Goal: Contribute content: Contribute content

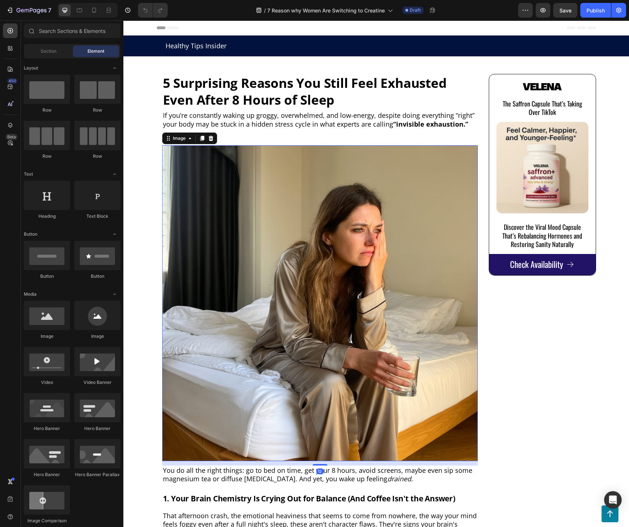
click at [357, 204] on img at bounding box center [320, 303] width 316 height 316
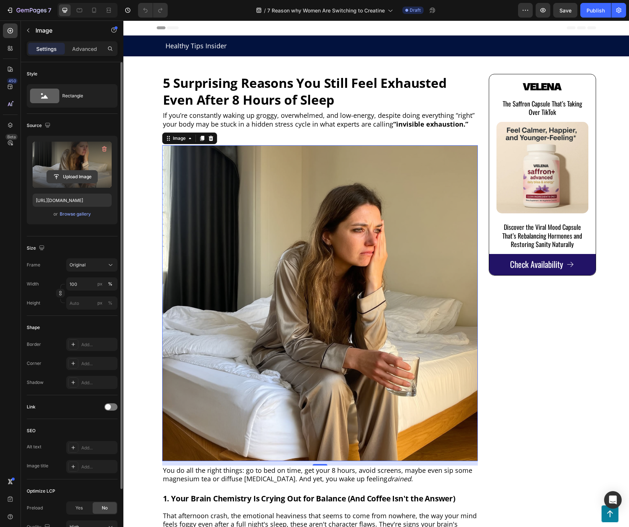
click at [71, 176] on input "file" at bounding box center [72, 177] width 51 height 12
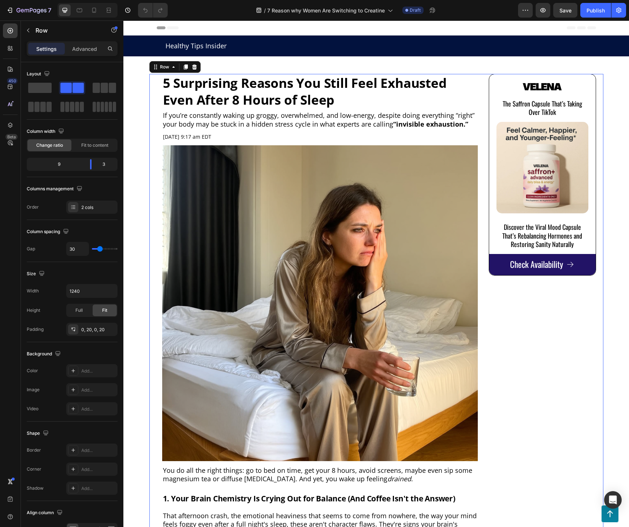
click at [335, 278] on img at bounding box center [320, 303] width 316 height 316
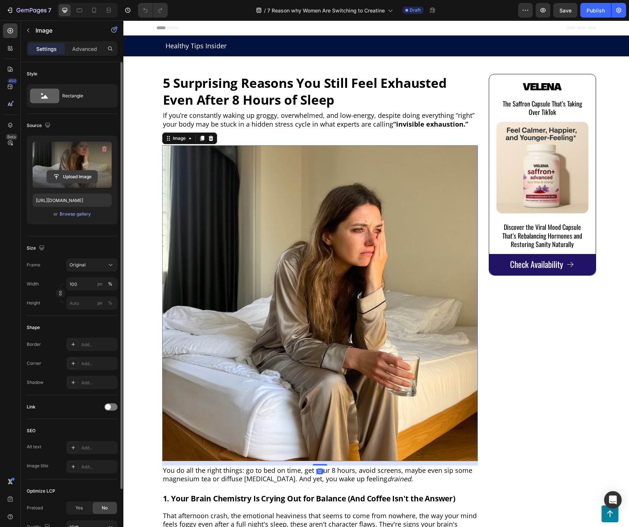
click at [67, 174] on input "file" at bounding box center [72, 177] width 51 height 12
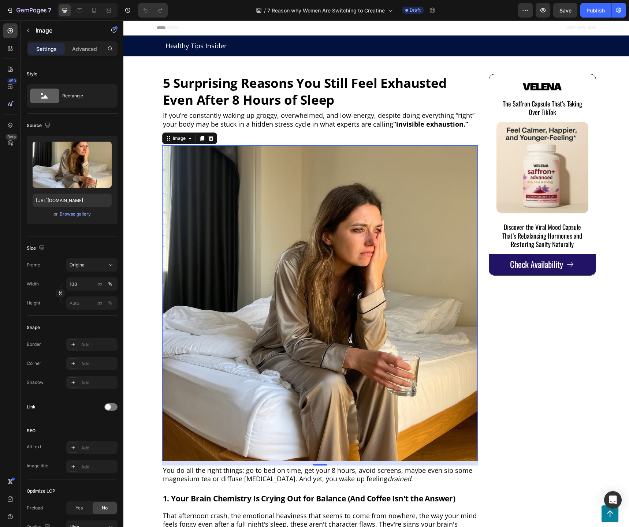
drag, startPoint x: 290, startPoint y: 230, endPoint x: 286, endPoint y: 227, distance: 5.0
click at [290, 229] on img at bounding box center [320, 303] width 316 height 316
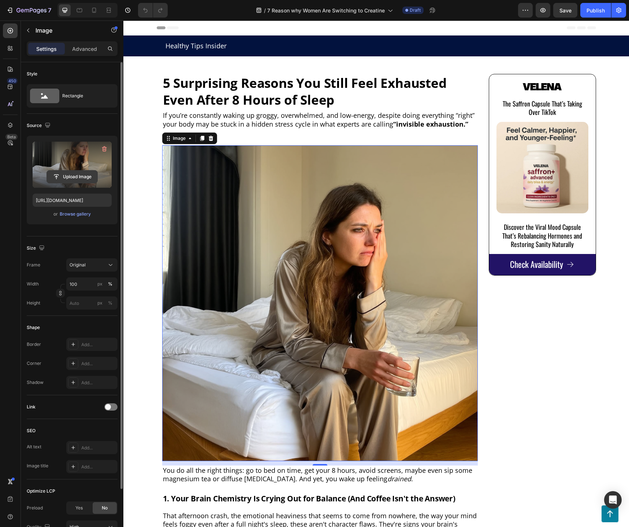
click at [69, 175] on input "file" at bounding box center [72, 177] width 51 height 12
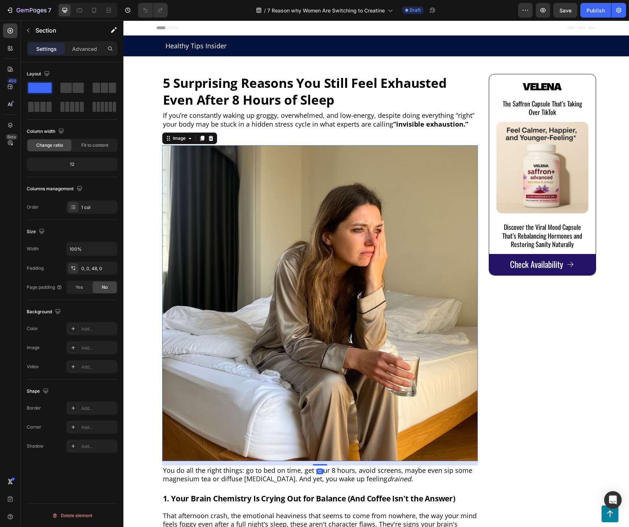
click at [235, 207] on img at bounding box center [320, 303] width 316 height 316
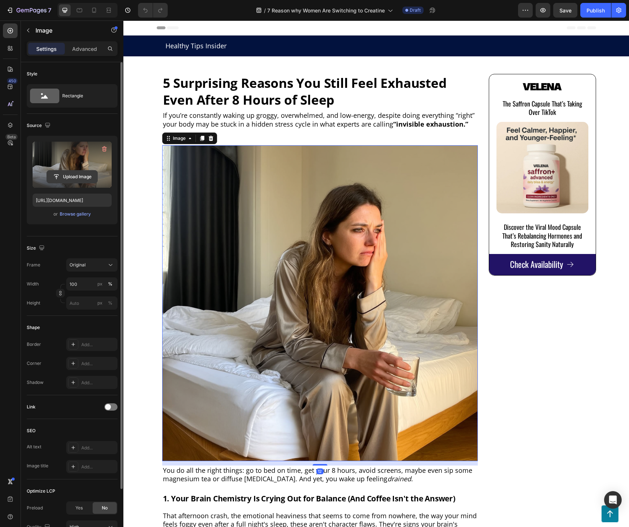
click at [79, 172] on input "file" at bounding box center [72, 177] width 51 height 12
type input "https://cdn.shopify.com/s/files/1/0752/7546/9018/files/gempages_562365523212371…"
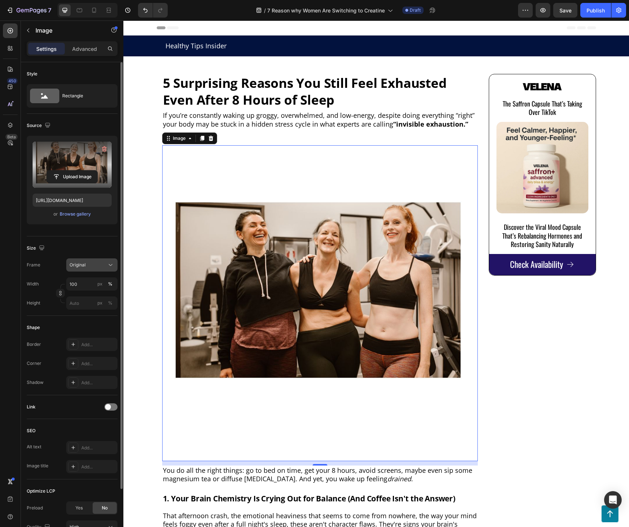
click at [102, 270] on button "Original" at bounding box center [91, 265] width 51 height 13
click at [101, 310] on div "Horizontal" at bounding box center [90, 310] width 42 height 7
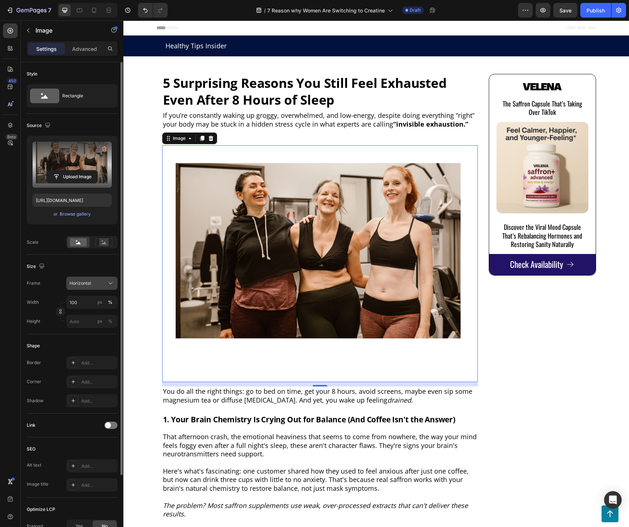
click at [88, 283] on span "Horizontal" at bounding box center [81, 283] width 22 height 7
click at [94, 300] on div "Square" at bounding box center [90, 301] width 42 height 7
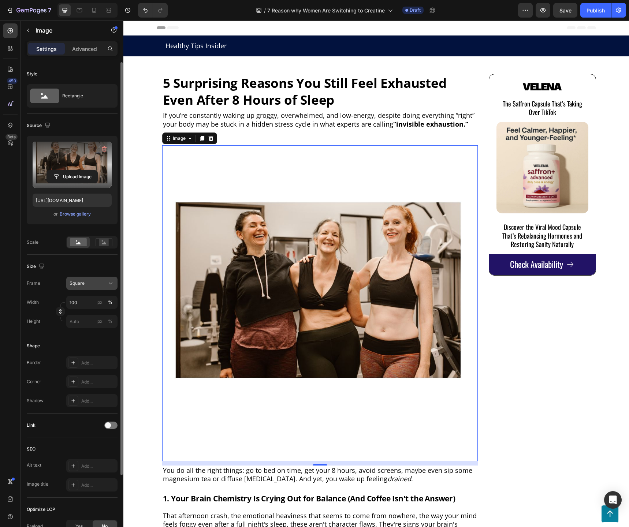
click at [94, 280] on div "Square" at bounding box center [92, 283] width 45 height 7
click at [103, 324] on div "Horizontal" at bounding box center [85, 329] width 59 height 14
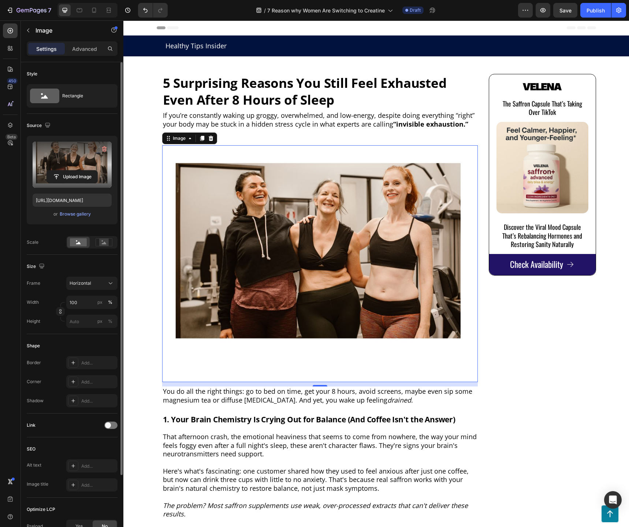
click at [255, 283] on img at bounding box center [320, 263] width 316 height 237
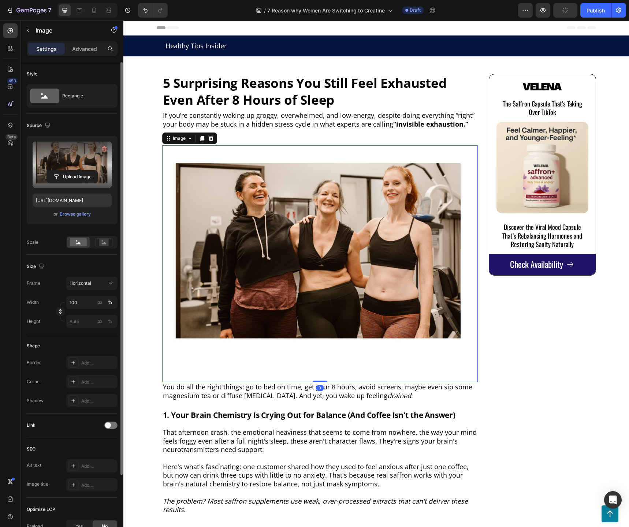
drag, startPoint x: 318, startPoint y: 386, endPoint x: 311, endPoint y: 338, distance: 48.4
click at [311, 338] on div "Image 0" at bounding box center [320, 263] width 316 height 237
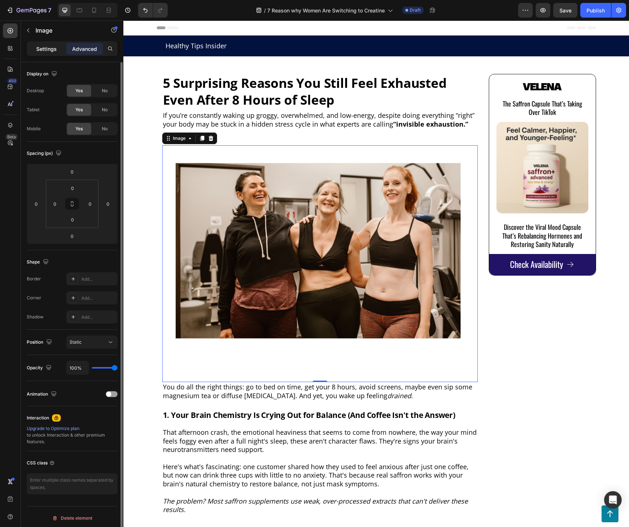
click at [57, 53] on div "Settings" at bounding box center [46, 49] width 37 height 12
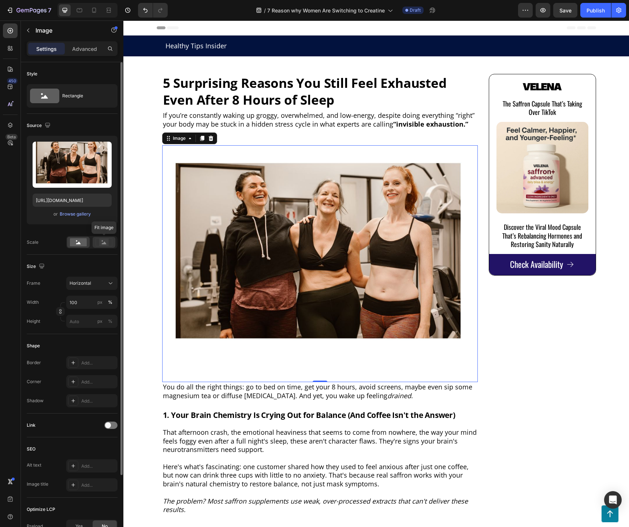
click at [102, 243] on icon at bounding box center [104, 243] width 5 height 3
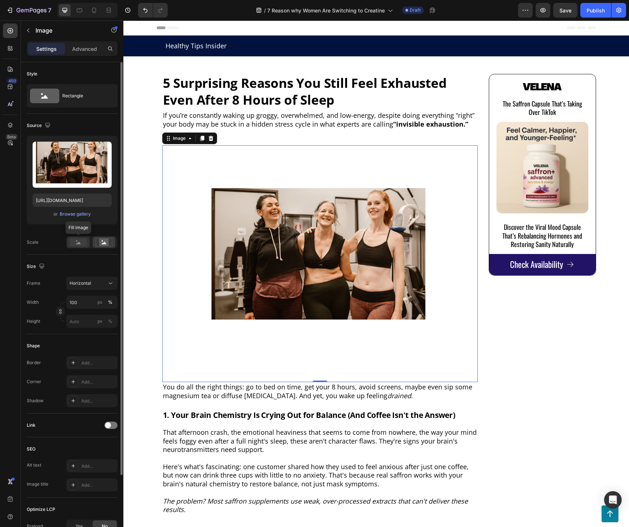
click at [75, 243] on rect at bounding box center [78, 242] width 17 height 8
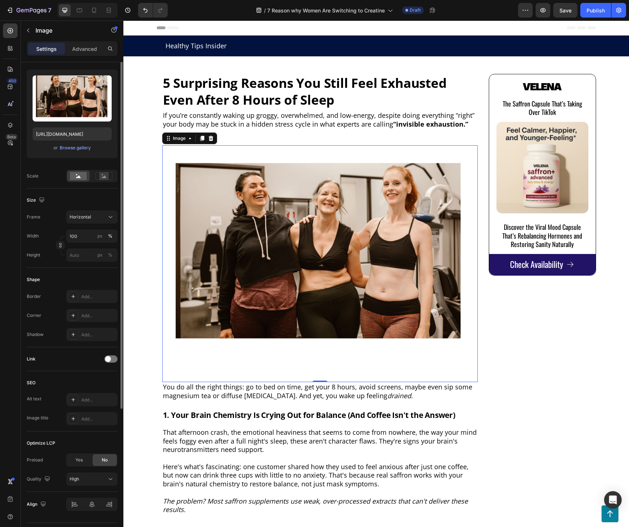
scroll to position [85, 0]
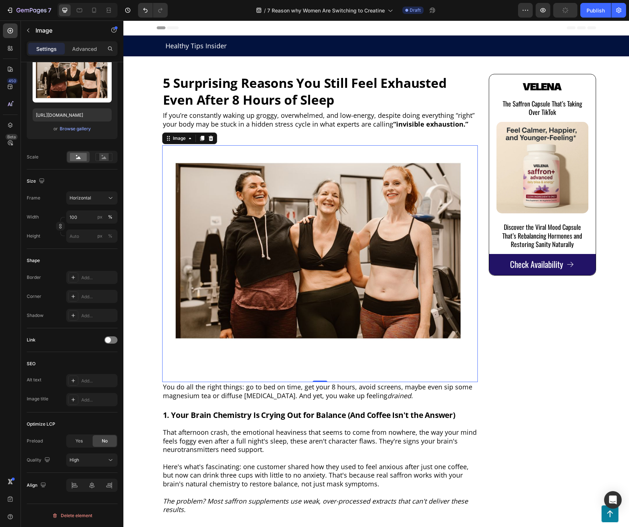
click at [278, 266] on img at bounding box center [320, 263] width 316 height 237
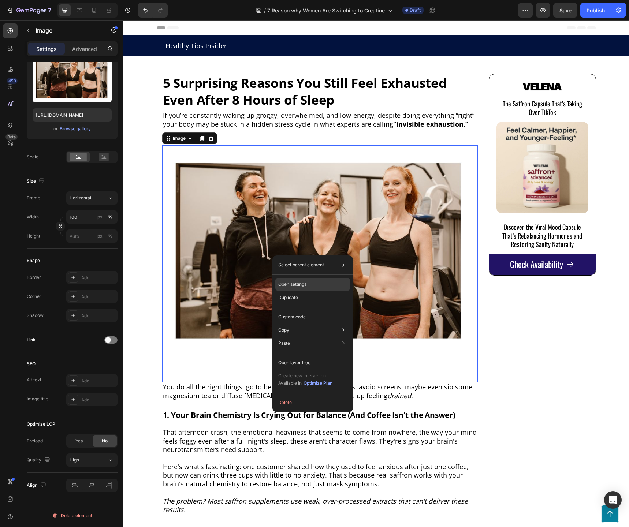
click at [290, 284] on p "Open settings" at bounding box center [292, 284] width 28 height 7
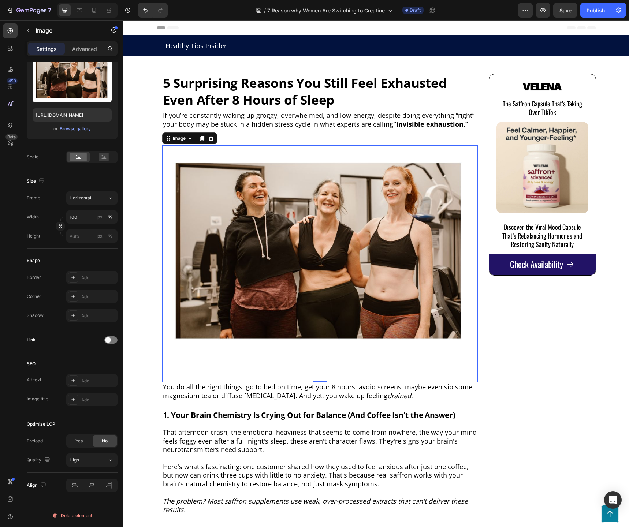
click at [269, 260] on img at bounding box center [320, 263] width 316 height 237
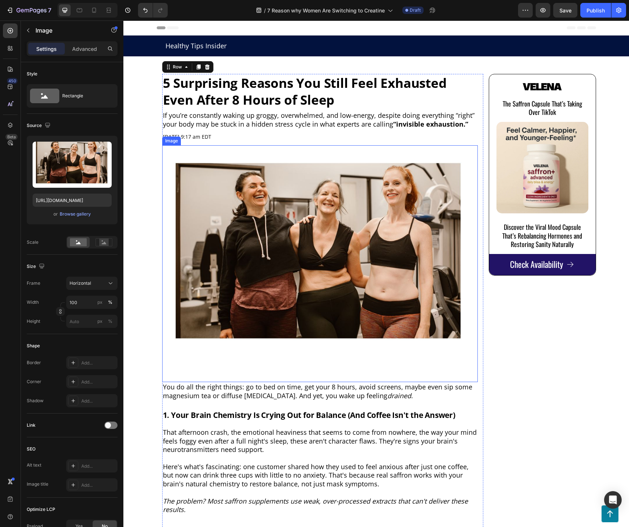
click at [299, 378] on img at bounding box center [320, 263] width 316 height 237
drag, startPoint x: 317, startPoint y: 381, endPoint x: 334, endPoint y: 337, distance: 47.7
click at [336, 350] on div "Image 0" at bounding box center [320, 263] width 316 height 237
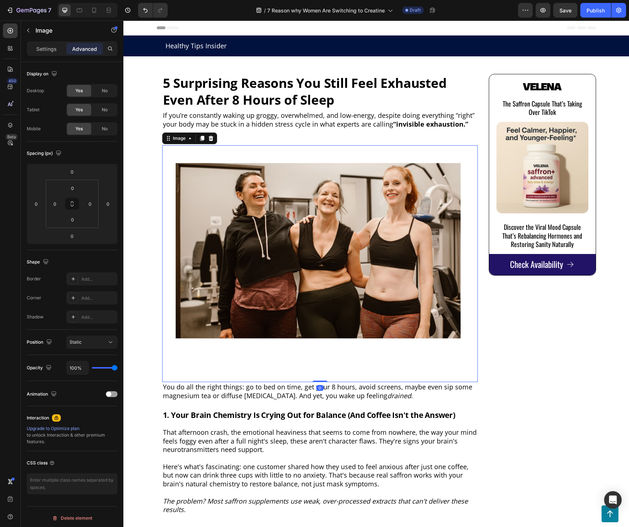
click at [308, 279] on img at bounding box center [320, 263] width 316 height 237
click at [90, 344] on div "Static" at bounding box center [88, 342] width 37 height 7
click at [43, 47] on p "Settings" at bounding box center [46, 49] width 21 height 8
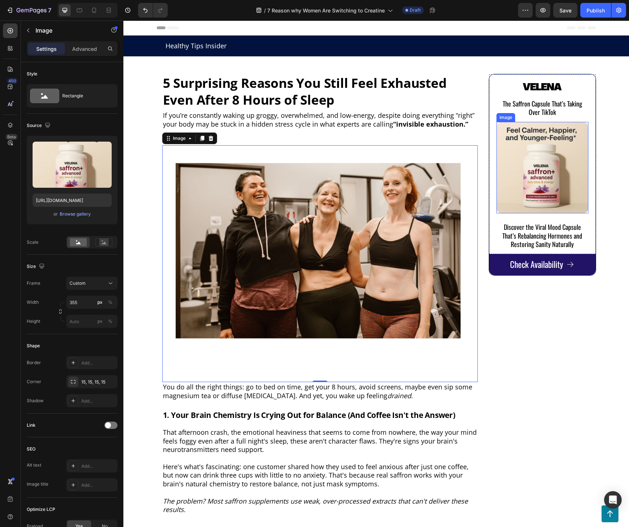
click at [541, 201] on img at bounding box center [543, 168] width 92 height 92
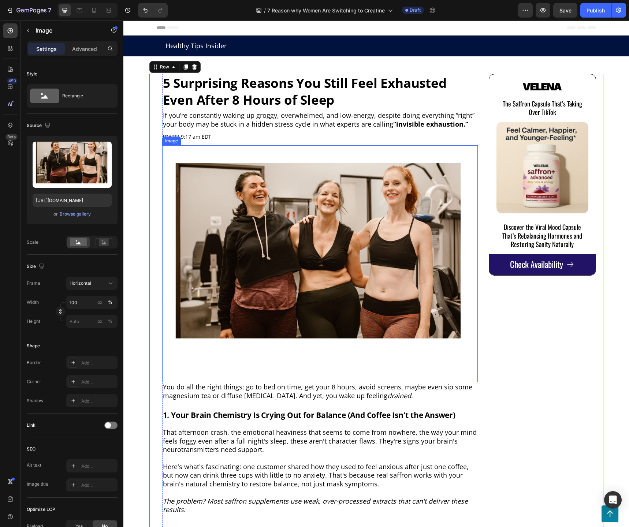
click at [254, 271] on img at bounding box center [320, 263] width 316 height 237
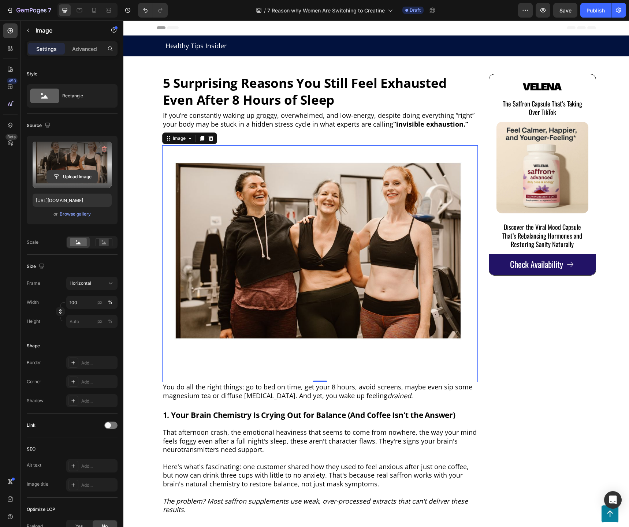
click at [79, 175] on input "file" at bounding box center [72, 177] width 51 height 12
click at [70, 178] on input "file" at bounding box center [72, 177] width 51 height 12
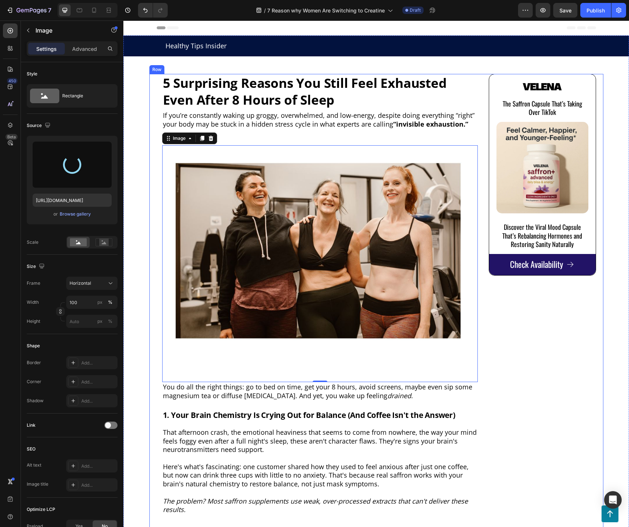
type input "https://cdn.shopify.com/s/files/1/0752/7546/9018/files/gempages_562365523212371…"
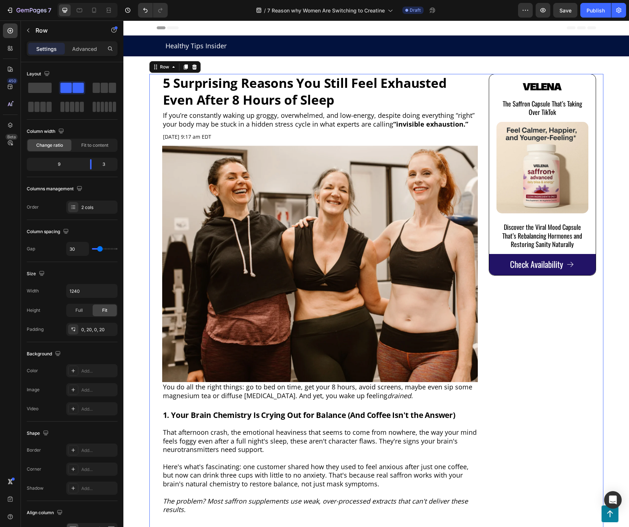
click at [277, 93] on strong "5 Surprising Reasons You Still Feel Exhausted Even After 8 Hours of Sleep" at bounding box center [305, 91] width 284 height 34
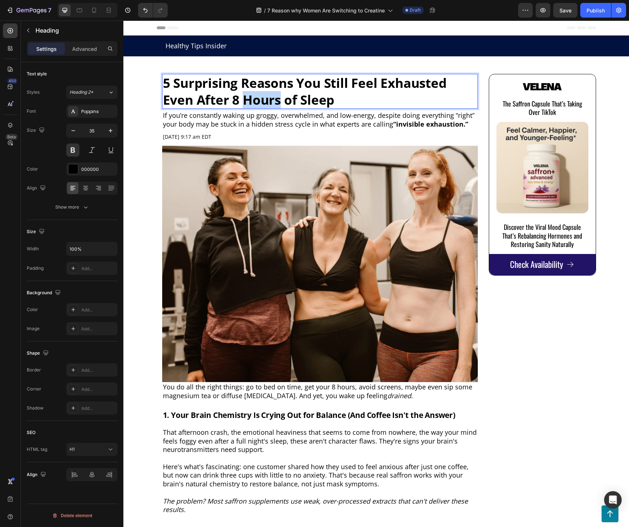
click at [277, 93] on strong "5 Surprising Reasons You Still Feel Exhausted Even After 8 Hours of Sleep" at bounding box center [305, 91] width 284 height 34
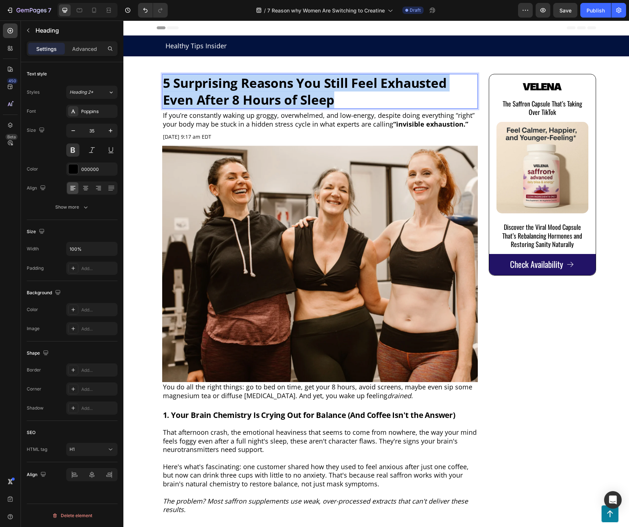
click at [277, 93] on strong "5 Surprising Reasons You Still Feel Exhausted Even After 8 Hours of Sleep" at bounding box center [305, 91] width 284 height 34
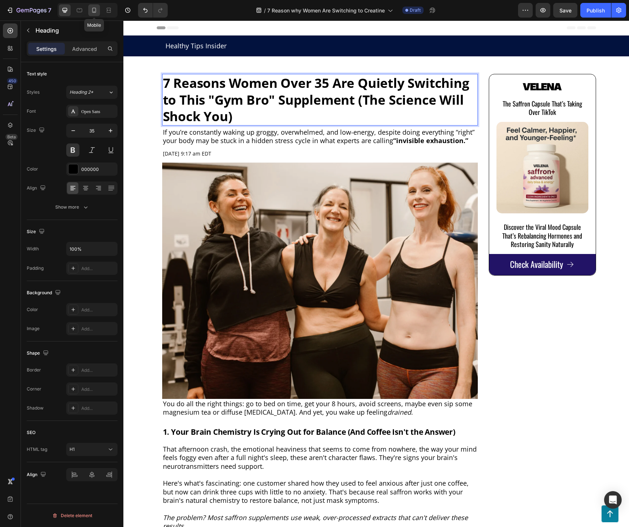
click at [96, 11] on icon at bounding box center [94, 10] width 4 height 5
type input "28"
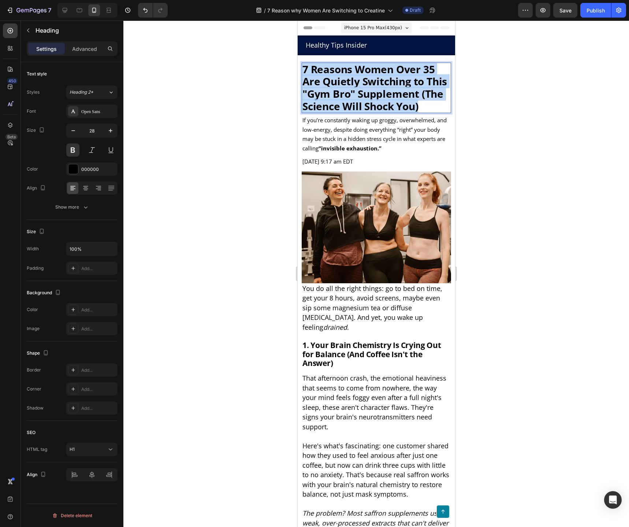
drag, startPoint x: 352, startPoint y: 77, endPoint x: 342, endPoint y: 79, distance: 9.4
click at [352, 76] on p "7 Reasons Women Over 35 Are Quietly Switching to This "Gym Bro" Supplement (The…" at bounding box center [376, 87] width 148 height 49
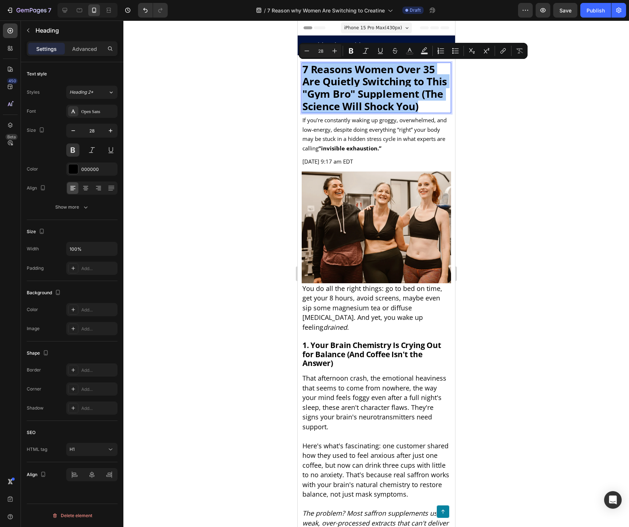
click at [215, 93] on div at bounding box center [376, 274] width 506 height 507
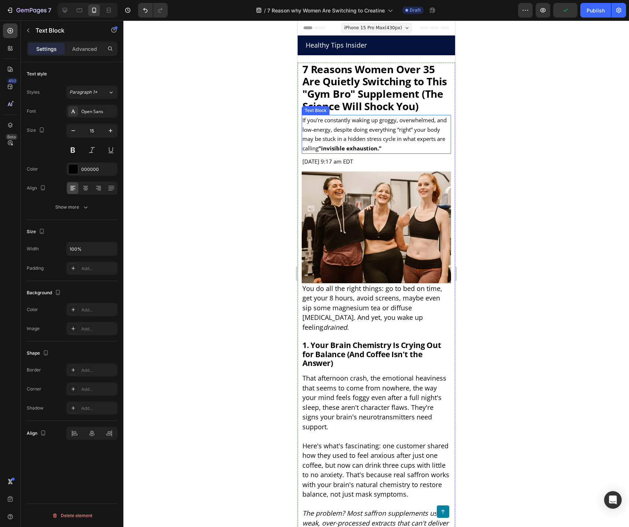
click at [323, 133] on p "If you’re constantly waking up groggy, overwhelmed, and low-energy, despite doi…" at bounding box center [376, 134] width 148 height 37
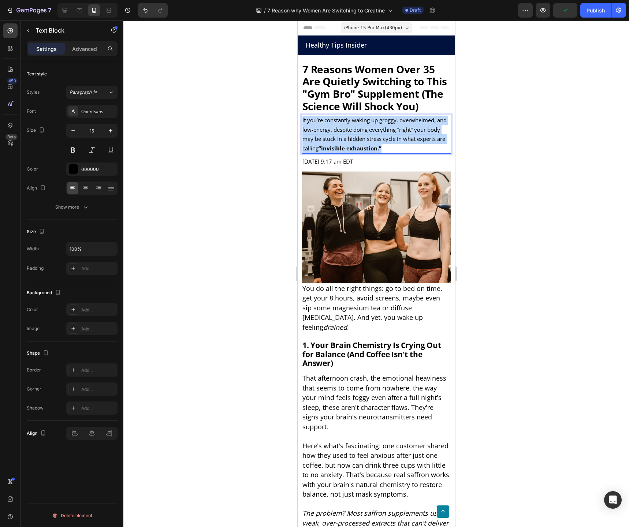
click at [323, 133] on p "If you’re constantly waking up groggy, overwhelmed, and low-energy, despite doi…" at bounding box center [376, 134] width 148 height 37
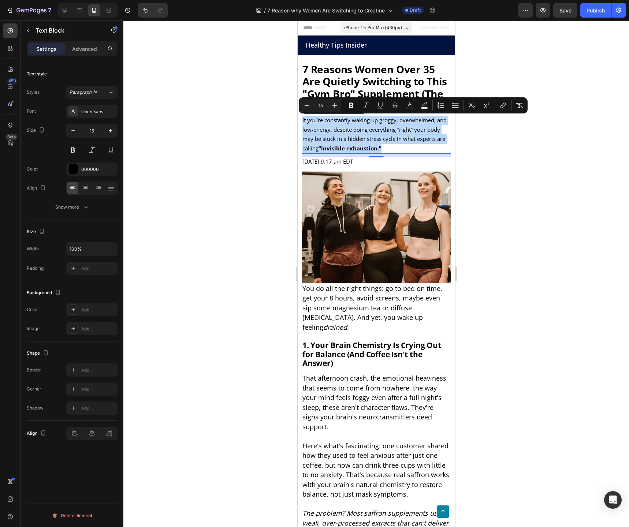
click at [397, 124] on p "If you’re constantly waking up groggy, overwhelmed, and low-energy, despite doi…" at bounding box center [376, 134] width 148 height 37
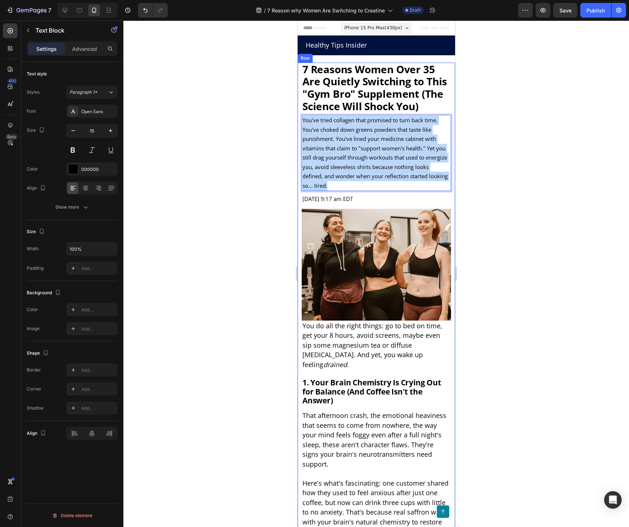
drag, startPoint x: 397, startPoint y: 183, endPoint x: 300, endPoint y: 118, distance: 116.6
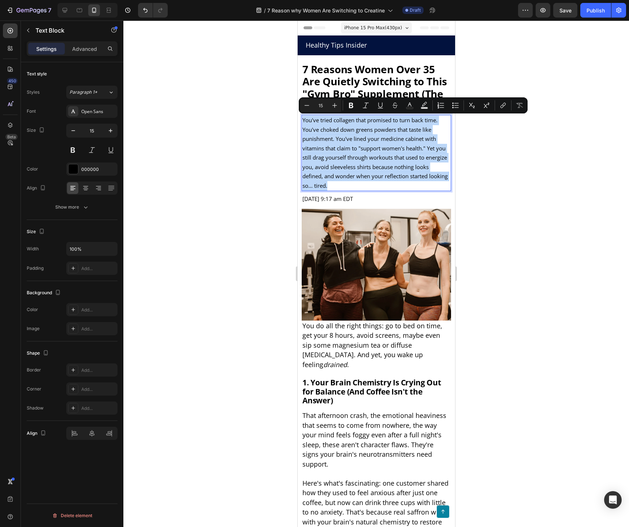
click at [404, 139] on p "You've tried collagen that promised to turn back time. You've choked down green…" at bounding box center [376, 153] width 148 height 75
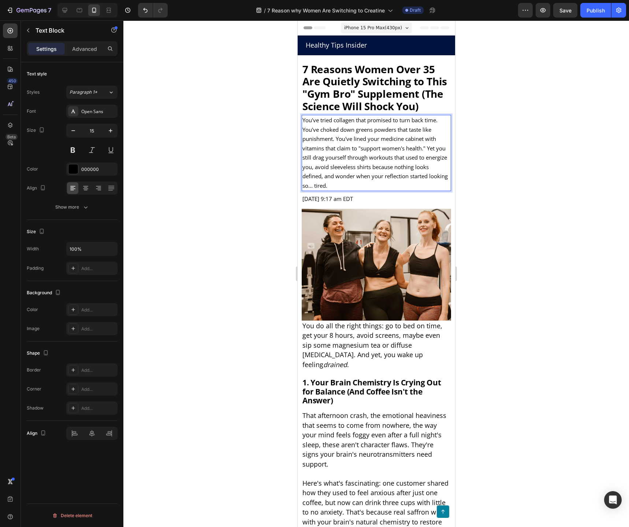
click at [365, 147] on p "You've tried collagen that promised to turn back time. You've choked down green…" at bounding box center [376, 153] width 148 height 75
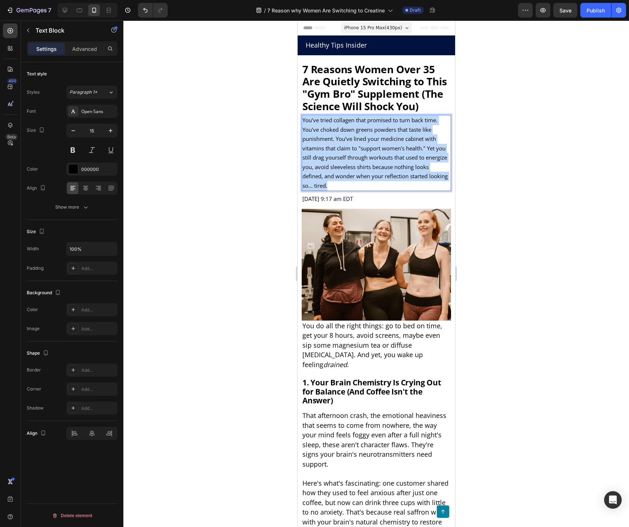
click at [365, 147] on p "You've tried collagen that promised to turn back time. You've choked down green…" at bounding box center [376, 153] width 148 height 75
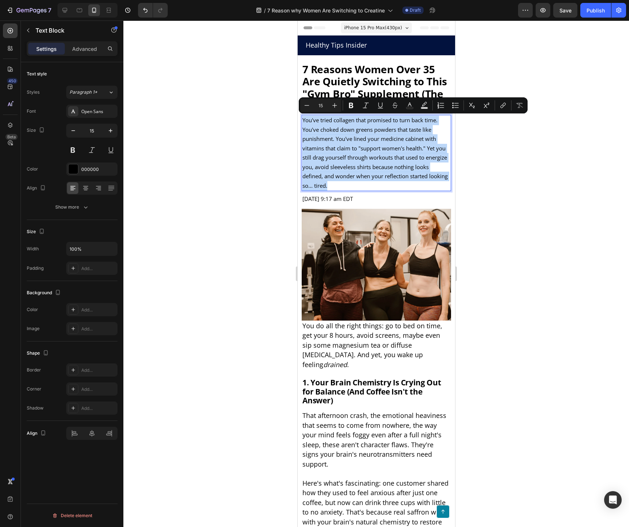
copy p "You've tried collagen that promised to turn back time. You've choked down green…"
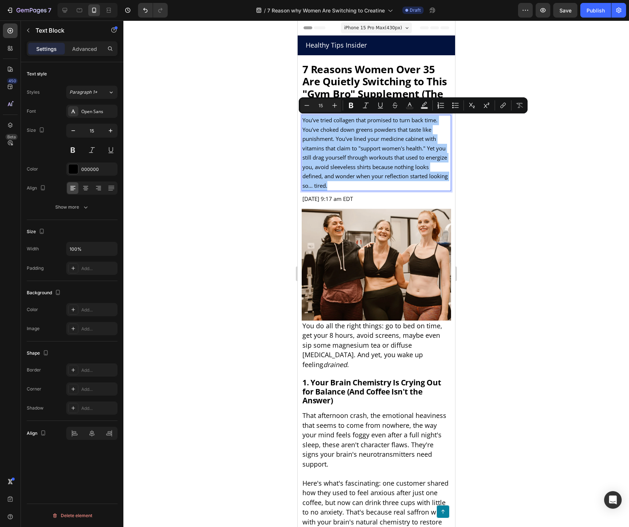
drag, startPoint x: 175, startPoint y: 64, endPoint x: 160, endPoint y: 59, distance: 16.1
click at [175, 64] on div at bounding box center [376, 274] width 506 height 507
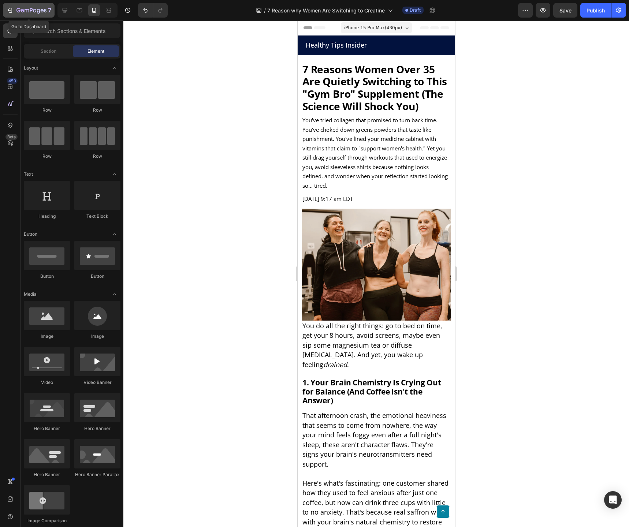
click at [34, 8] on icon "button" at bounding box center [31, 11] width 30 height 6
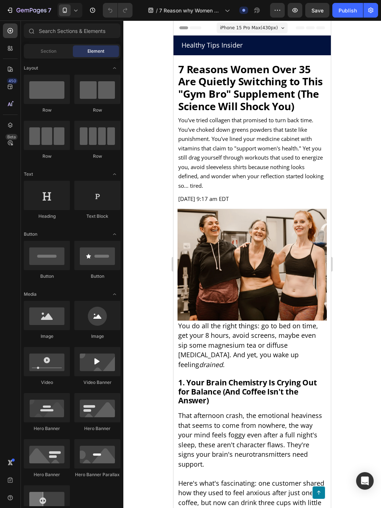
click at [248, 128] on p "You've tried collagen that promised to turn back time. You've choked down green…" at bounding box center [252, 153] width 148 height 75
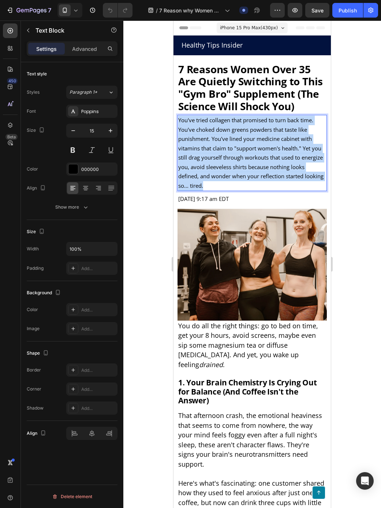
click at [248, 128] on p "You've tried collagen that promised to turn back time. You've choked down green…" at bounding box center [252, 153] width 148 height 75
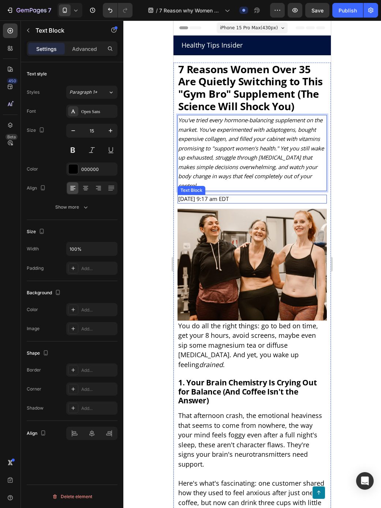
click at [357, 181] on div at bounding box center [252, 265] width 258 height 488
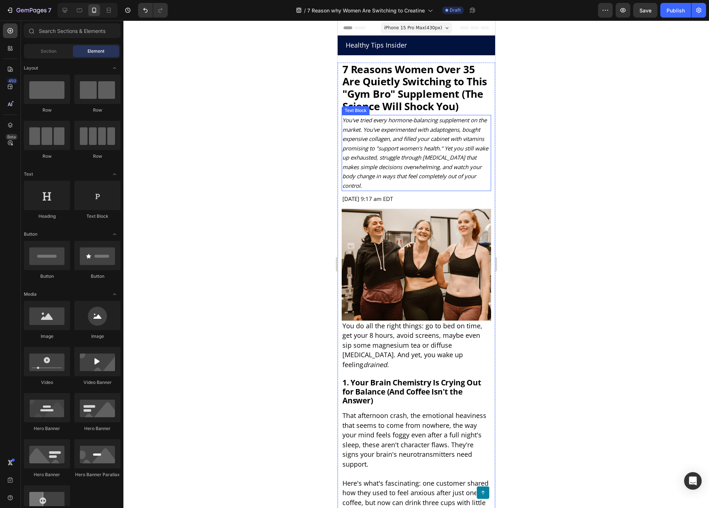
click at [411, 139] on icon "You've tried every hormone-balancing supplement on the market. You've experimen…" at bounding box center [415, 152] width 146 height 73
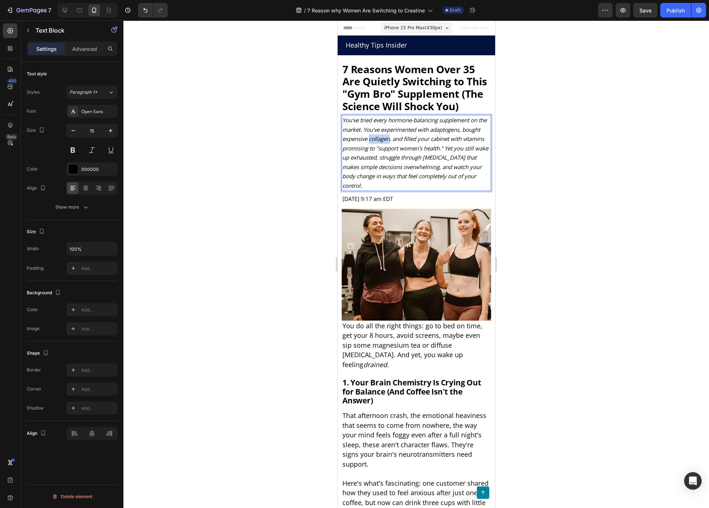
click at [375, 140] on icon "You've tried every hormone-balancing supplement on the market. You've experimen…" at bounding box center [415, 152] width 146 height 73
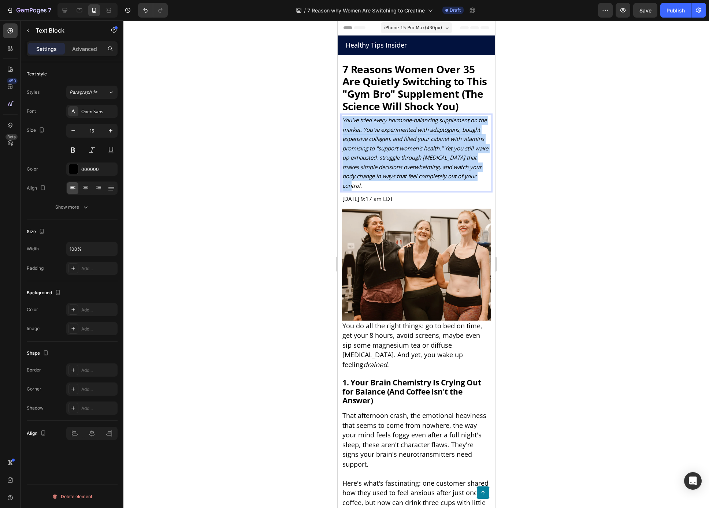
click at [375, 140] on icon "You've tried every hormone-balancing supplement on the market. You've experimen…" at bounding box center [415, 152] width 146 height 73
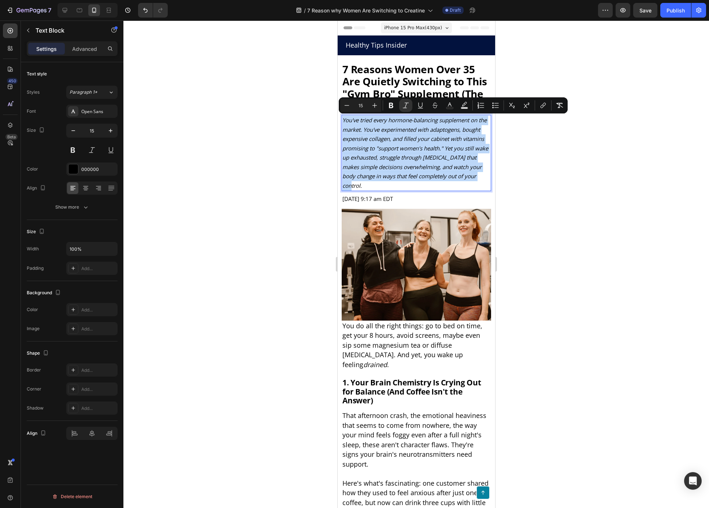
click at [375, 140] on icon "You've tried every hormone-balancing supplement on the market. You've experimen…" at bounding box center [415, 152] width 146 height 73
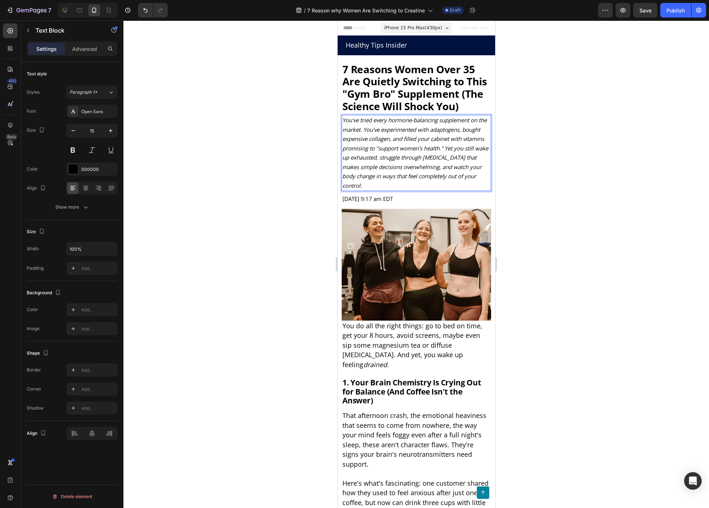
click at [377, 139] on icon "You've tried every hormone-balancing supplement on the market. You've experimen…" at bounding box center [415, 152] width 146 height 73
click at [378, 141] on icon "You've tried every hormone-balancing supplement on the market. You've experimen…" at bounding box center [415, 152] width 146 height 73
click at [440, 137] on icon "You've tried every hormone-balancing supplement on the market. You've experimen…" at bounding box center [415, 152] width 146 height 73
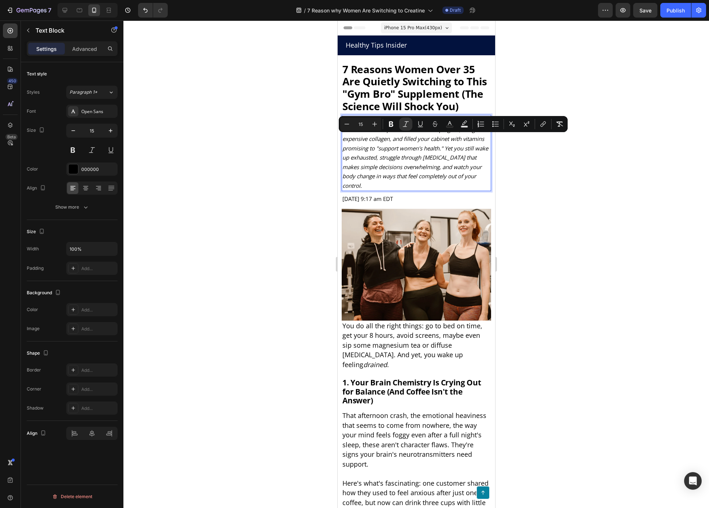
click at [406, 145] on icon "You've tried every hormone-balancing supplement on the market. You've experimen…" at bounding box center [415, 152] width 146 height 73
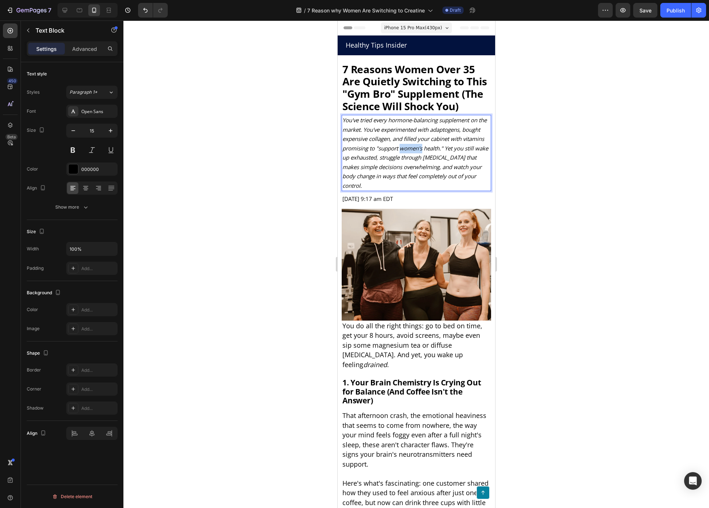
click at [406, 145] on icon "You've tried every hormone-balancing supplement on the market. You've experimen…" at bounding box center [415, 152] width 146 height 73
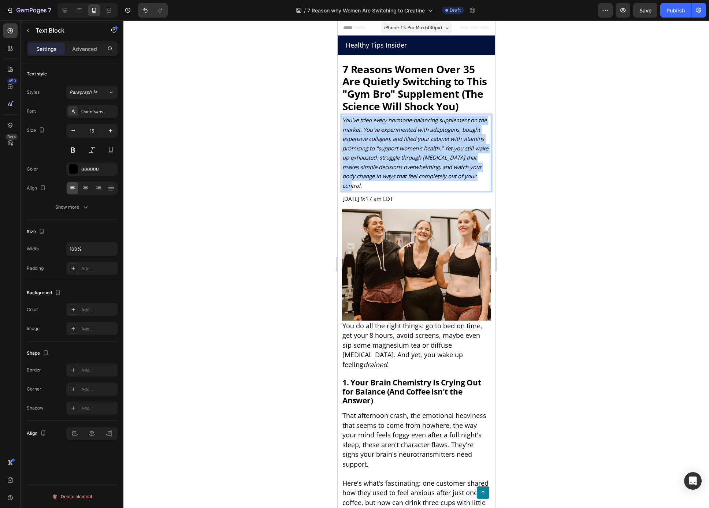
click at [406, 145] on icon "You've tried every hormone-balancing supplement on the market. You've experimen…" at bounding box center [415, 152] width 146 height 73
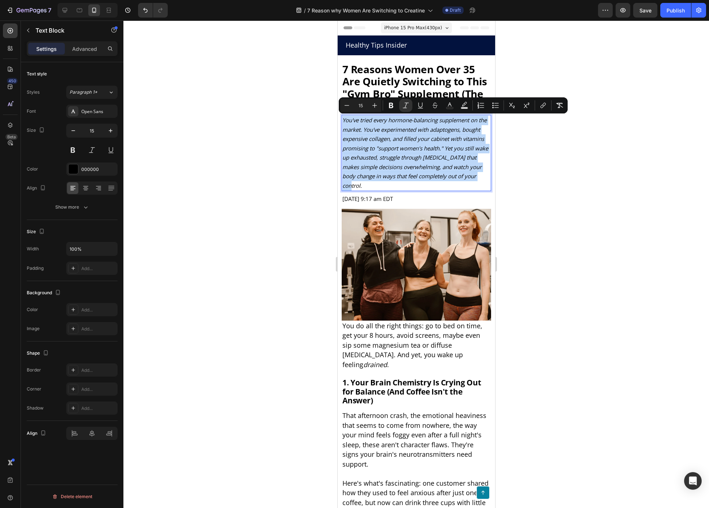
copy icon "You've tried every hormone-balancing supplement on the market. You've experimen…"
click at [393, 138] on icon "You've tried every hormone-balancing supplement on the market. You've experimen…" at bounding box center [415, 152] width 146 height 73
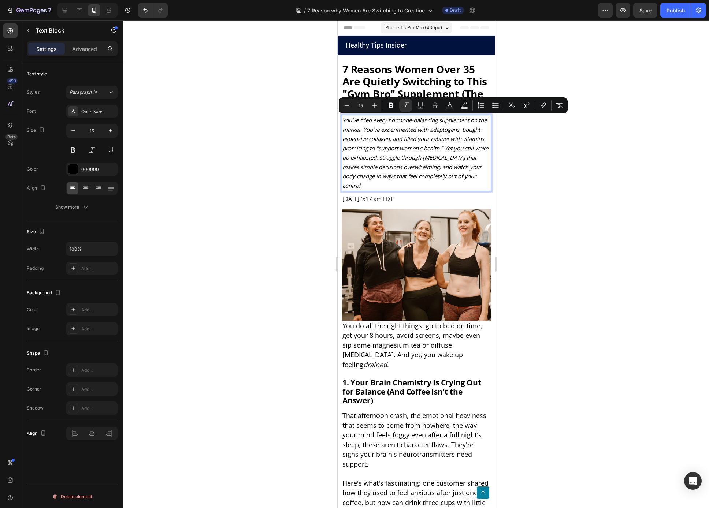
click at [393, 138] on icon "You've tried every hormone-balancing supplement on the market. You've experimen…" at bounding box center [415, 152] width 146 height 73
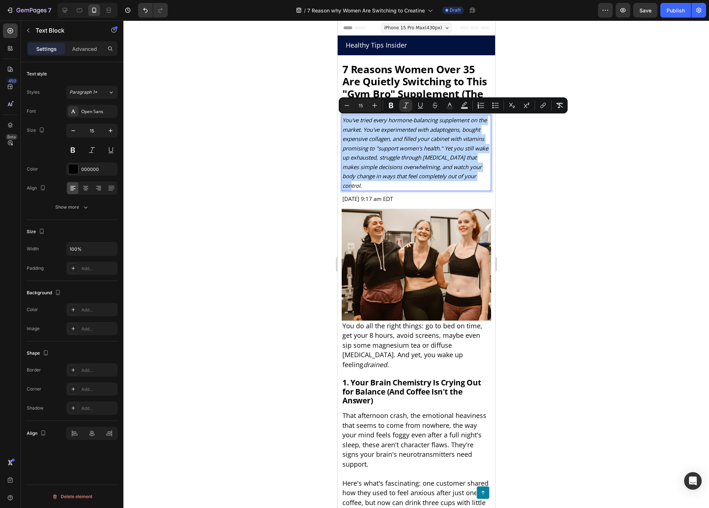
click at [393, 138] on icon "You've tried every hormone-balancing supplement on the market. You've experimen…" at bounding box center [415, 152] width 146 height 73
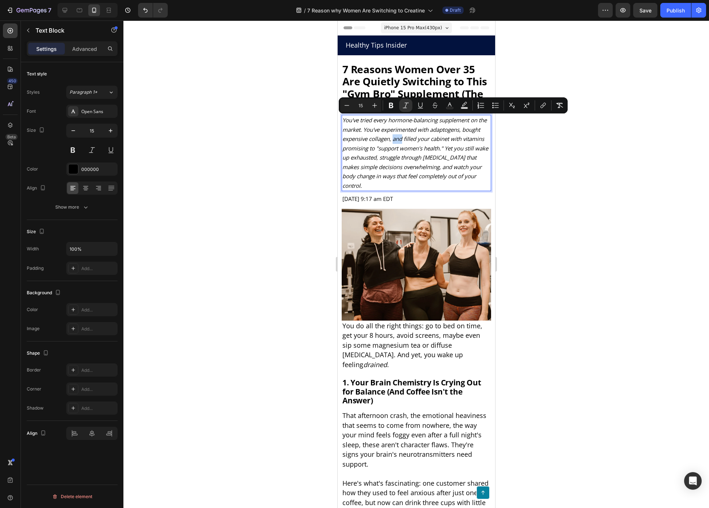
click at [393, 138] on icon "You've tried every hormone-balancing supplement on the market. You've experimen…" at bounding box center [415, 152] width 146 height 73
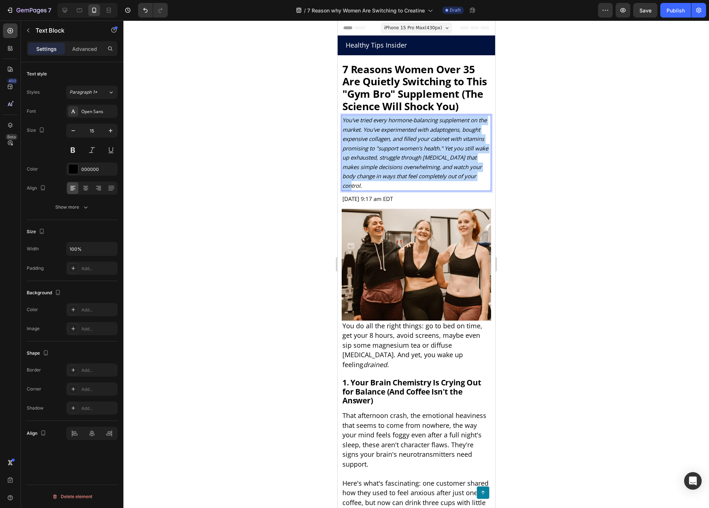
click at [393, 138] on icon "You've tried every hormone-balancing supplement on the market. You've experimen…" at bounding box center [415, 152] width 146 height 73
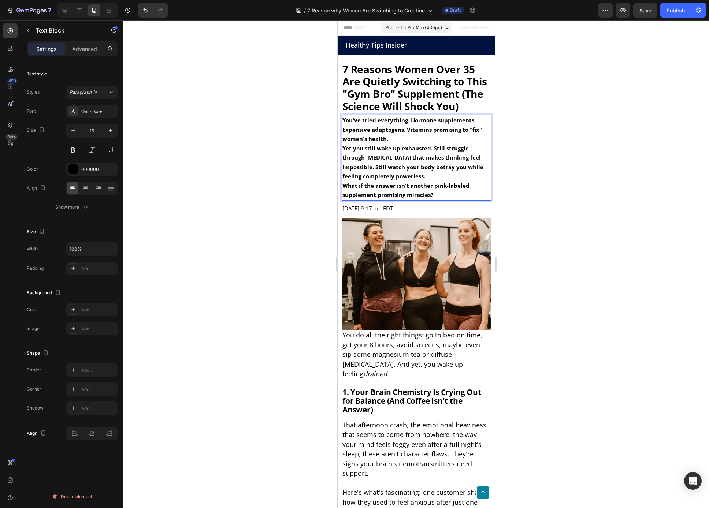
click at [379, 178] on p "Yet you still wake up exhausted. Still struggle through [MEDICAL_DATA] that mak…" at bounding box center [416, 162] width 148 height 37
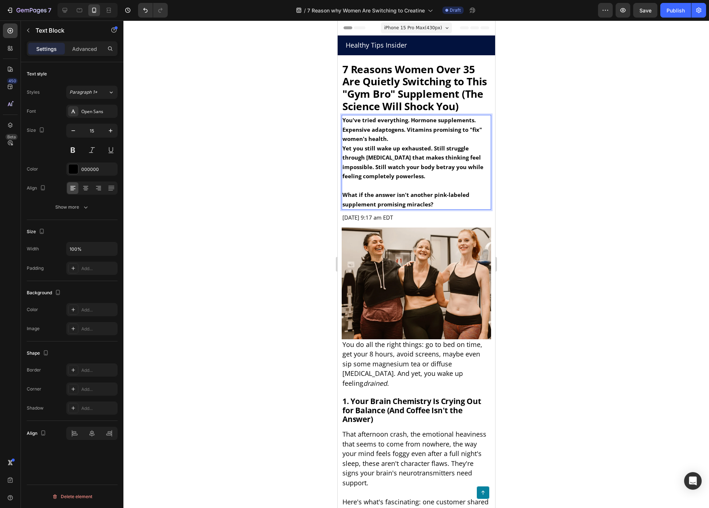
click at [395, 141] on p "You've tried everything. Hormone supplements. Expensive adaptogens. Vitamins pr…" at bounding box center [416, 130] width 148 height 28
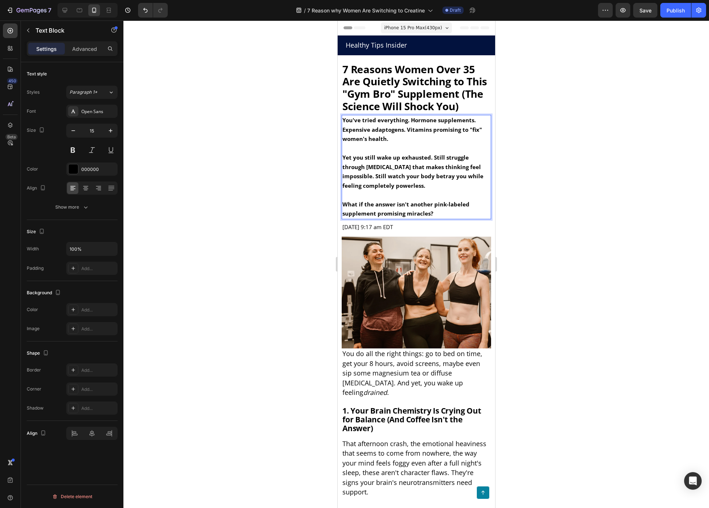
drag, startPoint x: 445, startPoint y: 208, endPoint x: 447, endPoint y: 219, distance: 11.5
click at [445, 208] on p "What if the answer isn't another pink-labeled supplement promising miracles?" at bounding box center [416, 209] width 148 height 19
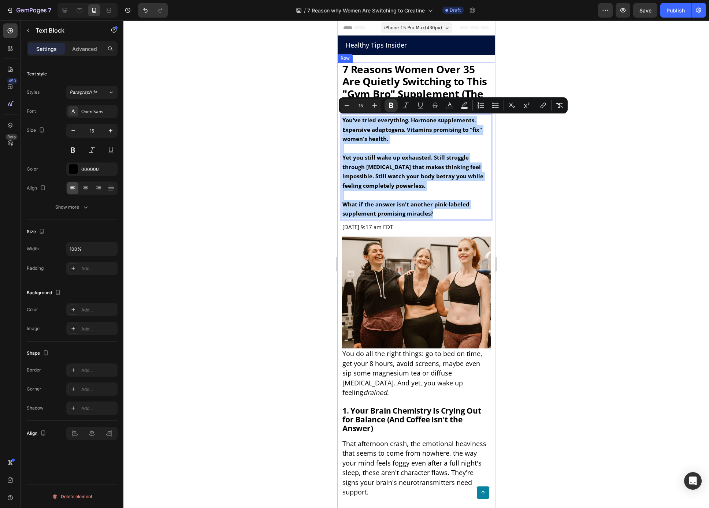
drag, startPoint x: 444, startPoint y: 218, endPoint x: 340, endPoint y: 122, distance: 142.0
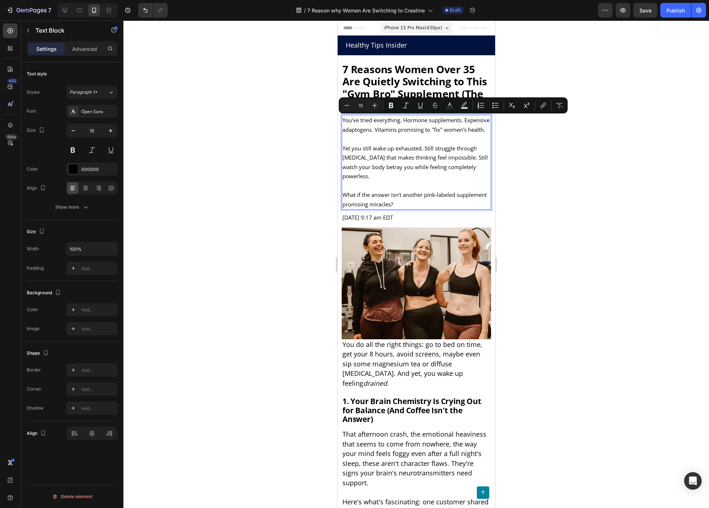
click at [419, 144] on p "Rich Text Editor. Editing area: main" at bounding box center [416, 139] width 148 height 10
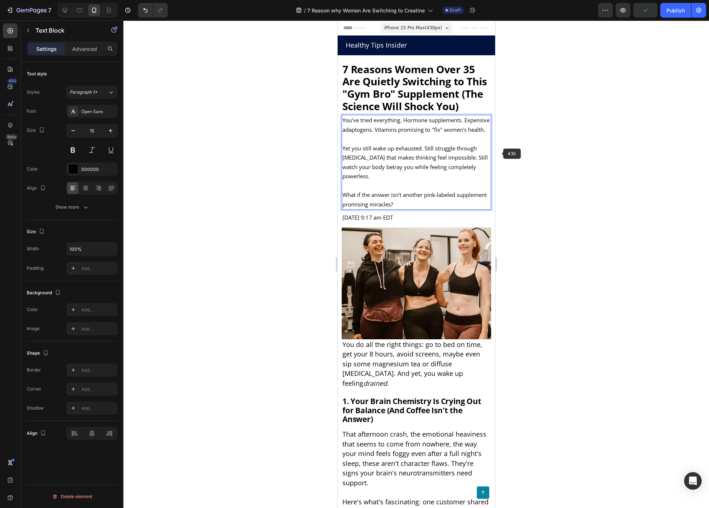
click at [556, 159] on div at bounding box center [416, 265] width 586 height 488
click at [363, 134] on p "You've tried everything. Hormone supplements. Expensive adaptogens. Vitamins pr…" at bounding box center [416, 125] width 148 height 19
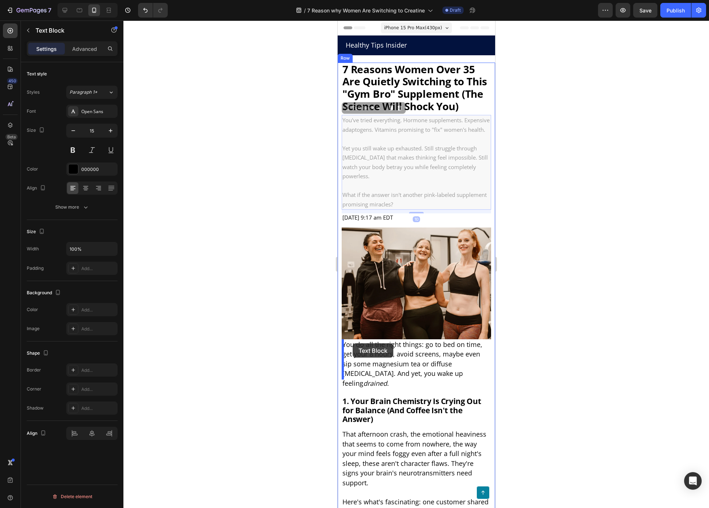
drag, startPoint x: 345, startPoint y: 138, endPoint x: 352, endPoint y: 344, distance: 205.2
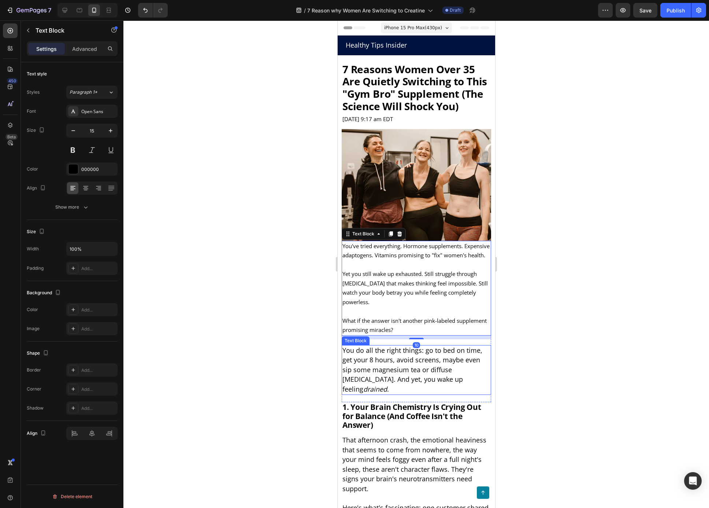
click at [395, 364] on span "You do all the right things: go to bed on time, get your 8 hours, avoid screens…" at bounding box center [412, 370] width 140 height 48
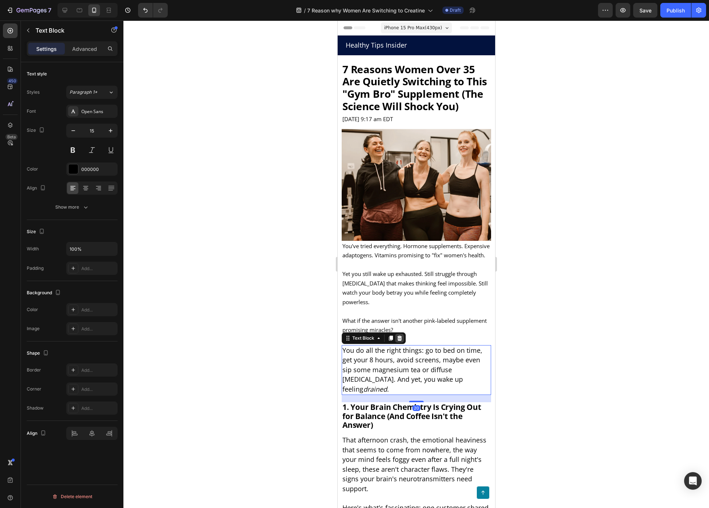
click at [400, 337] on icon at bounding box center [399, 338] width 5 height 5
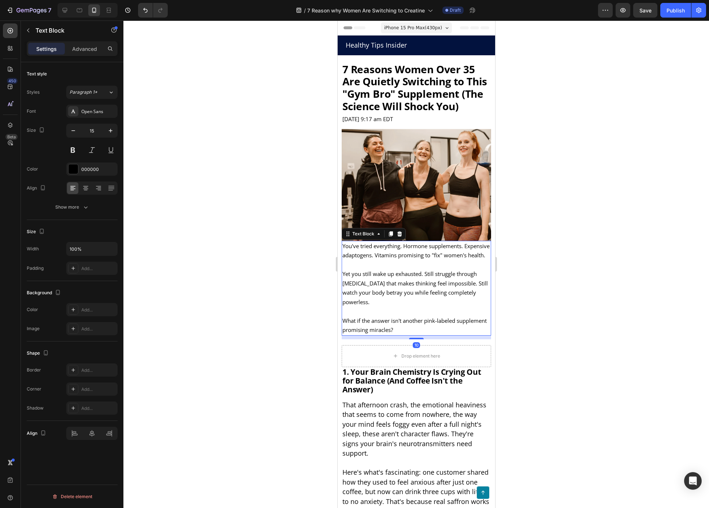
click at [361, 251] on p "You've tried everything. Hormone supplements. Expensive adaptogens. Vitamins pr…" at bounding box center [416, 251] width 148 height 19
click at [89, 49] on p "Advanced" at bounding box center [84, 49] width 25 height 8
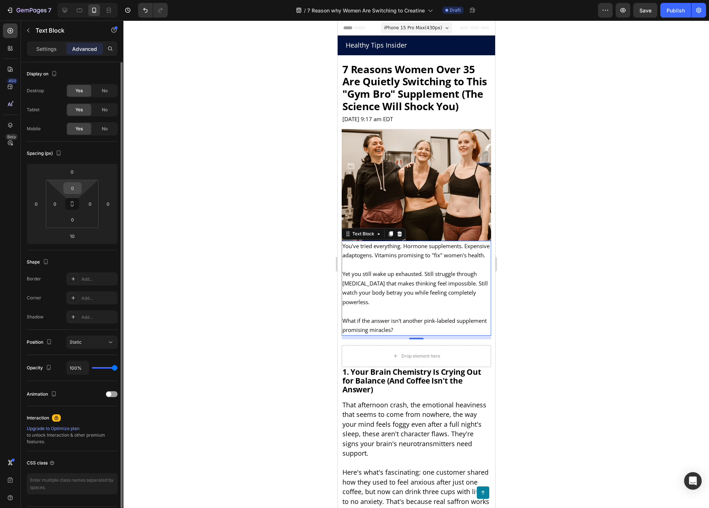
click at [77, 188] on input "0" at bounding box center [72, 188] width 15 height 11
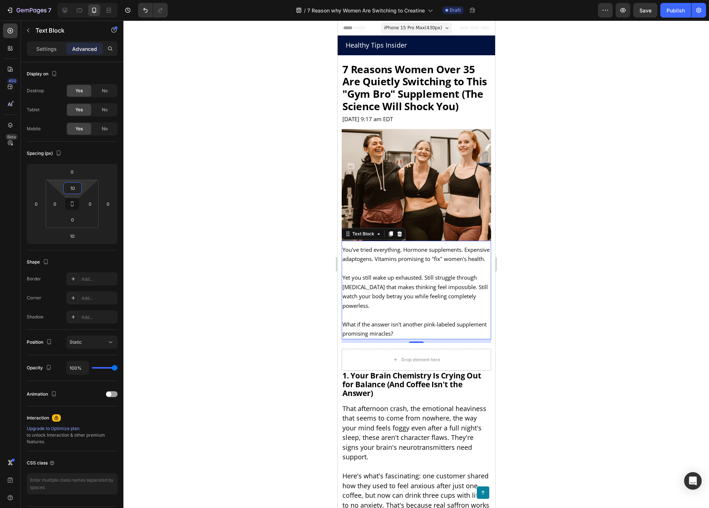
type input "10"
click at [306, 225] on div at bounding box center [416, 265] width 586 height 488
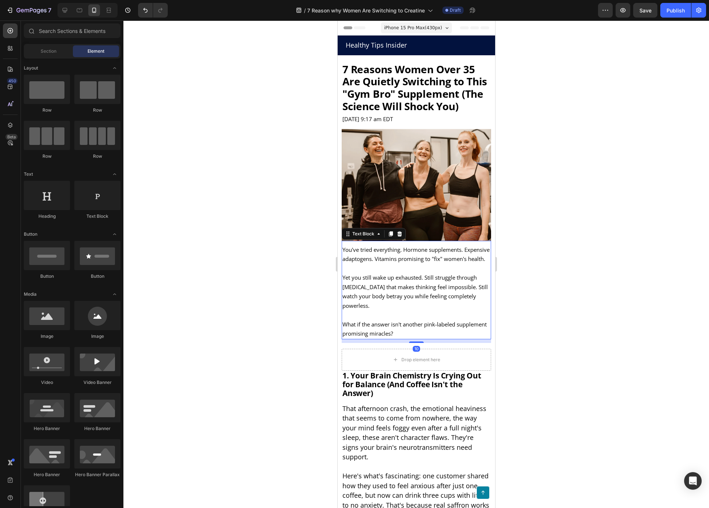
click at [401, 250] on p "You've tried everything. Hormone supplements. Expensive adaptogens. Vitamins pr…" at bounding box center [416, 254] width 148 height 19
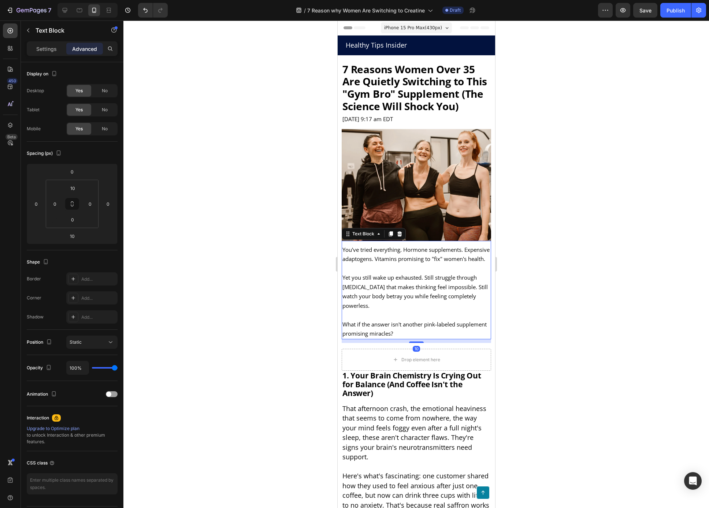
click at [401, 251] on p "You've tried everything. Hormone supplements. Expensive adaptogens. Vitamins pr…" at bounding box center [416, 254] width 148 height 19
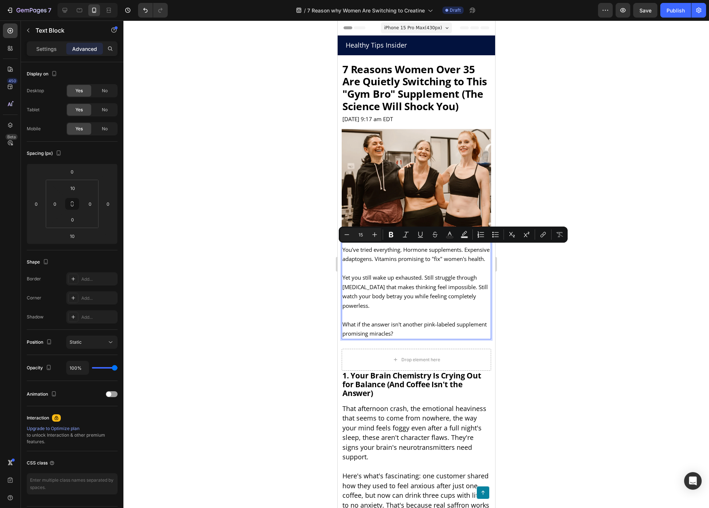
click at [397, 249] on p "You've tried everything. Hormone supplements. Expensive adaptogens. Vitamins pr…" at bounding box center [416, 254] width 148 height 19
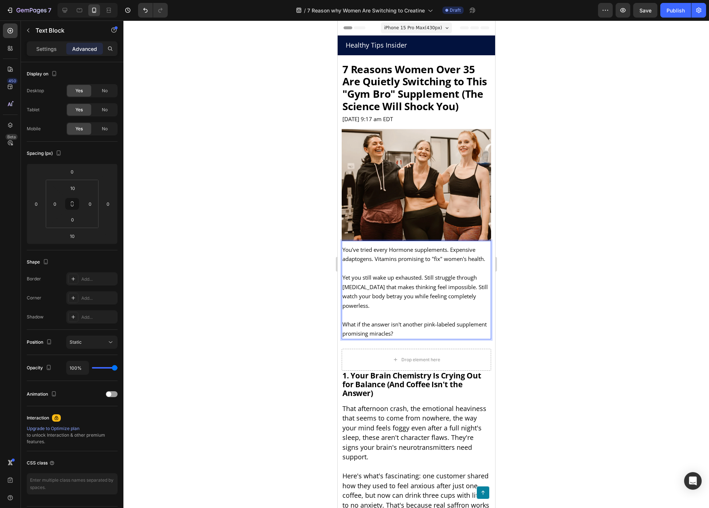
click at [450, 250] on p "You've tried every Hormone supplements. Expensive adaptogens. Vitamins promisin…" at bounding box center [416, 254] width 148 height 19
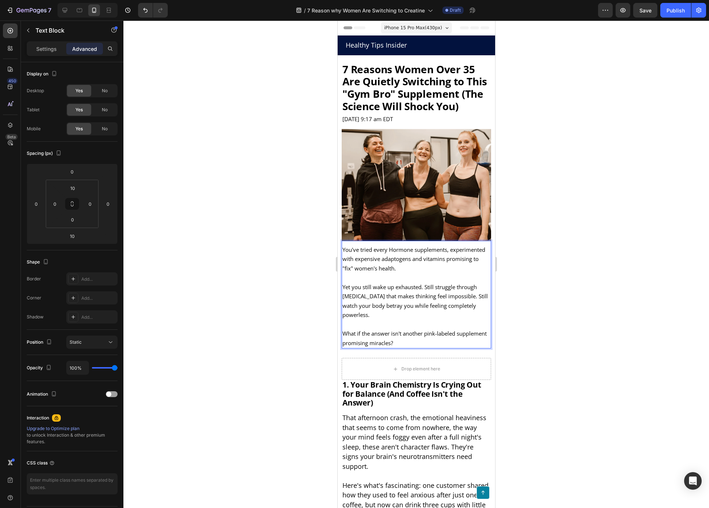
click at [359, 278] on p "Rich Text Editor. Editing area: main" at bounding box center [416, 278] width 148 height 10
click at [407, 332] on p "What if the answer isn't another pink-labeled supplement promising miracles?" at bounding box center [416, 338] width 148 height 19
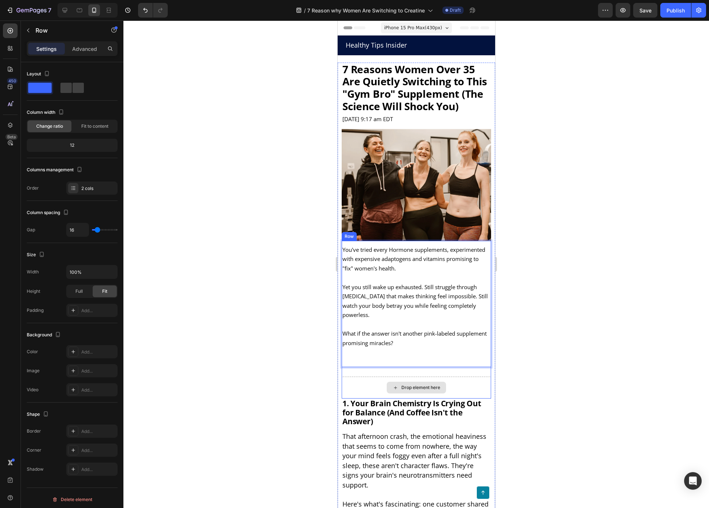
click at [466, 377] on div "Drop element here" at bounding box center [415, 388] width 149 height 22
click at [471, 377] on div "Drop element here" at bounding box center [415, 388] width 149 height 22
click at [387, 231] on icon at bounding box center [386, 234] width 6 height 6
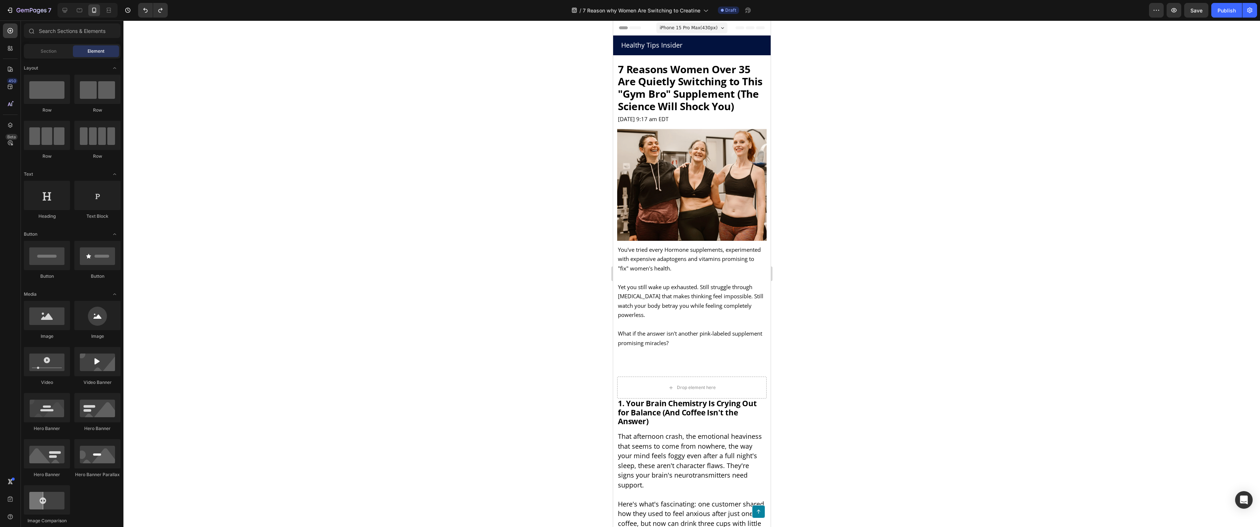
click at [265, 226] on div at bounding box center [691, 274] width 1136 height 507
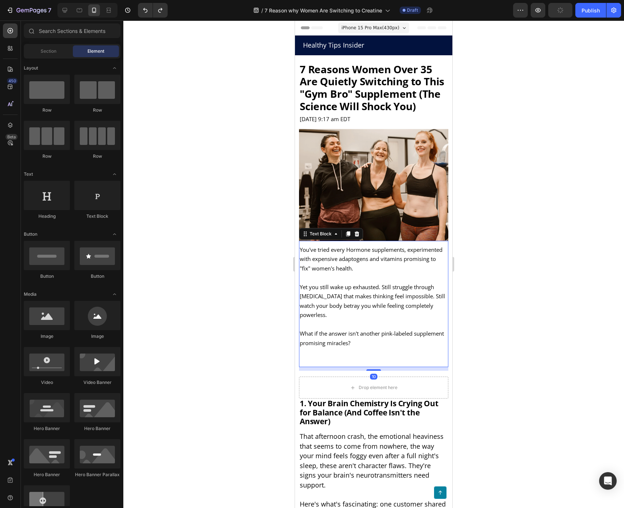
click at [347, 348] on p at bounding box center [374, 353] width 148 height 10
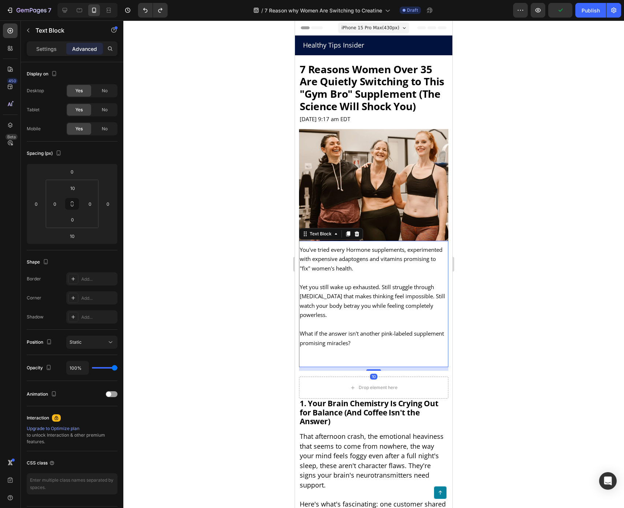
click at [322, 357] on p at bounding box center [374, 362] width 148 height 10
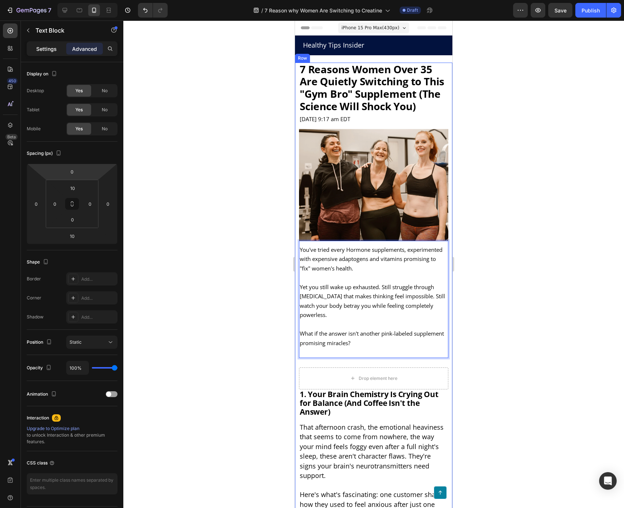
click at [52, 48] on p "Settings" at bounding box center [46, 49] width 21 height 8
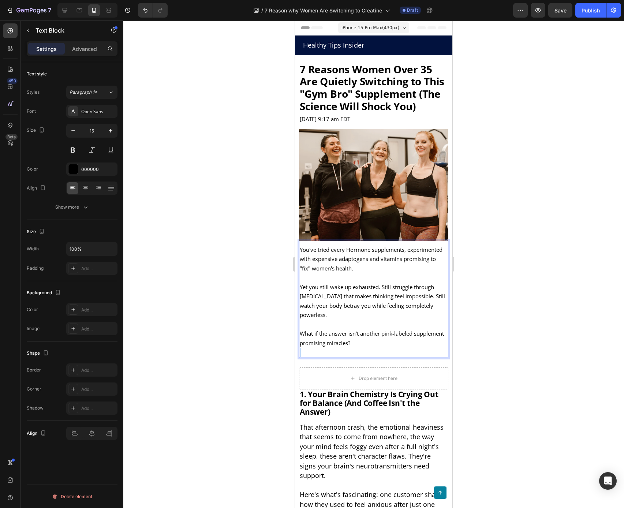
click at [364, 334] on p "What if the answer isn't another pink-labeled supplement promising miracles?" at bounding box center [374, 338] width 148 height 19
click at [364, 333] on p "What if the answer isn't another pink-labeled supplement promising miracles?" at bounding box center [374, 338] width 148 height 19
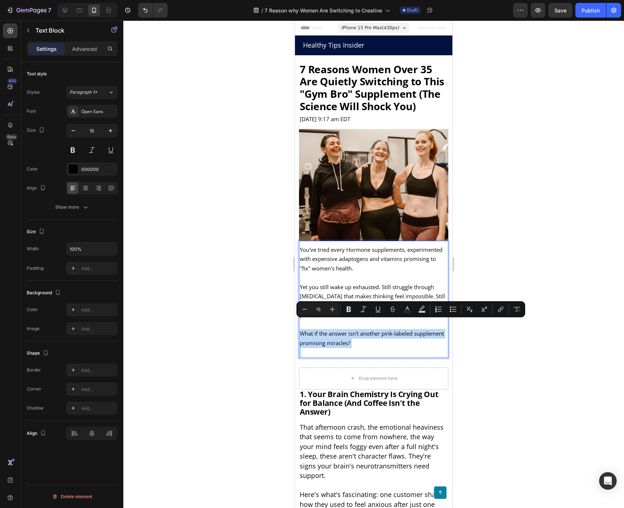
click at [364, 333] on p "What if the answer isn't another pink-labeled supplement promising miracles?" at bounding box center [374, 338] width 148 height 19
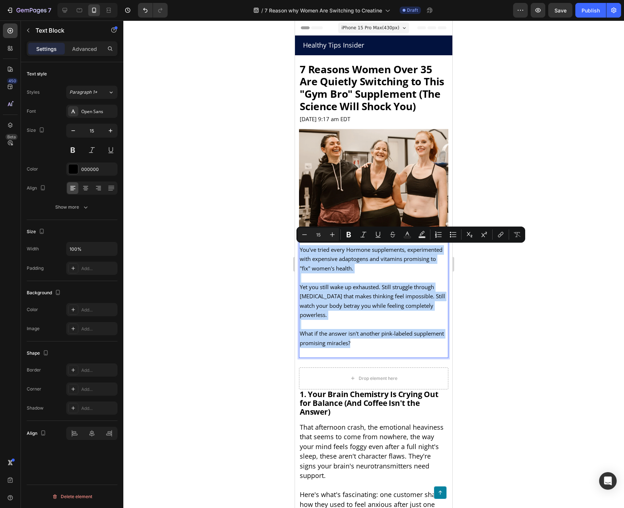
drag, startPoint x: 364, startPoint y: 334, endPoint x: 300, endPoint y: 251, distance: 105.3
click at [300, 251] on div "You've tried every Hormone supplements, experimented with expensive adaptogens …" at bounding box center [373, 302] width 149 height 114
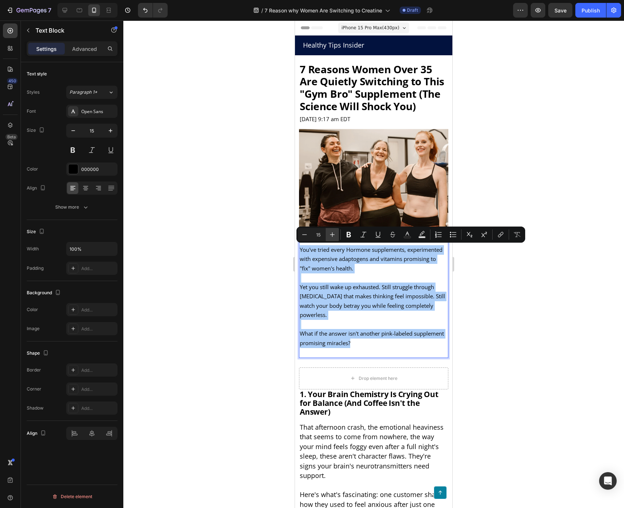
click at [333, 235] on icon "Editor contextual toolbar" at bounding box center [332, 234] width 7 height 7
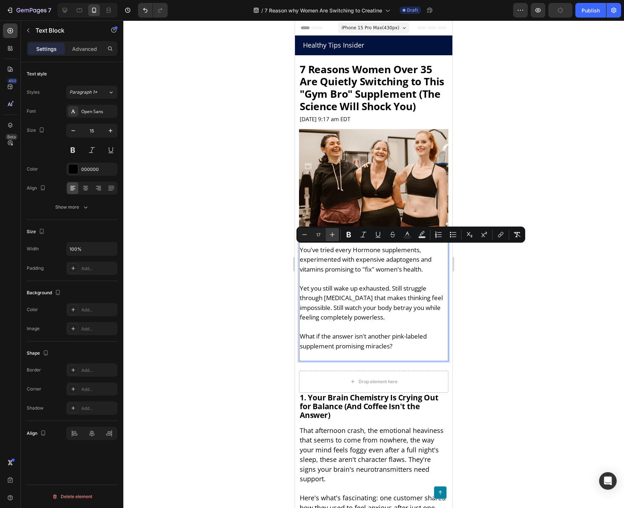
click at [333, 235] on icon "Editor contextual toolbar" at bounding box center [332, 234] width 7 height 7
type input "18"
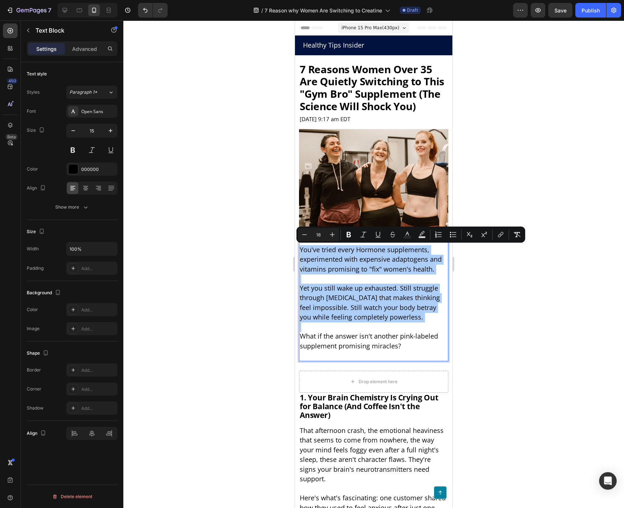
click at [245, 308] on div at bounding box center [373, 265] width 501 height 488
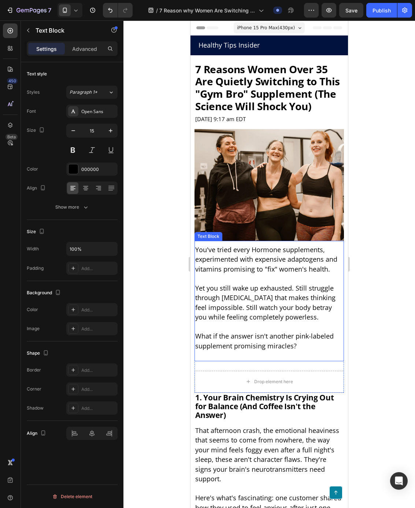
click at [311, 348] on p "What if the answer isn't another pink-labeled supplement promising miracles?" at bounding box center [269, 341] width 148 height 19
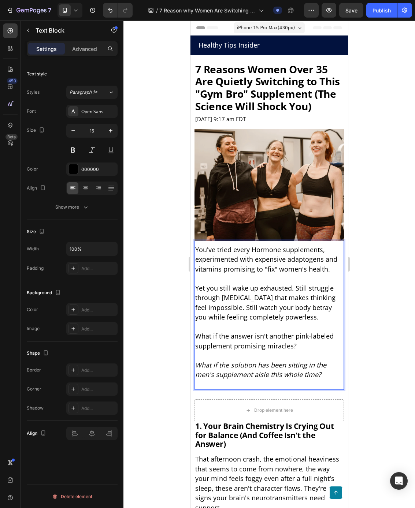
click at [249, 344] on span "What if the answer isn't another pink-labeled supplement promising miracles?" at bounding box center [264, 341] width 138 height 19
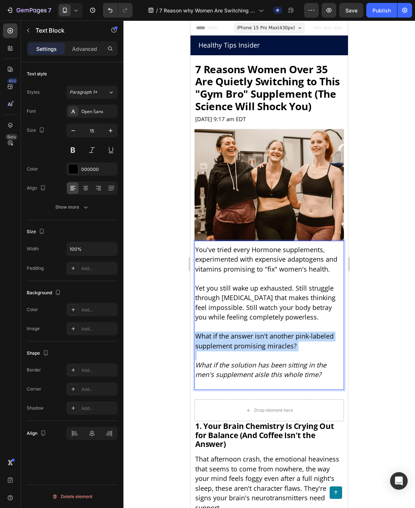
click at [249, 344] on span "What if the answer isn't another pink-labeled supplement promising miracles?" at bounding box center [264, 341] width 138 height 19
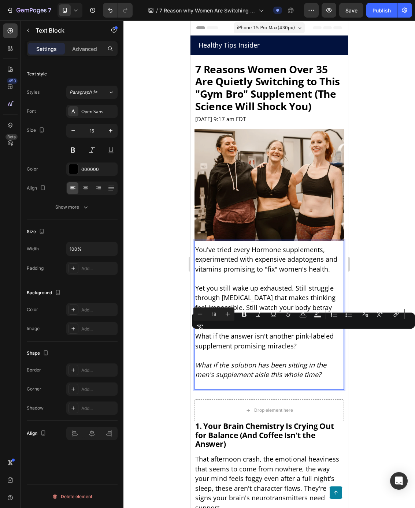
click at [227, 370] on p "What if the solution has been sitting in the men's supplement aisle this whole …" at bounding box center [269, 370] width 148 height 19
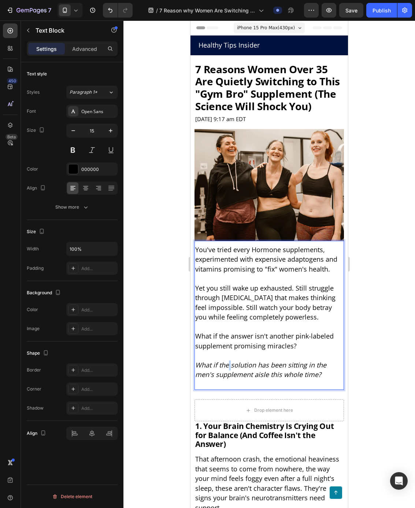
click at [227, 370] on p "What if the solution has been sitting in the men's supplement aisle this whole …" at bounding box center [269, 370] width 148 height 19
click at [233, 309] on span "Yet you still wake up exhausted. Still struggle through [MEDICAL_DATA] that mak…" at bounding box center [265, 303] width 140 height 38
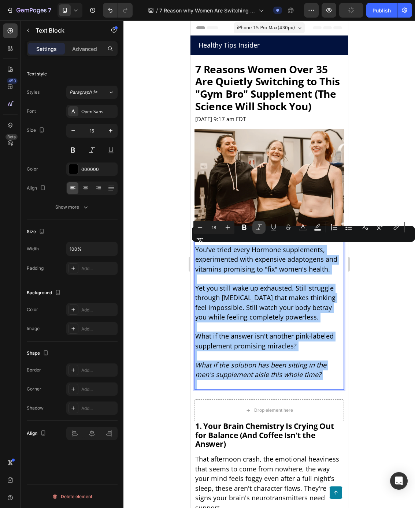
click at [261, 231] on button "Italic" at bounding box center [258, 227] width 13 height 13
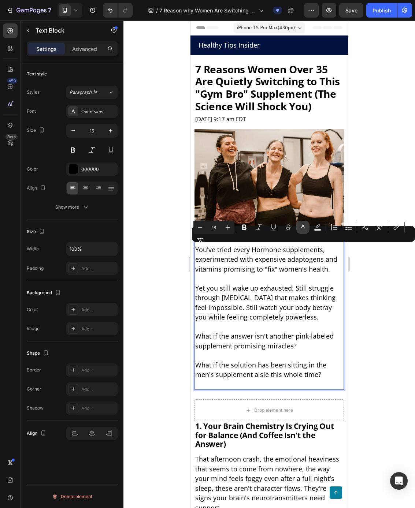
click at [301, 232] on button "color" at bounding box center [302, 227] width 13 height 13
type input "000000"
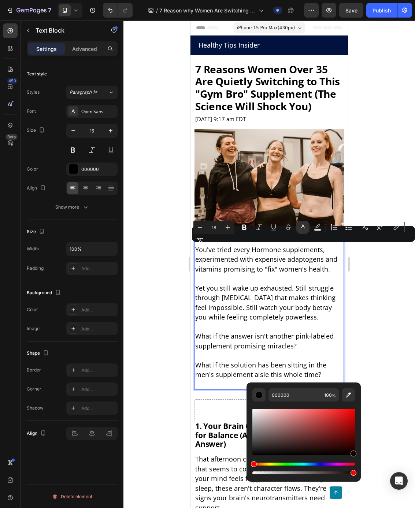
drag, startPoint x: 253, startPoint y: 454, endPoint x: 368, endPoint y: 452, distance: 114.6
click at [368, 0] on body "7 Version history / 7 Reason why Women Are Switching to Creatine Draft Preview …" at bounding box center [207, 0] width 415 height 0
type input "000000"
drag, startPoint x: 545, startPoint y: 474, endPoint x: 233, endPoint y: 466, distance: 311.8
click at [177, 353] on div at bounding box center [269, 265] width 292 height 488
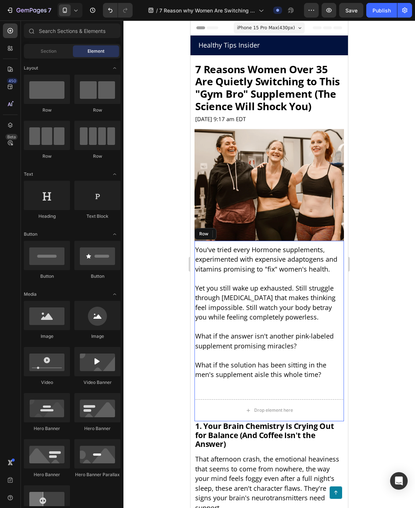
click at [246, 394] on div "You've tried every Hormone supplements, experimented with expensive adaptogens …" at bounding box center [268, 331] width 149 height 181
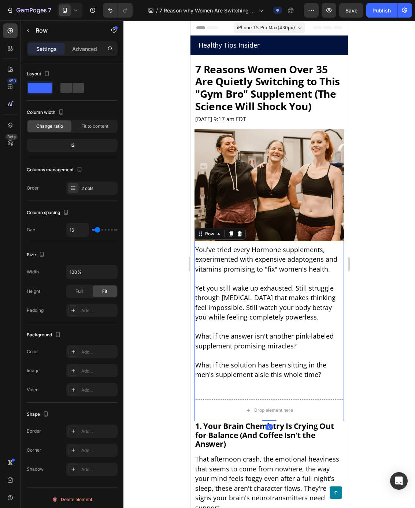
click at [200, 391] on div "You've tried every Hormone supplements, experimented with expensive adaptogens …" at bounding box center [268, 317] width 149 height 153
click at [225, 395] on div "You've tried every Hormone supplements, experimented with expensive adaptogens …" at bounding box center [268, 331] width 149 height 181
click at [204, 392] on div "You've tried every Hormone supplements, experimented with expensive adaptogens …" at bounding box center [268, 317] width 149 height 153
click at [205, 392] on div "You've tried every Hormone supplements, experimented with expensive adaptogens …" at bounding box center [268, 317] width 149 height 153
click at [214, 379] on p "What if the solution has been sitting in the men's supplement aisle this whole …" at bounding box center [269, 370] width 148 height 19
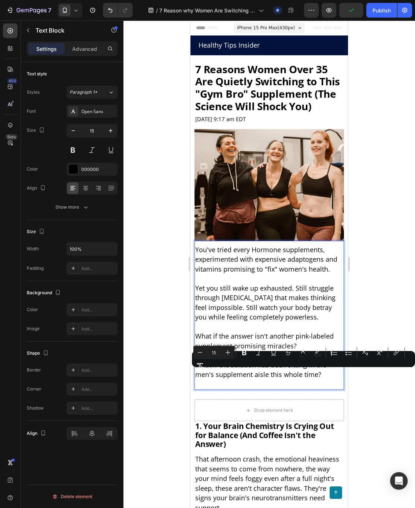
click at [200, 384] on p "Rich Text Editor. Editing area: main" at bounding box center [269, 385] width 148 height 10
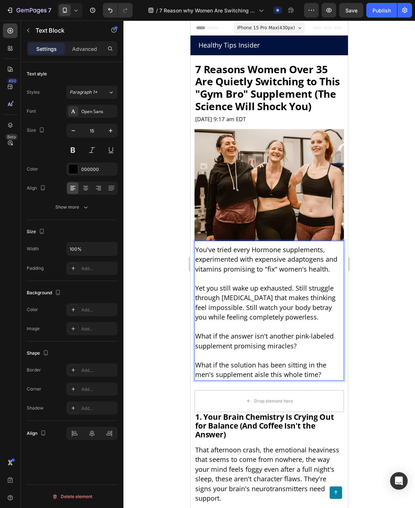
drag, startPoint x: 260, startPoint y: 345, endPoint x: 282, endPoint y: 348, distance: 21.8
click at [261, 345] on span "What if the answer isn't another pink-labeled supplement promising miracles?" at bounding box center [264, 341] width 138 height 19
click at [293, 349] on span "What if the answer isn't another pink-labeled supplement promising miracles?" at bounding box center [264, 341] width 138 height 19
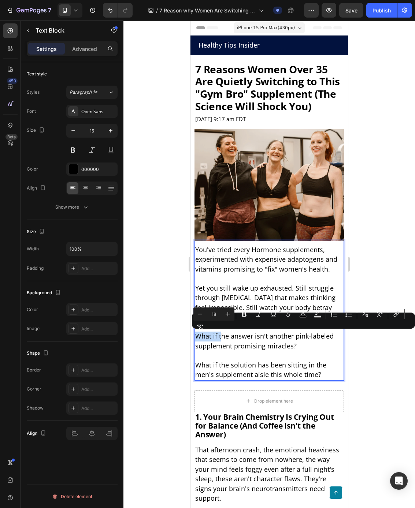
drag, startPoint x: 195, startPoint y: 337, endPoint x: 221, endPoint y: 338, distance: 26.0
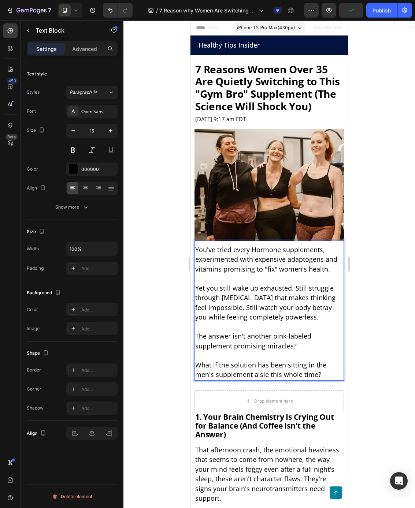
click at [240, 333] on span "The answer isn't another pink-labeled supplement promising miracles?" at bounding box center [253, 341] width 116 height 19
click at [238, 337] on span "The answer isn't another pink-labeled supplement promising miracles?" at bounding box center [253, 341] width 116 height 19
click at [300, 348] on p "The answer was never another pink-labeled supplement promising miracles?" at bounding box center [269, 341] width 148 height 19
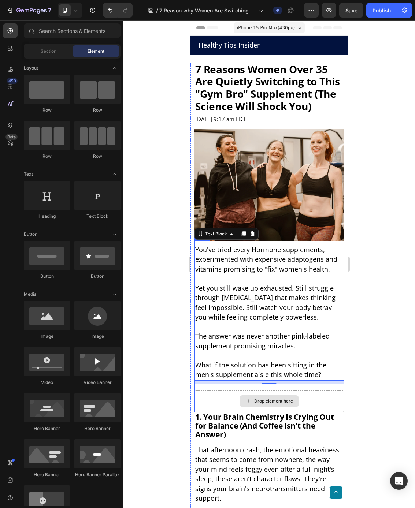
click at [283, 398] on div "Drop element here" at bounding box center [273, 401] width 39 height 6
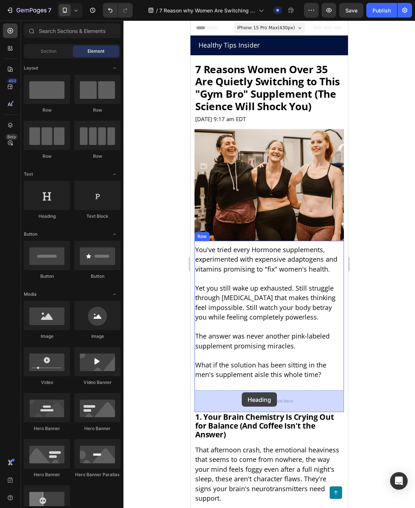
drag, startPoint x: 245, startPoint y: 218, endPoint x: 242, endPoint y: 393, distance: 175.1
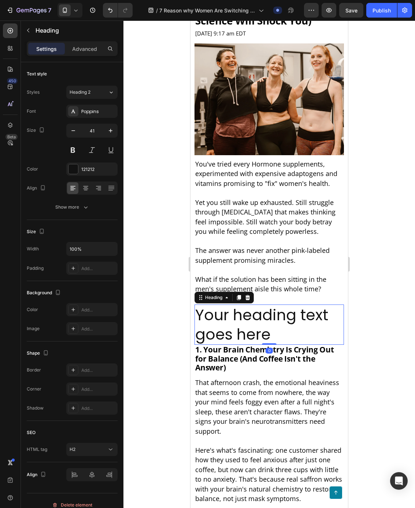
scroll to position [117, 0]
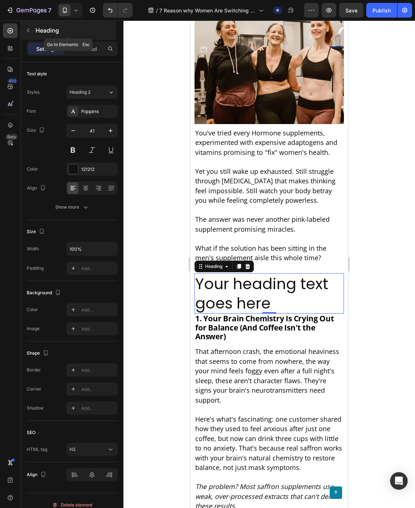
click at [28, 28] on icon "button" at bounding box center [28, 30] width 6 height 6
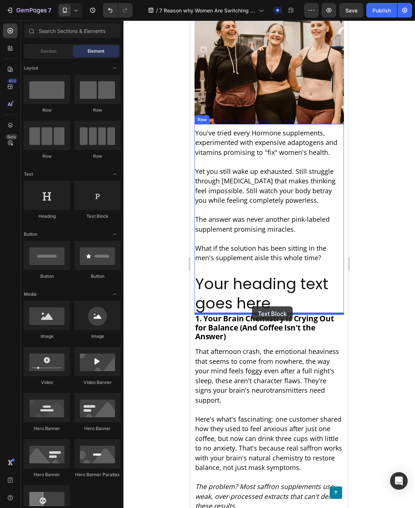
drag, startPoint x: 311, startPoint y: 239, endPoint x: 252, endPoint y: 307, distance: 90.1
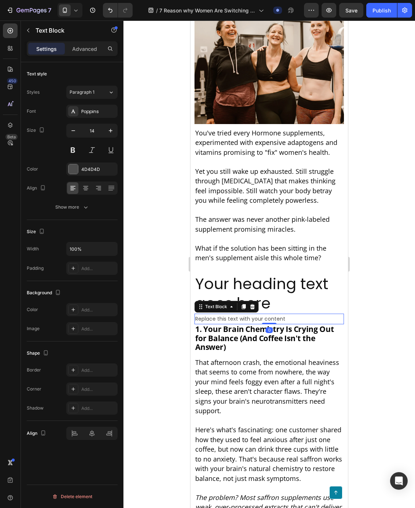
click at [250, 318] on div "Replace this text with your content" at bounding box center [268, 319] width 149 height 11
click at [250, 318] on p "Replace this text with your content" at bounding box center [269, 319] width 148 height 9
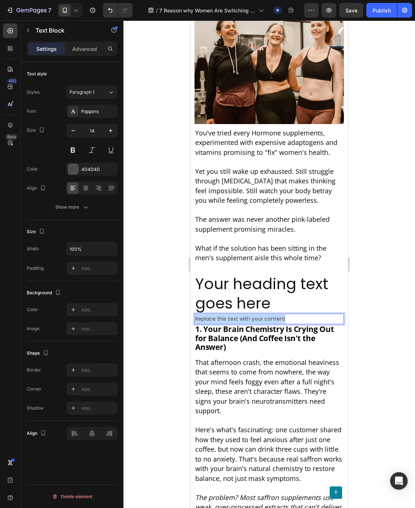
click at [250, 318] on p "Replace this text with your content" at bounding box center [269, 319] width 148 height 9
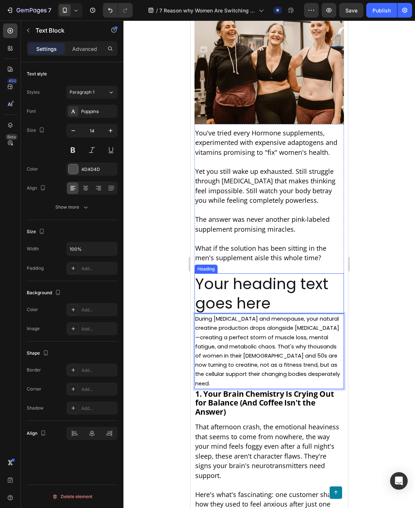
click at [254, 292] on h2 "Your heading text goes here" at bounding box center [268, 294] width 149 height 41
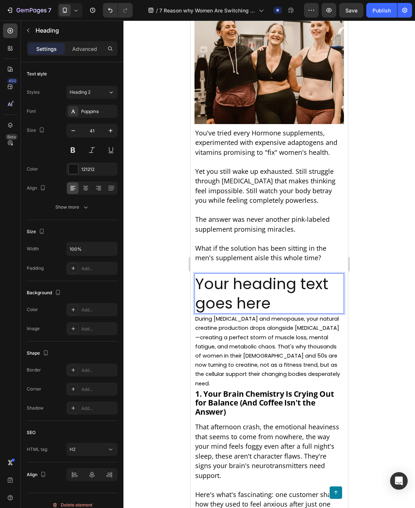
click at [254, 292] on h2 "Your heading text goes here" at bounding box center [268, 294] width 149 height 41
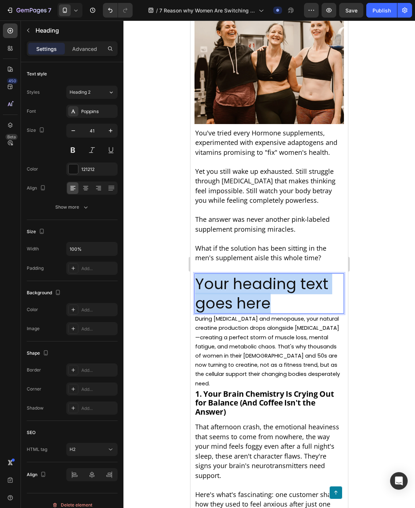
click at [254, 292] on p "Your heading text goes here" at bounding box center [269, 293] width 148 height 39
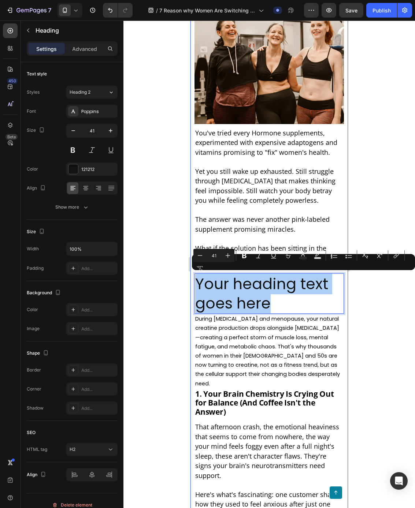
click at [183, 238] on div at bounding box center [269, 265] width 292 height 488
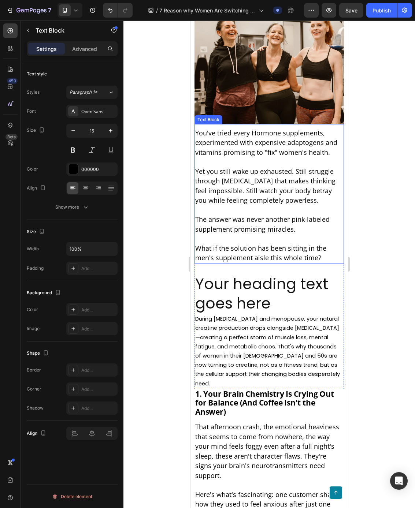
click at [235, 249] on span "What if the solution has been sitting in the men's supplement aisle this whole …" at bounding box center [260, 253] width 131 height 19
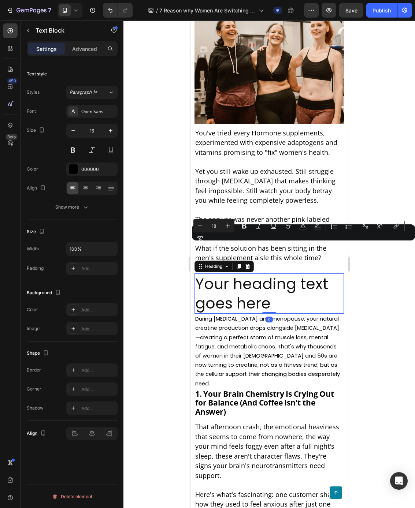
click at [238, 297] on p "Your heading text goes here" at bounding box center [269, 293] width 148 height 39
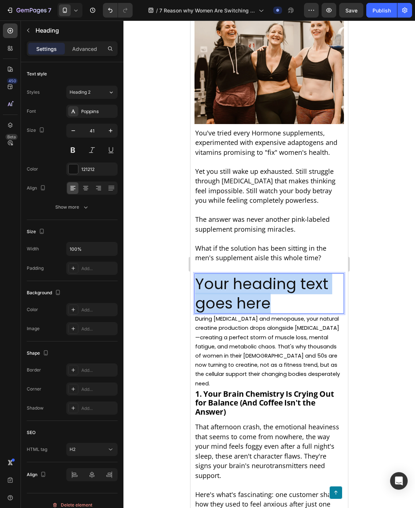
click at [238, 297] on p "Your heading text goes here" at bounding box center [269, 293] width 148 height 39
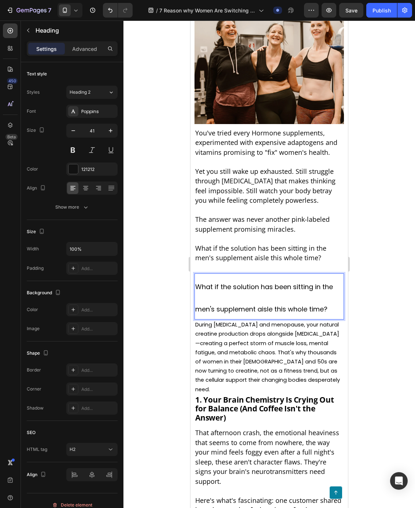
click at [220, 298] on p "What if the solution has been sitting in the men's supplement aisle this whole …" at bounding box center [269, 296] width 148 height 45
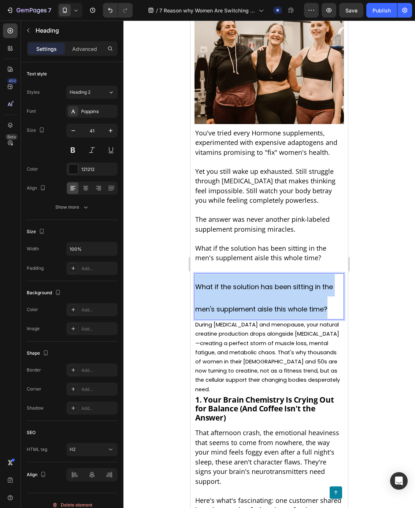
click at [220, 298] on p "What if the solution has been sitting in the men's supplement aisle this whole …" at bounding box center [269, 296] width 148 height 45
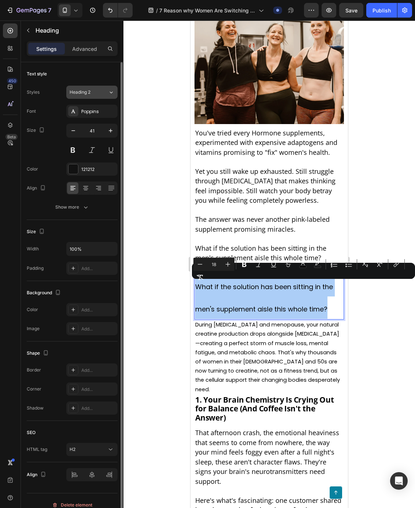
click at [85, 96] on button "Heading 2" at bounding box center [91, 92] width 51 height 13
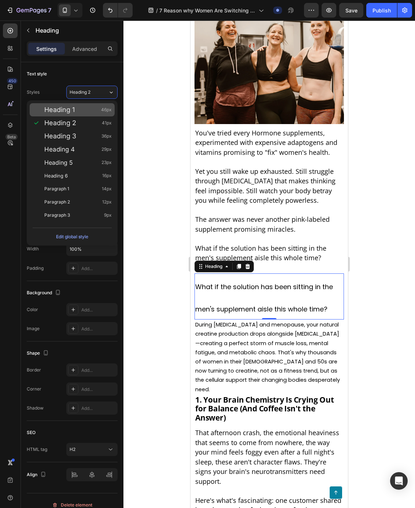
click at [91, 110] on div "Heading 1 46px" at bounding box center [77, 109] width 67 height 7
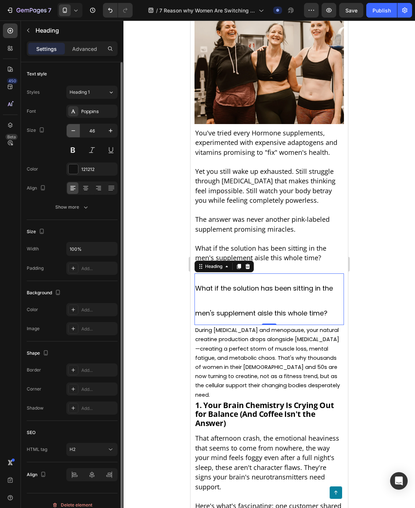
click at [76, 134] on icon "button" at bounding box center [73, 130] width 7 height 7
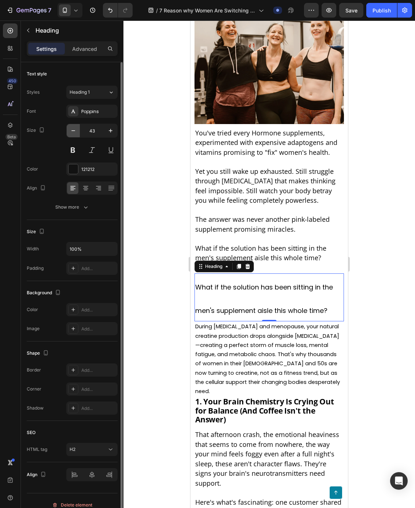
click at [76, 134] on icon "button" at bounding box center [73, 130] width 7 height 7
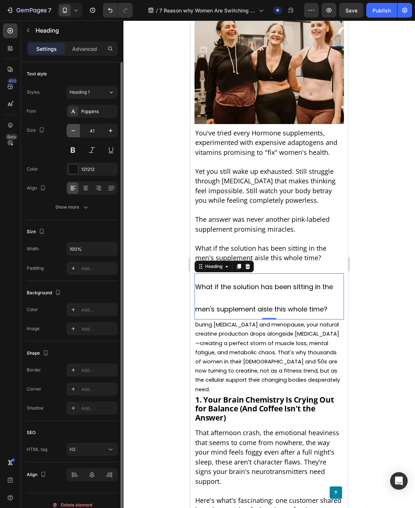
click at [76, 134] on icon "button" at bounding box center [73, 130] width 7 height 7
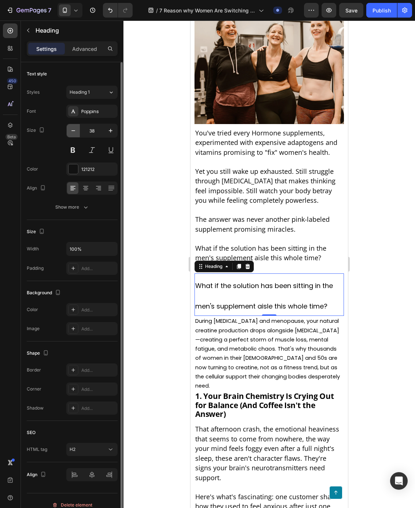
click at [76, 134] on icon "button" at bounding box center [73, 130] width 7 height 7
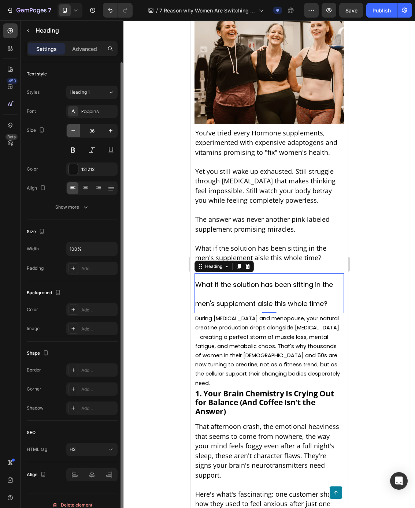
click at [76, 134] on icon "button" at bounding box center [73, 130] width 7 height 7
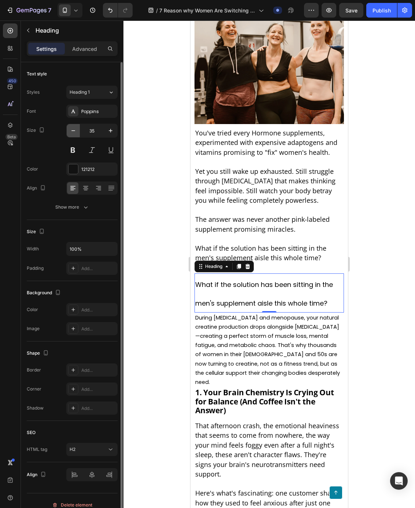
click at [76, 134] on icon "button" at bounding box center [73, 130] width 7 height 7
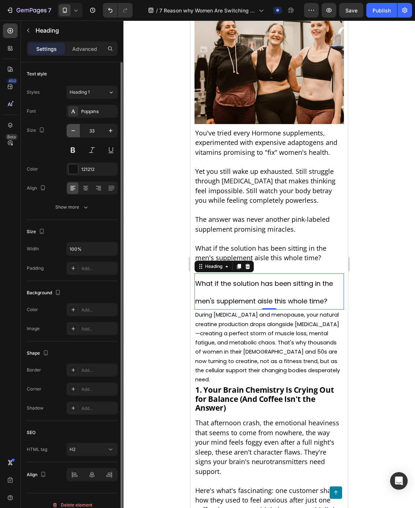
click at [76, 134] on icon "button" at bounding box center [73, 130] width 7 height 7
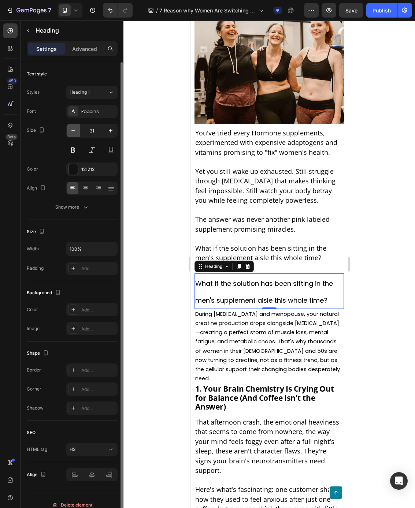
click at [76, 134] on icon "button" at bounding box center [73, 130] width 7 height 7
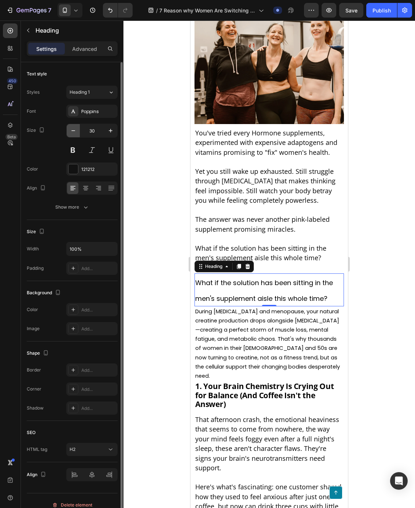
click at [76, 134] on icon "button" at bounding box center [73, 130] width 7 height 7
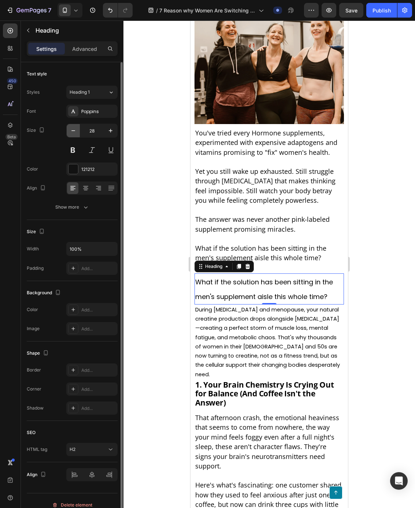
click at [76, 134] on icon "button" at bounding box center [73, 130] width 7 height 7
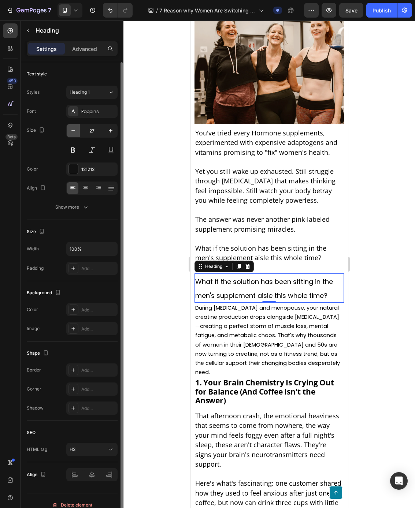
click at [76, 134] on icon "button" at bounding box center [73, 130] width 7 height 7
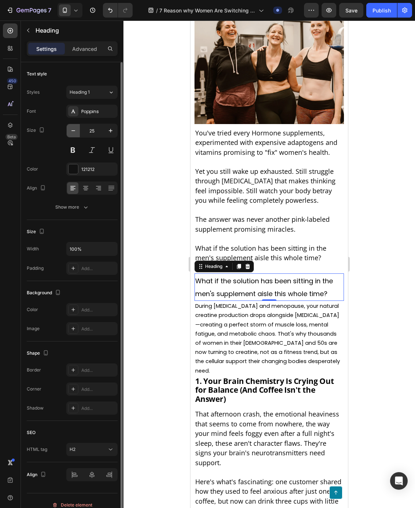
click at [77, 134] on icon "button" at bounding box center [73, 130] width 7 height 7
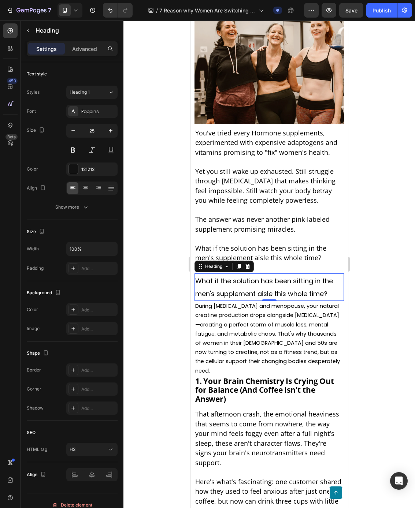
type input "24"
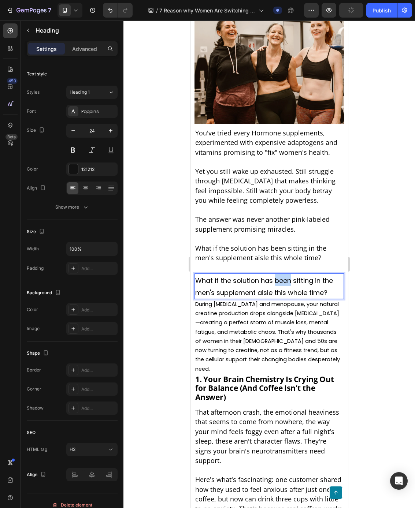
click at [283, 279] on span "What if the solution has been sitting in the men's supplement aisle this whole …" at bounding box center [264, 286] width 138 height 21
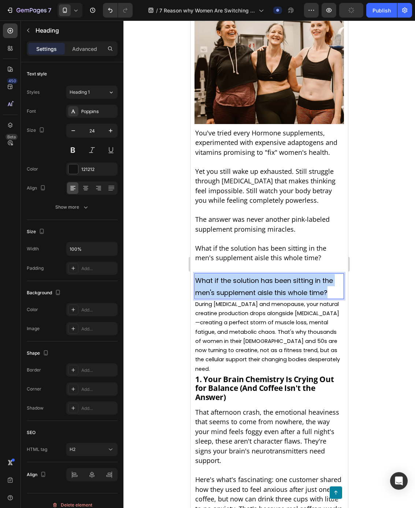
click at [283, 279] on span "What if the solution has been sitting in the men's supplement aisle this whole …" at bounding box center [264, 286] width 138 height 21
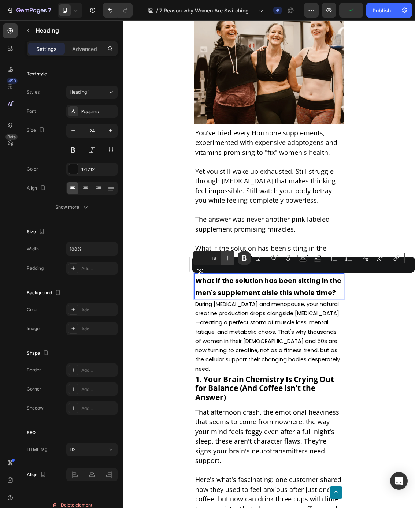
click at [224, 260] on icon "Editor contextual toolbar" at bounding box center [227, 258] width 7 height 7
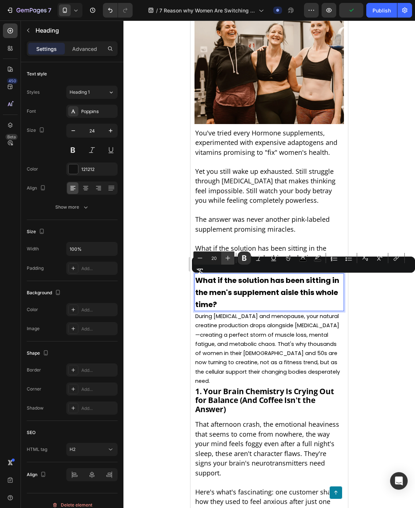
click at [225, 260] on icon "Editor contextual toolbar" at bounding box center [227, 258] width 7 height 7
type input "21"
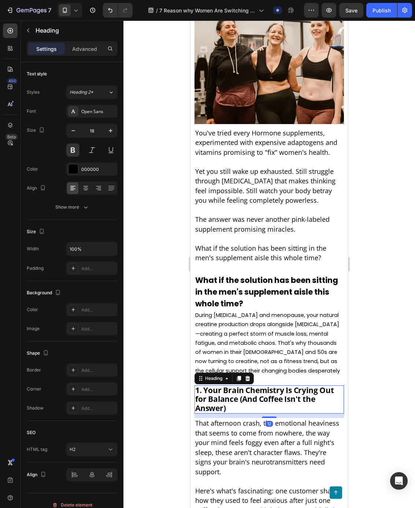
click at [248, 387] on strong "1. Your Brain Chemistry Is Crying Out for Balance (And Coffee Isn't the Answer)" at bounding box center [264, 399] width 139 height 28
click at [246, 296] on strong "What if the solution has been sitting in the men's supplement aisle this whole …" at bounding box center [266, 292] width 143 height 34
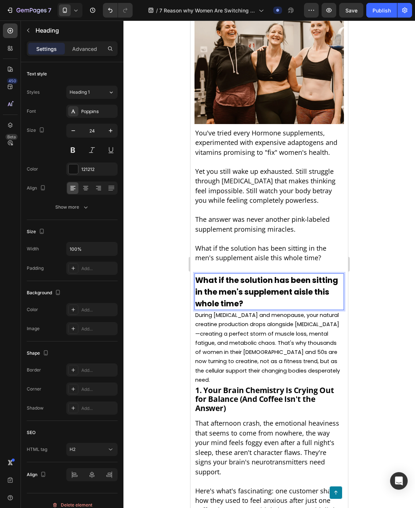
click at [246, 296] on strong "What if the solution has been sitting in the men's supplement aisle this whole …" at bounding box center [266, 292] width 143 height 34
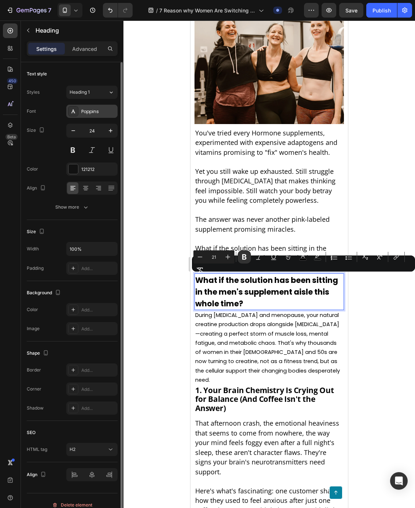
click at [97, 113] on div "Poppins" at bounding box center [98, 111] width 34 height 7
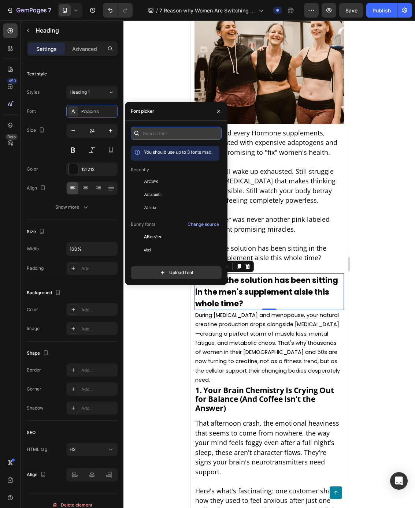
click at [163, 133] on input "text" at bounding box center [176, 133] width 91 height 13
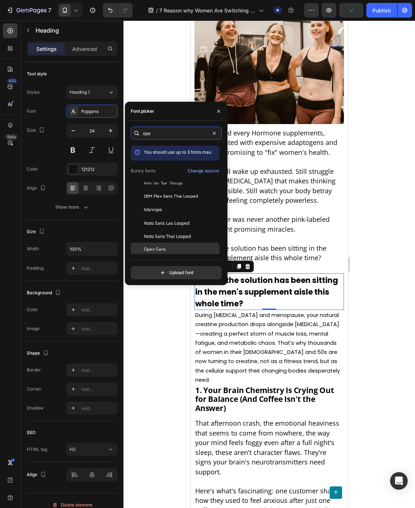
type input "ope"
click at [172, 248] on div "Open Sans" at bounding box center [181, 249] width 74 height 7
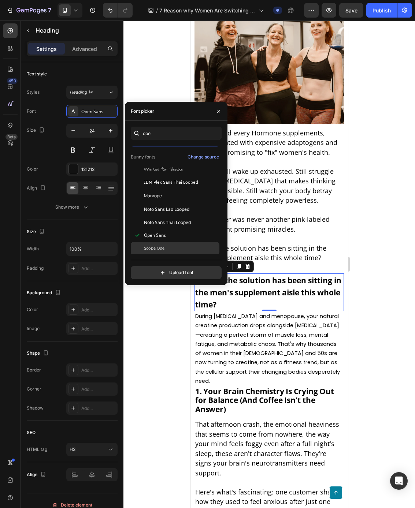
scroll to position [18, 0]
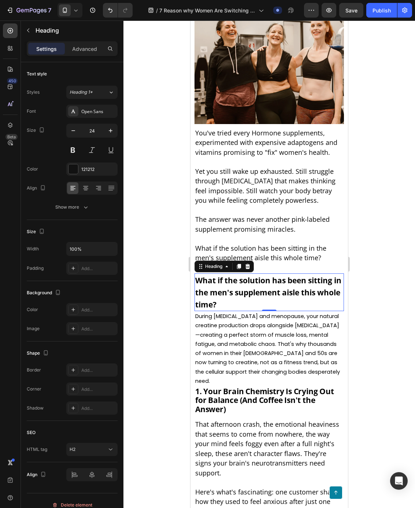
click at [163, 314] on div at bounding box center [269, 265] width 292 height 488
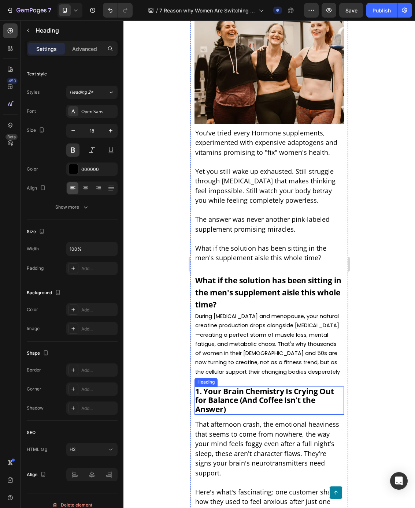
click at [266, 387] on strong "1. Your Brain Chemistry Is Crying Out for Balance (And Coffee Isn't the Answer)" at bounding box center [264, 400] width 139 height 28
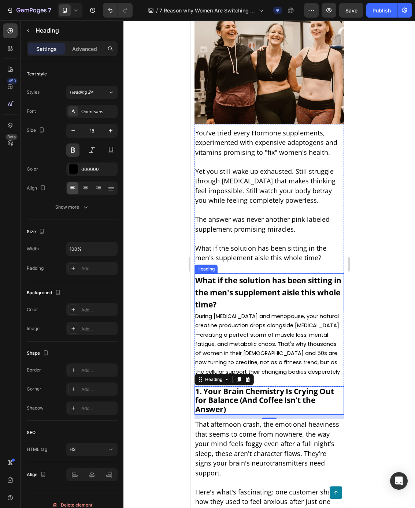
click at [249, 294] on strong "What if the solution has been sitting in the men's supplement aisle this whole …" at bounding box center [268, 292] width 146 height 34
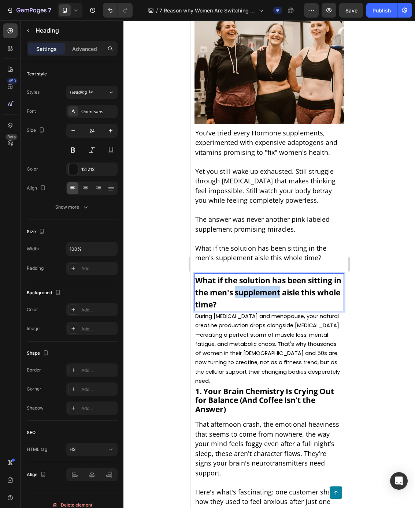
click at [249, 294] on strong "What if the solution has been sitting in the men's supplement aisle this whole …" at bounding box center [268, 292] width 146 height 34
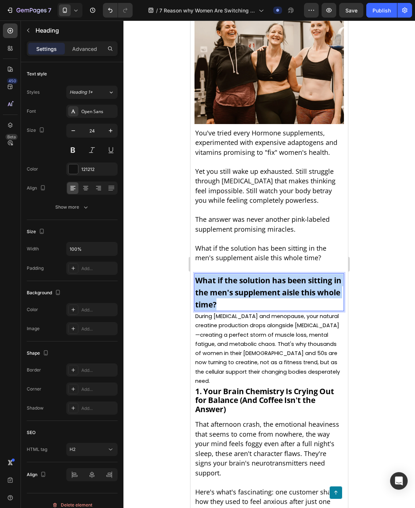
click at [249, 294] on strong "What if the solution has been sitting in the men's supplement aisle this whole …" at bounding box center [268, 292] width 146 height 34
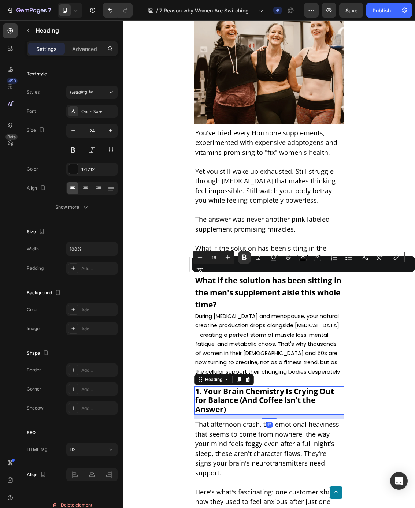
click at [224, 386] on strong "1. Your Brain Chemistry Is Crying Out for Balance (And Coffee Isn't the Answer)" at bounding box center [264, 400] width 139 height 28
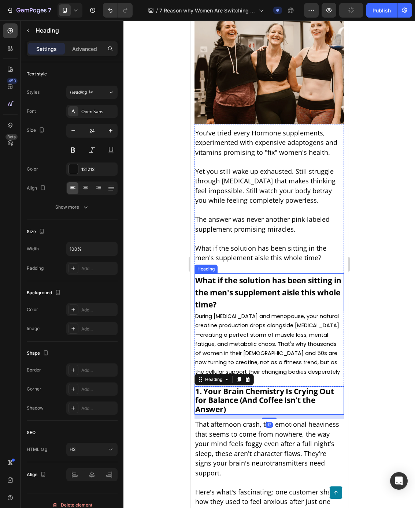
click at [235, 286] on p "⁠⁠⁠⁠⁠⁠⁠ What if the solution has been sitting in the men's supplement aisle thi…" at bounding box center [269, 292] width 148 height 37
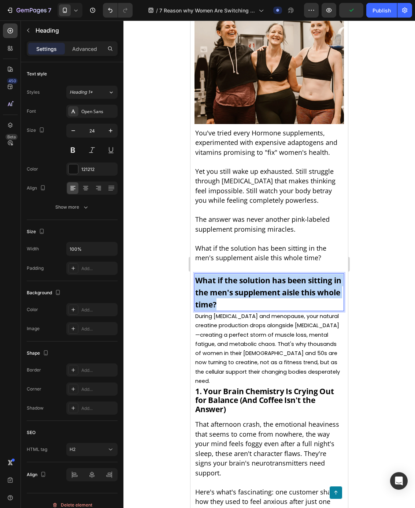
click at [235, 286] on p "What if the solution has been sitting in the men's supplement aisle this whole …" at bounding box center [269, 292] width 148 height 37
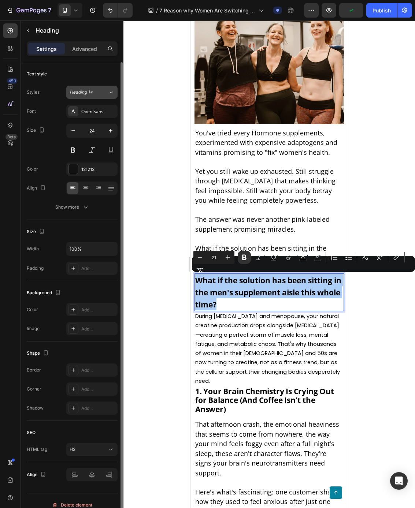
click at [77, 88] on button "Heading 1*" at bounding box center [91, 92] width 51 height 13
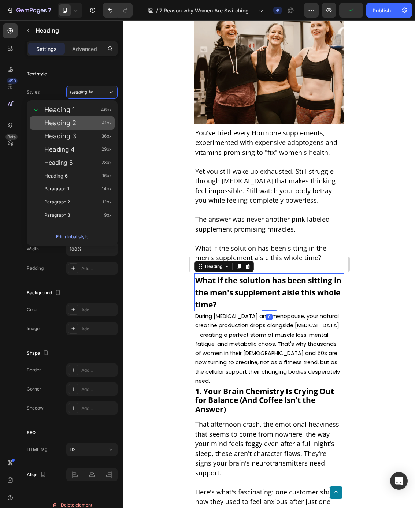
click at [80, 116] on div "Heading 2 41px" at bounding box center [72, 122] width 85 height 13
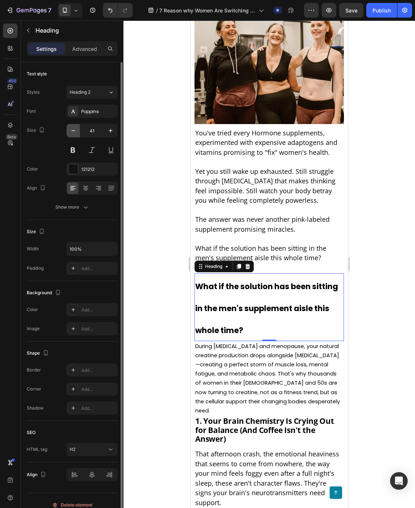
click at [72, 131] on icon "button" at bounding box center [73, 130] width 4 height 1
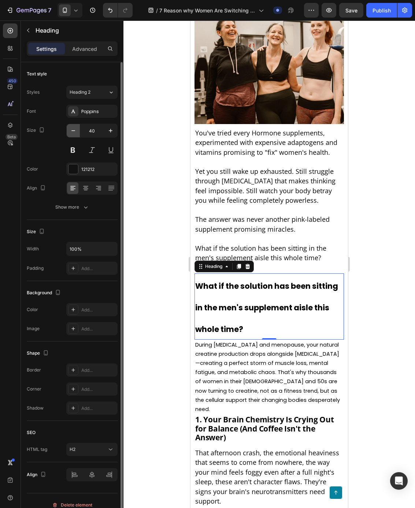
click at [72, 131] on icon "button" at bounding box center [73, 130] width 4 height 1
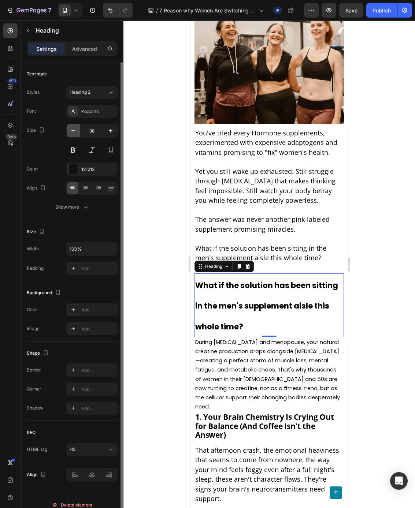
click at [72, 131] on icon "button" at bounding box center [73, 130] width 4 height 1
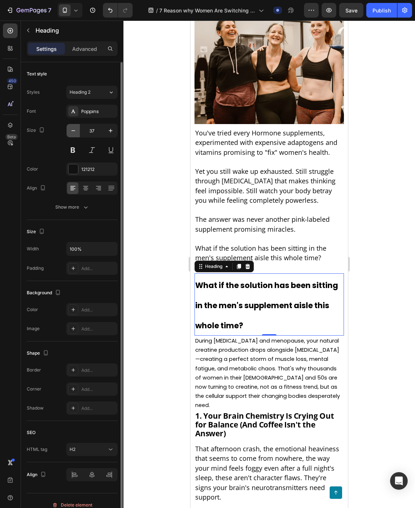
click at [72, 131] on icon "button" at bounding box center [73, 130] width 4 height 1
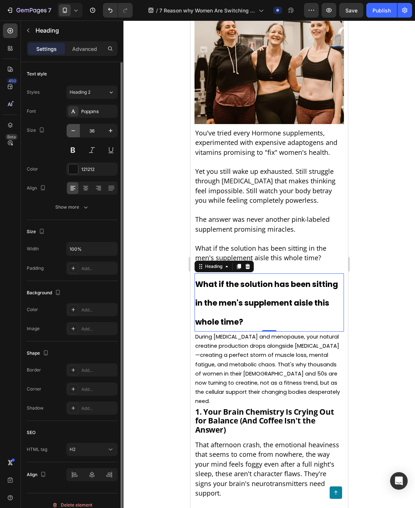
click at [72, 131] on icon "button" at bounding box center [73, 130] width 4 height 1
click at [73, 129] on icon "button" at bounding box center [73, 130] width 7 height 7
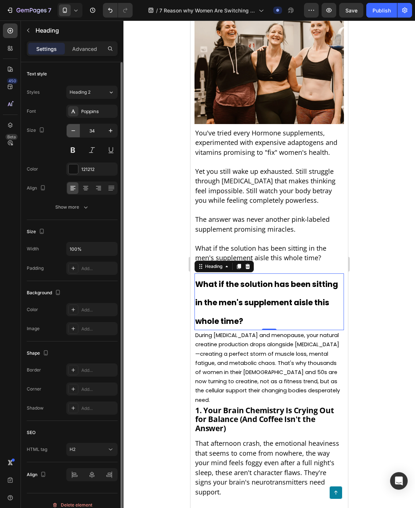
click at [73, 129] on icon "button" at bounding box center [73, 130] width 7 height 7
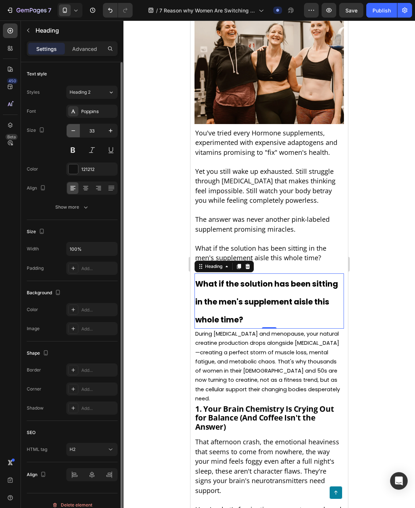
click at [73, 129] on icon "button" at bounding box center [73, 130] width 7 height 7
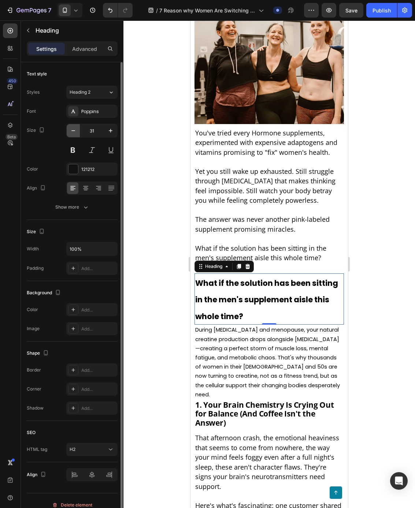
click at [73, 129] on icon "button" at bounding box center [73, 130] width 7 height 7
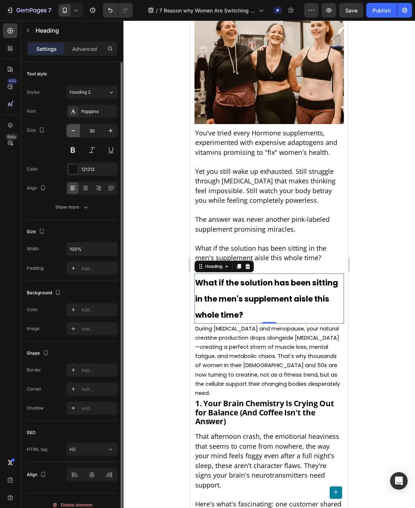
click at [73, 129] on icon "button" at bounding box center [73, 130] width 7 height 7
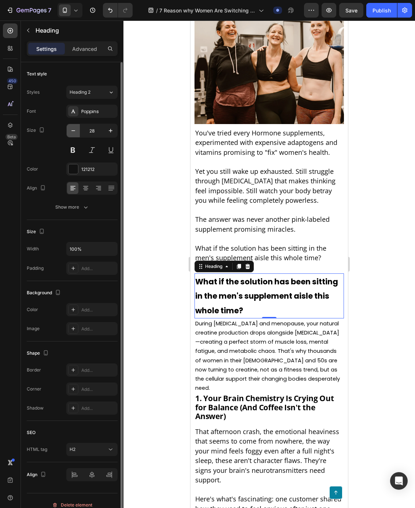
click at [73, 129] on icon "button" at bounding box center [73, 130] width 7 height 7
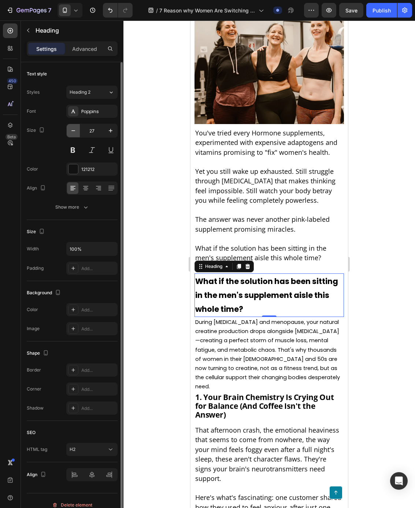
click at [73, 129] on icon "button" at bounding box center [73, 130] width 7 height 7
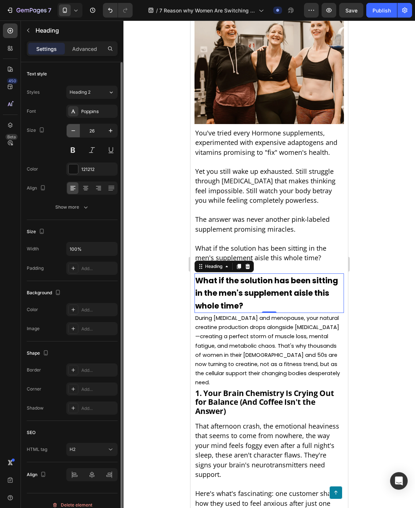
click at [73, 129] on icon "button" at bounding box center [73, 130] width 7 height 7
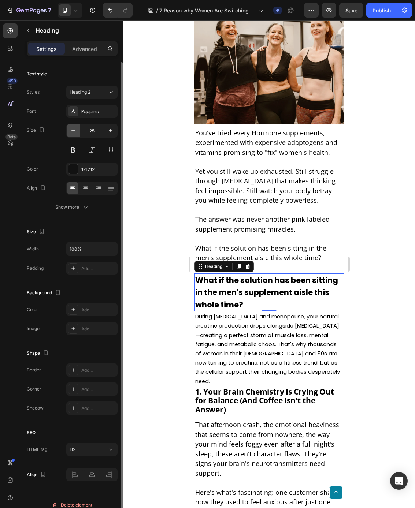
click at [74, 130] on icon "button" at bounding box center [73, 130] width 7 height 7
type input "24"
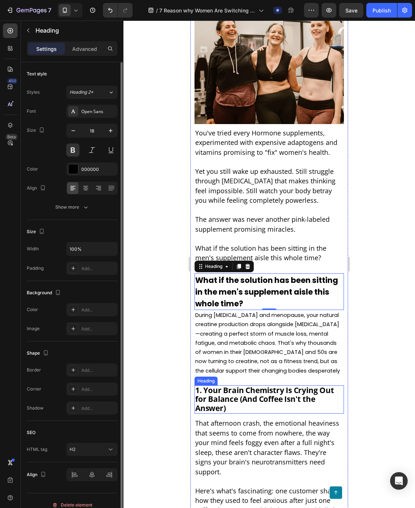
click at [268, 385] on strong "1. Your Brain Chemistry Is Crying Out for Balance (And Coffee Isn't the Answer)" at bounding box center [264, 399] width 139 height 28
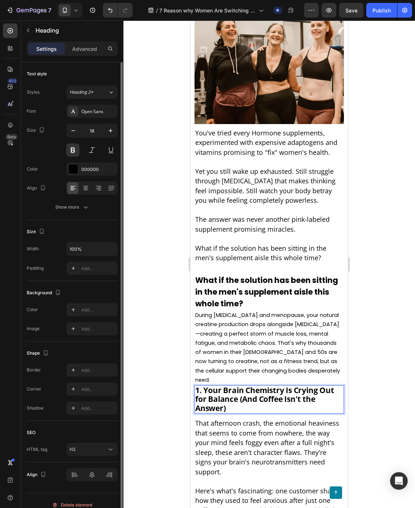
click at [268, 385] on strong "1. Your Brain Chemistry Is Crying Out for Balance (And Coffee Isn't the Answer)" at bounding box center [264, 399] width 139 height 28
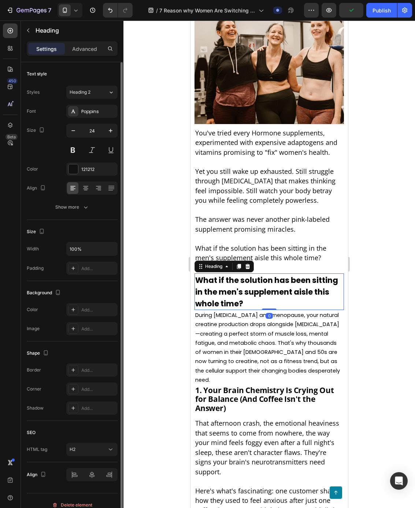
click at [229, 277] on strong "What if the solution has been sitting in the men's supplement aisle this whole …" at bounding box center [266, 292] width 143 height 34
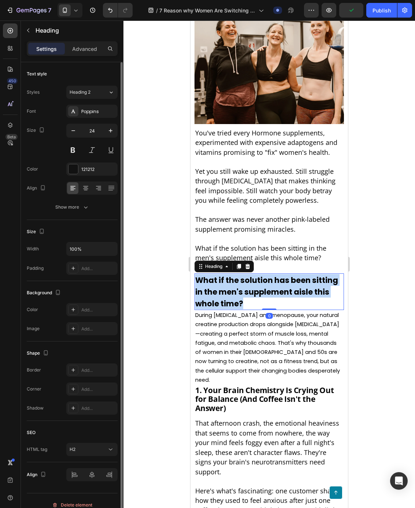
click at [229, 277] on strong "What if the solution has been sitting in the men's supplement aisle this whole …" at bounding box center [266, 292] width 143 height 34
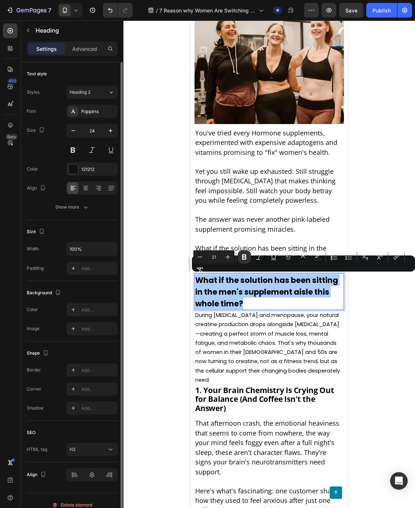
click at [160, 326] on div at bounding box center [269, 265] width 292 height 488
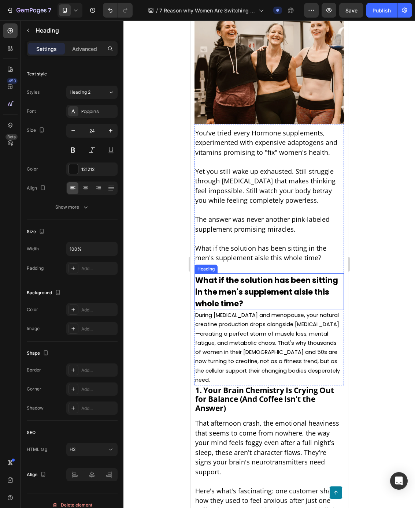
click at [230, 292] on strong "What if the solution has been sitting in the men's supplement aisle this whole …" at bounding box center [266, 292] width 143 height 34
click at [218, 288] on strong "What if the solution has been sitting in the men's supplement aisle this whole …" at bounding box center [266, 292] width 143 height 34
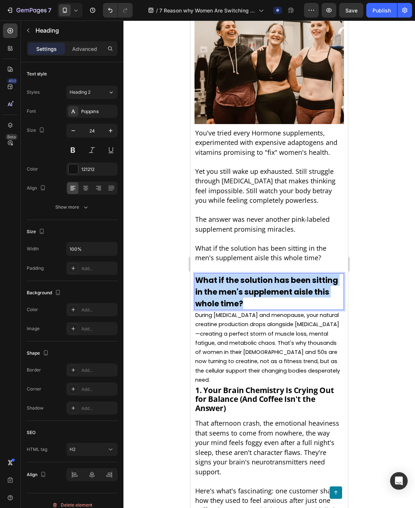
click at [218, 288] on strong "What if the solution has been sitting in the men's supplement aisle this whole …" at bounding box center [266, 292] width 143 height 34
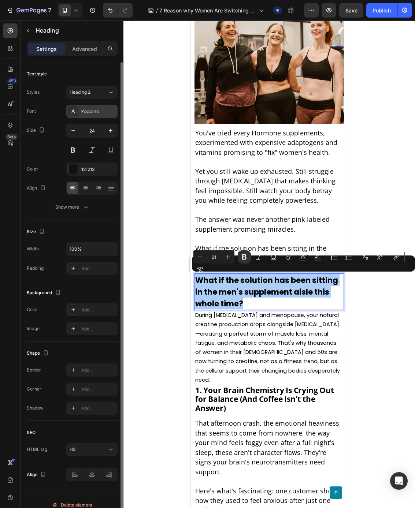
click at [96, 113] on div "Poppins" at bounding box center [98, 111] width 34 height 7
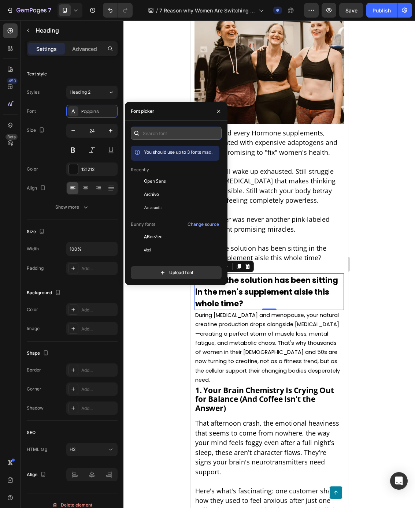
click at [164, 132] on input "text" at bounding box center [176, 133] width 91 height 13
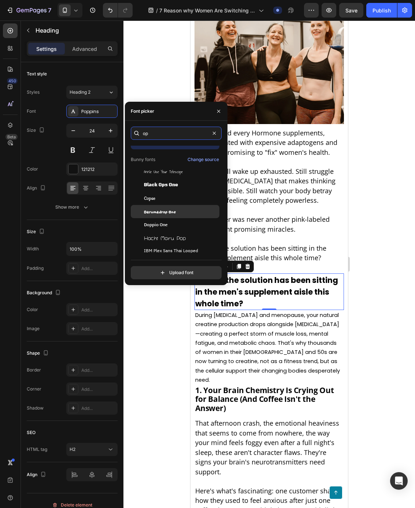
scroll to position [0, 0]
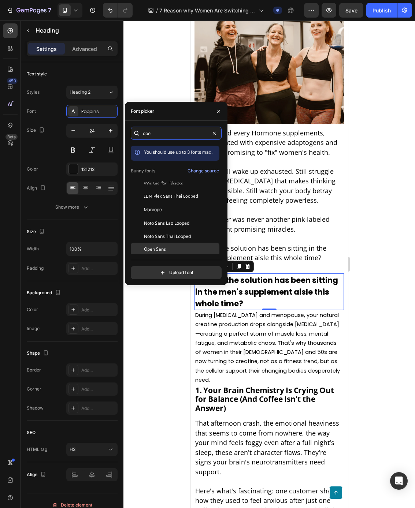
type input "ope"
click at [158, 252] on span "Open Sans" at bounding box center [155, 249] width 22 height 7
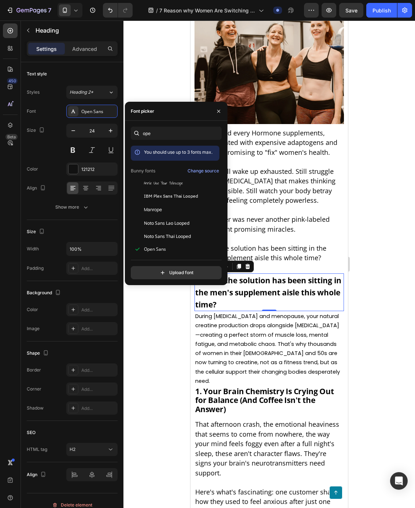
click at [156, 341] on div at bounding box center [269, 265] width 292 height 488
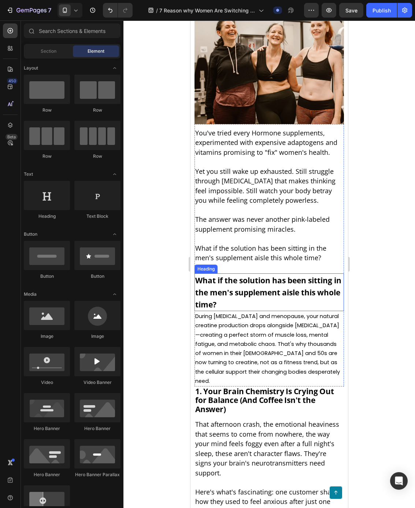
click at [219, 283] on strong "What if the solution has been sitting in the men's supplement aisle this whole …" at bounding box center [268, 292] width 146 height 34
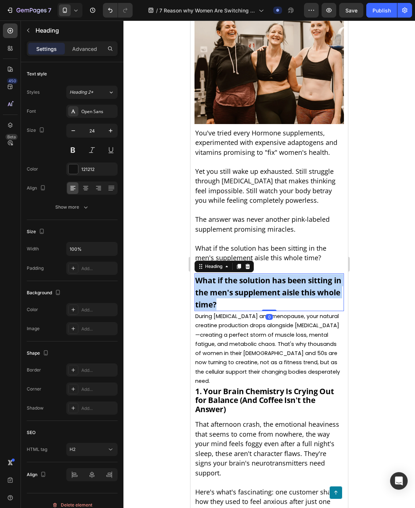
click at [219, 283] on strong "What if the solution has been sitting in the men's supplement aisle this whole …" at bounding box center [268, 292] width 146 height 34
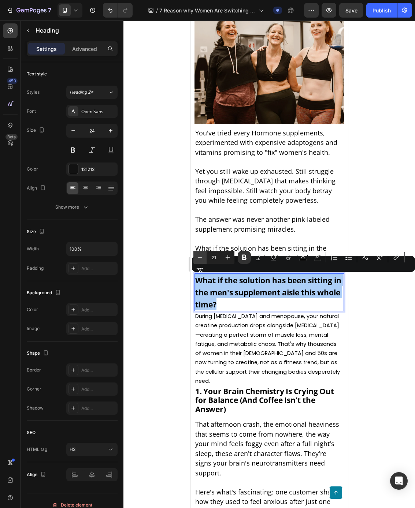
click at [195, 259] on button "Minus" at bounding box center [199, 257] width 13 height 13
click at [198, 258] on icon "Editor contextual toolbar" at bounding box center [199, 257] width 7 height 7
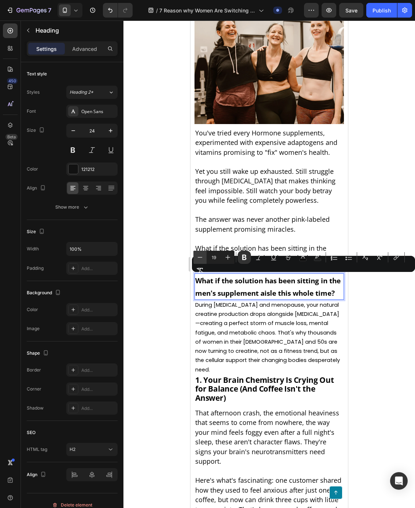
click at [198, 258] on icon "Editor contextual toolbar" at bounding box center [199, 257] width 7 height 7
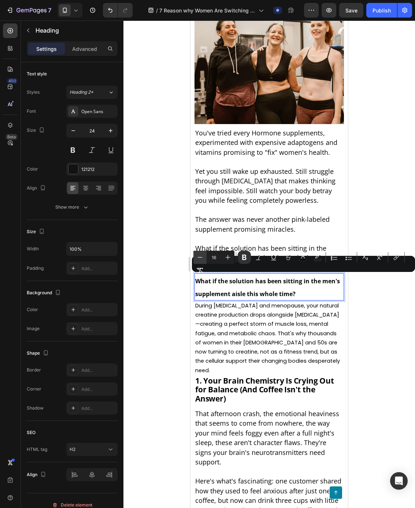
click at [198, 258] on icon "Editor contextual toolbar" at bounding box center [199, 257] width 7 height 7
click at [224, 257] on icon "Editor contextual toolbar" at bounding box center [227, 257] width 7 height 7
click at [227, 257] on icon "Editor contextual toolbar" at bounding box center [228, 257] width 5 height 5
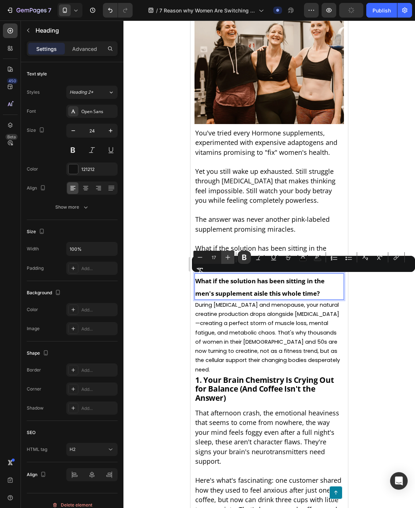
click at [227, 257] on icon "Editor contextual toolbar" at bounding box center [228, 257] width 5 height 5
type input "18"
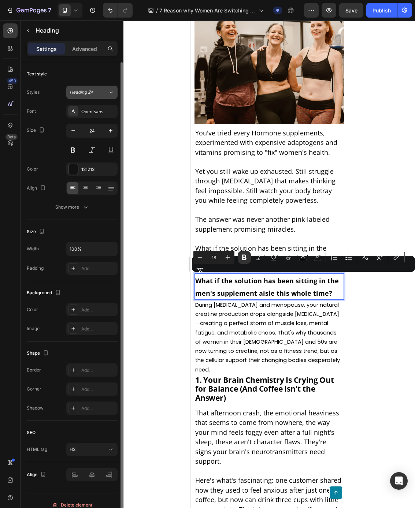
click at [87, 90] on span "Heading 2*" at bounding box center [82, 92] width 24 height 7
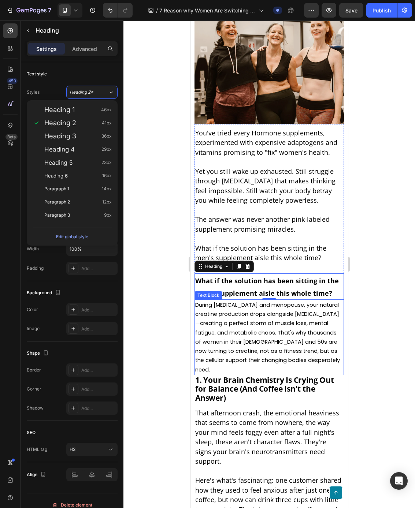
click at [240, 315] on span "During [MEDICAL_DATA] and menopause, your natural creatine production drops alo…" at bounding box center [267, 337] width 145 height 72
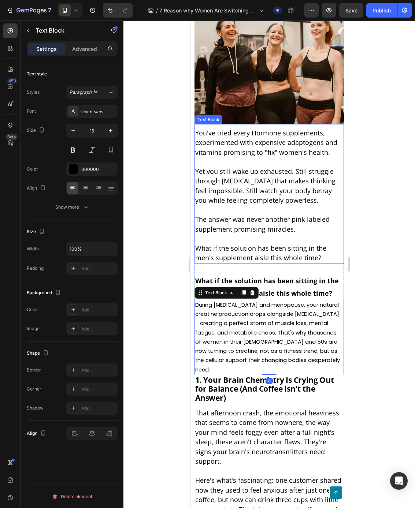
click at [239, 214] on p "Rich Text Editor. Editing area: main" at bounding box center [269, 211] width 148 height 10
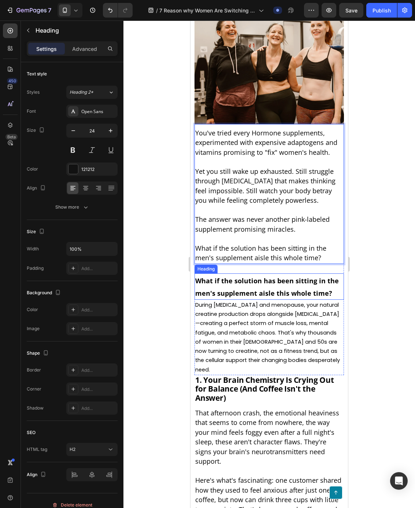
click at [236, 290] on strong "What if the solution has been sitting in the men's supplement aisle this whole …" at bounding box center [267, 287] width 144 height 21
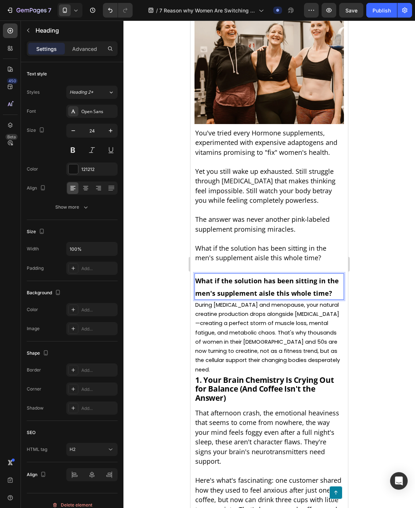
click at [236, 289] on strong "What if the solution has been sitting in the men's supplement aisle this whole …" at bounding box center [267, 287] width 144 height 21
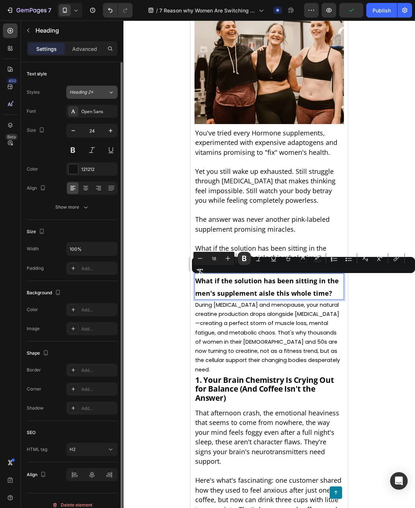
click at [89, 96] on button "Heading 2*" at bounding box center [91, 92] width 51 height 13
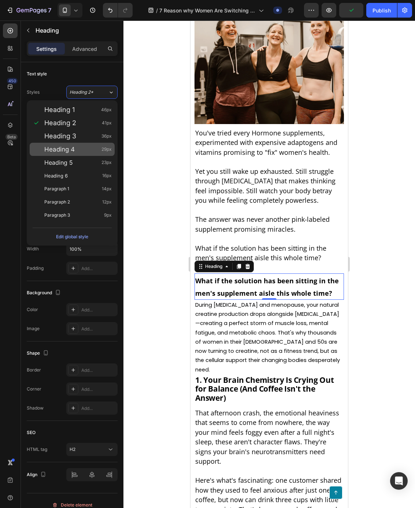
click at [90, 152] on div "Heading 4 29px" at bounding box center [77, 149] width 67 height 7
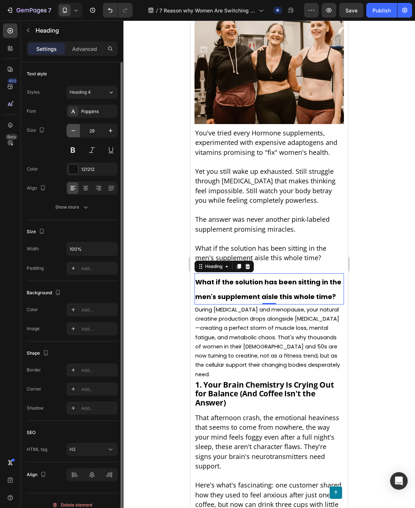
click at [74, 132] on icon "button" at bounding box center [73, 130] width 7 height 7
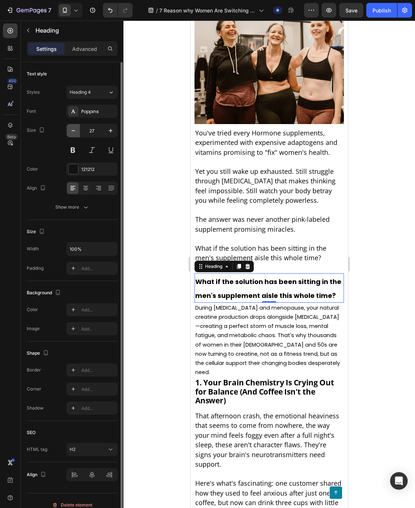
click at [74, 132] on icon "button" at bounding box center [73, 130] width 7 height 7
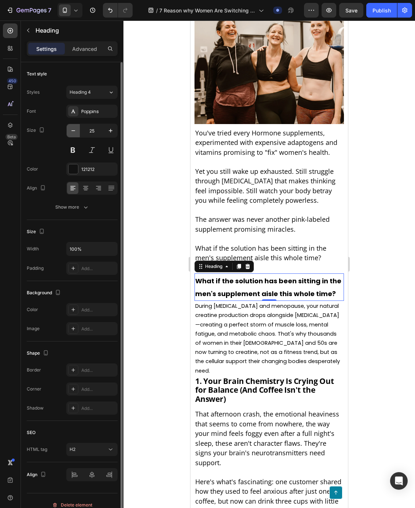
click at [74, 132] on icon "button" at bounding box center [73, 130] width 7 height 7
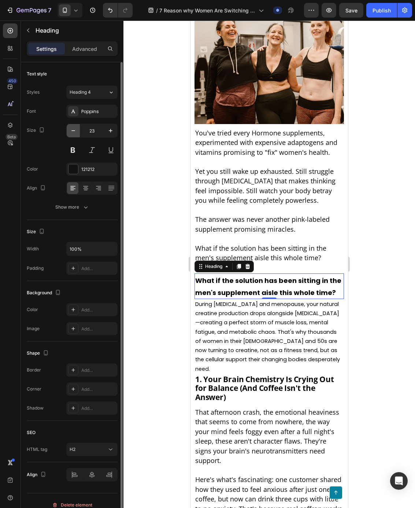
click at [74, 132] on icon "button" at bounding box center [73, 130] width 7 height 7
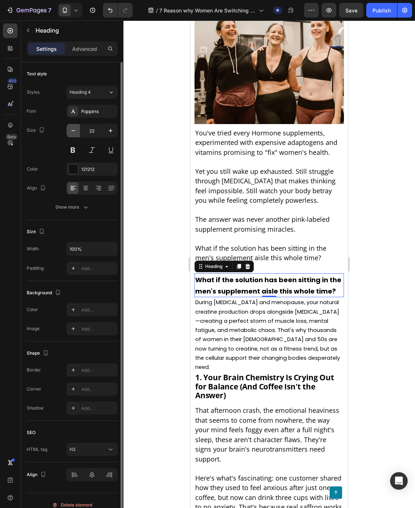
click at [74, 132] on icon "button" at bounding box center [73, 130] width 7 height 7
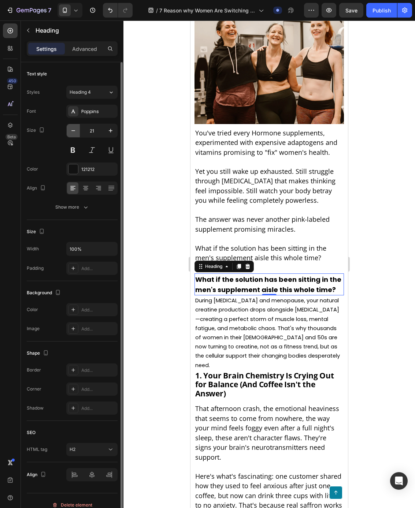
click at [74, 132] on icon "button" at bounding box center [73, 130] width 7 height 7
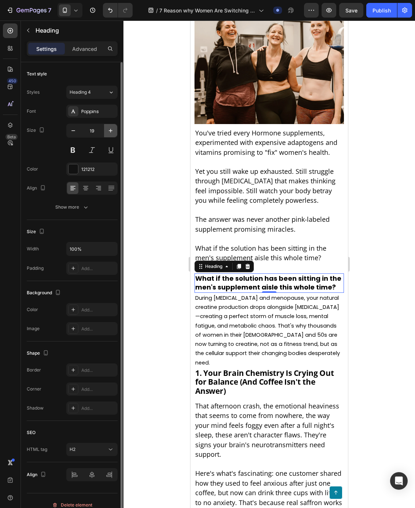
click at [110, 131] on icon "button" at bounding box center [110, 130] width 7 height 7
click at [110, 131] on icon "button" at bounding box center [111, 131] width 4 height 4
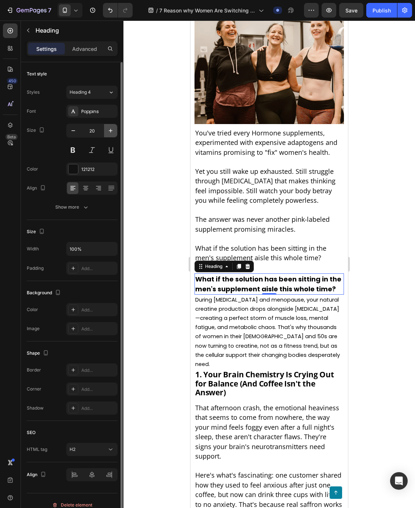
type input "21"
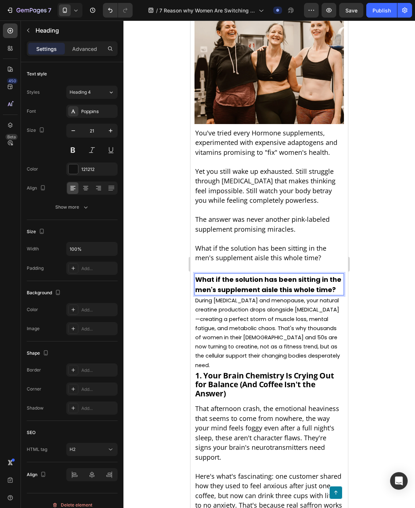
click at [264, 283] on strong "What if the solution has been sitting in the men's supplement aisle this whole …" at bounding box center [268, 284] width 146 height 19
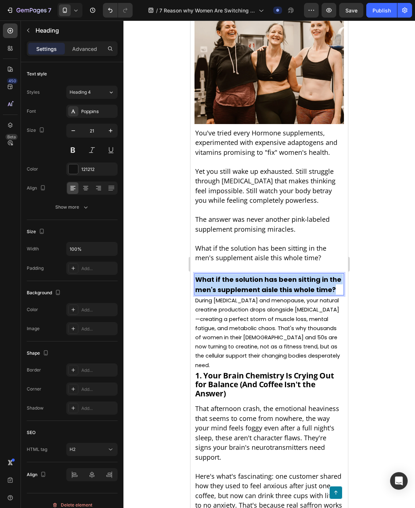
click at [264, 283] on strong "What if the solution has been sitting in the men's supplement aisle this whole …" at bounding box center [268, 284] width 146 height 19
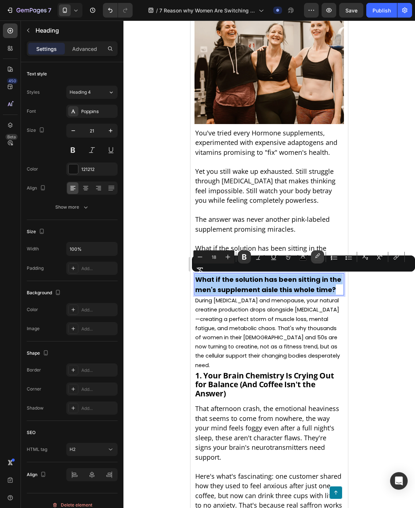
click at [316, 259] on rect "Editor contextual toolbar" at bounding box center [317, 260] width 7 height 2
type input "000000"
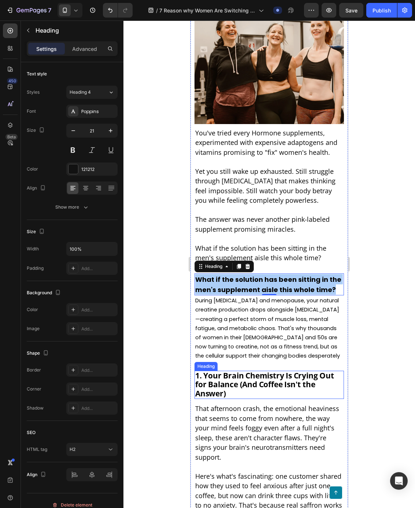
drag, startPoint x: 444, startPoint y: 403, endPoint x: 260, endPoint y: 381, distance: 184.4
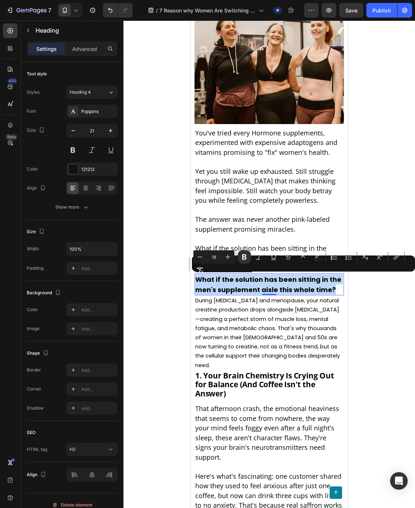
click at [253, 288] on strong "What if the solution has been sitting in the men's supplement aisle this whole …" at bounding box center [268, 284] width 146 height 19
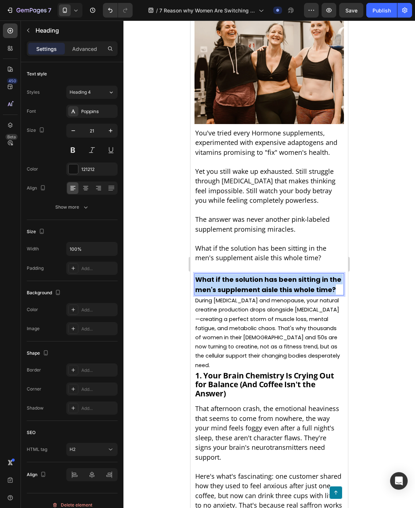
click at [253, 288] on strong "What if the solution has been sitting in the men's supplement aisle this whole …" at bounding box center [268, 284] width 146 height 19
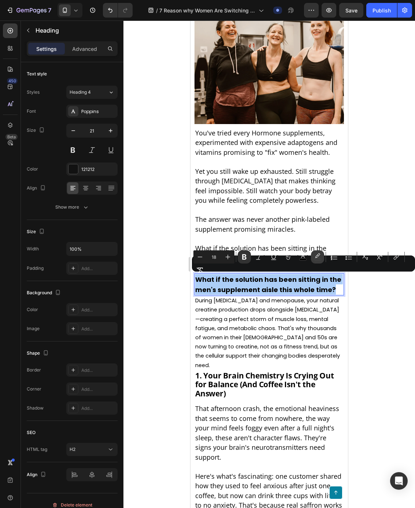
click at [319, 260] on rect "Editor contextual toolbar" at bounding box center [317, 260] width 7 height 2
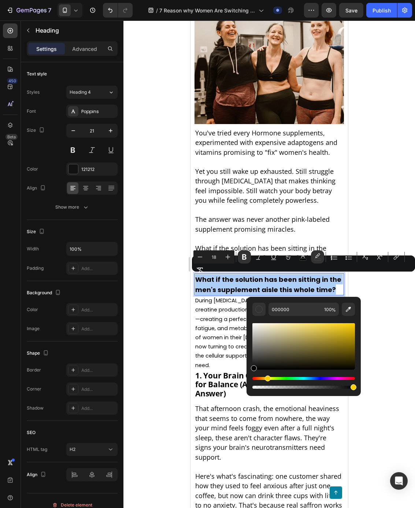
drag, startPoint x: 254, startPoint y: 379, endPoint x: 259, endPoint y: 367, distance: 13.2
click at [266, 380] on div "Hue" at bounding box center [268, 379] width 6 height 6
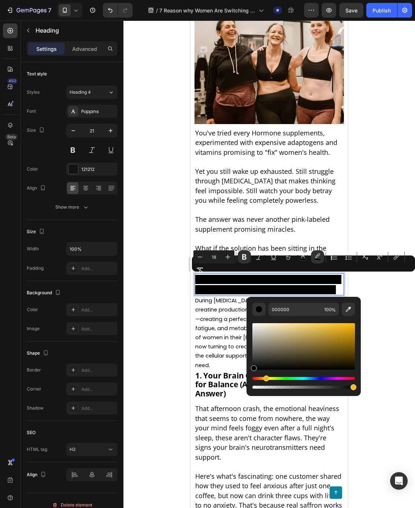
drag, startPoint x: 254, startPoint y: 378, endPoint x: 265, endPoint y: 379, distance: 10.6
click at [265, 379] on div "Hue" at bounding box center [266, 379] width 6 height 6
type input "FFBB00"
drag, startPoint x: 253, startPoint y: 368, endPoint x: 371, endPoint y: 312, distance: 130.4
click at [371, 0] on body "7 Version history / 7 Reason why Women Are Switching to Creatine Draft Preview …" at bounding box center [207, 0] width 415 height 0
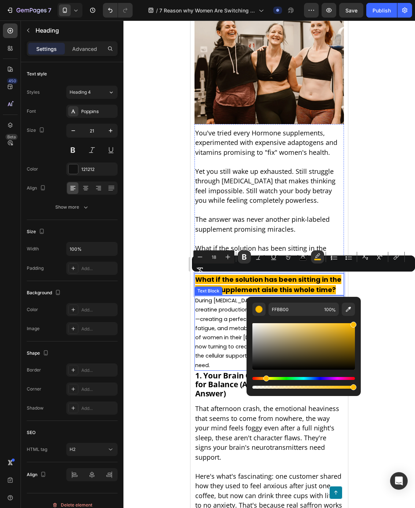
click at [167, 300] on div at bounding box center [269, 265] width 292 height 488
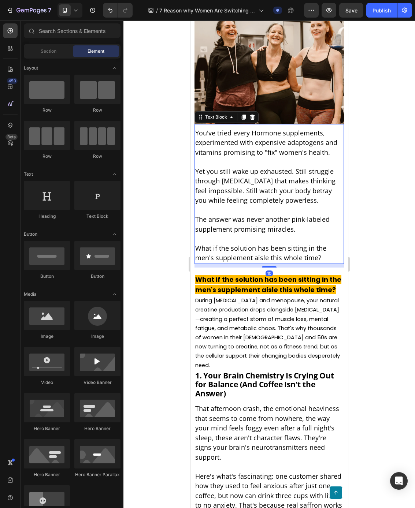
click at [225, 217] on span "The answer was never another pink-labeled supplement promising miracles." at bounding box center [262, 224] width 134 height 19
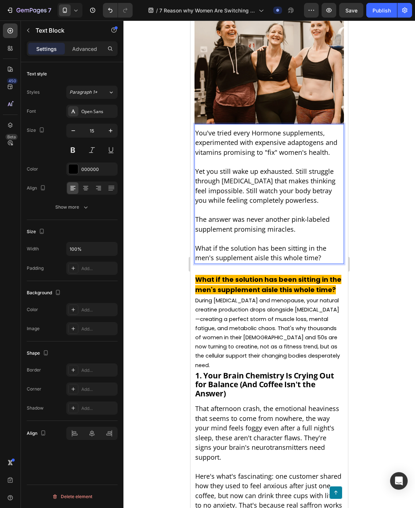
click at [206, 210] on p "Rich Text Editor. Editing area: main" at bounding box center [269, 211] width 148 height 10
click at [215, 270] on div "Heading" at bounding box center [206, 269] width 20 height 7
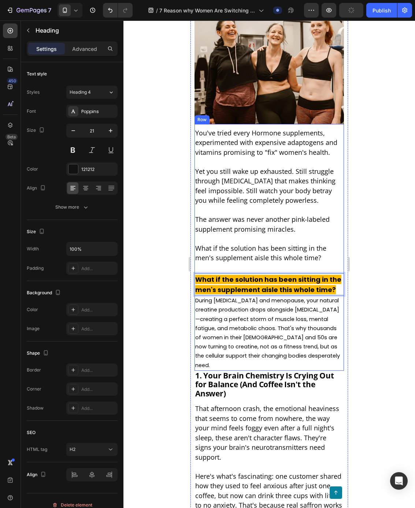
click at [387, 259] on div at bounding box center [269, 265] width 292 height 488
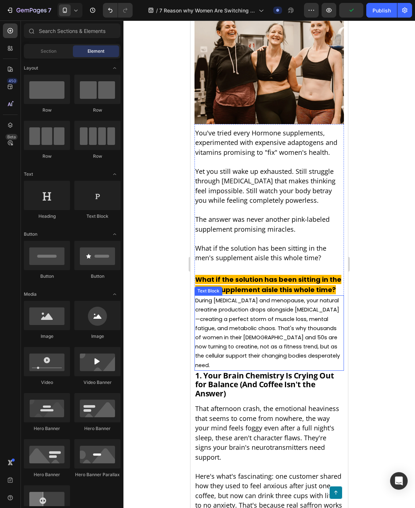
click at [295, 308] on span "During [MEDICAL_DATA] and menopause, your natural creatine production drops alo…" at bounding box center [267, 333] width 145 height 72
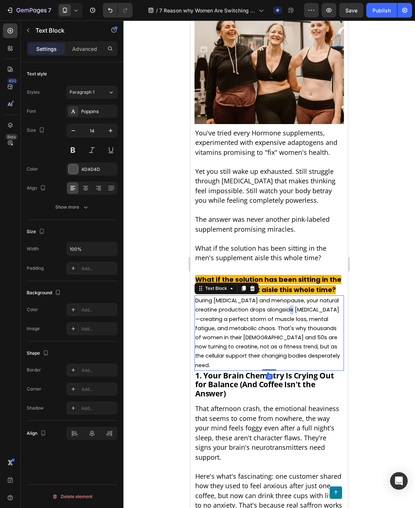
click at [293, 308] on span "During [MEDICAL_DATA] and menopause, your natural creatine production drops alo…" at bounding box center [267, 333] width 145 height 72
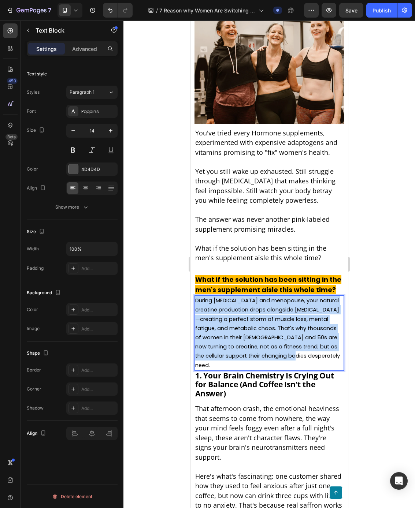
click at [293, 308] on span "During [MEDICAL_DATA] and menopause, your natural creatine production drops alo…" at bounding box center [267, 333] width 145 height 72
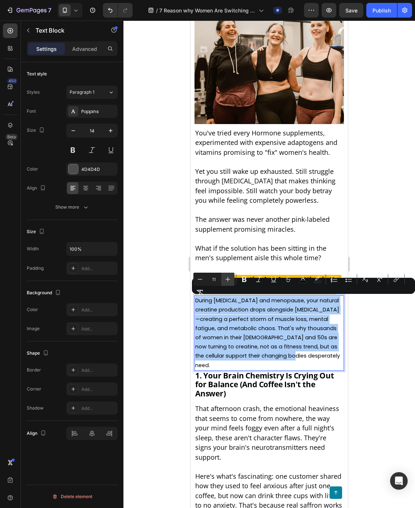
click at [225, 281] on icon "Editor contextual toolbar" at bounding box center [227, 279] width 7 height 7
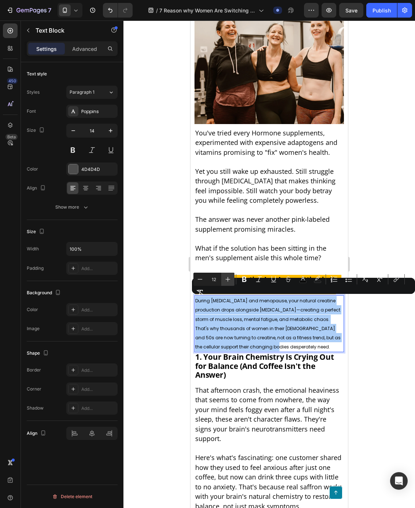
click at [226, 281] on icon "Editor contextual toolbar" at bounding box center [227, 279] width 7 height 7
click at [226, 280] on icon "Editor contextual toolbar" at bounding box center [227, 279] width 7 height 7
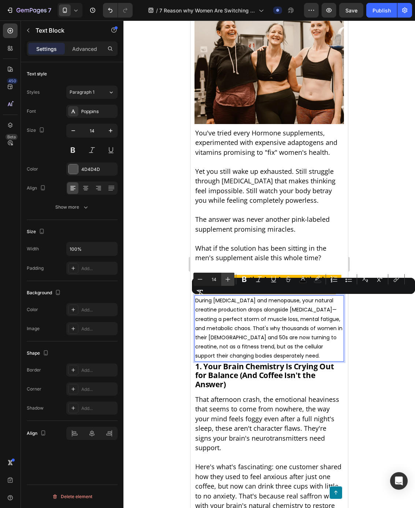
click at [226, 281] on icon "Editor contextual toolbar" at bounding box center [227, 279] width 7 height 7
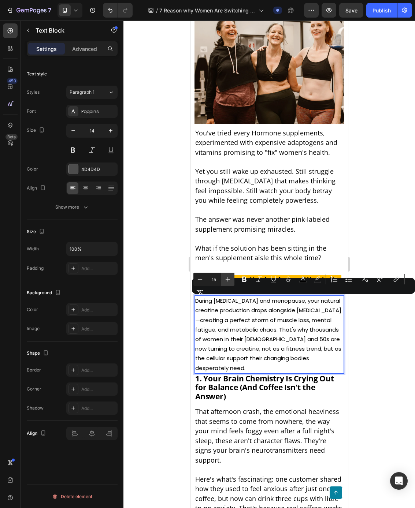
click at [226, 281] on icon "Editor contextual toolbar" at bounding box center [227, 279] width 7 height 7
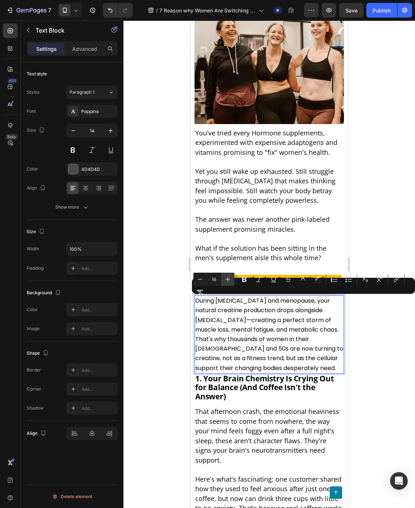
click at [226, 281] on icon "Editor contextual toolbar" at bounding box center [227, 279] width 7 height 7
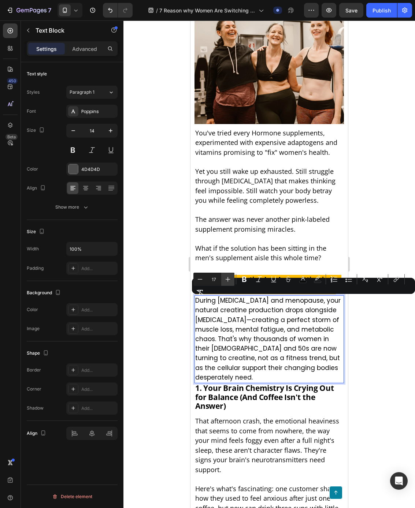
click at [226, 280] on icon "Editor contextual toolbar" at bounding box center [227, 279] width 7 height 7
type input "18"
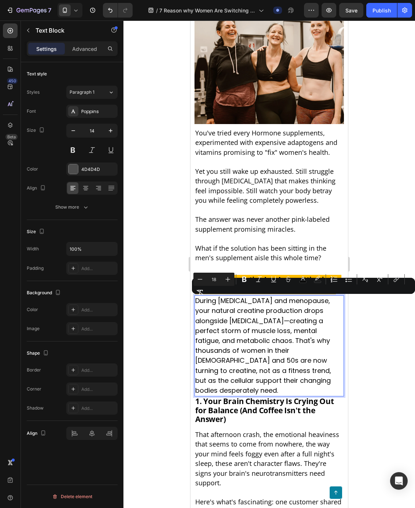
click at [407, 237] on div at bounding box center [269, 265] width 292 height 488
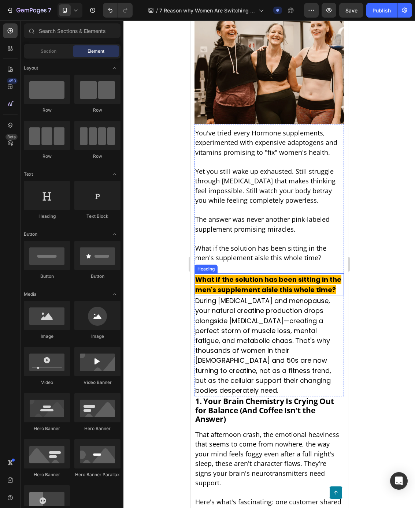
click at [288, 292] on strong "What if the solution has been sitting in the men's supplement aisle this whole …" at bounding box center [268, 284] width 146 height 19
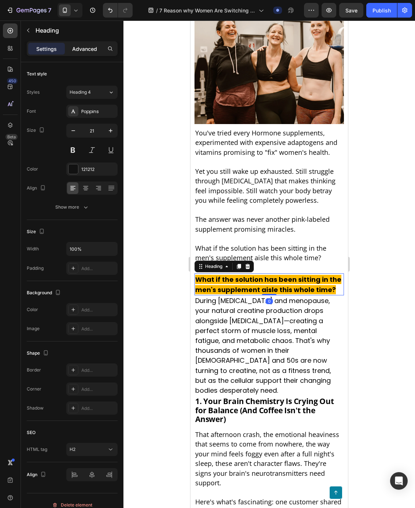
click at [90, 51] on p "Advanced" at bounding box center [84, 49] width 25 height 8
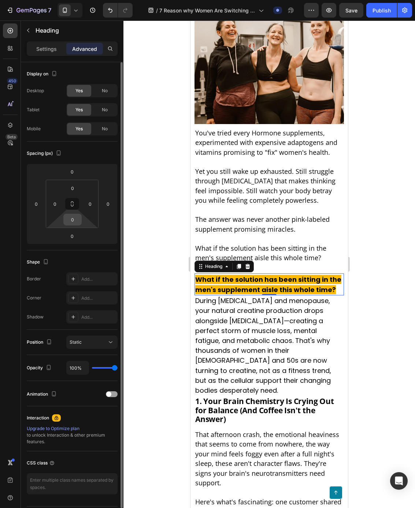
click at [70, 216] on input "0" at bounding box center [72, 219] width 15 height 11
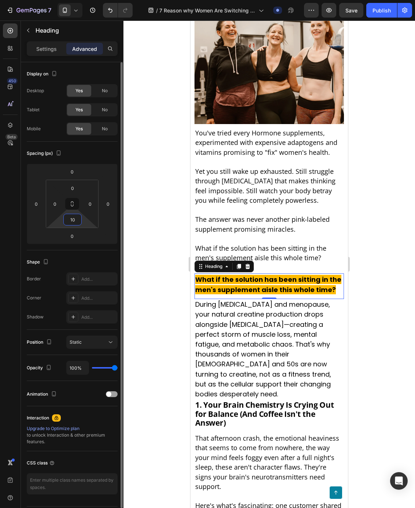
type input "1"
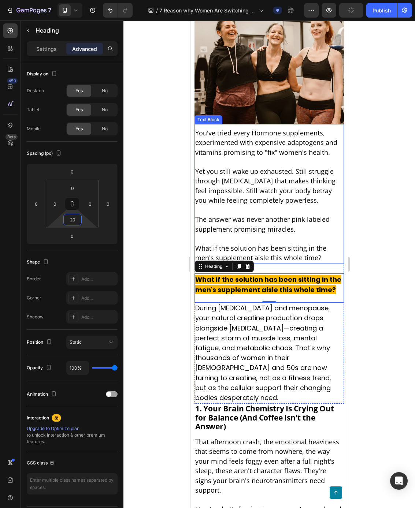
type input "20"
click at [360, 244] on div at bounding box center [269, 265] width 292 height 488
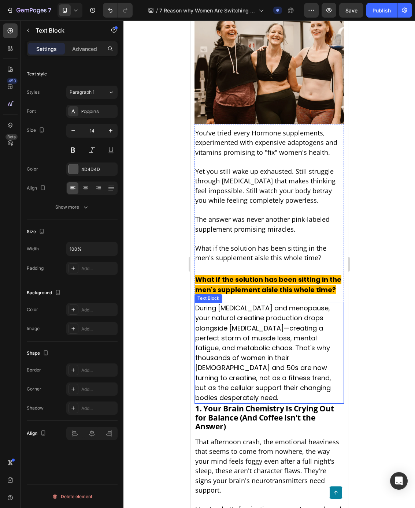
click at [266, 386] on p "During [MEDICAL_DATA] and menopause, your natural creatine production drops alo…" at bounding box center [269, 354] width 148 height 100
click at [90, 49] on p "Advanced" at bounding box center [84, 49] width 25 height 8
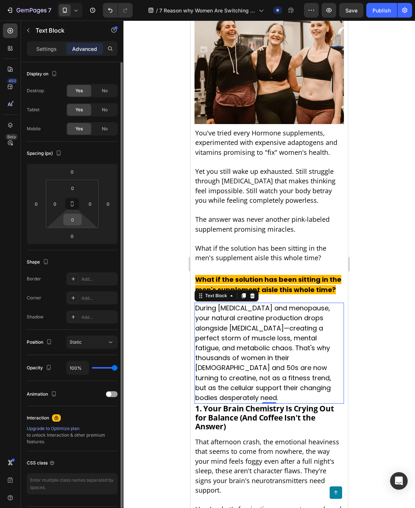
click at [77, 223] on input "0" at bounding box center [72, 219] width 15 height 11
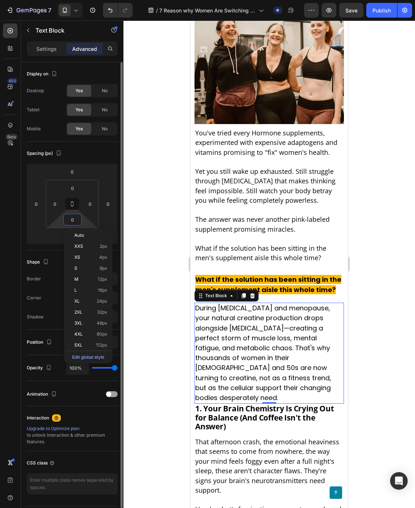
click at [77, 223] on input "0" at bounding box center [72, 219] width 15 height 11
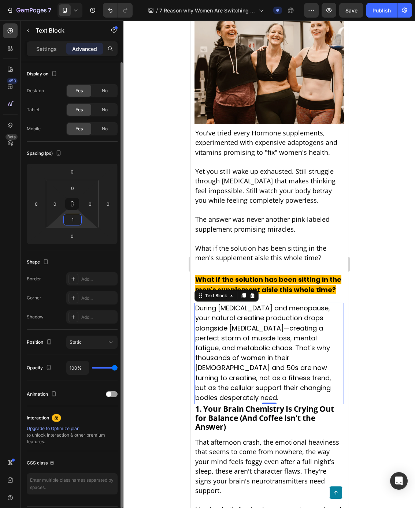
type input "10"
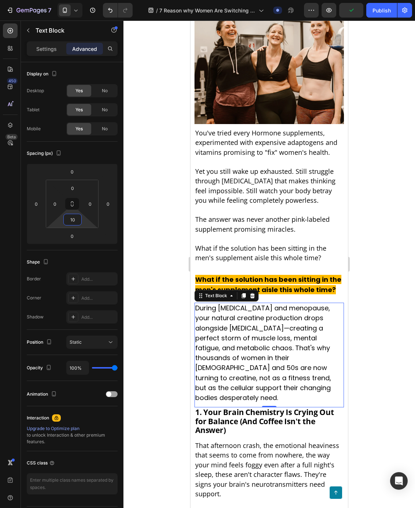
click at [382, 258] on div at bounding box center [269, 265] width 292 height 488
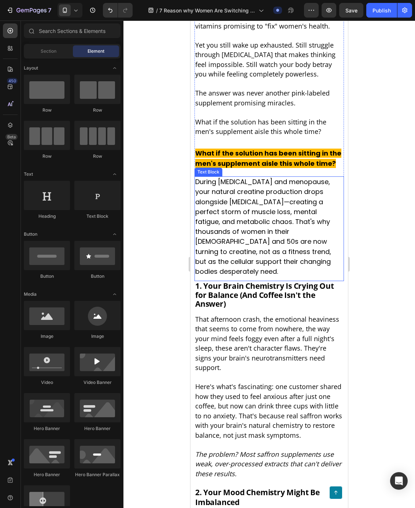
scroll to position [244, 0]
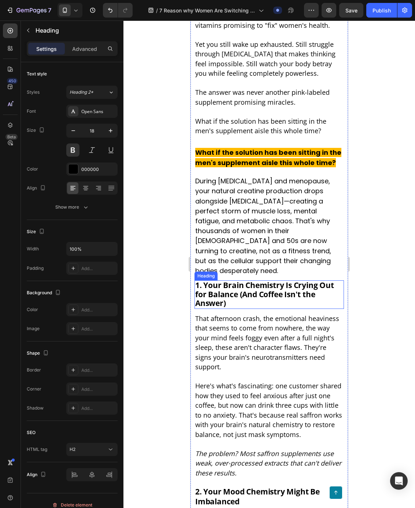
click at [242, 285] on strong "1. Your Brain Chemistry Is Crying Out for Balance (And Coffee Isn't the Answer)" at bounding box center [264, 294] width 139 height 28
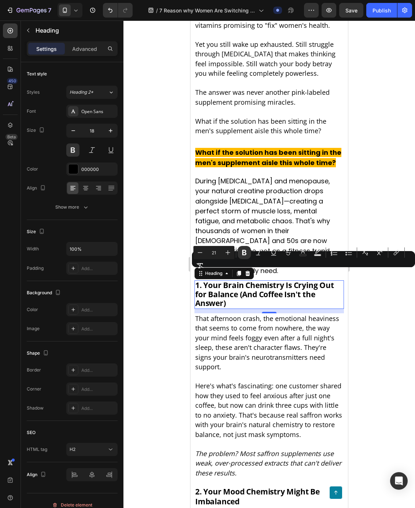
click at [217, 286] on strong "1. Your Brain Chemistry Is Crying Out for Balance (And Coffee Isn't the Answer)" at bounding box center [264, 294] width 139 height 28
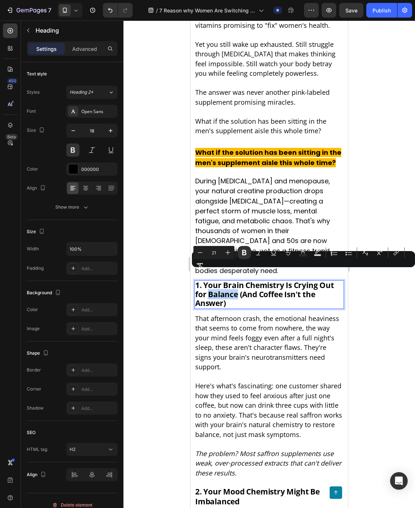
click at [217, 286] on strong "1. Your Brain Chemistry Is Crying Out for Balance (And Coffee Isn't the Answer)" at bounding box center [264, 294] width 139 height 28
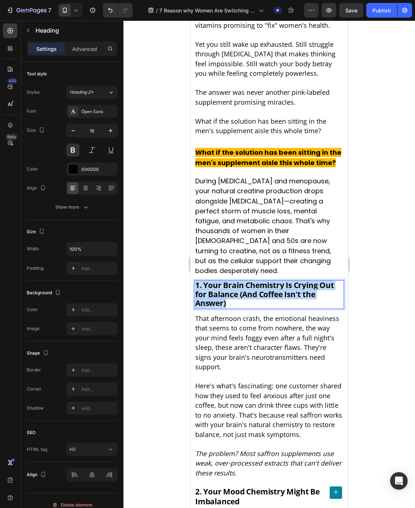
click at [217, 286] on strong "1. Your Brain Chemistry Is Crying Out for Balance (And Coffee Isn't the Answer)" at bounding box center [264, 294] width 139 height 28
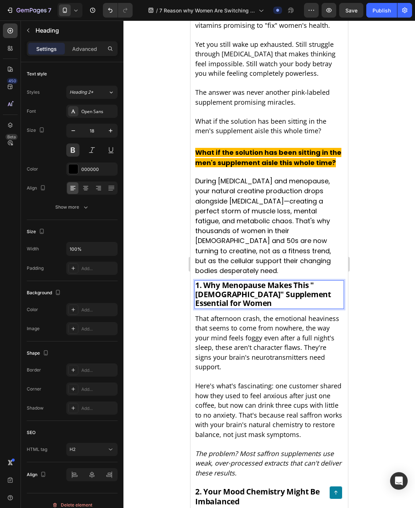
click at [233, 280] on strong "1. Why Menopause Makes This "[DEMOGRAPHIC_DATA]" Supplement Essential for Women" at bounding box center [263, 294] width 136 height 28
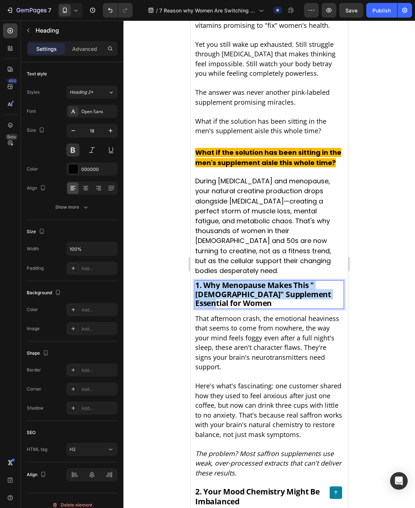
click at [233, 280] on strong "1. Why Menopause Makes This "[DEMOGRAPHIC_DATA]" Supplement Essential for Women" at bounding box center [263, 294] width 136 height 28
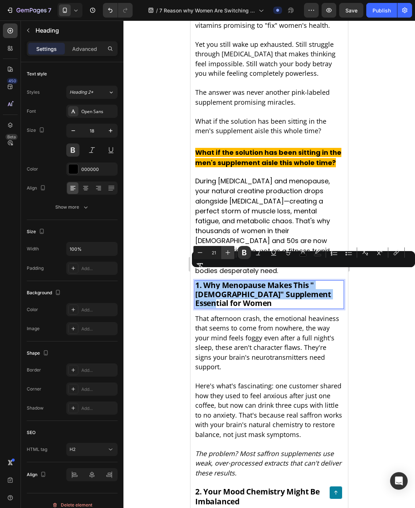
click at [224, 248] on button "Plus" at bounding box center [227, 252] width 13 height 13
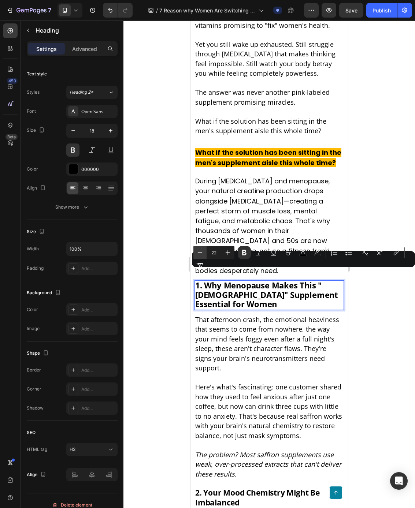
click at [202, 253] on icon "Editor contextual toolbar" at bounding box center [199, 252] width 7 height 7
type input "21"
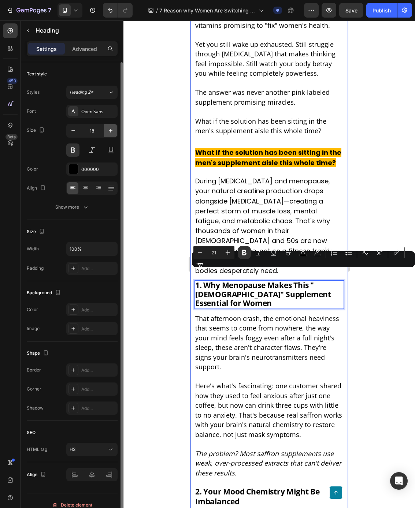
click at [108, 126] on button "button" at bounding box center [110, 130] width 13 height 13
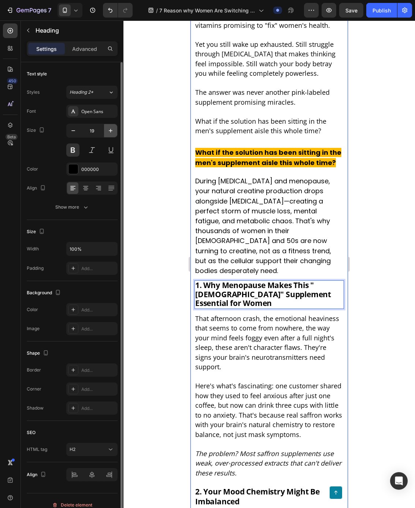
click at [108, 126] on button "button" at bounding box center [110, 130] width 13 height 13
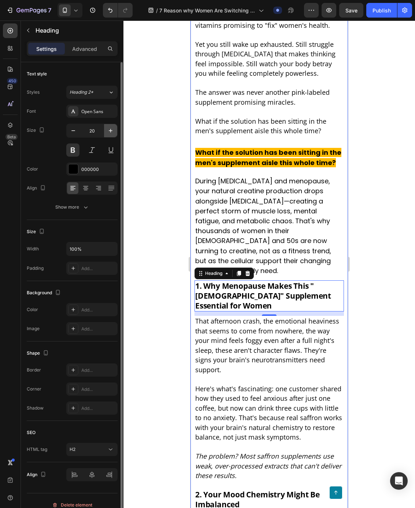
click at [108, 127] on icon "button" at bounding box center [110, 130] width 7 height 7
type input "22"
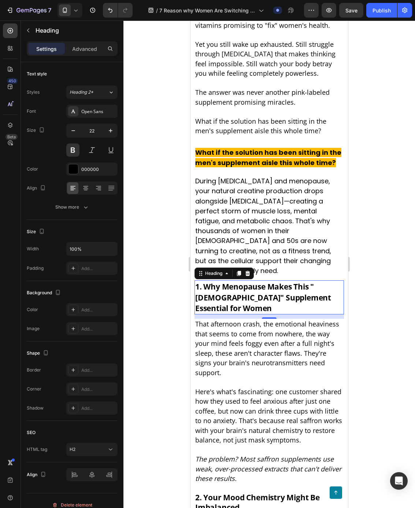
click at [380, 274] on div at bounding box center [269, 265] width 292 height 488
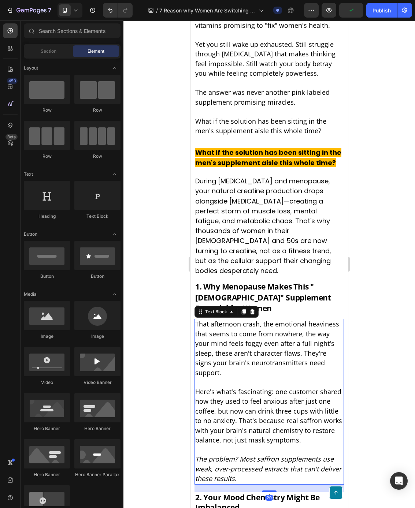
click at [211, 346] on p "That afternoon crash, the emotional heaviness that seems to come from nowhere, …" at bounding box center [269, 349] width 148 height 58
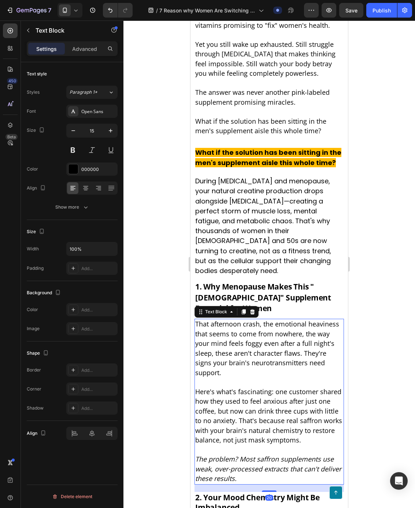
click at [209, 320] on span "That afternoon crash, the emotional heaviness that seems to come from nowhere, …" at bounding box center [267, 349] width 144 height 58
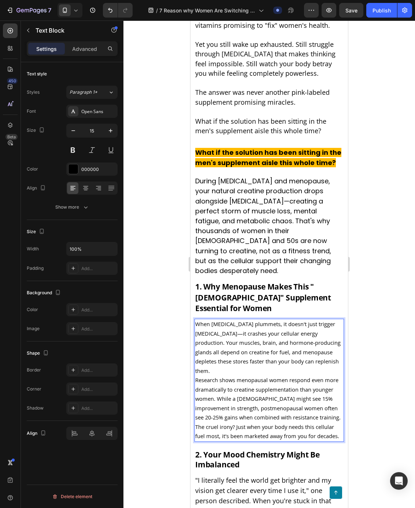
click at [219, 320] on span "When estrogen plummets, it doesn't just trigger hot flashes—it crashes your cel…" at bounding box center [267, 347] width 145 height 54
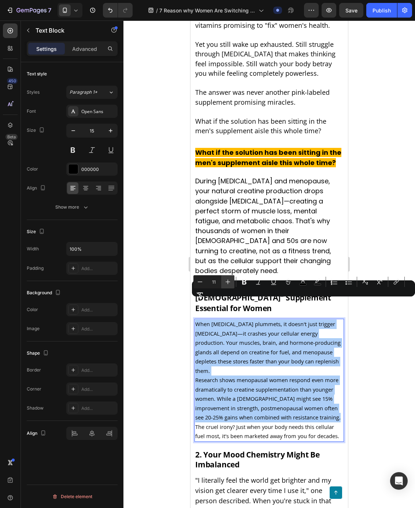
click at [226, 279] on icon "Editor contextual toolbar" at bounding box center [227, 281] width 7 height 7
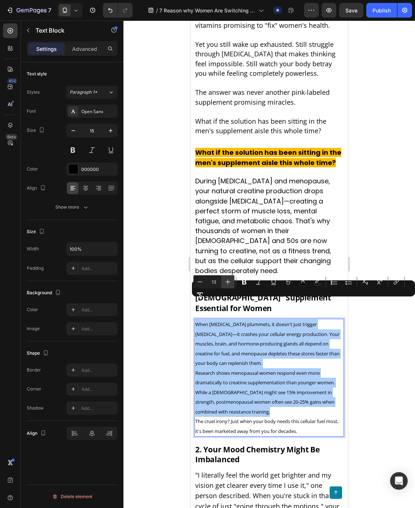
click at [226, 279] on icon "Editor contextual toolbar" at bounding box center [227, 281] width 7 height 7
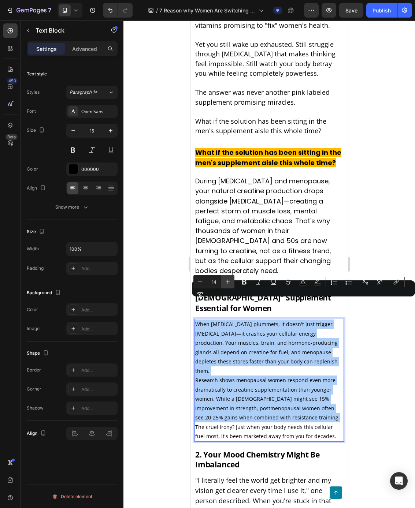
click at [226, 280] on icon "Editor contextual toolbar" at bounding box center [227, 281] width 7 height 7
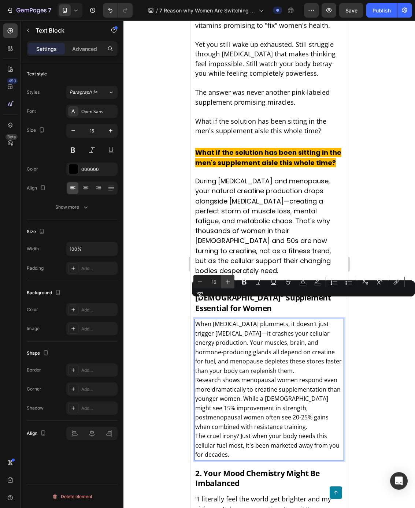
click at [226, 280] on icon "Editor contextual toolbar" at bounding box center [227, 281] width 7 height 7
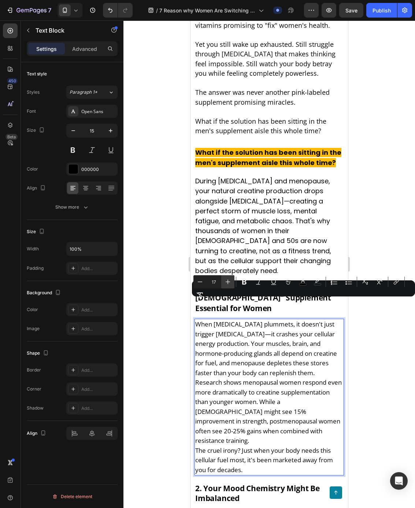
click at [226, 280] on icon "Editor contextual toolbar" at bounding box center [227, 281] width 7 height 7
type input "18"
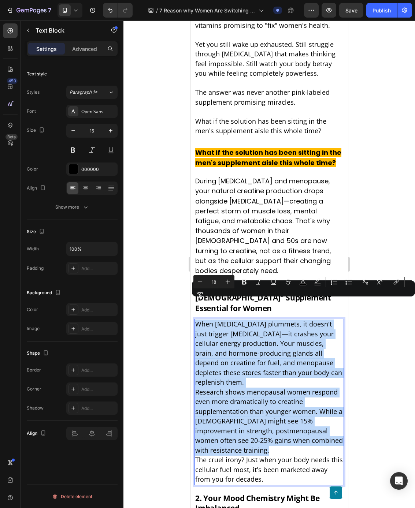
click at [333, 327] on p "When estrogen plummets, it doesn't just trigger hot flashes—it crashes your cel…" at bounding box center [269, 354] width 148 height 68
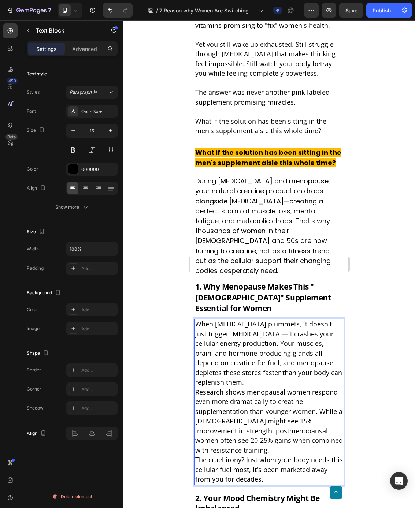
click at [327, 353] on p "When estrogen plummets, it doesn't just trigger hot flashes—it crashes your cel…" at bounding box center [269, 354] width 148 height 68
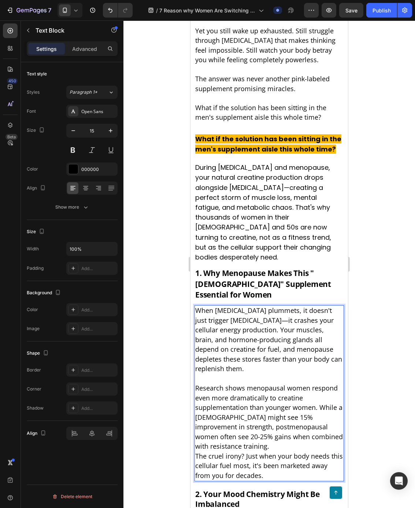
scroll to position [275, 0]
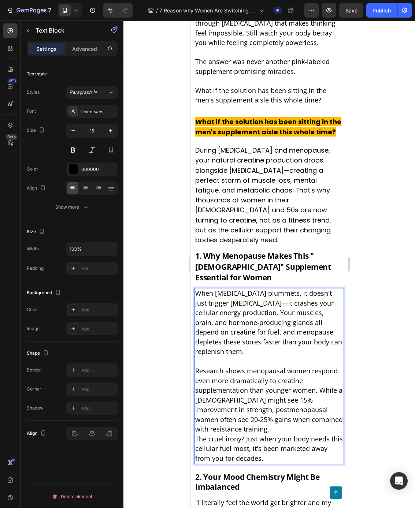
click at [257, 401] on p "Research shows menopausal women respond even more dramatically to creatine supp…" at bounding box center [269, 401] width 148 height 68
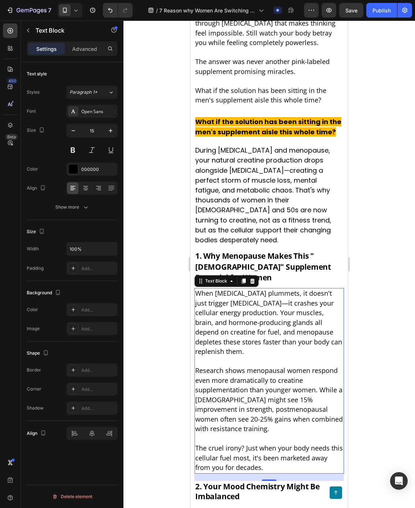
click at [267, 294] on span "When estrogen plummets, it doesn't just trigger hot flashes—it crashes your cel…" at bounding box center [268, 322] width 147 height 67
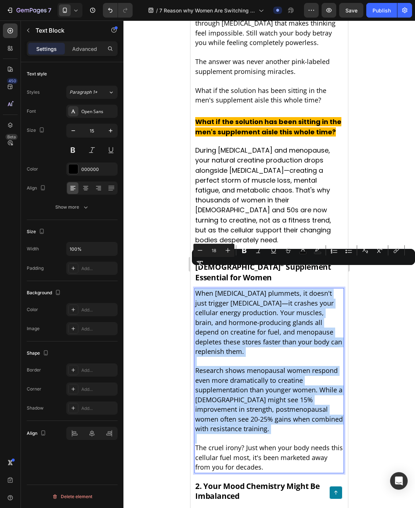
type input "11"
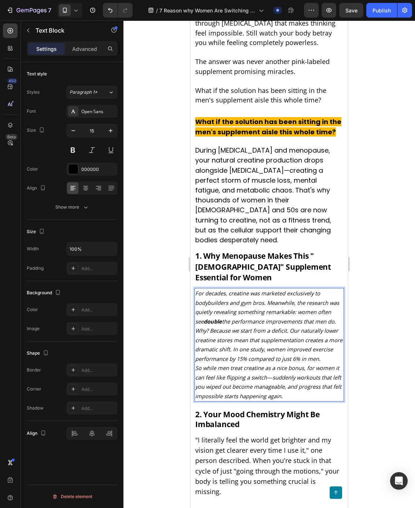
drag, startPoint x: 195, startPoint y: 271, endPoint x: 307, endPoint y: 359, distance: 141.9
click at [309, 358] on div "For decades, creatine was marketed exclusively to bodybuilders and gym bros. Me…" at bounding box center [268, 345] width 149 height 114
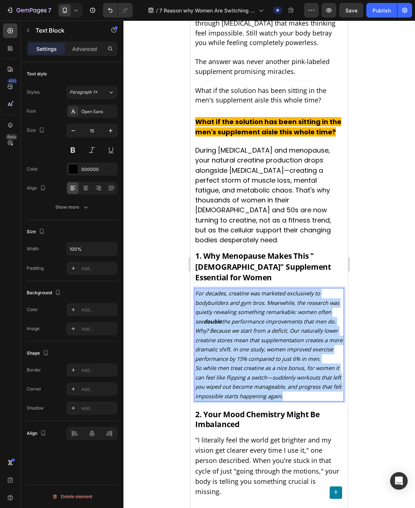
drag, startPoint x: 294, startPoint y: 372, endPoint x: 195, endPoint y: 274, distance: 139.3
click at [195, 288] on div "For decades, creatine was marketed exclusively to bodybuilders and gym bros. Me…" at bounding box center [268, 345] width 149 height 114
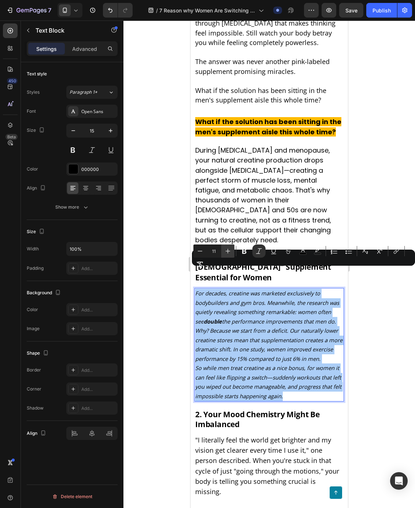
click at [227, 250] on icon "Editor contextual toolbar" at bounding box center [227, 251] width 7 height 7
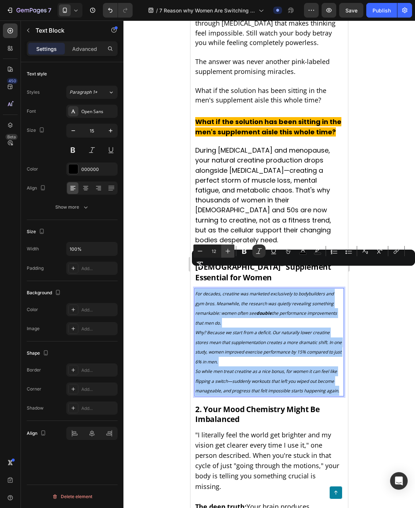
click at [227, 250] on icon "Editor contextual toolbar" at bounding box center [227, 251] width 7 height 7
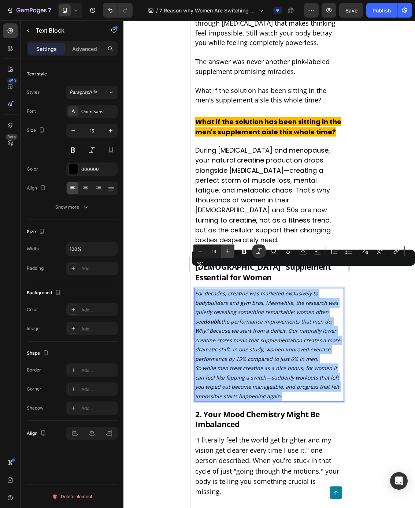
click at [227, 250] on icon "Editor contextual toolbar" at bounding box center [227, 251] width 7 height 7
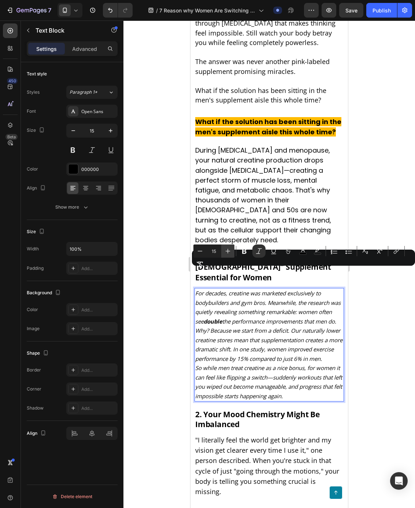
click at [227, 250] on icon "Editor contextual toolbar" at bounding box center [227, 251] width 7 height 7
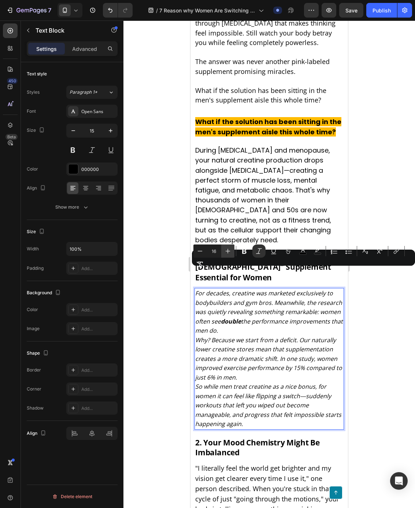
click at [227, 250] on icon "Editor contextual toolbar" at bounding box center [227, 251] width 7 height 7
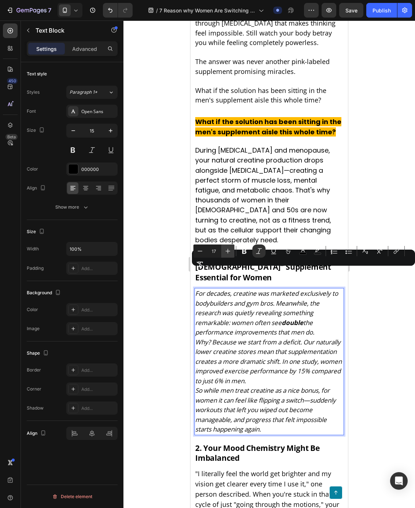
click at [227, 250] on icon "Editor contextual toolbar" at bounding box center [227, 251] width 7 height 7
type input "18"
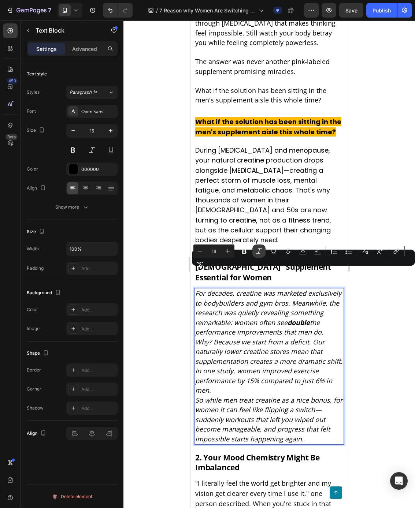
click at [259, 254] on icon "Editor contextual toolbar" at bounding box center [258, 251] width 7 height 7
click at [329, 301] on p "For decades, creatine was marketed exclusively to bodybuilders and gym bros. Me…" at bounding box center [269, 313] width 148 height 49
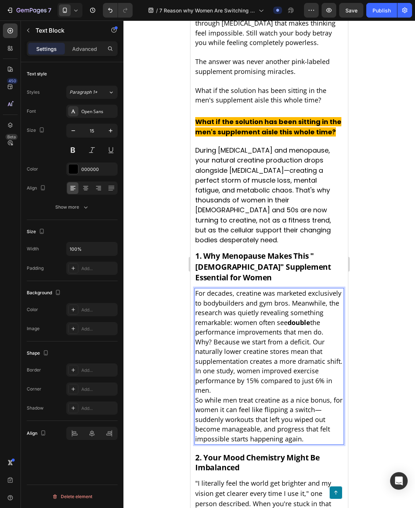
click at [330, 338] on p "Why? Because we start from a deficit. Our naturally lower creatine stores mean …" at bounding box center [269, 367] width 148 height 58
click at [330, 311] on p "For decades, creatine was marketed exclusively to bodybuilders and gym bros. Me…" at bounding box center [269, 313] width 148 height 49
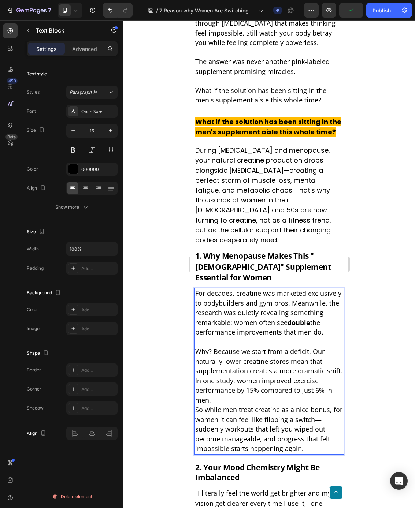
click at [248, 405] on span "So while men treat creatine as a nice bonus, for women it can feel like flippin…" at bounding box center [268, 429] width 147 height 48
click at [226, 380] on p "Why? Because we start from a deficit. Our naturally lower creatine stores mean …" at bounding box center [269, 376] width 148 height 58
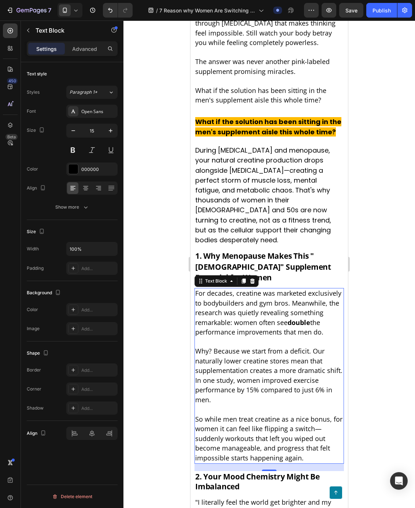
click at [233, 338] on p "Rich Text Editor. Editing area: main" at bounding box center [269, 343] width 148 height 10
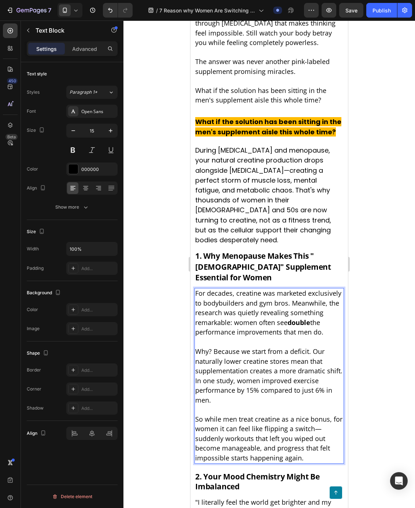
click at [340, 289] on p "For decades, creatine was marketed exclusively to bodybuilders and gym bros. Me…" at bounding box center [269, 313] width 148 height 49
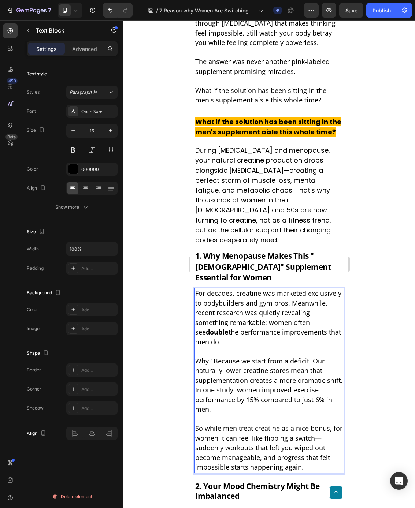
click at [254, 293] on span "For decades, creatine was marketed exclusively to bodybuilders and gym bros. Me…" at bounding box center [268, 318] width 146 height 58
click at [253, 293] on span "For decades, creatine was marketed exclusively to bodybuilders and gym bros. Me…" at bounding box center [268, 318] width 146 height 58
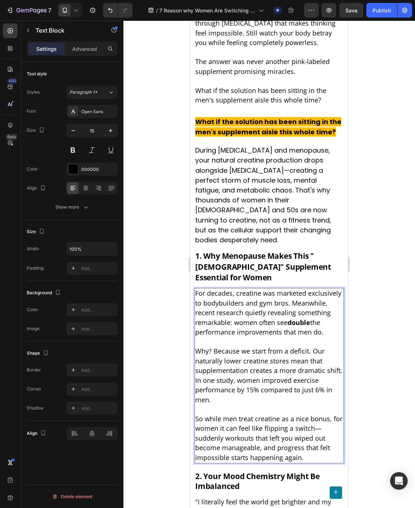
click at [294, 293] on span "For decades, creatine was marketed exclusively to bodybuilders and gym bros. Me…" at bounding box center [268, 313] width 146 height 48
click at [307, 347] on span "Why? Because we start from a deficit. Our naturally lower creatine stores mean …" at bounding box center [268, 376] width 147 height 58
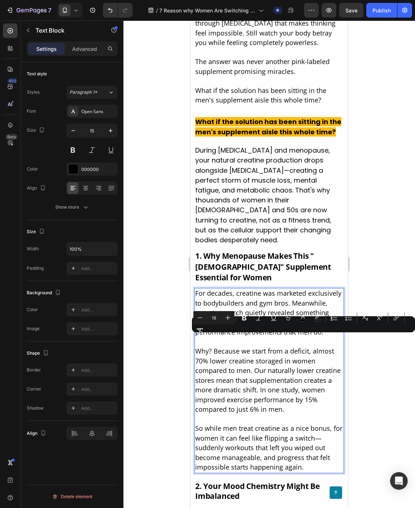
click at [272, 347] on span "Why? Because we start from a deficit, almost 70% lower creatine storaged in wom…" at bounding box center [267, 380] width 145 height 67
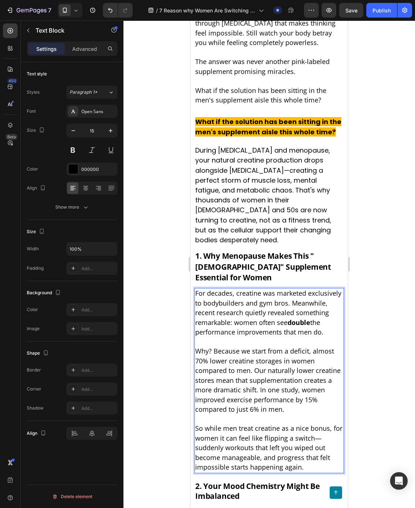
click at [242, 347] on span "Why? Because we start from a deficit, almost 70% lower creatine storages in wom…" at bounding box center [267, 380] width 145 height 67
drag, startPoint x: 242, startPoint y: 331, endPoint x: 275, endPoint y: 329, distance: 33.0
click at [275, 347] on span "Why? Because we start from a deficit, almost 70% lower creatine storages in wom…" at bounding box center [267, 380] width 145 height 67
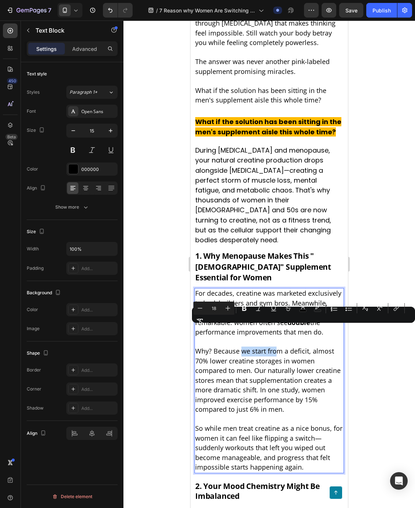
click at [243, 347] on span "Why? Because we start from a deficit, almost 70% lower creatine storages in wom…" at bounding box center [267, 380] width 145 height 67
click at [245, 347] on span "Why? Because we start from a deficit, almost 70% lower creatine storages in wom…" at bounding box center [267, 380] width 145 height 67
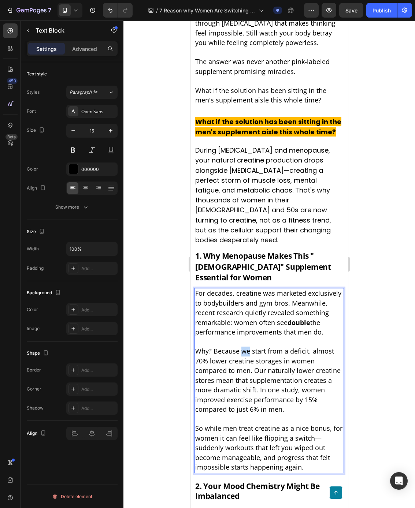
click at [245, 347] on span "Why? Because we start from a deficit, almost 70% lower creatine storages in wom…" at bounding box center [267, 380] width 145 height 67
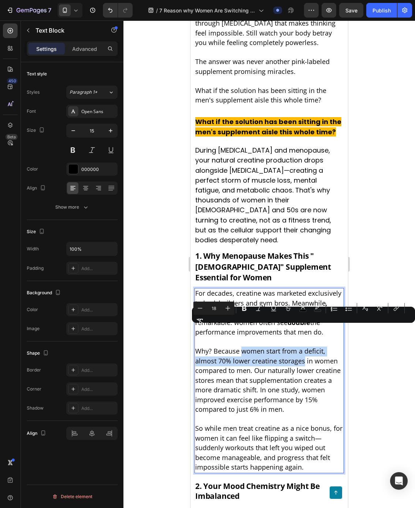
drag, startPoint x: 241, startPoint y: 331, endPoint x: 304, endPoint y: 341, distance: 63.5
click at [304, 347] on span "Why? Because women start from a deficit, almost 70% lower creatine storages in …" at bounding box center [267, 380] width 145 height 67
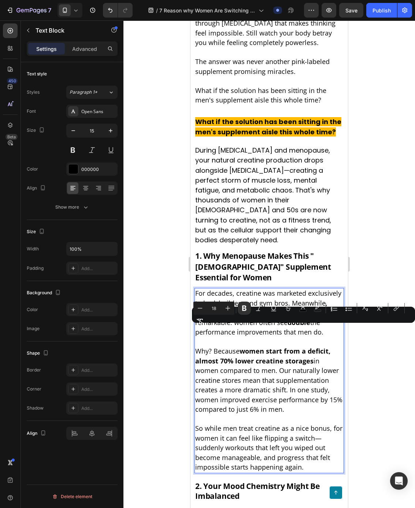
click at [305, 347] on strong "women start from a deficit, almost 70% lower creatine storages" at bounding box center [262, 356] width 135 height 19
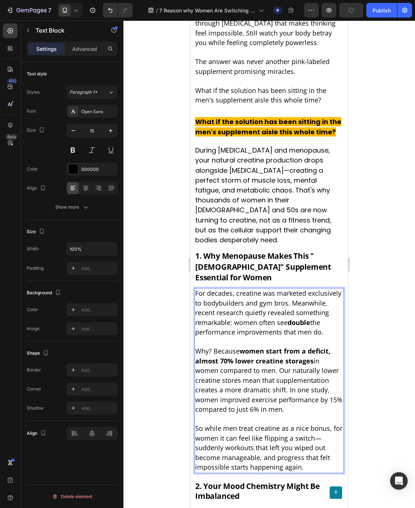
click at [218, 349] on span "Why? Because women start from a deficit, almost 70% lower creatine storages in …" at bounding box center [268, 380] width 147 height 67
click at [314, 307] on span "For decades, creatine was marketed exclusively to bodybuilders and gym bros. Me…" at bounding box center [268, 313] width 146 height 48
click at [325, 312] on p "For decades, creatine was marketed exclusively to bodybuilders and gym bros. Me…" at bounding box center [269, 313] width 148 height 49
click at [239, 389] on p "Why? Because women start from a deficit, almost 70% lower creatine storage comp…" at bounding box center [269, 381] width 148 height 68
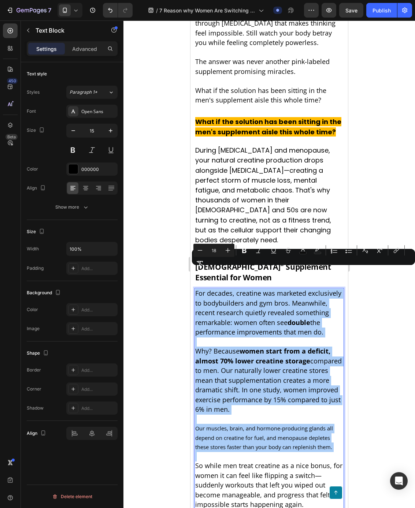
drag, startPoint x: 222, startPoint y: 248, endPoint x: 216, endPoint y: 249, distance: 6.3
click at [222, 248] on button "Plus" at bounding box center [227, 250] width 13 height 13
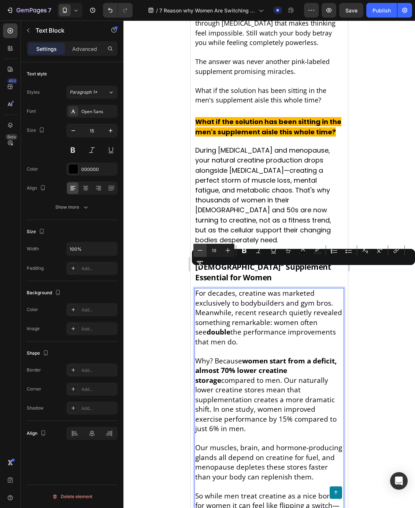
click at [201, 251] on icon "Editor contextual toolbar" at bounding box center [199, 250] width 7 height 7
type input "18"
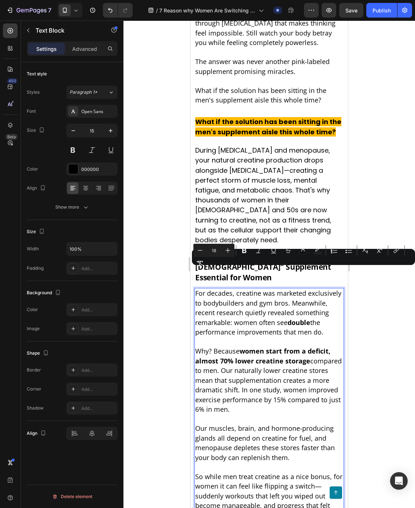
click at [257, 347] on strong "women start from a deficit, almost 70% lower creatine storage" at bounding box center [262, 356] width 135 height 19
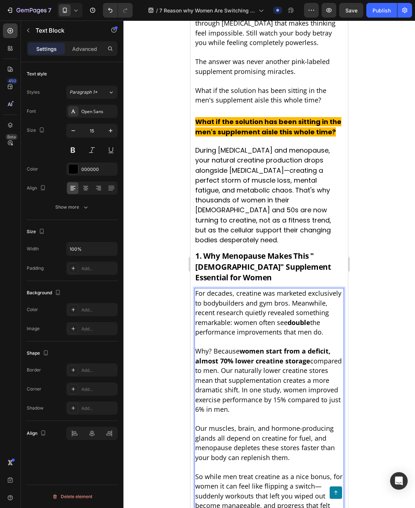
scroll to position [288, 0]
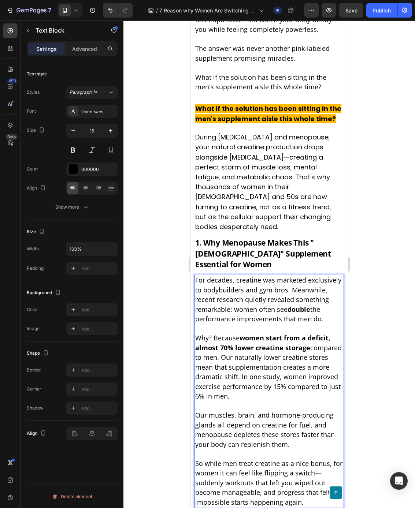
click at [272, 334] on strong "women start from a deficit, almost 70% lower creatine storage" at bounding box center [262, 343] width 135 height 19
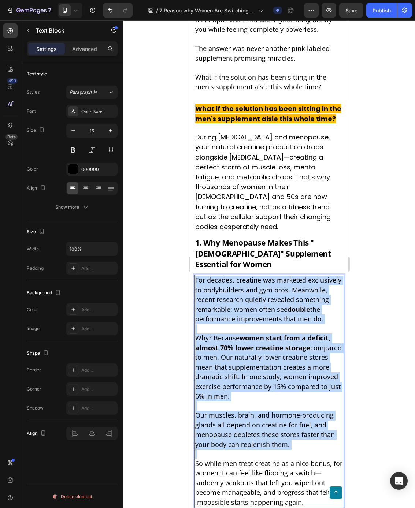
copy div "For decades, creatine was marketed exclusively to bodybuilders and gym bros. Me…"
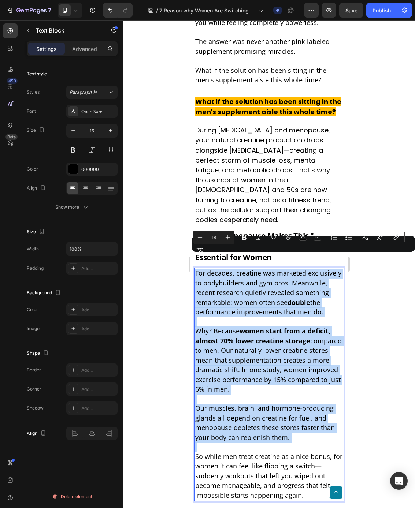
scroll to position [301, 0]
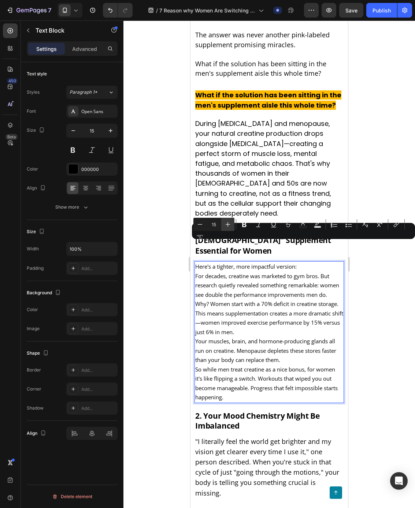
click at [225, 224] on icon "Editor contextual toolbar" at bounding box center [227, 224] width 7 height 7
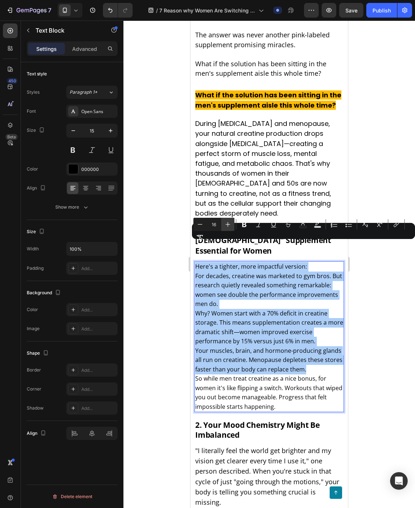
click at [225, 224] on icon "Editor contextual toolbar" at bounding box center [227, 224] width 7 height 7
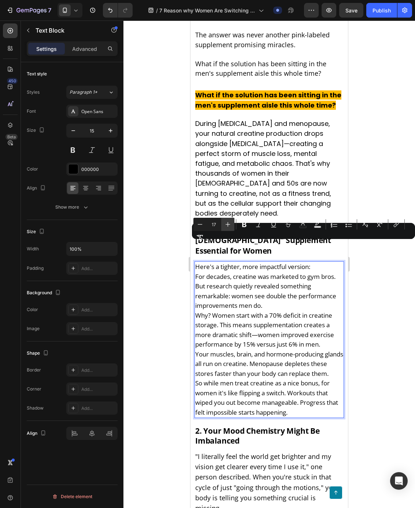
click at [230, 226] on icon "Editor contextual toolbar" at bounding box center [227, 224] width 7 height 7
type input "18"
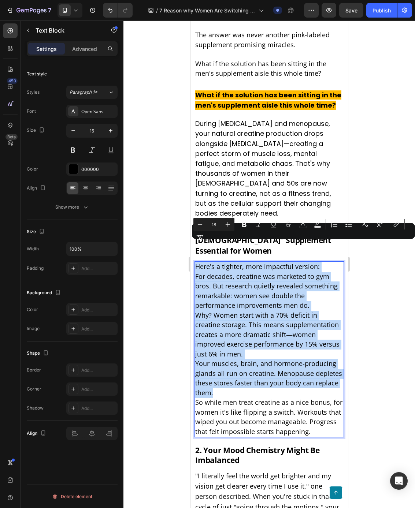
click at [321, 281] on p "For decades, creatine was marketed to gym bros. But research quietly revealed s…" at bounding box center [269, 291] width 148 height 39
click at [320, 283] on p "For decades, creatine was marketed to gym bros. But research quietly revealed s…" at bounding box center [269, 291] width 148 height 39
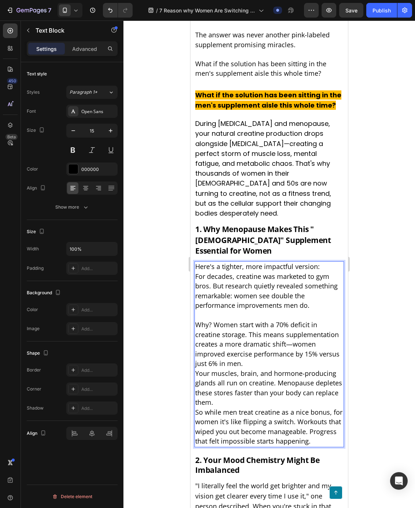
click at [220, 343] on p "Why? Women start with a 70% deficit in creatine storage. This means supplementa…" at bounding box center [269, 344] width 148 height 49
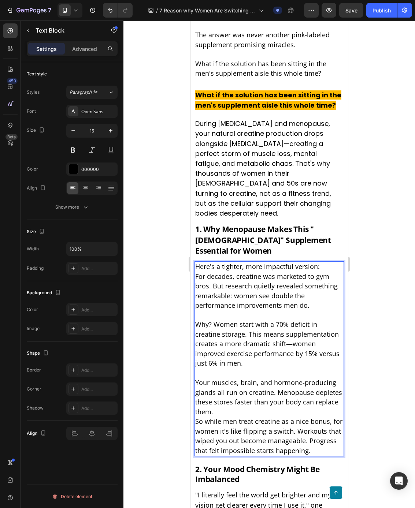
click at [241, 393] on p "Your muscles, brain, and hormone-producing glands all run on creatine. Menopaus…" at bounding box center [269, 397] width 148 height 39
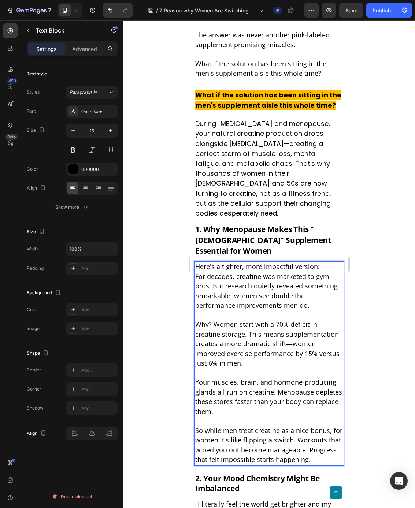
click at [303, 262] on span "Here's a tighter, more impactful version:" at bounding box center [257, 266] width 125 height 9
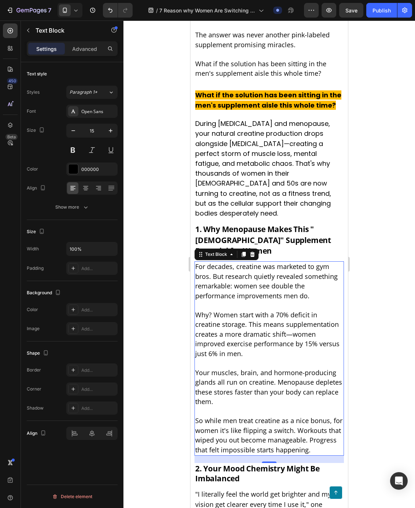
click at [205, 262] on span "For decades, creatine was marketed to gym bros. But research quietly revealed s…" at bounding box center [266, 281] width 142 height 38
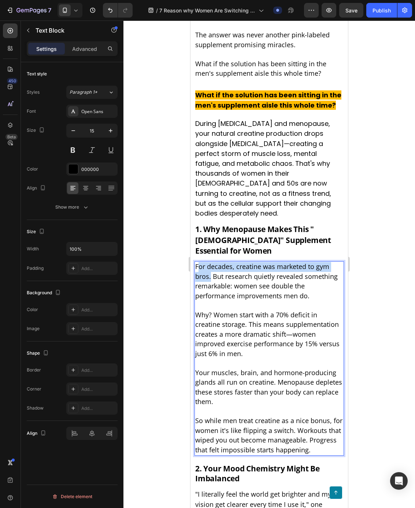
drag, startPoint x: 203, startPoint y: 248, endPoint x: 211, endPoint y: 256, distance: 11.1
click at [211, 262] on span "For decades, creatine was marketed to gym bros. But research quietly revealed s…" at bounding box center [266, 281] width 142 height 38
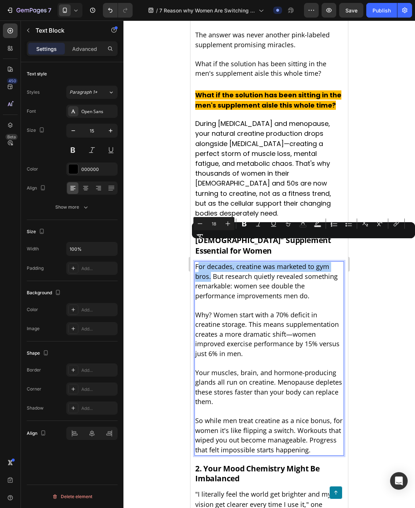
click at [193, 242] on div "Minus 18 Plus Bold Italic Underline Strikethrough color color Numbered List Bul…" at bounding box center [303, 230] width 220 height 26
drag, startPoint x: 195, startPoint y: 244, endPoint x: 207, endPoint y: 252, distance: 14.1
click at [207, 262] on span "For decades, creatine was marketed to gym bros. But research quietly revealed s…" at bounding box center [266, 281] width 142 height 38
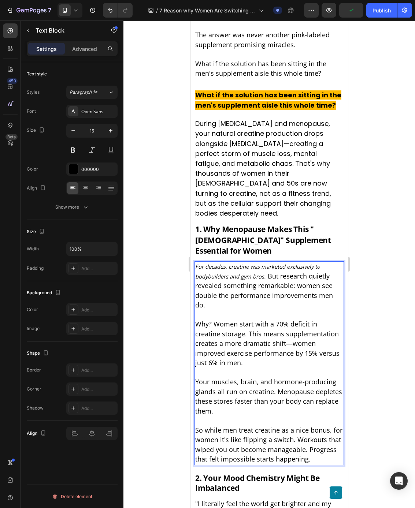
click at [224, 320] on span "Why? Women start with a 70% deficit in creatine storage. This means supplementa…" at bounding box center [267, 344] width 144 height 48
click at [276, 320] on span "Why? Because we start with a 70% deficit in creatine storage. This means supple…" at bounding box center [267, 344] width 144 height 48
click at [244, 320] on span "Why? Because we start from a 70% deficit in creatine storage. This means supple…" at bounding box center [267, 344] width 144 height 48
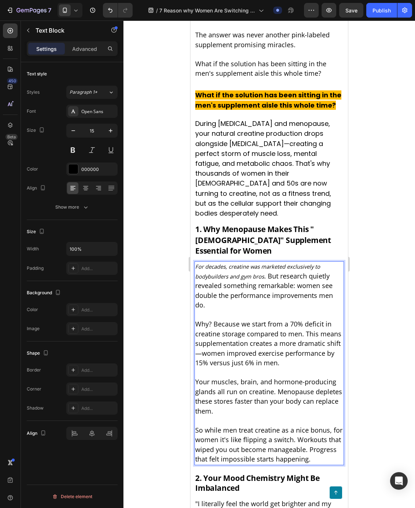
click at [201, 333] on span "Why? Because we start from a 70% deficit in creatine storage compared to men. T…" at bounding box center [268, 344] width 146 height 48
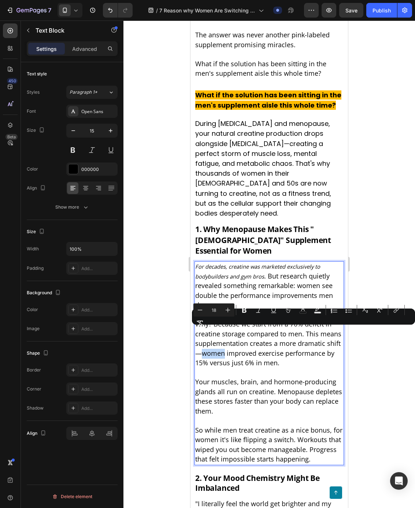
click at [199, 334] on span "Why? Because we start from a 70% deficit in creatine storage compared to men. T…" at bounding box center [268, 344] width 146 height 48
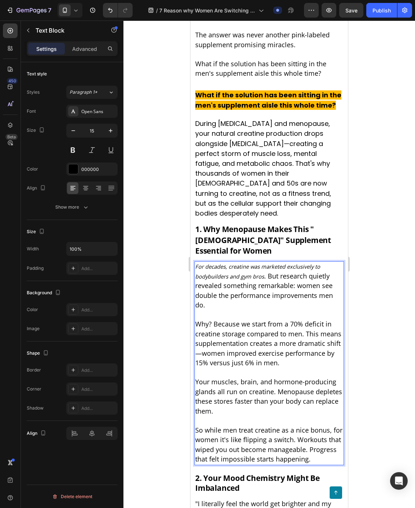
click at [199, 332] on span "Why? Because we start from a 70% deficit in creatine storage compared to men. T…" at bounding box center [268, 344] width 146 height 48
click at [327, 337] on p "Why? Because we start from a 70% deficit in creatine storage compared to men. T…" at bounding box center [269, 344] width 148 height 49
click at [339, 323] on span "Why? Because we start from a 70% deficit in creatine storage compared to men. T…" at bounding box center [268, 344] width 146 height 48
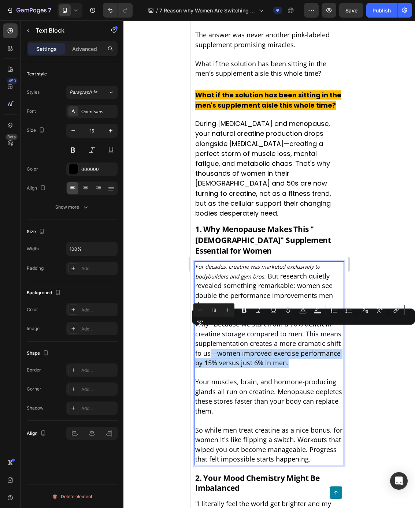
drag, startPoint x: 211, startPoint y: 332, endPoint x: 289, endPoint y: 346, distance: 79.2
click at [289, 346] on p "Why? Because we start from a 70% deficit in creatine storage compared to men. T…" at bounding box center [269, 344] width 148 height 49
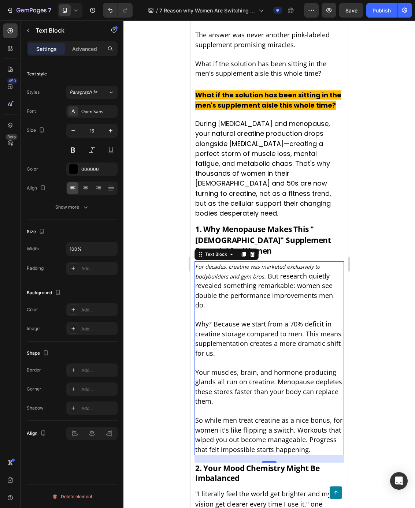
click at [213, 359] on p "Rich Text Editor. Editing area: main" at bounding box center [269, 364] width 148 height 10
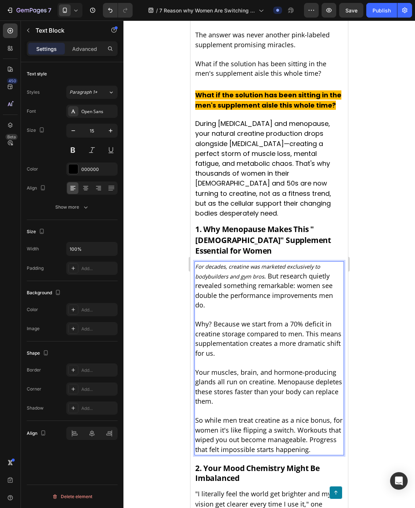
click at [226, 333] on p "Why? Because we start from a 70% deficit in creatine storage compared to men. T…" at bounding box center [269, 339] width 148 height 39
click at [225, 381] on p "Your muscles, brain, and hormone-producing glands all run on creatine. Menopaus…" at bounding box center [269, 387] width 148 height 39
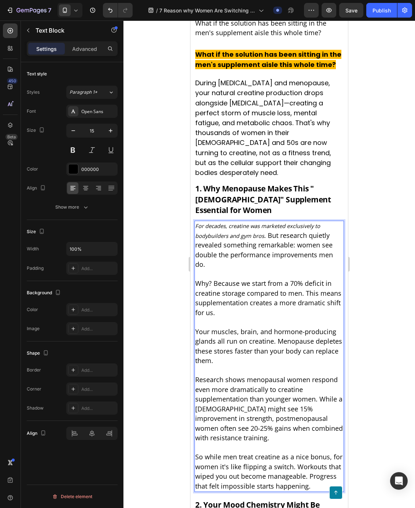
scroll to position [372, 0]
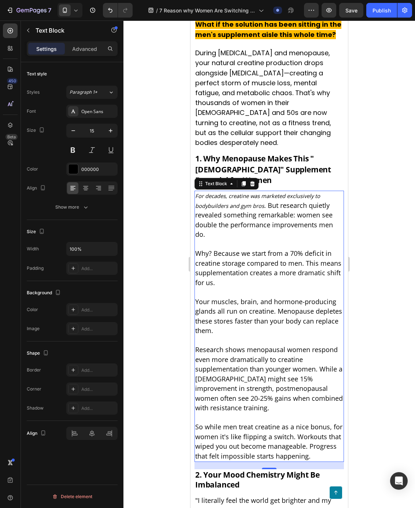
click at [259, 297] on span "Your muscles, brain, and hormone-producing glands all run on creatine. Menopaus…" at bounding box center [268, 316] width 147 height 38
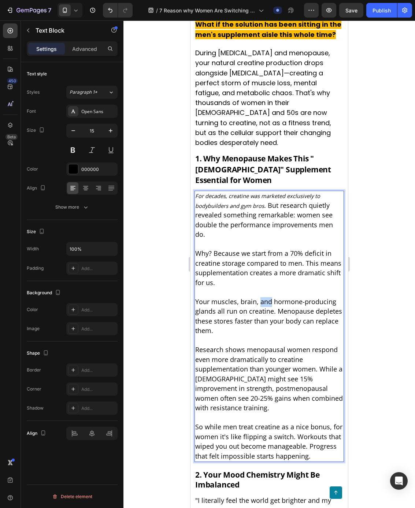
click at [259, 297] on span "Your muscles, brain, and hormone-producing glands all run on creatine. Menopaus…" at bounding box center [268, 316] width 147 height 38
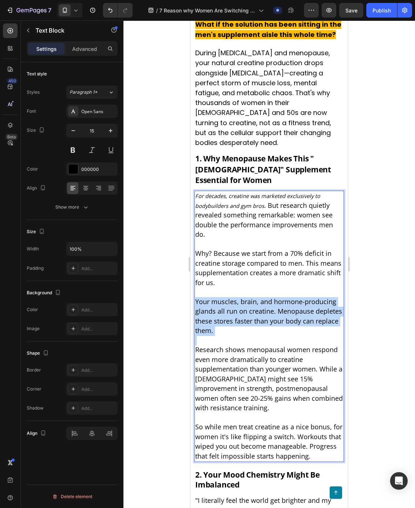
click at [259, 297] on span "Your muscles, brain, and hormone-producing glands all run on creatine. Menopaus…" at bounding box center [268, 316] width 147 height 38
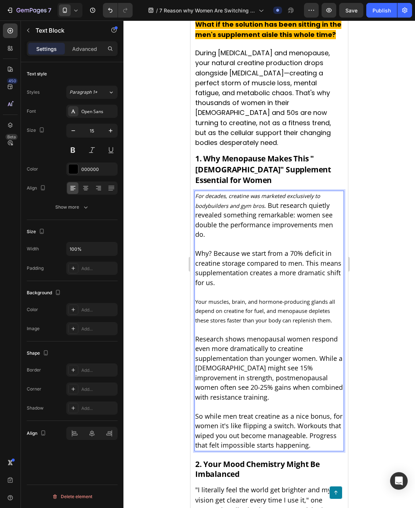
click at [248, 298] on span "Your muscles, brain, and hormone-producing glands all depend on creatine for fu…" at bounding box center [265, 311] width 140 height 26
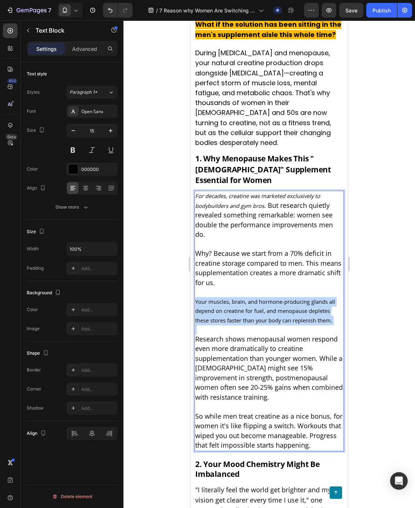
click at [248, 298] on span "Your muscles, brain, and hormone-producing glands all depend on creatine for fu…" at bounding box center [265, 311] width 140 height 26
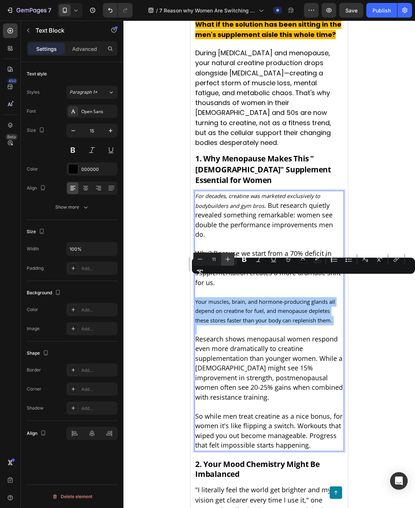
click at [227, 260] on icon "Editor contextual toolbar" at bounding box center [227, 259] width 7 height 7
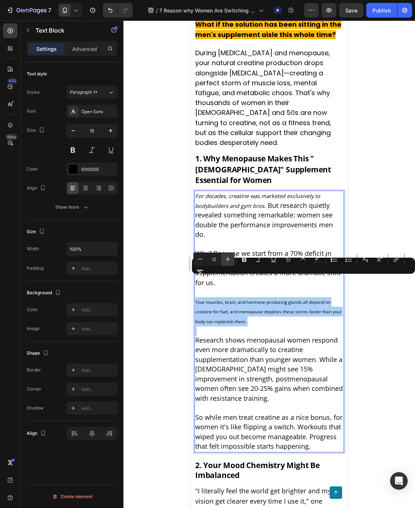
click at [227, 260] on icon "Editor contextual toolbar" at bounding box center [227, 259] width 7 height 7
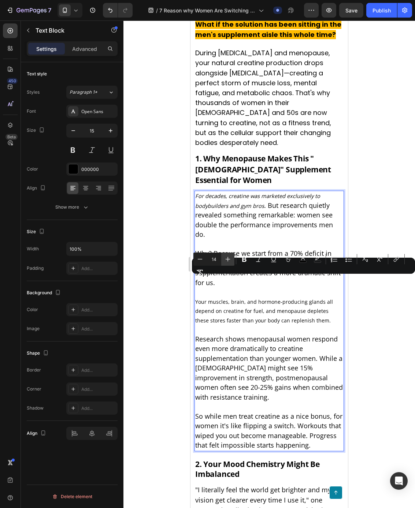
click at [227, 260] on icon "Editor contextual toolbar" at bounding box center [227, 259] width 7 height 7
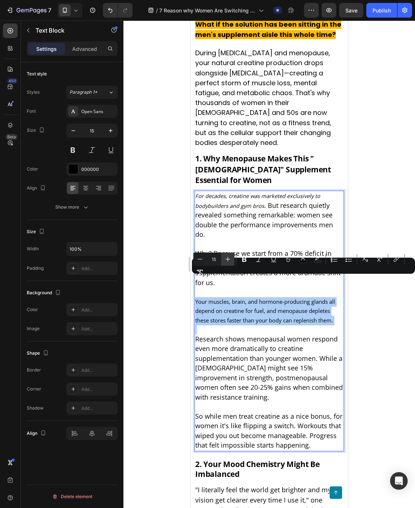
click at [227, 260] on icon "Editor contextual toolbar" at bounding box center [227, 259] width 7 height 7
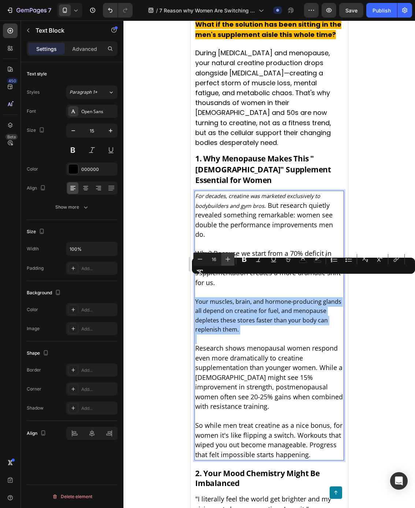
click at [228, 263] on button "Plus" at bounding box center [227, 259] width 13 height 13
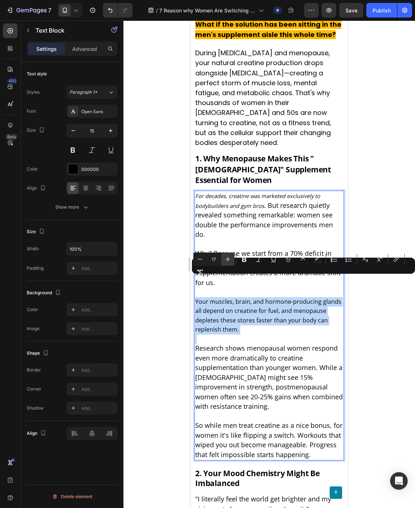
type input "18"
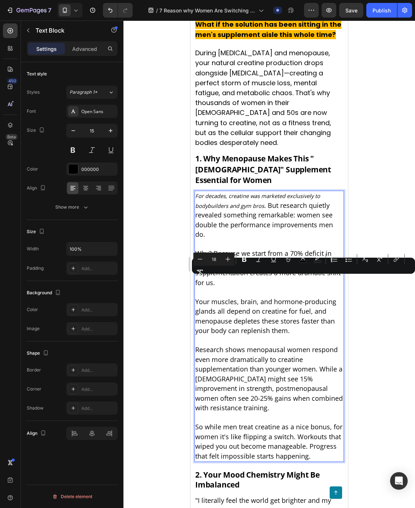
click at [242, 345] on span "Research shows menopausal women respond even more dramatically to creatine supp…" at bounding box center [269, 378] width 148 height 67
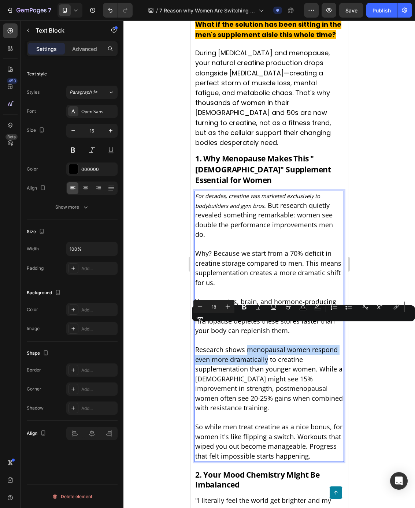
drag, startPoint x: 274, startPoint y: 335, endPoint x: 268, endPoint y: 342, distance: 9.4
click at [268, 345] on span "Research shows menopausal women respond even more dramatically to creatine supp…" at bounding box center [269, 378] width 148 height 67
click at [279, 366] on span "Research shows menopausal women respond even more dramatically to creatine supp…" at bounding box center [269, 378] width 148 height 67
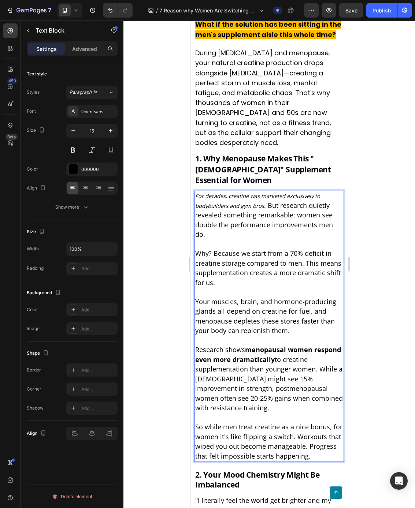
click at [272, 201] on span ". But research quietly revealed something remarkable: women see double the perf…" at bounding box center [264, 220] width 138 height 38
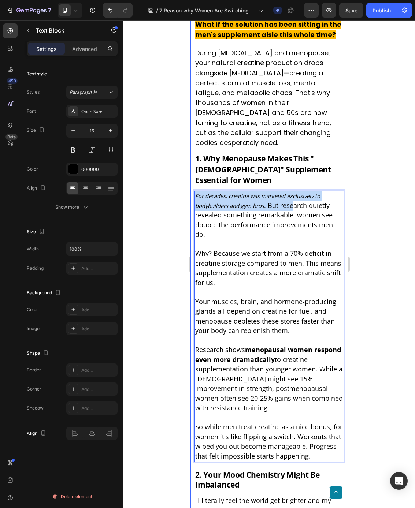
drag, startPoint x: 291, startPoint y: 189, endPoint x: 193, endPoint y: 175, distance: 98.5
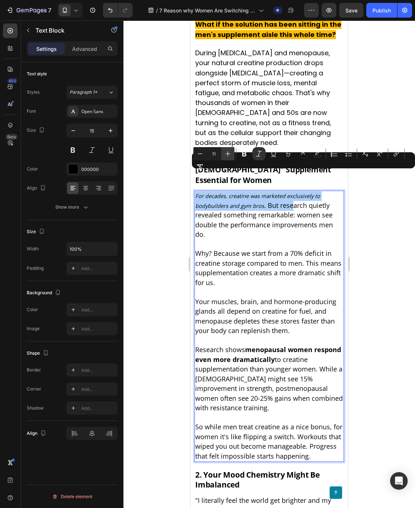
click at [231, 152] on icon "Editor contextual toolbar" at bounding box center [227, 153] width 7 height 7
type input "12"
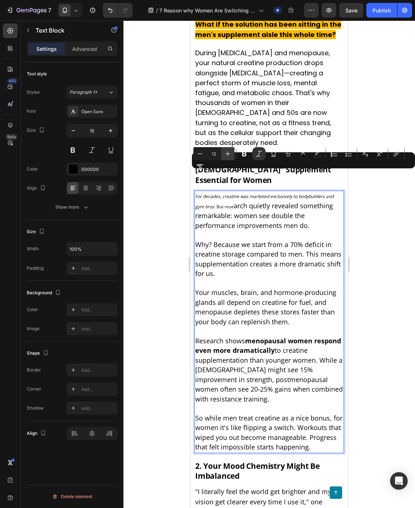
drag, startPoint x: 238, startPoint y: 153, endPoint x: 232, endPoint y: 154, distance: 6.2
click at [238, 154] on button "Bold" at bounding box center [244, 153] width 13 height 13
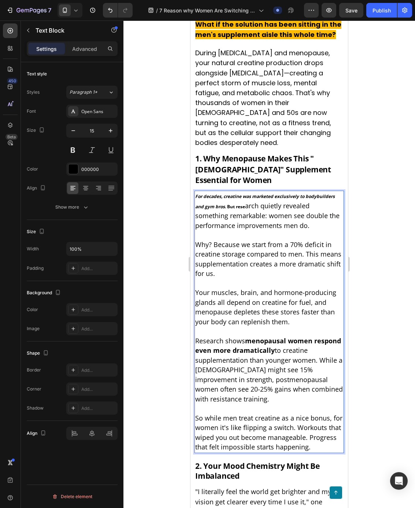
click at [237, 201] on span "arch quietly revealed something remarkable: women see double the performance im…" at bounding box center [267, 215] width 144 height 29
click at [247, 201] on span "arch quietly revealed something remarkable: women see double the performance im…" at bounding box center [267, 215] width 144 height 29
click at [246, 201] on span "arch quietly revealed something remarkable: women see double the performance im…" at bounding box center [267, 215] width 144 height 29
click at [230, 204] on strong ". But rese" at bounding box center [235, 207] width 20 height 6
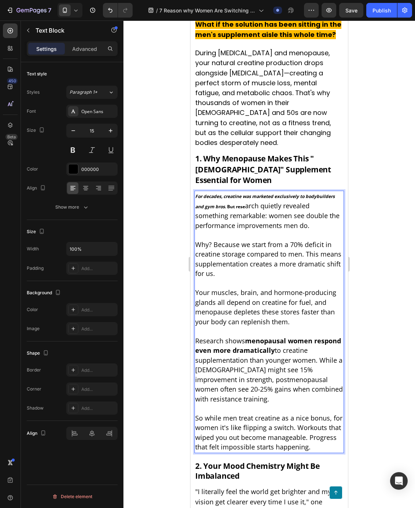
click at [241, 192] on p "For decades, creatine was marketed exclusively to bodybuilders and gym bros . B…" at bounding box center [269, 211] width 148 height 39
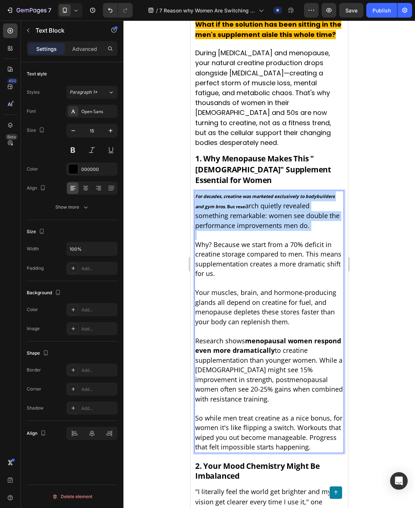
click at [241, 192] on p "For decades, creatine was marketed exclusively to bodybuilders and gym bros . B…" at bounding box center [269, 211] width 148 height 39
drag, startPoint x: 241, startPoint y: 189, endPoint x: 240, endPoint y: 196, distance: 6.3
click at [242, 192] on p "For decades, creatine was marketed exclusively to bodybuilders and gym bros . B…" at bounding box center [269, 211] width 148 height 39
click at [228, 129] on span "During [MEDICAL_DATA] and menopause, your natural creatine production drops alo…" at bounding box center [263, 97] width 136 height 99
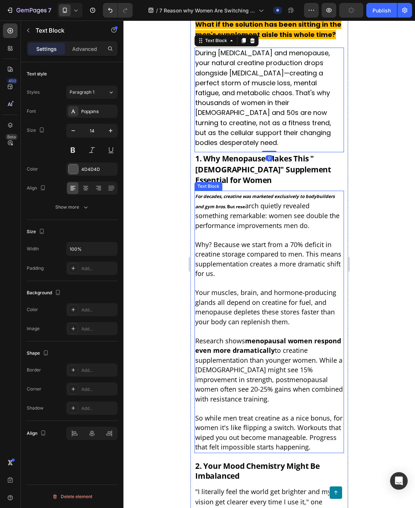
click at [252, 231] on p "Rich Text Editor. Editing area: main" at bounding box center [269, 236] width 148 height 10
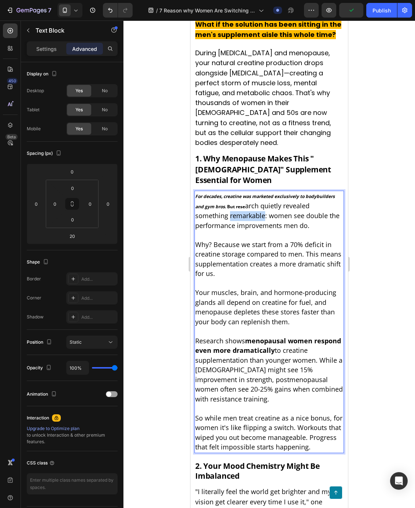
click at [236, 201] on span "arch quietly revealed something remarkable: women see double the performance im…" at bounding box center [267, 215] width 144 height 29
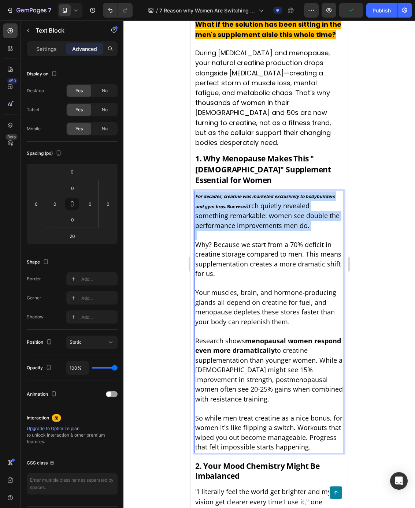
click at [236, 201] on span "arch quietly revealed something remarkable: women see double the performance im…" at bounding box center [267, 215] width 144 height 29
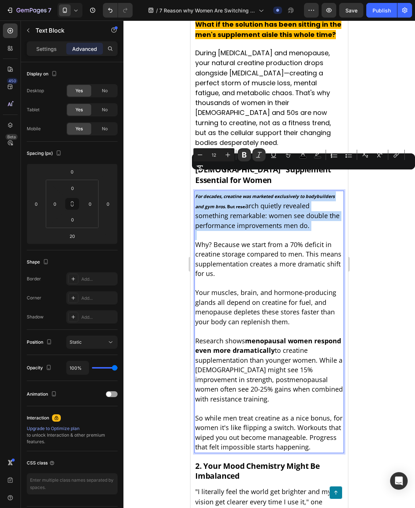
click at [238, 231] on p "Rich Text Editor. Editing area: main" at bounding box center [269, 236] width 148 height 10
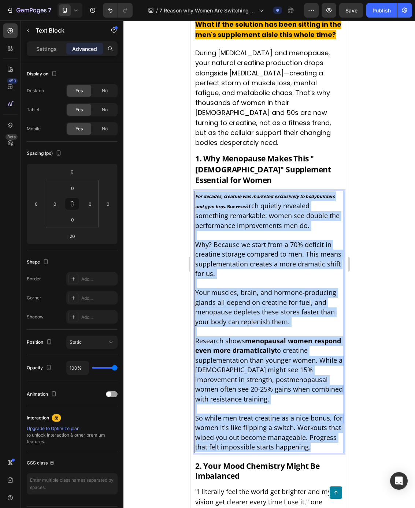
drag, startPoint x: 324, startPoint y: 426, endPoint x: 195, endPoint y: 175, distance: 282.7
click at [195, 191] on div "For decades, creatine was marketed exclusively to bodybuilders and gym bros . B…" at bounding box center [268, 322] width 149 height 263
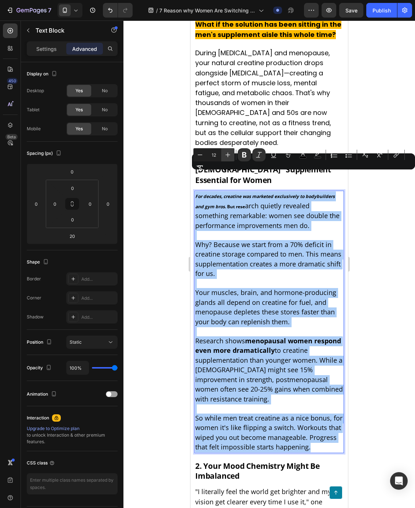
click at [231, 153] on icon "Editor contextual toolbar" at bounding box center [227, 154] width 7 height 7
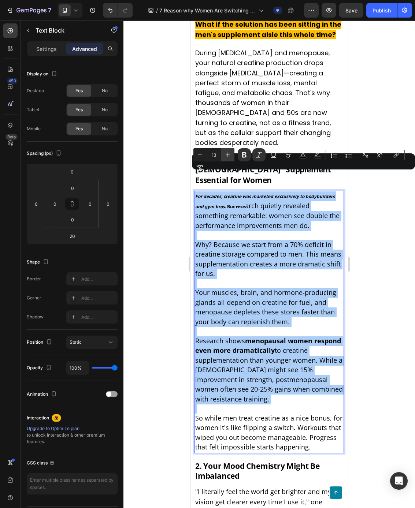
click at [231, 153] on icon "Editor contextual toolbar" at bounding box center [227, 154] width 7 height 7
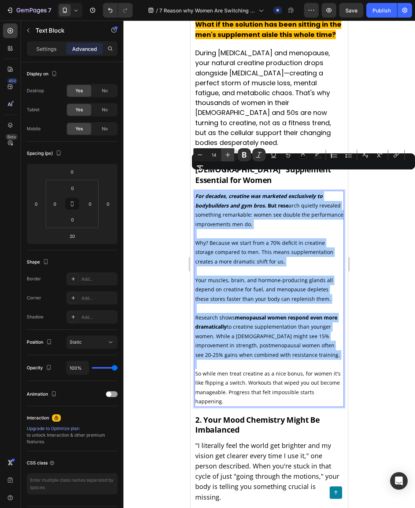
click at [231, 153] on icon "Editor contextual toolbar" at bounding box center [227, 154] width 7 height 7
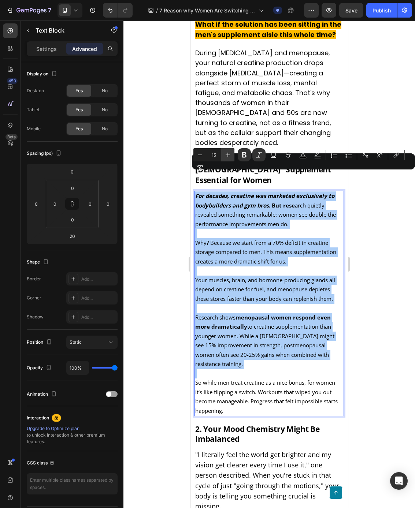
click at [231, 153] on icon "Editor contextual toolbar" at bounding box center [227, 154] width 7 height 7
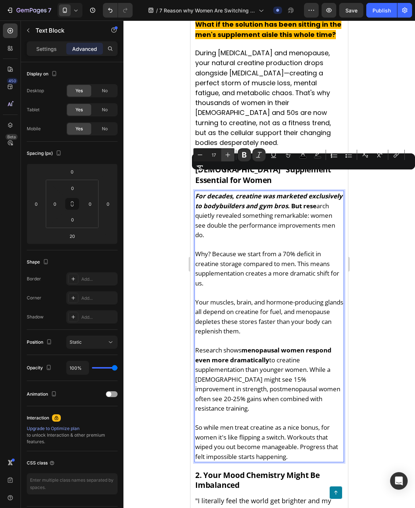
click at [231, 153] on icon "Editor contextual toolbar" at bounding box center [227, 154] width 7 height 7
type input "18"
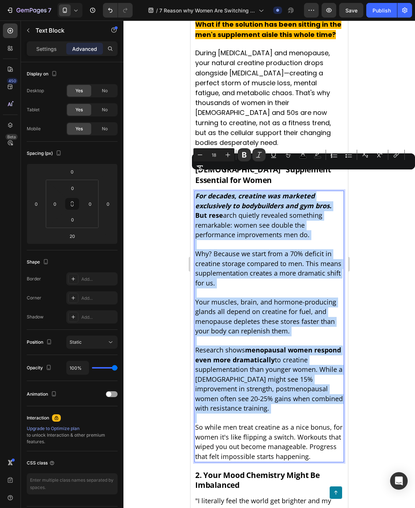
click at [244, 240] on p "Rich Text Editor. Editing area: main" at bounding box center [269, 245] width 148 height 10
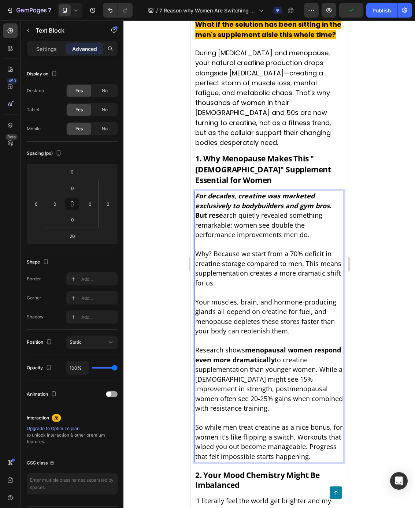
click at [245, 192] on strong "For decades, creatine was marketed exclusively to bodybuilders and gym bros" at bounding box center [262, 201] width 134 height 19
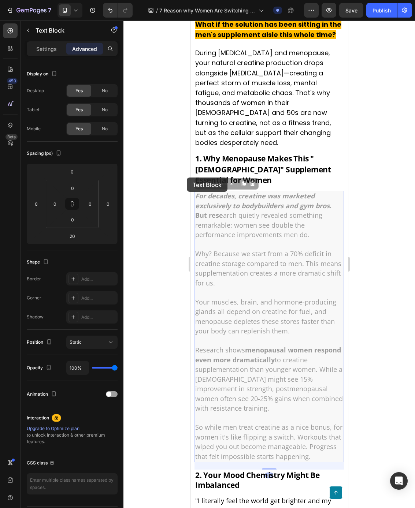
drag, startPoint x: 196, startPoint y: 173, endPoint x: 370, endPoint y: 194, distance: 174.5
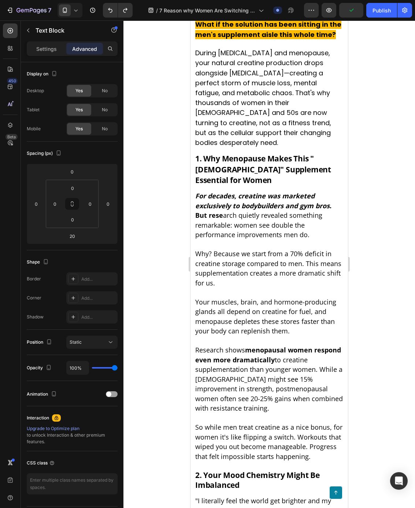
click at [233, 192] on strong "For decades, creatine was marketed exclusively to bodybuilders and gym bros" at bounding box center [262, 201] width 134 height 19
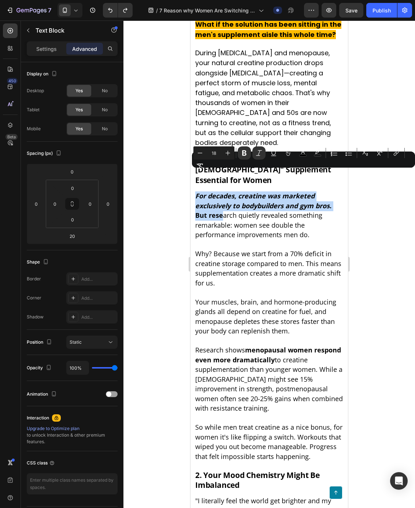
drag, startPoint x: 196, startPoint y: 175, endPoint x: 224, endPoint y: 193, distance: 32.8
click at [224, 193] on p "For decades, creatine was marketed exclusively to bodybuilders and gym bros . B…" at bounding box center [269, 216] width 148 height 49
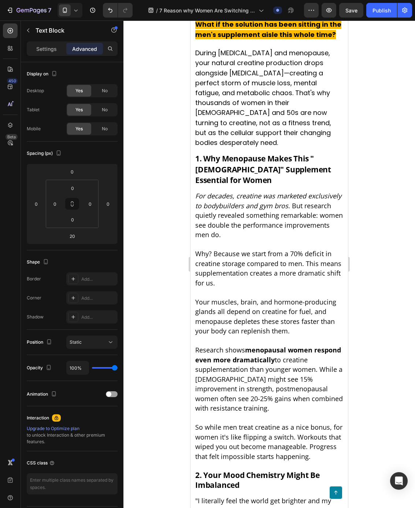
click at [239, 201] on span ". But research quietly revealed something remarkable: women see double the perf…" at bounding box center [269, 220] width 148 height 38
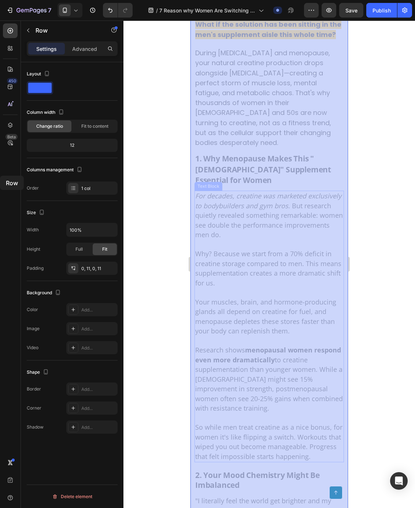
drag, startPoint x: 194, startPoint y: 172, endPoint x: -91, endPoint y: 176, distance: 285.0
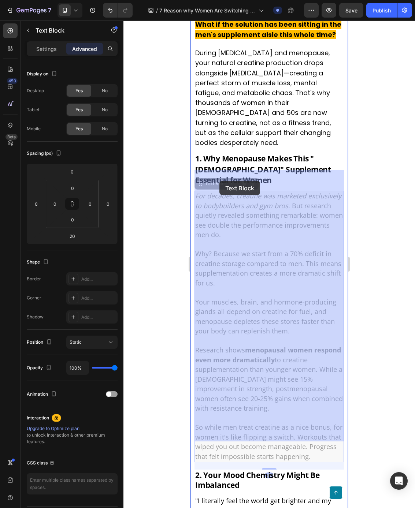
drag, startPoint x: 268, startPoint y: 198, endPoint x: 222, endPoint y: 182, distance: 48.5
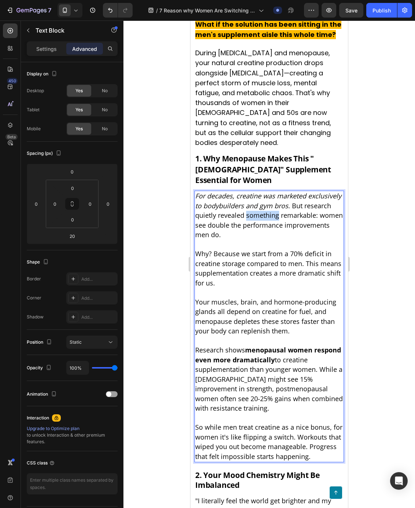
click at [252, 201] on span ". But research quietly revealed something remarkable: women see double the perf…" at bounding box center [269, 220] width 148 height 38
click at [265, 137] on p "During [MEDICAL_DATA] and menopause, your natural creatine production drops alo…" at bounding box center [269, 98] width 148 height 100
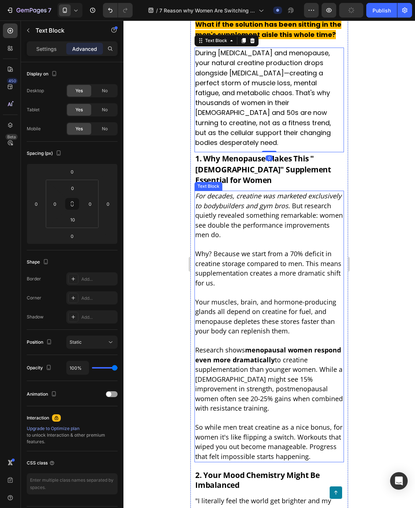
click at [268, 201] on span ". But research quietly revealed something remarkable: women see double the perf…" at bounding box center [269, 220] width 148 height 38
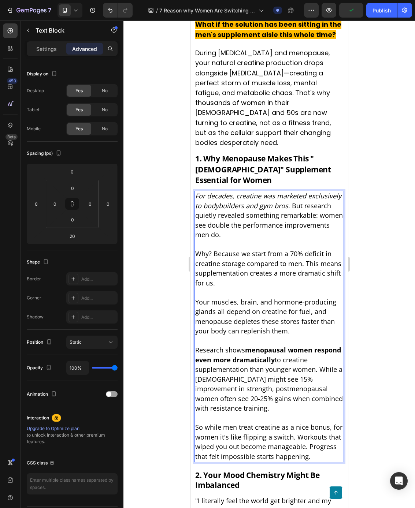
click at [265, 201] on span ". But research quietly revealed something remarkable: women see double the perf…" at bounding box center [269, 220] width 148 height 38
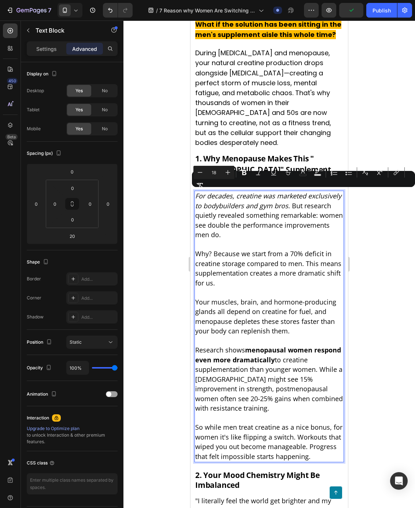
click at [265, 201] on span ". But research quietly revealed something remarkable: women see double the perf…" at bounding box center [269, 220] width 148 height 38
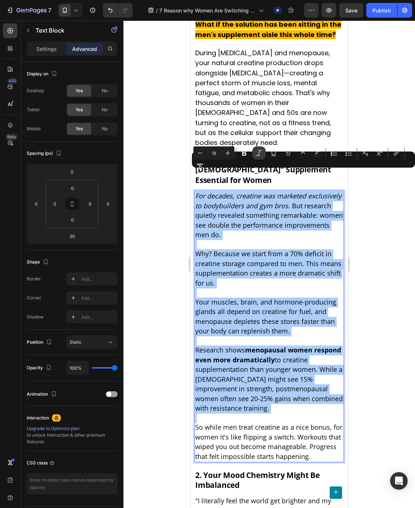
click at [254, 154] on button "Italic" at bounding box center [258, 152] width 13 height 13
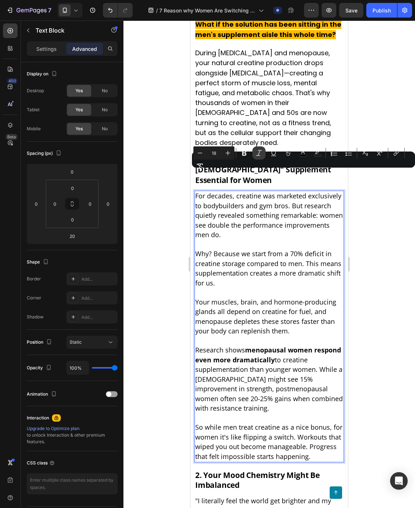
click at [255, 154] on icon "Editor contextual toolbar" at bounding box center [258, 152] width 7 height 7
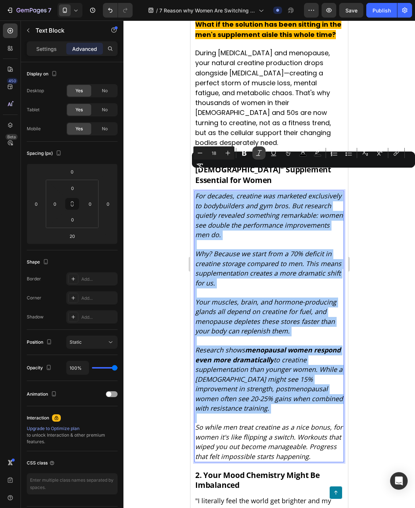
click at [255, 154] on icon "Editor contextual toolbar" at bounding box center [258, 152] width 7 height 7
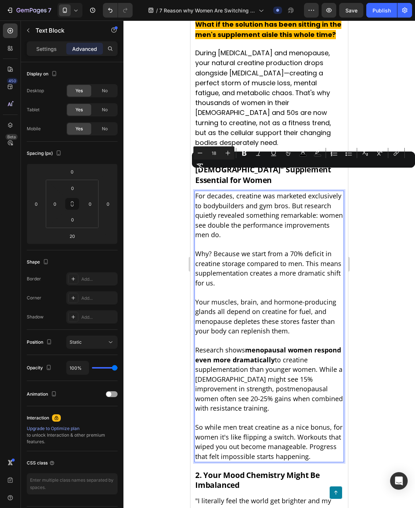
click at [233, 201] on span ". But research quietly revealed something remarkable: women see double the perf…" at bounding box center [269, 220] width 148 height 38
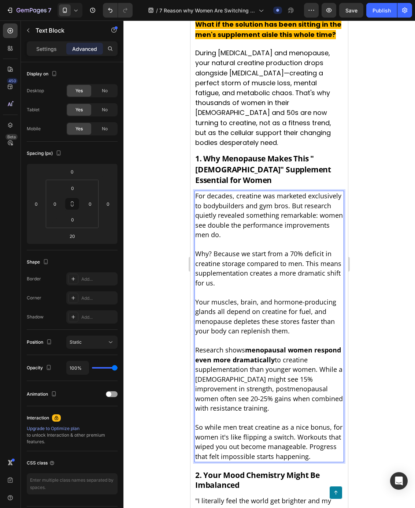
click at [238, 192] on span "For decades, creatine was marketed exclusively to bodybuilders and gym bros" at bounding box center [268, 201] width 146 height 19
click at [235, 192] on span "For decades, creatine was marketed exclusively to bodybuilders and gym bros" at bounding box center [268, 201] width 146 height 19
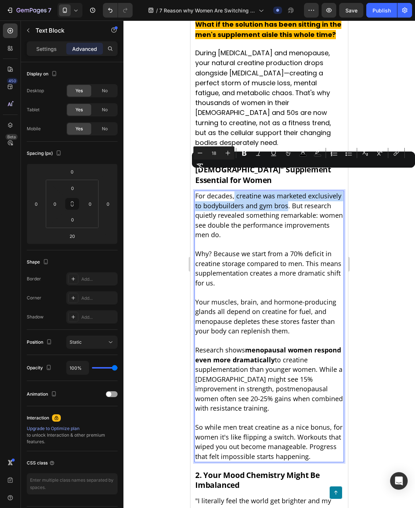
drag, startPoint x: 240, startPoint y: 175, endPoint x: 287, endPoint y: 186, distance: 48.5
click at [287, 192] on p "For decades, creatine was marketed exclusively to bodybuilders and gym bros . B…" at bounding box center [269, 216] width 148 height 49
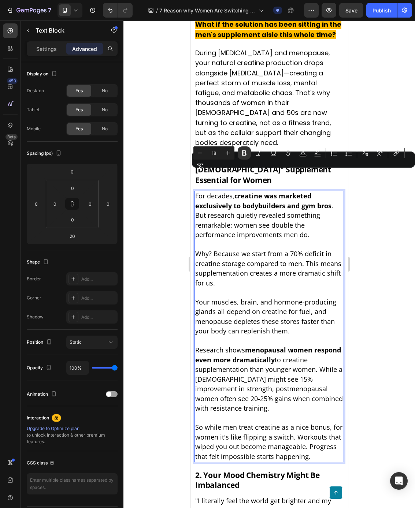
click at [320, 349] on span "Research shows menopausal women respond even more dramatically to creatine supp…" at bounding box center [269, 379] width 148 height 67
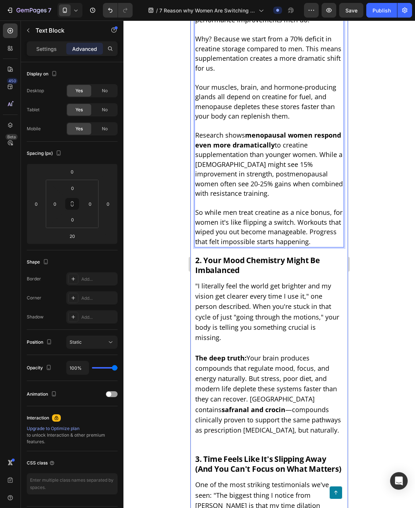
scroll to position [594, 0]
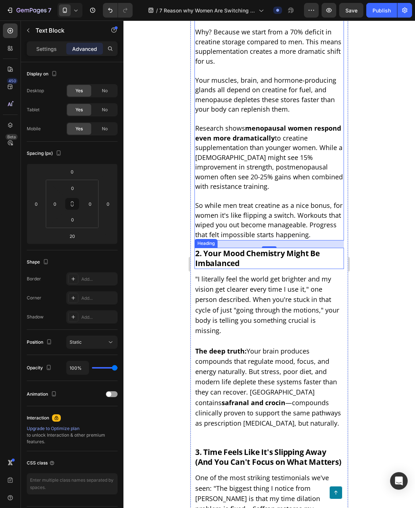
click at [222, 248] on strong "2. Your Mood Chemistry Might Be Imbalanced" at bounding box center [257, 258] width 125 height 20
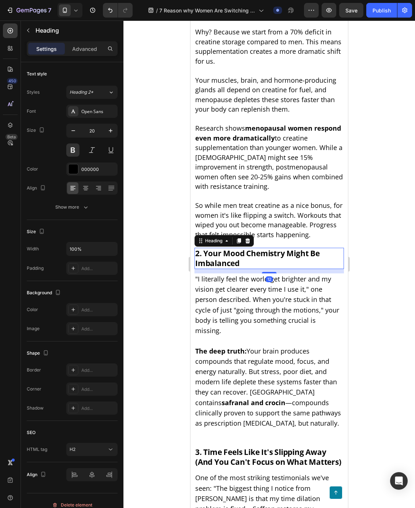
click at [241, 248] on h2 "2. Your Mood Chemistry Might Be Imbalanced" at bounding box center [268, 258] width 149 height 21
click at [241, 249] on p "2. Your Mood Chemistry Might Be Imbalanced" at bounding box center [269, 259] width 148 height 20
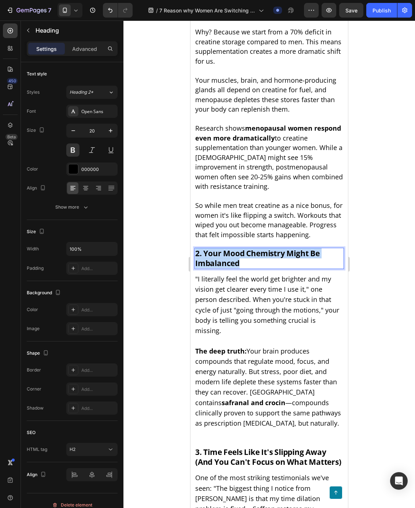
click at [241, 249] on p "2. Your Mood Chemistry Might Be Imbalanced" at bounding box center [269, 259] width 148 height 20
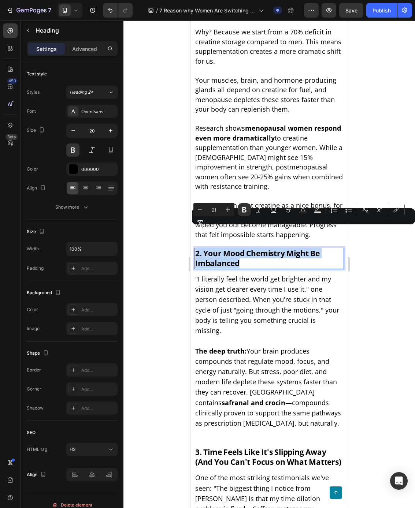
click at [221, 248] on strong "2. Your Mood Chemistry Might Be Imbalanced" at bounding box center [257, 258] width 125 height 20
drag, startPoint x: 204, startPoint y: 231, endPoint x: 252, endPoint y: 242, distance: 49.6
click at [252, 249] on p "2. Your Mood Chemistry Might Be Imbalanced" at bounding box center [269, 259] width 148 height 20
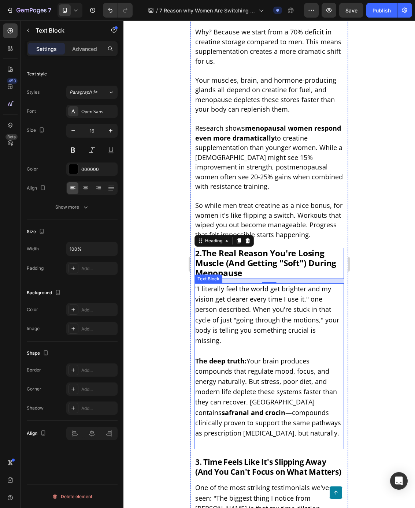
click at [233, 284] on p ""I literally feel the world get brighter and my vision get clearer every time I…" at bounding box center [269, 315] width 148 height 62
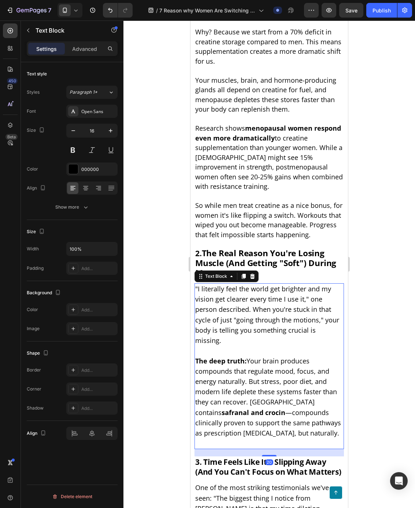
click at [233, 284] on p ""I literally feel the world get brighter and my vision get clearer every time I…" at bounding box center [269, 315] width 148 height 62
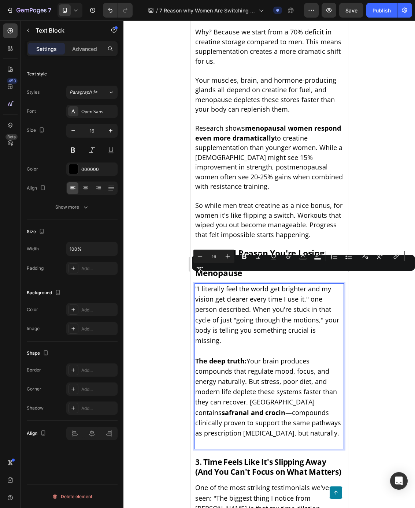
drag, startPoint x: 317, startPoint y: 408, endPoint x: 313, endPoint y: 407, distance: 4.2
click at [317, 439] on p "Rich Text Editor. Editing area: main" at bounding box center [269, 444] width 148 height 10
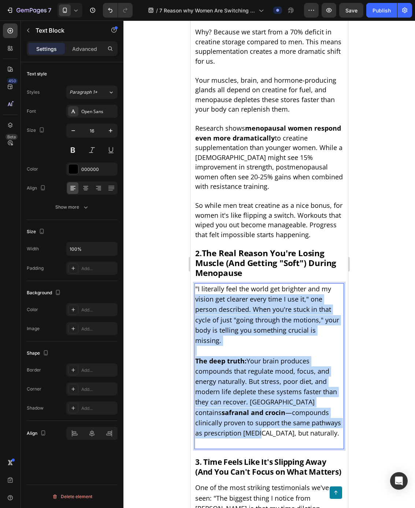
drag, startPoint x: 251, startPoint y: 405, endPoint x: 187, endPoint y: 277, distance: 143.6
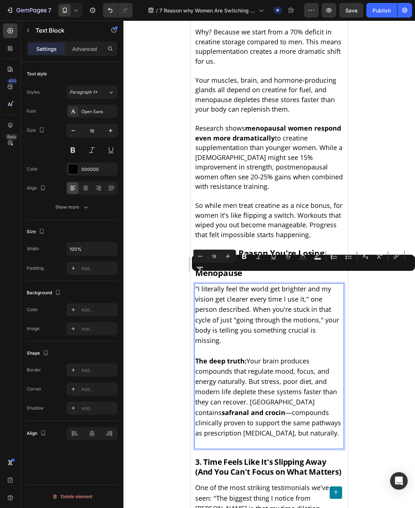
drag, startPoint x: 324, startPoint y: 405, endPoint x: 338, endPoint y: 407, distance: 14.5
click at [324, 405] on span "The deep truth: Your brain produces compounds that regulate mood, focus, and en…" at bounding box center [268, 397] width 146 height 81
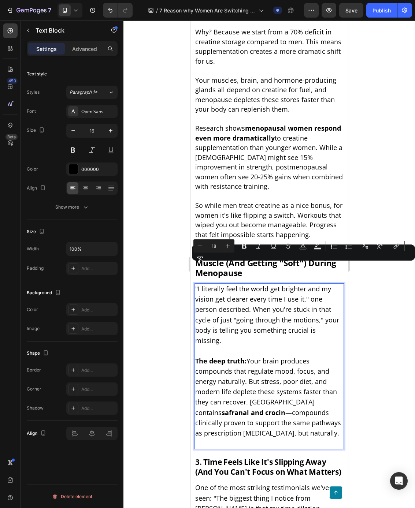
drag, startPoint x: 284, startPoint y: 380, endPoint x: 194, endPoint y: 267, distance: 144.1
click at [194, 283] on div ""I literally feel the world get brighter and my vision get clearer every time I…" at bounding box center [268, 366] width 149 height 166
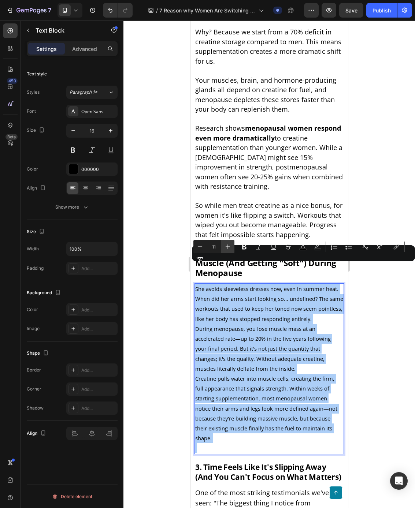
click at [232, 247] on button "Plus" at bounding box center [227, 246] width 13 height 13
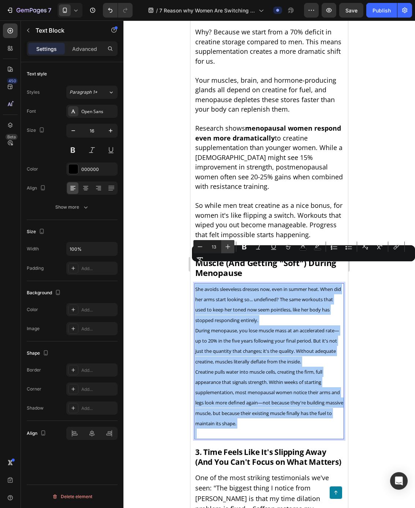
click at [232, 247] on button "Plus" at bounding box center [227, 246] width 13 height 13
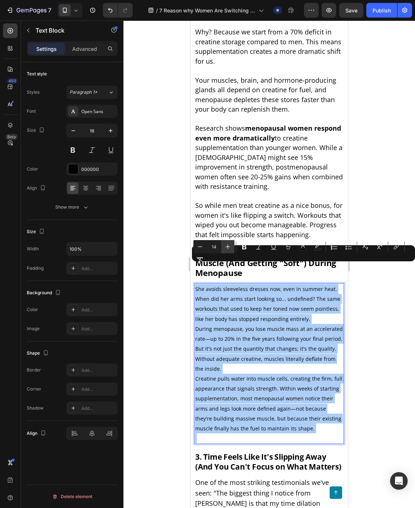
click at [232, 247] on button "Plus" at bounding box center [227, 246] width 13 height 13
click at [232, 246] on button "Plus" at bounding box center [227, 246] width 13 height 13
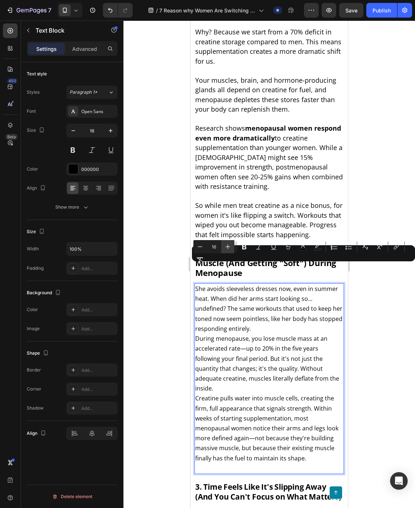
click at [232, 246] on button "Plus" at bounding box center [227, 246] width 13 height 13
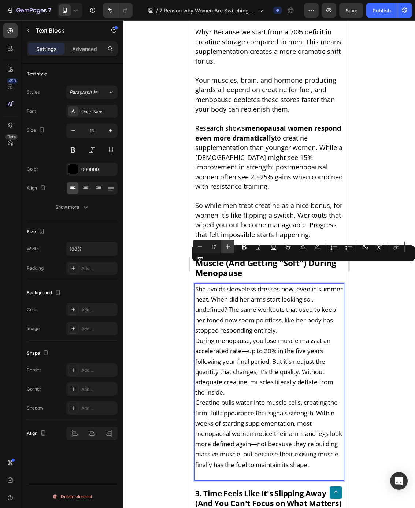
click at [232, 246] on button "Plus" at bounding box center [227, 246] width 13 height 13
type input "18"
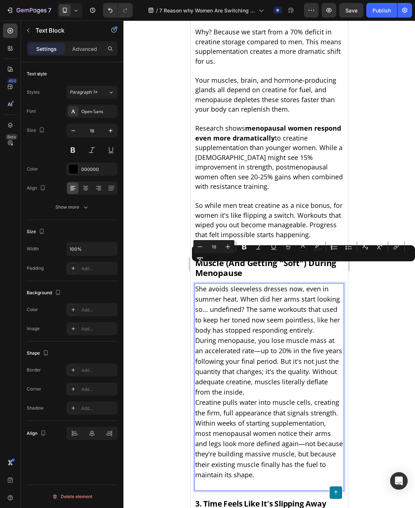
click at [327, 309] on p "She avoids sleeveless dresses now, even in summer heat. When did her arms start…" at bounding box center [269, 310] width 148 height 52
click at [328, 308] on p "She avoids sleeveless dresses now, even in summer heat. When did her arms start…" at bounding box center [269, 310] width 148 height 52
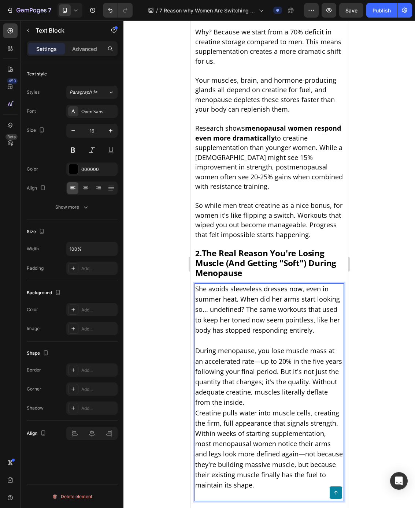
click at [267, 383] on p "During menopause, you lose muscle mass at an accelerated rate—up to 20% in the …" at bounding box center [269, 377] width 148 height 62
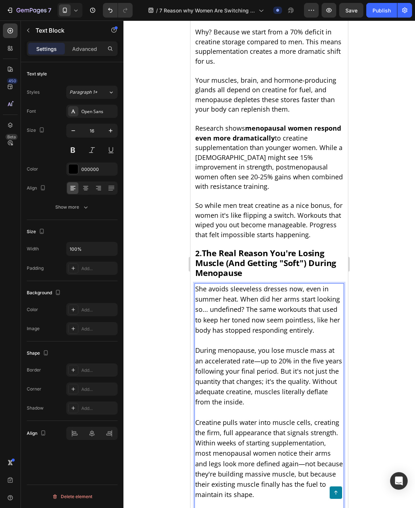
click at [205, 285] on span "She avoids sleeveless dresses now, even in summer heat. When did her arms start…" at bounding box center [267, 310] width 145 height 50
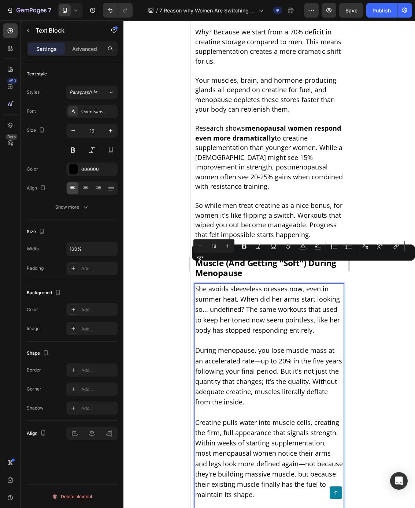
click at [203, 285] on span "She avoids sleeveless dresses now, even in summer heat. When did her arms start…" at bounding box center [267, 310] width 145 height 50
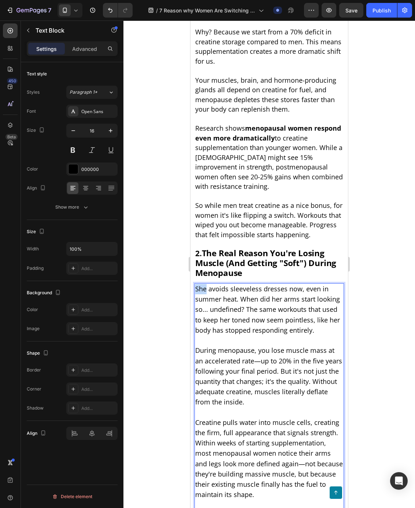
click at [203, 285] on span "She avoids sleeveless dresses now, even in summer heat. When did her arms start…" at bounding box center [267, 310] width 145 height 50
click at [287, 285] on span "You avoid sleeveless dresses now, even in summer heat. When did her arms start …" at bounding box center [267, 310] width 145 height 50
click at [288, 285] on span "You avoid sleeveless dresses now, even in summer heat. When did her arms start …" at bounding box center [267, 310] width 145 height 50
click at [297, 285] on span "You avoid sleeveless dresses now, even in summer heat. When did her arms start …" at bounding box center [267, 310] width 145 height 50
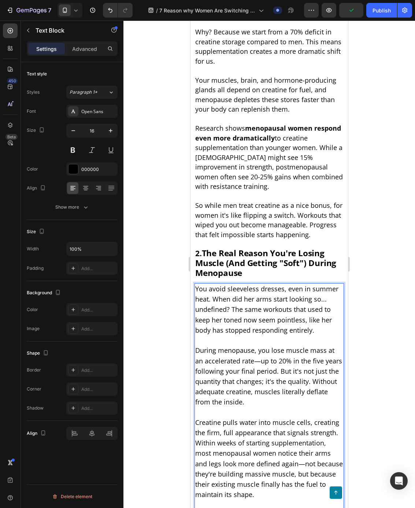
click at [237, 285] on span "You avoid sleeveless dresses, even in summer heat. When did her arms start look…" at bounding box center [266, 310] width 143 height 50
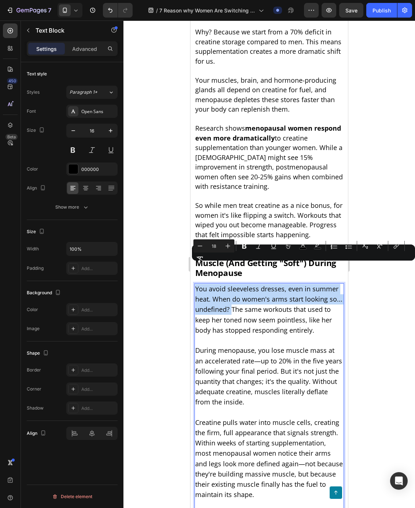
drag, startPoint x: 196, startPoint y: 267, endPoint x: 231, endPoint y: 291, distance: 42.6
click at [231, 291] on span "You avoid sleeveless dresses, even in summer heat. When do women's arms start l…" at bounding box center [268, 310] width 147 height 50
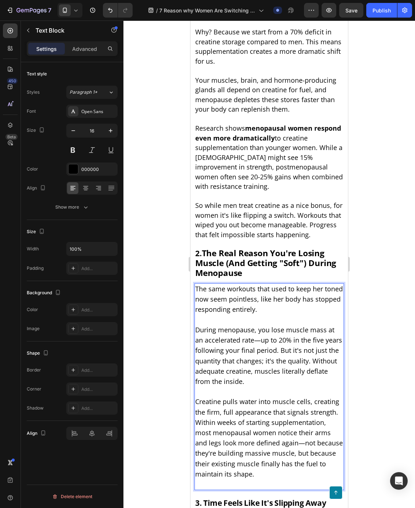
click at [317, 285] on span "The same workouts that used to keep her toned now seem pointless, like her body…" at bounding box center [269, 299] width 148 height 29
click at [278, 285] on span "The same workouts that used to keep women toned now seem pointless, like her bo…" at bounding box center [265, 299] width 141 height 29
click at [276, 285] on span "The same workouts that used to keep women toned now seem pointless, like her bo…" at bounding box center [265, 299] width 141 height 29
click at [212, 286] on span "The same workouts that used to keep women toned now seem pointless during menop…" at bounding box center [267, 299] width 144 height 29
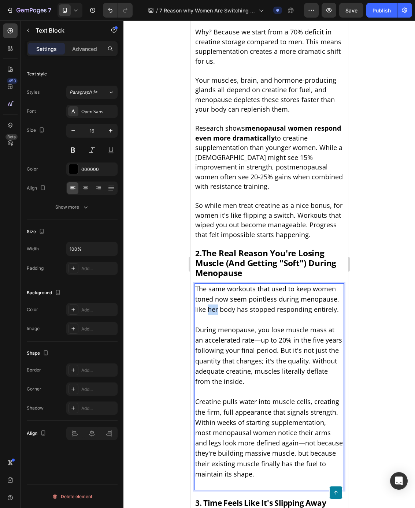
click at [212, 286] on span "The same workouts that used to keep women toned now seem pointless during menop…" at bounding box center [267, 299] width 144 height 29
click at [238, 329] on span "During menopause, you lose muscle mass at an accelerated rate—up to 20% in the …" at bounding box center [268, 356] width 147 height 60
click at [239, 285] on span "The same workouts that used to keep women toned now seem pointless during menop…" at bounding box center [267, 299] width 145 height 29
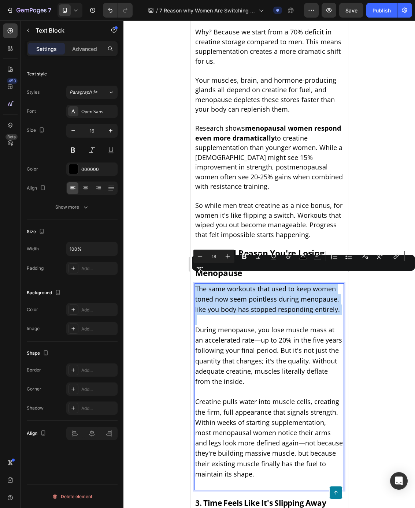
click at [239, 285] on span "The same workouts that used to keep women toned now seem pointless during menop…" at bounding box center [267, 299] width 145 height 29
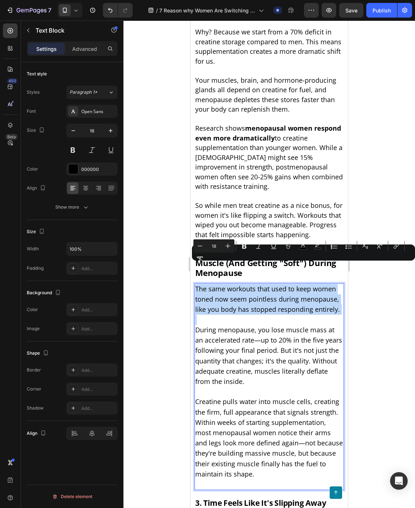
click at [226, 325] on p "During menopause, you lose muscle mass at an accelerated rate—up to 20% in the …" at bounding box center [269, 356] width 148 height 62
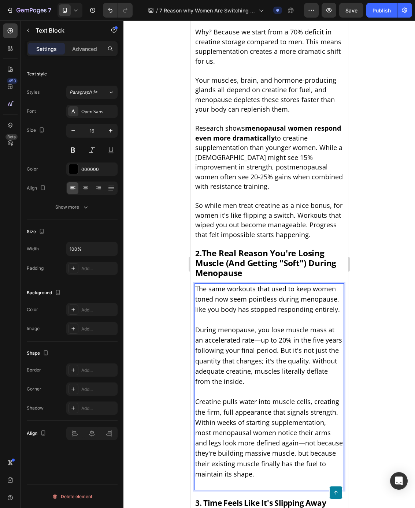
click at [226, 326] on span "During menopause, you lose muscle mass at an accelerated rate—up to 20% in the …" at bounding box center [268, 356] width 147 height 60
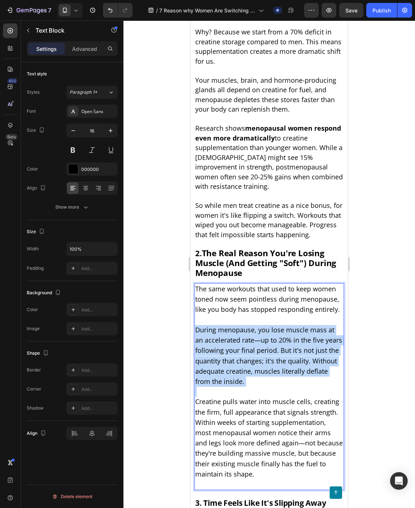
click at [226, 326] on span "During menopause, you lose muscle mass at an accelerated rate—up to 20% in the …" at bounding box center [268, 356] width 147 height 60
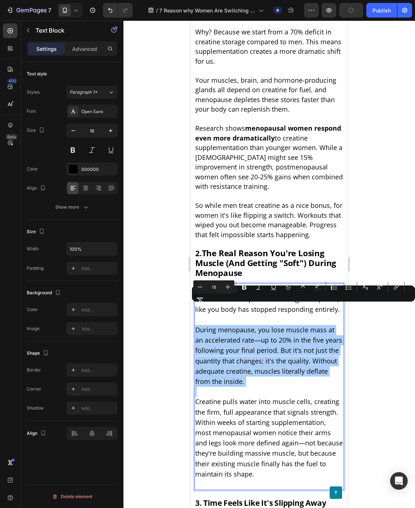
click at [222, 305] on div "Minus 18 Plus Bold Italic Underline Strikethrough color color Numbered List Bul…" at bounding box center [303, 294] width 220 height 26
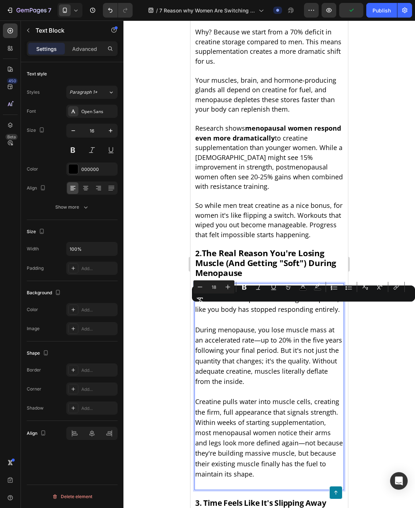
click at [229, 285] on span "The same workouts that used to keep women toned now seem pointless during menop…" at bounding box center [267, 299] width 145 height 29
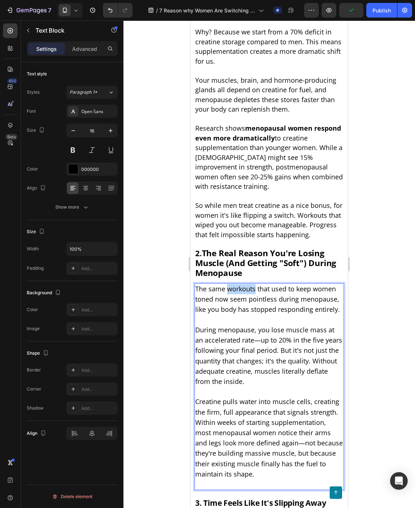
click at [229, 285] on span "The same workouts that used to keep women toned now seem pointless during menop…" at bounding box center [267, 299] width 145 height 29
click at [249, 326] on span "During menopause, you lose muscle mass at an accelerated rate—up to 20% in the …" at bounding box center [268, 356] width 147 height 60
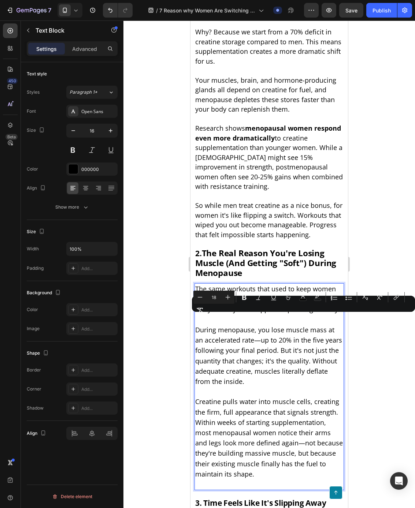
click at [248, 326] on span "During menopause, you lose muscle mass at an accelerated rate—up to 20% in the …" at bounding box center [268, 356] width 147 height 60
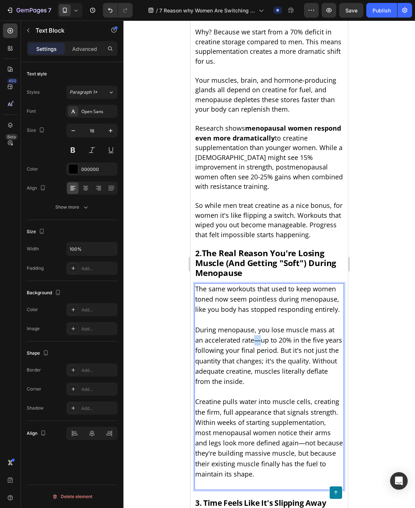
click at [248, 326] on span "During menopause, you lose muscle mass at an accelerated rate—up to 20% in the …" at bounding box center [268, 356] width 147 height 60
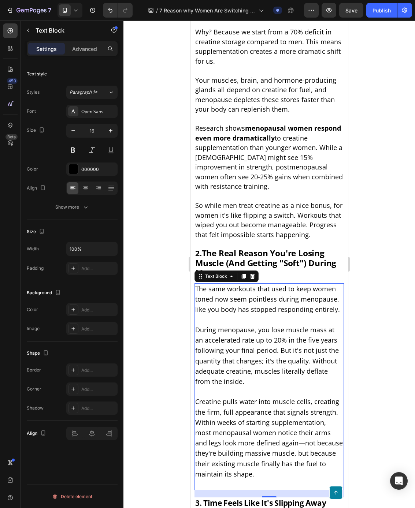
click at [253, 403] on span "Creatine pulls water into muscle cells, creating the firm, full appearance that…" at bounding box center [269, 437] width 148 height 81
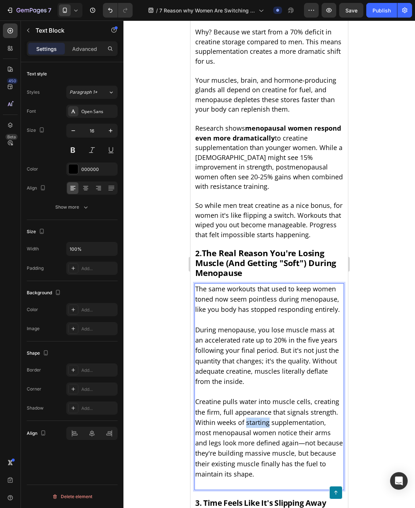
click at [253, 403] on span "Creatine pulls water into muscle cells, creating the firm, full appearance that…" at bounding box center [269, 437] width 148 height 81
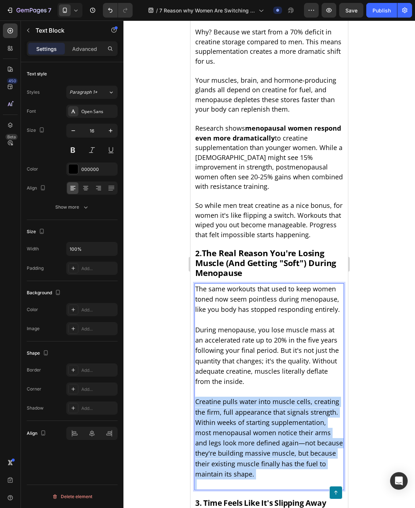
click at [253, 403] on span "Creatine pulls water into muscle cells, creating the firm, full appearance that…" at bounding box center [269, 437] width 148 height 81
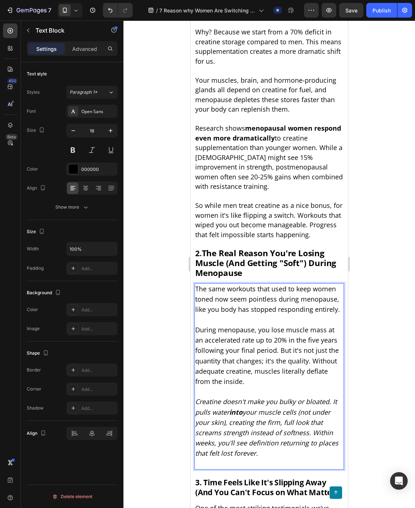
click at [244, 397] on icon "Creatine doesn't make you bulky or bloated. It pulls water into your muscle cel…" at bounding box center [266, 427] width 143 height 60
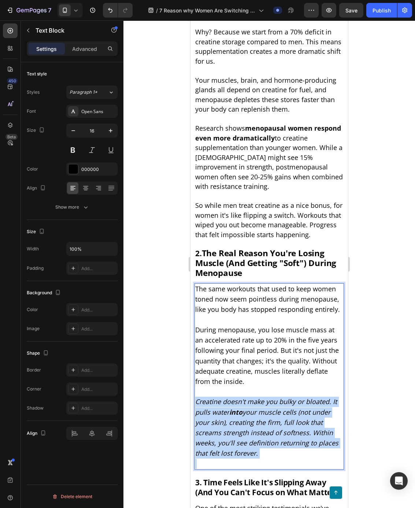
click at [244, 397] on icon "Creatine doesn't make you bulky or bloated. It pulls water into your muscle cel…" at bounding box center [266, 427] width 143 height 60
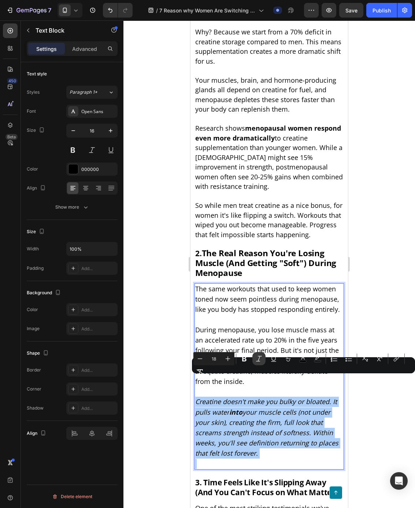
click at [255, 357] on icon "Editor contextual toolbar" at bounding box center [258, 358] width 7 height 7
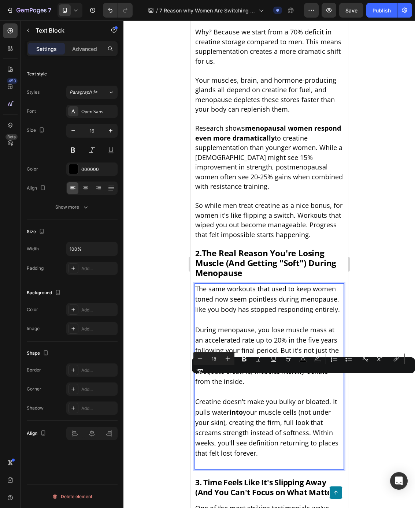
click at [253, 335] on p "During menopause, you lose muscle mass at an accelerated rate up to 20% in the …" at bounding box center [269, 356] width 148 height 62
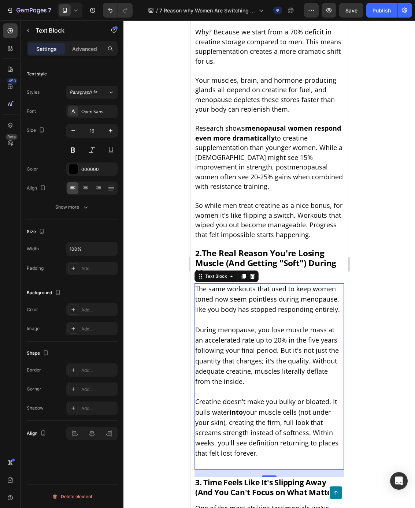
drag, startPoint x: 254, startPoint y: 368, endPoint x: 250, endPoint y: 381, distance: 13.0
click at [254, 387] on p "Rich Text Editor. Editing area: main" at bounding box center [269, 392] width 148 height 10
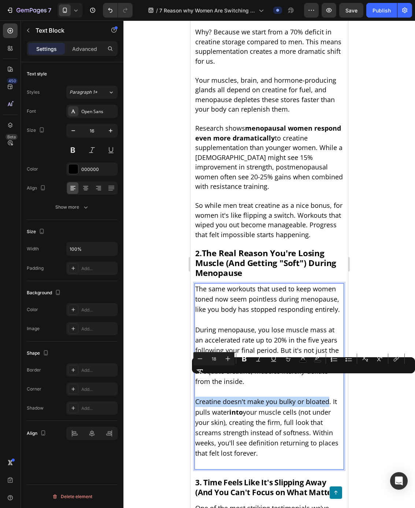
drag, startPoint x: 196, startPoint y: 383, endPoint x: 329, endPoint y: 384, distance: 132.6
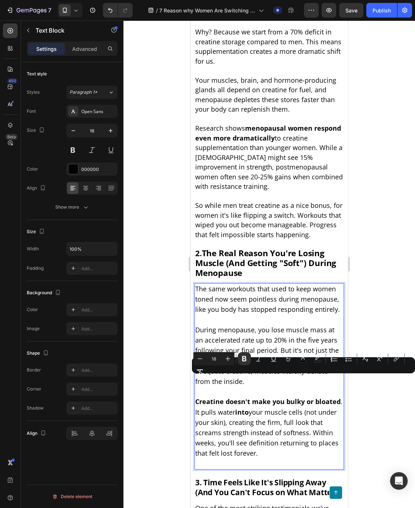
click at [223, 285] on span "The same workouts that used to keep women toned now seem pointless during menop…" at bounding box center [267, 299] width 145 height 29
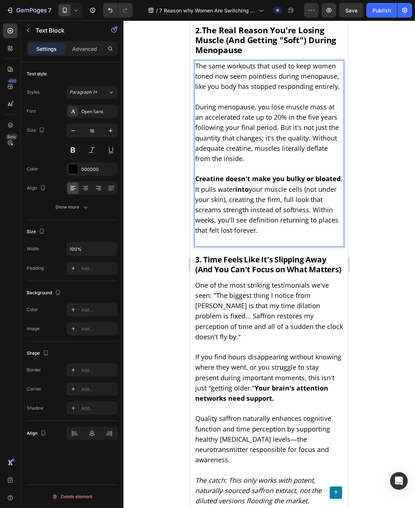
scroll to position [828, 0]
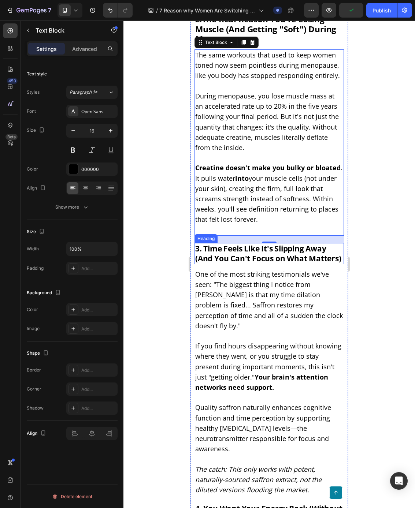
click at [207, 244] on span "3. Time Feels Like It's Slipping Away (And You Can't Focus on What Matters)" at bounding box center [268, 254] width 146 height 20
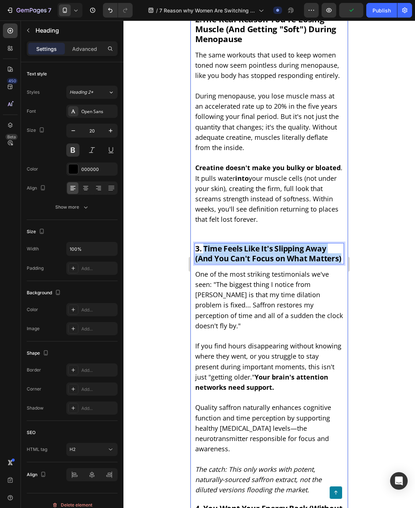
drag, startPoint x: 205, startPoint y: 228, endPoint x: 346, endPoint y: 240, distance: 141.5
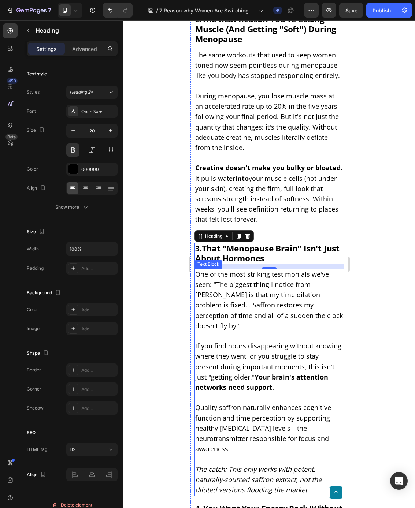
click at [263, 297] on span "One of the most striking testimonials we've seen: "The biggest thing I notice f…" at bounding box center [269, 300] width 148 height 60
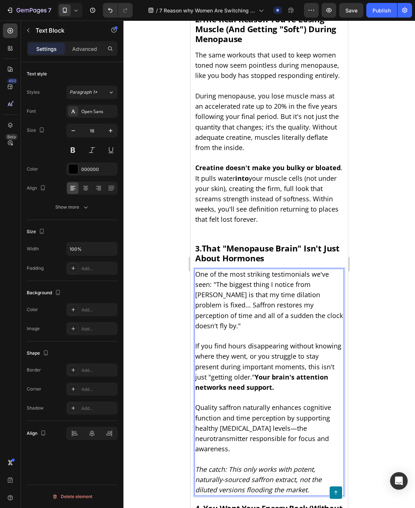
click at [212, 270] on span "One of the most striking testimonials we've seen: "The biggest thing I notice f…" at bounding box center [269, 300] width 148 height 60
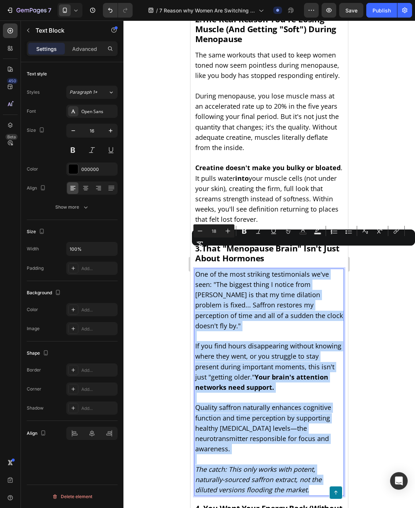
drag, startPoint x: 196, startPoint y: 253, endPoint x: 324, endPoint y: 456, distance: 240.2
click at [324, 456] on div "One of the most striking testimonials we've seen: "The biggest thing I notice f…" at bounding box center [268, 382] width 149 height 227
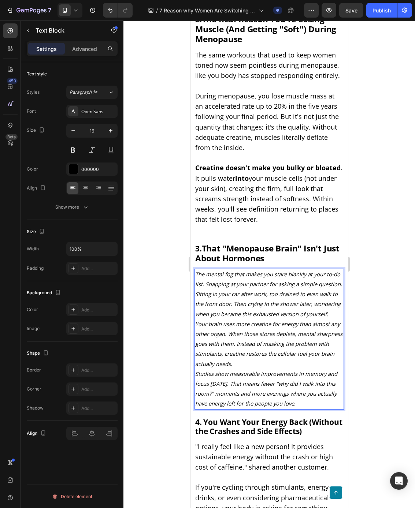
click at [334, 369] on p "Studies show measurable improvements in memory and focus [DATE]. That means few…" at bounding box center [269, 389] width 148 height 40
drag, startPoint x: 328, startPoint y: 382, endPoint x: 191, endPoint y: 253, distance: 187.9
click at [191, 253] on div "7 Reasons Women Over 35 Are Quietly Switching to This "Gym Bro" Supplement (The…" at bounding box center [268, 316] width 157 height 2163
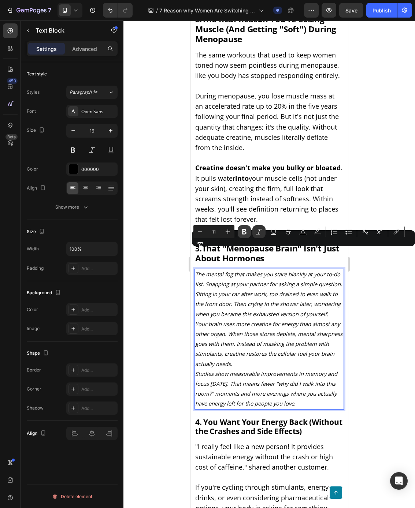
click at [243, 233] on icon "Editor contextual toolbar" at bounding box center [244, 231] width 4 height 5
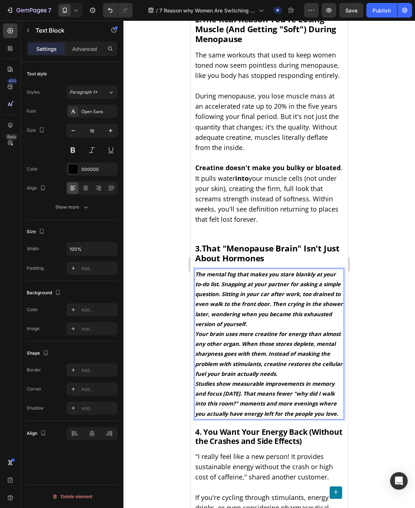
click at [277, 402] on p "Studies show measurable improvements in memory and focus [DATE]. That means few…" at bounding box center [269, 399] width 148 height 40
drag, startPoint x: 277, startPoint y: 402, endPoint x: 191, endPoint y: 256, distance: 169.9
click at [191, 256] on div "7 Reasons Women Over 35 Are Quietly Switching to This "Gym Bro" Supplement (The…" at bounding box center [268, 321] width 157 height 2173
click at [219, 271] on strong "The mental fog that makes you stare blankly at your to-do list. Snapping at you…" at bounding box center [269, 299] width 148 height 57
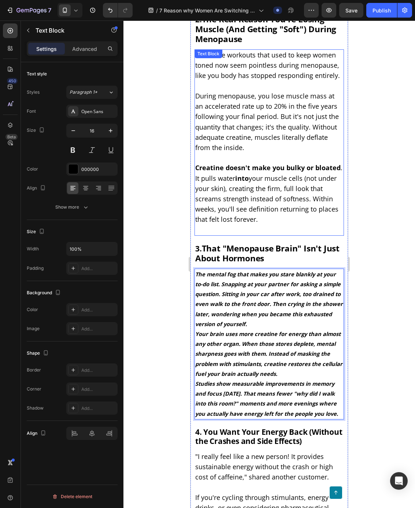
click at [246, 203] on span "Creatine doesn't make you bulky or bloated . It pulls water into your muscle ce…" at bounding box center [268, 193] width 147 height 60
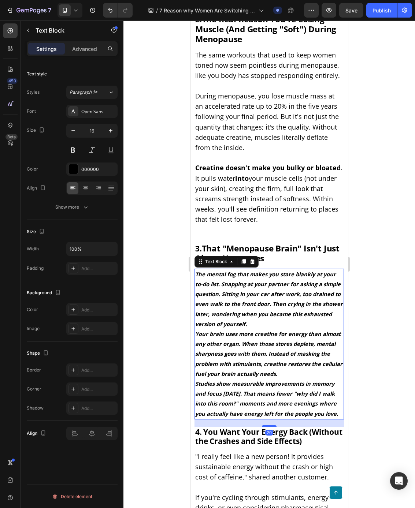
click at [238, 279] on p "The mental fog that makes you stare blankly at your to-do list. Snapping at you…" at bounding box center [269, 300] width 148 height 60
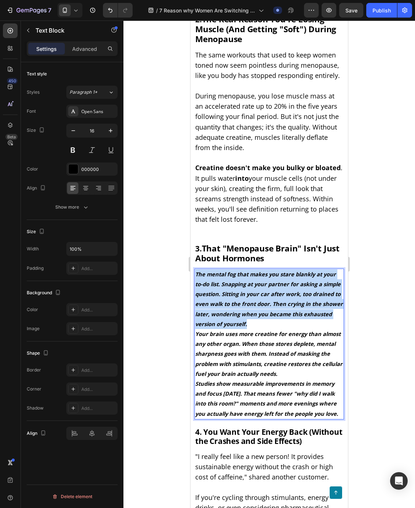
click at [238, 279] on p "The mental fog that makes you stare blankly at your to-do list. Snapping at you…" at bounding box center [269, 300] width 148 height 60
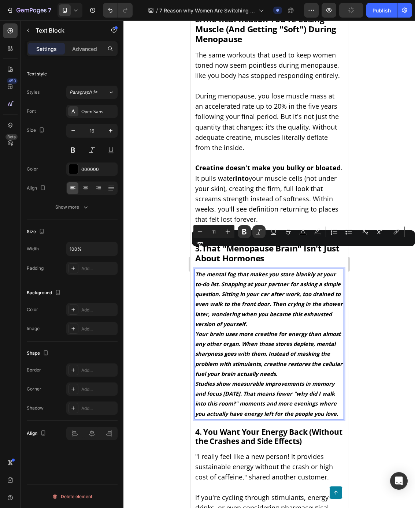
click at [225, 398] on p "Studies show measurable improvements in memory and focus [DATE]. That means few…" at bounding box center [269, 399] width 148 height 40
drag, startPoint x: 224, startPoint y: 400, endPoint x: 196, endPoint y: 256, distance: 147.0
click at [196, 269] on div "The mental fog that makes you stare blankly at your to-do list. Snapping at you…" at bounding box center [268, 344] width 149 height 151
click at [243, 231] on icon "Editor contextual toolbar" at bounding box center [244, 231] width 4 height 5
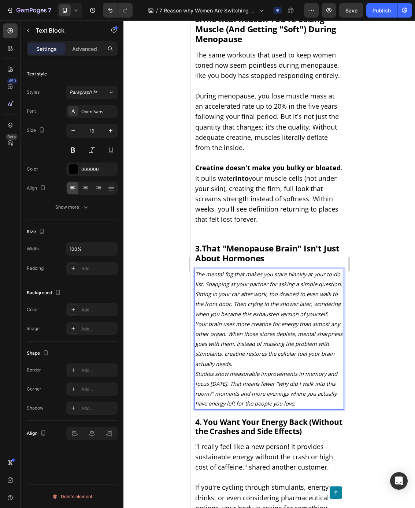
click at [240, 320] on icon "Your brain uses more creatine for energy than almost any other organ. When thos…" at bounding box center [268, 343] width 147 height 47
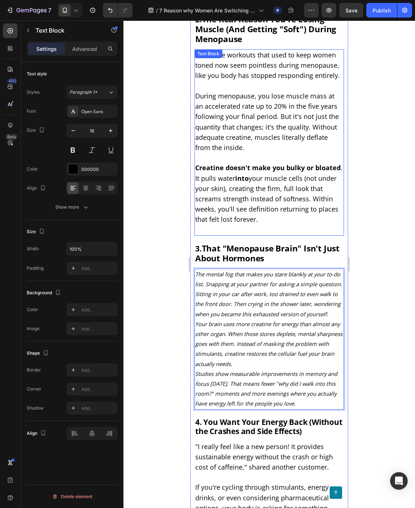
click at [253, 163] on span "Creatine doesn't make you bulky or bloated . It pulls water into your muscle ce…" at bounding box center [268, 193] width 147 height 60
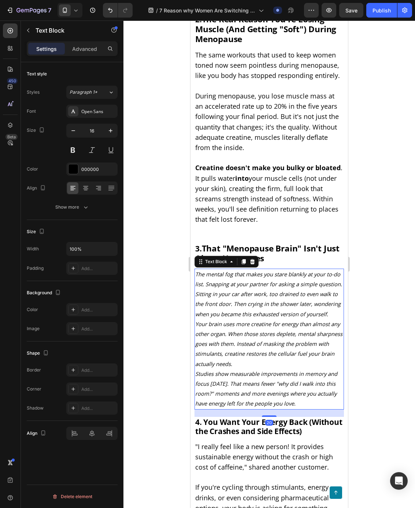
click at [270, 320] on icon "Your brain uses more creatine for energy than almost any other organ. When thos…" at bounding box center [268, 343] width 147 height 47
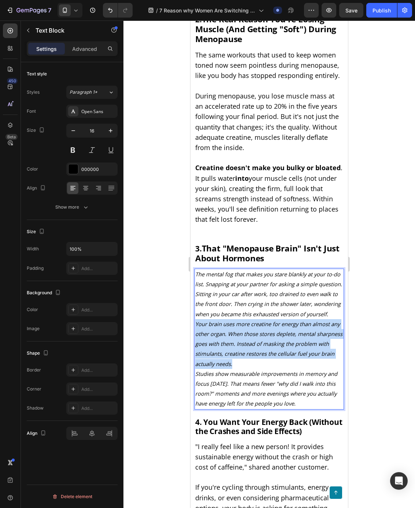
click at [270, 320] on icon "Your brain uses more creatine for energy than almost any other organ. When thos…" at bounding box center [268, 343] width 147 height 47
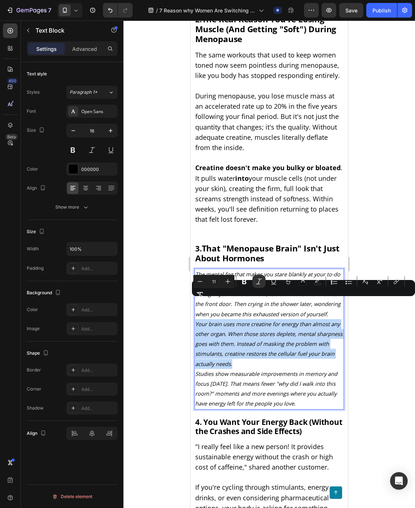
click at [263, 342] on p "Your brain uses more creatine for energy than almost any other organ. When thos…" at bounding box center [269, 344] width 148 height 50
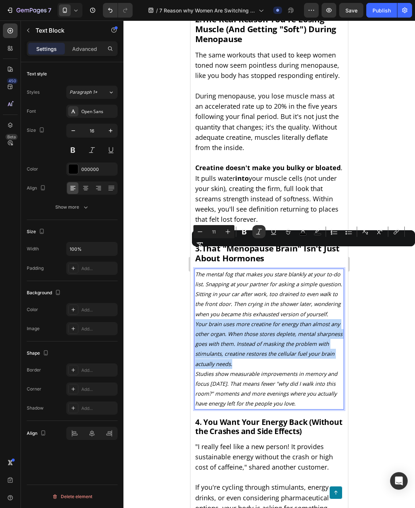
drag, startPoint x: 297, startPoint y: 366, endPoint x: 194, endPoint y: 254, distance: 152.2
click at [194, 269] on div "The mental fog that makes you stare blankly at your to-do list. Snapping at you…" at bounding box center [268, 339] width 149 height 141
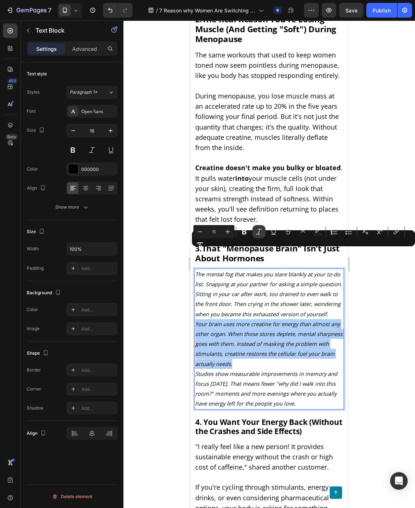
click at [255, 234] on icon "Editor contextual toolbar" at bounding box center [258, 231] width 7 height 7
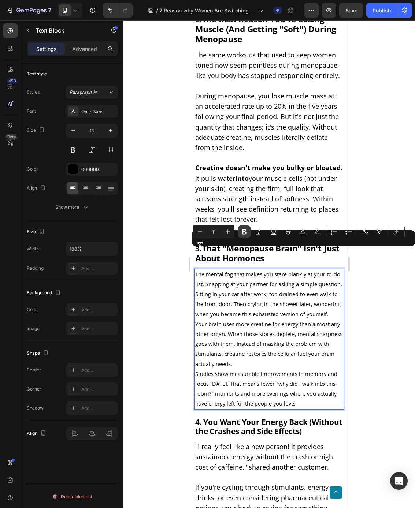
click at [247, 233] on icon "Editor contextual toolbar" at bounding box center [244, 231] width 7 height 7
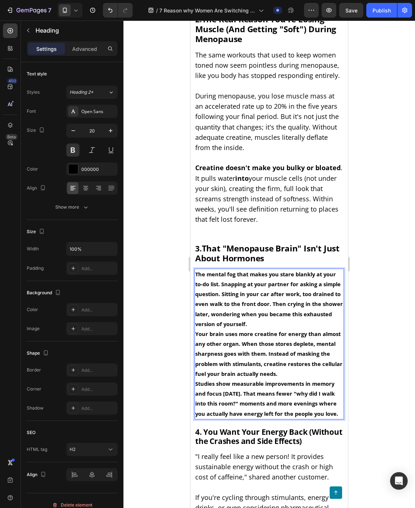
click at [247, 243] on strong "That "Menopause Brain" Isn't Just About Hormones" at bounding box center [267, 253] width 144 height 21
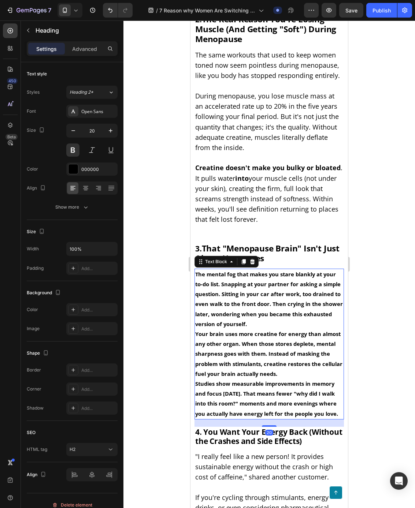
click at [248, 307] on p "The mental fog that makes you stare blankly at your to-do list. Snapping at you…" at bounding box center [269, 300] width 148 height 60
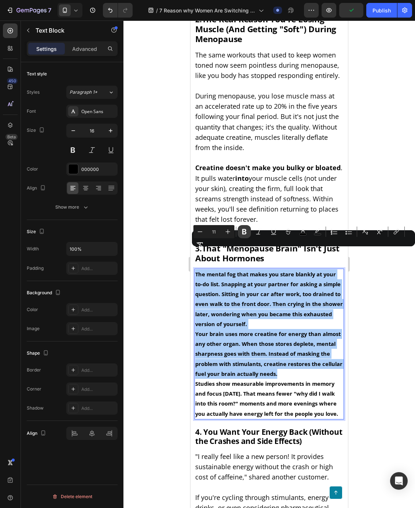
click at [243, 232] on icon "Editor contextual toolbar" at bounding box center [244, 231] width 4 height 5
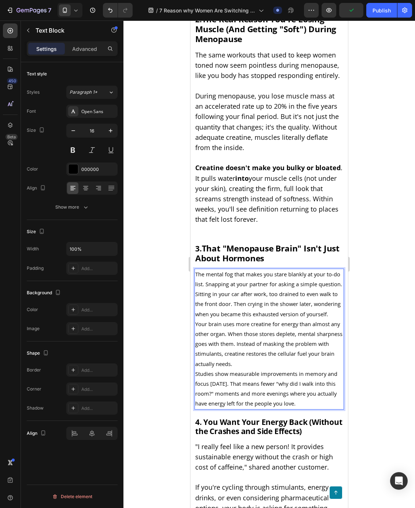
click at [218, 290] on span "The mental fog that makes you stare blankly at your to-do list. Snapping at you…" at bounding box center [268, 294] width 147 height 47
click at [218, 289] on p "The mental fog that makes you stare blankly at your to-do list. Snapping at you…" at bounding box center [269, 295] width 148 height 50
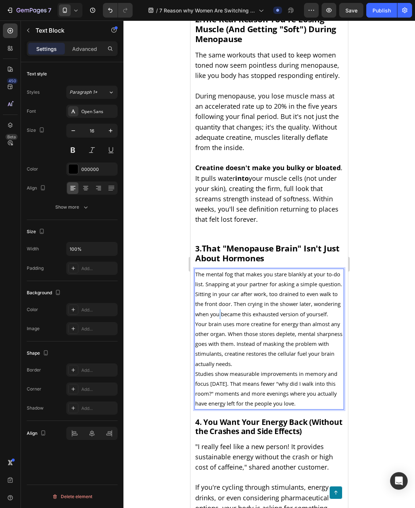
click at [219, 289] on p "The mental fog that makes you stare blankly at your to-do list. Snapping at you…" at bounding box center [269, 295] width 148 height 50
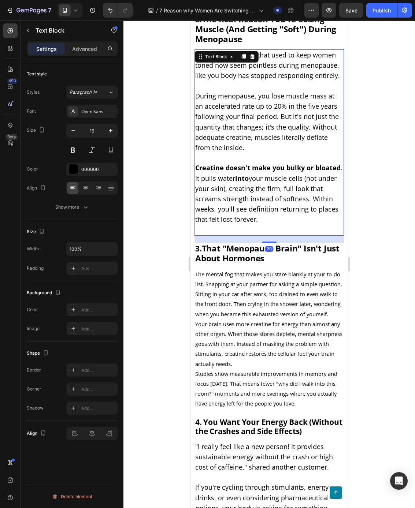
click at [245, 191] on span "Creatine doesn't make you bulky or bloated . It pulls water into your muscle ce…" at bounding box center [268, 193] width 147 height 60
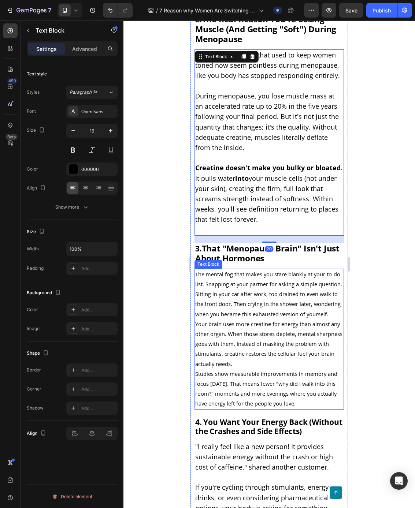
click at [254, 283] on span "The mental fog that makes you stare blankly at your to-do list. Snapping at you…" at bounding box center [268, 294] width 147 height 47
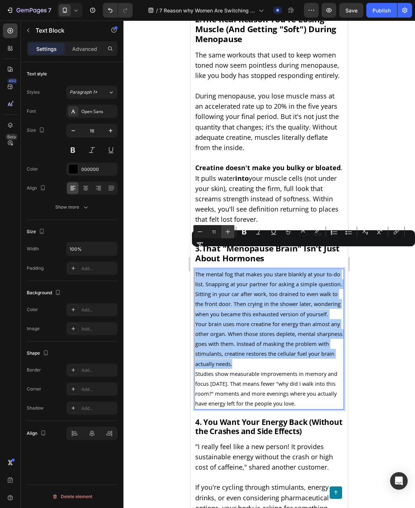
click at [228, 230] on icon "Editor contextual toolbar" at bounding box center [228, 232] width 5 height 5
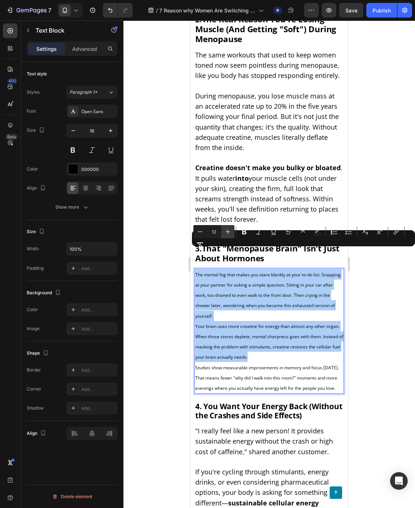
click at [228, 230] on icon "Editor contextual toolbar" at bounding box center [228, 232] width 5 height 5
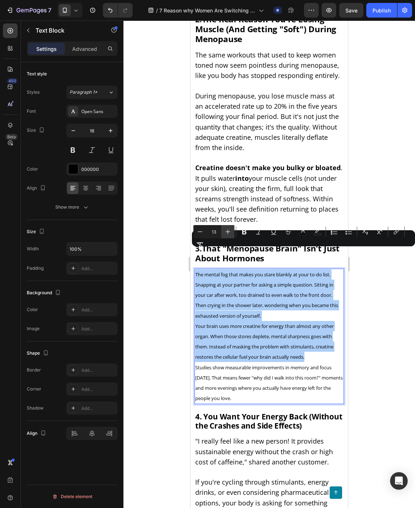
click at [228, 230] on icon "Editor contextual toolbar" at bounding box center [228, 232] width 5 height 5
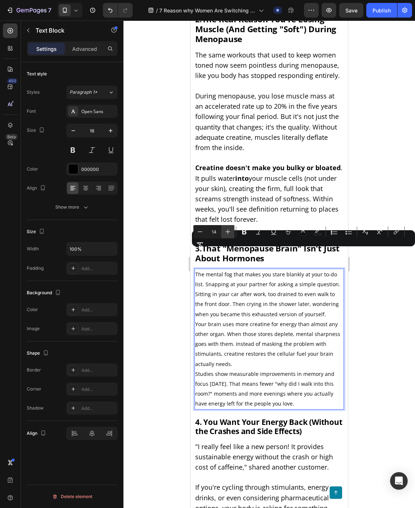
click at [228, 230] on icon "Editor contextual toolbar" at bounding box center [228, 232] width 5 height 5
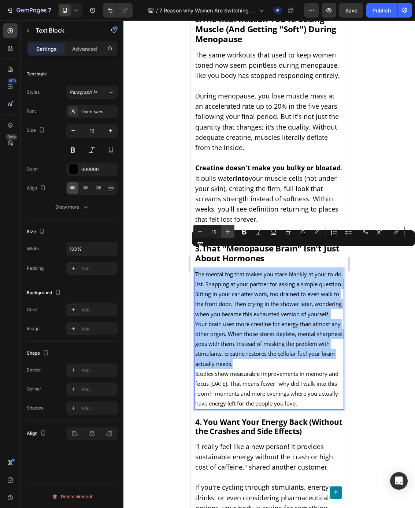
click at [228, 230] on icon "Editor contextual toolbar" at bounding box center [228, 232] width 5 height 5
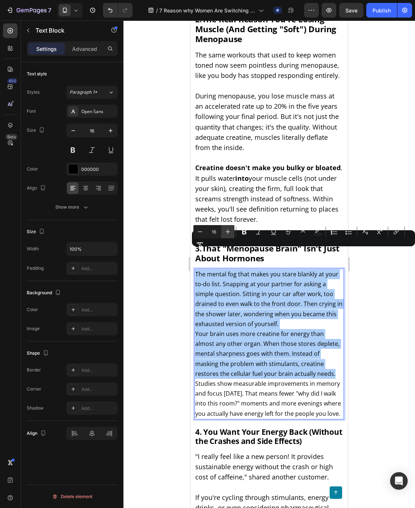
click at [228, 230] on icon "Editor contextual toolbar" at bounding box center [228, 232] width 5 height 5
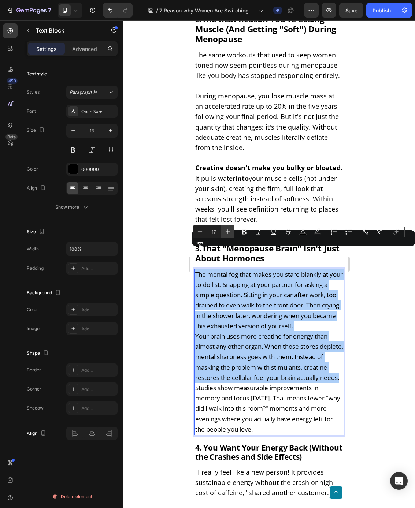
click at [228, 230] on icon "Editor contextual toolbar" at bounding box center [227, 231] width 7 height 7
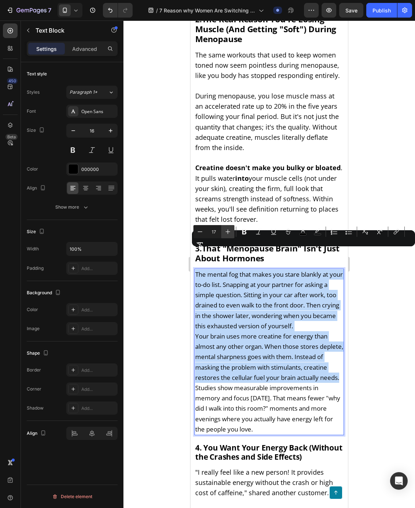
type input "18"
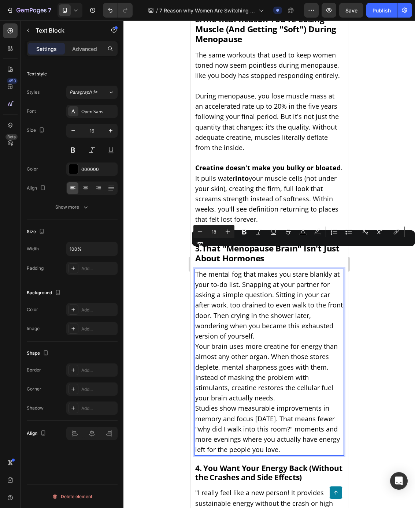
click at [281, 314] on p "The mental fog that makes you stare blankly at your to-do list. Snapping at you…" at bounding box center [269, 306] width 148 height 72
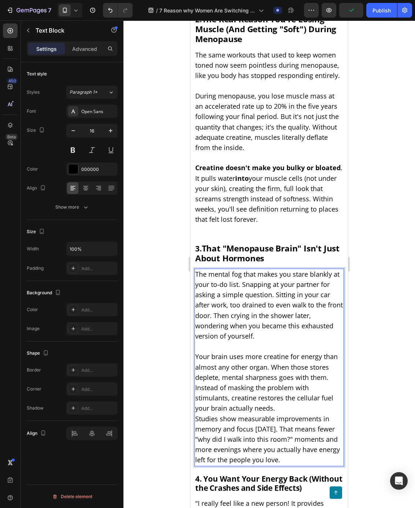
click at [290, 386] on p "Your brain uses more creatine for energy than almost any other organ. When thos…" at bounding box center [269, 383] width 148 height 62
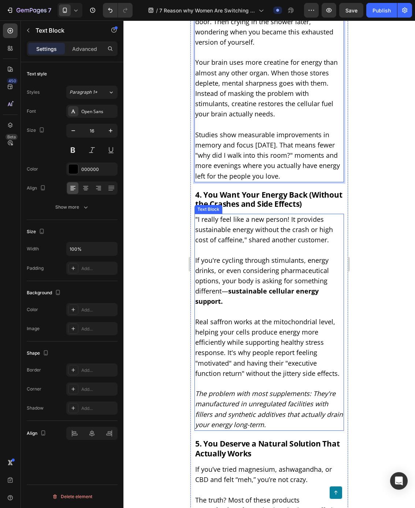
scroll to position [1168, 0]
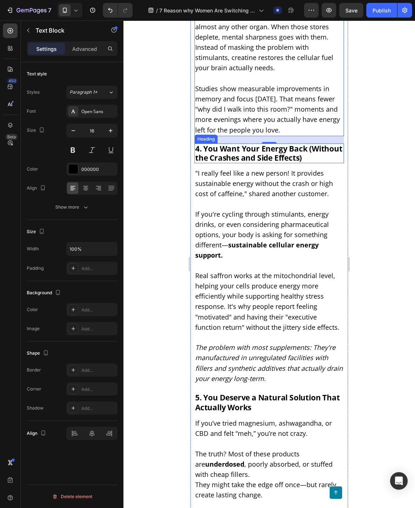
click at [265, 144] on span "4. You Want Your Energy Back (Without the Crashes and Side Effects)" at bounding box center [268, 153] width 147 height 19
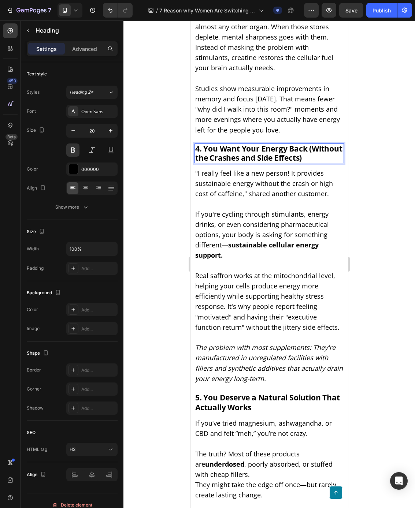
click at [207, 144] on span "4. You Want Your Energy Back (Without the Crashes and Side Effects)" at bounding box center [268, 153] width 147 height 19
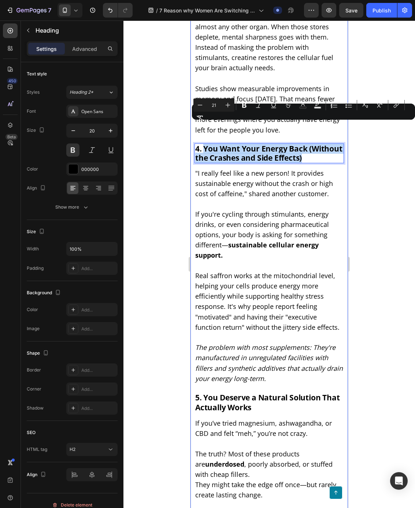
drag, startPoint x: 204, startPoint y: 127, endPoint x: 331, endPoint y: 144, distance: 127.9
click at [331, 144] on div "7 Reasons Women Over 35 Are Quietly Switching to This "Gym Bro" Supplement (The…" at bounding box center [268, 9] width 149 height 2230
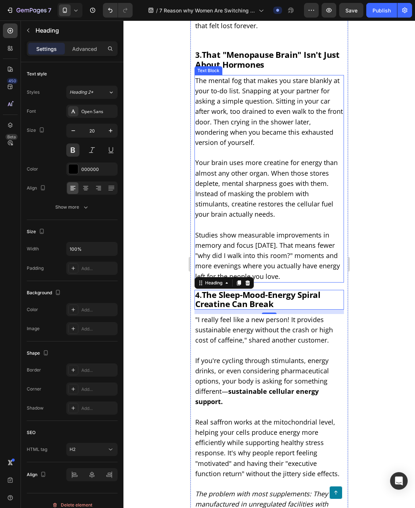
scroll to position [1021, 0]
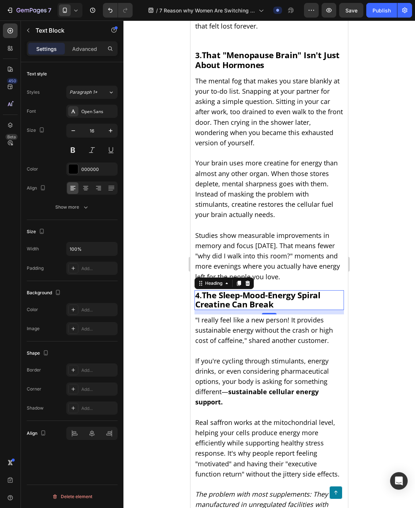
click at [216, 315] on p ""I really feel like a new person! It provides sustainable energy without the cr…" at bounding box center [269, 330] width 148 height 31
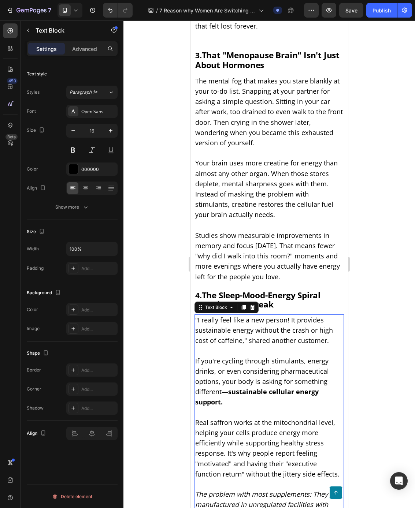
click at [213, 316] on span ""I really feel like a new person! It provides sustainable energy without the cr…" at bounding box center [264, 330] width 138 height 29
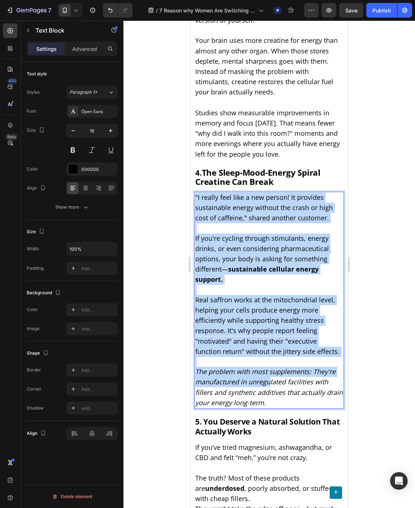
scroll to position [1162, 0]
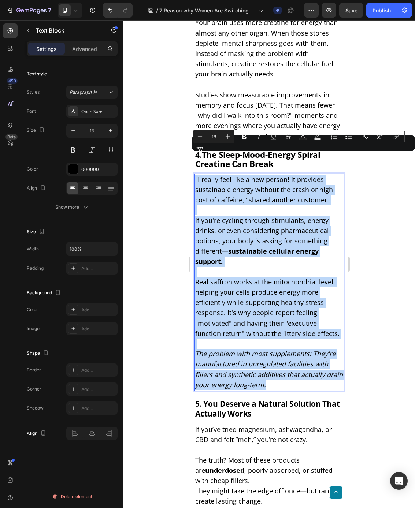
drag, startPoint x: 212, startPoint y: 309, endPoint x: 282, endPoint y: 364, distance: 89.4
click at [282, 364] on div ""I really feel like a new person! It provides sustainable energy without the cr…" at bounding box center [268, 282] width 149 height 217
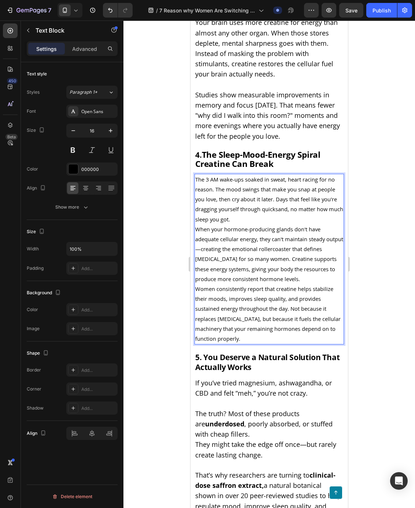
click at [251, 305] on span "Women consistently report that creatine helps stabilize their moods, improves s…" at bounding box center [267, 313] width 145 height 57
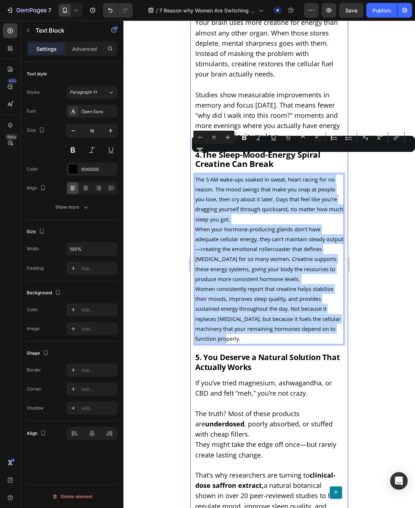
drag, startPoint x: 234, startPoint y: 297, endPoint x: 195, endPoint y: 156, distance: 146.3
click at [195, 174] on div "The 3 AM wake-ups soaked in sweat, heart racing for no reason. The mood swings …" at bounding box center [268, 259] width 149 height 171
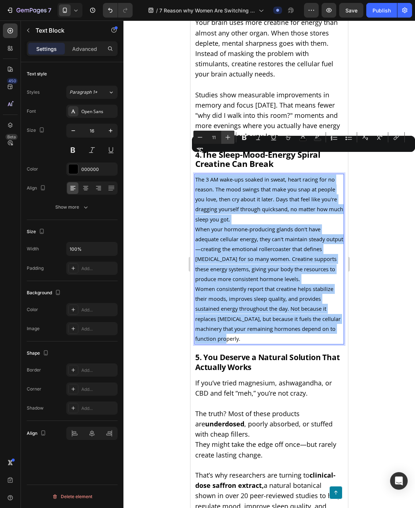
click at [232, 138] on button "Plus" at bounding box center [227, 137] width 13 height 13
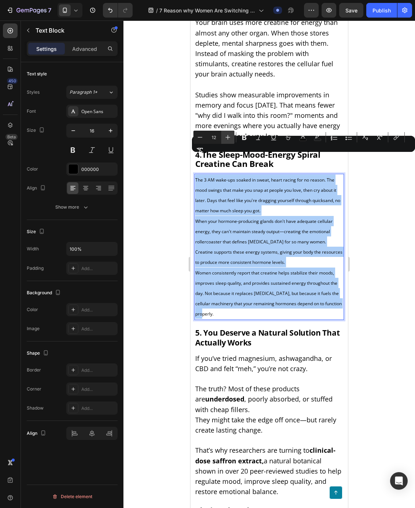
click at [232, 138] on button "Plus" at bounding box center [227, 137] width 13 height 13
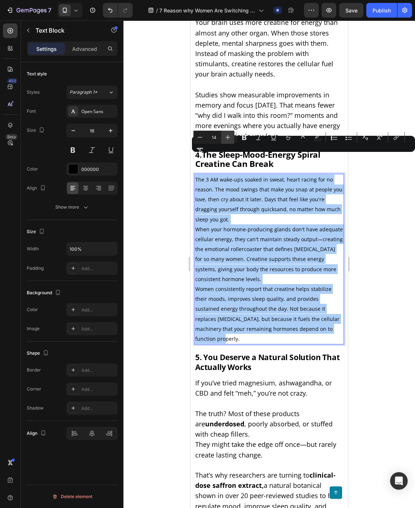
click at [232, 138] on button "Plus" at bounding box center [227, 137] width 13 height 13
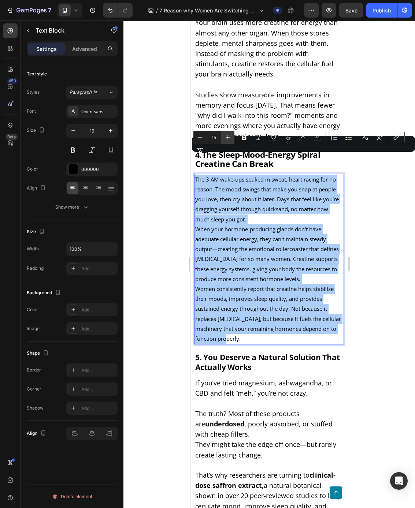
click at [232, 138] on button "Plus" at bounding box center [227, 137] width 13 height 13
click at [231, 138] on button "Plus" at bounding box center [227, 137] width 13 height 13
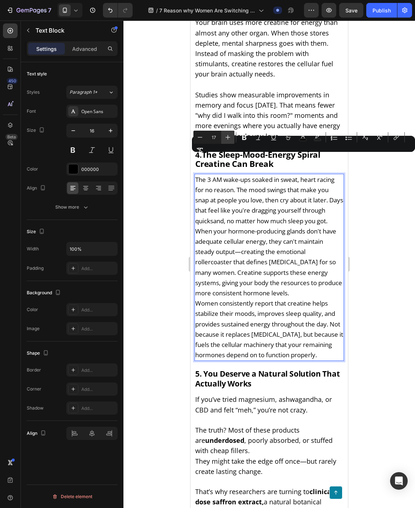
click at [231, 138] on button "Plus" at bounding box center [227, 137] width 13 height 13
type input "18"
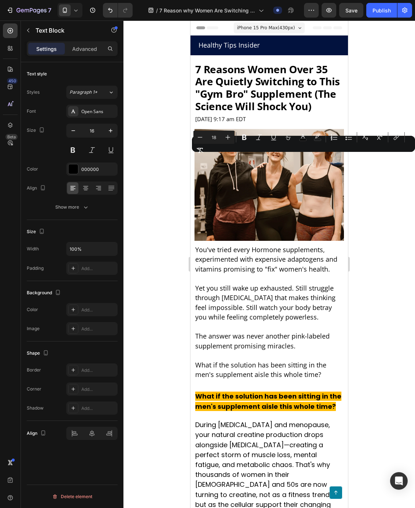
scroll to position [1162, 0]
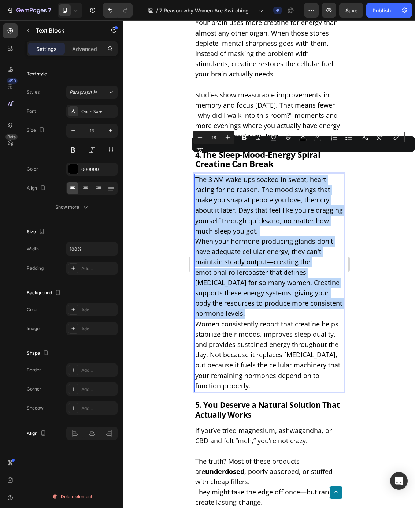
click at [273, 211] on p "The 3 AM wake-ups soaked in sweat, heart racing for no reason. The mood swings …" at bounding box center [269, 206] width 148 height 62
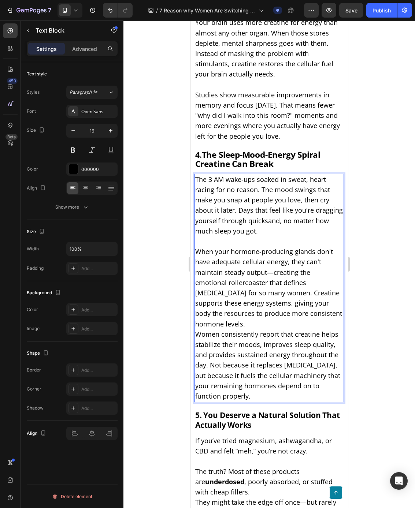
click at [324, 295] on p "When your hormone-producing glands don't have adequate cellular energy, they ca…" at bounding box center [269, 288] width 148 height 83
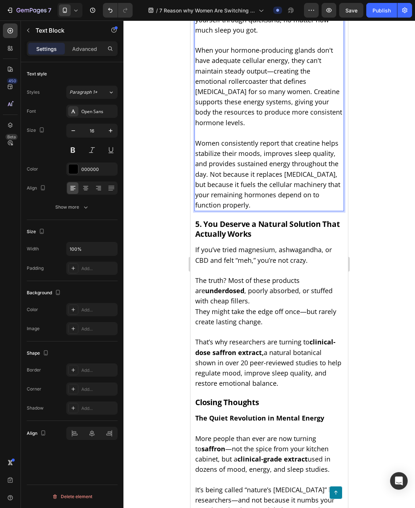
scroll to position [1373, 0]
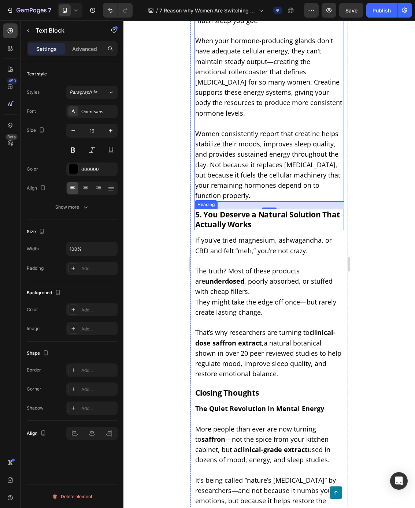
drag, startPoint x: 222, startPoint y: 185, endPoint x: 211, endPoint y: 184, distance: 11.0
click at [222, 209] on span "5. You Deserve a Natural Solution That Actually Works" at bounding box center [267, 219] width 144 height 20
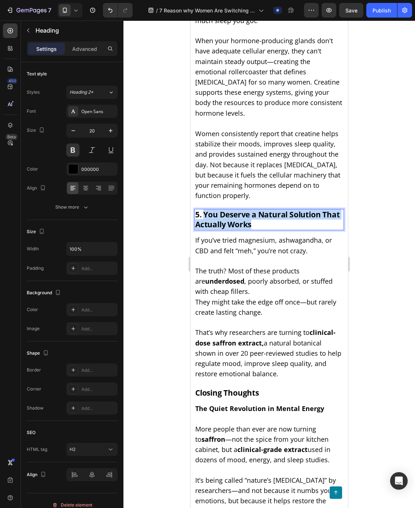
drag, startPoint x: 207, startPoint y: 183, endPoint x: 263, endPoint y: 194, distance: 57.1
click at [263, 210] on p "5. You Deserve a Natural Solution That Actually Works" at bounding box center [269, 220] width 148 height 20
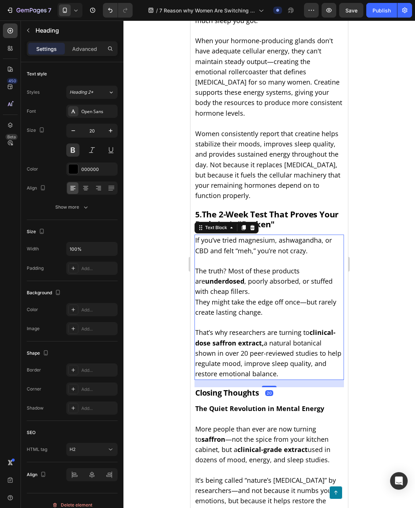
click at [242, 298] on span "They might take the edge off once—but rarely create lasting change." at bounding box center [265, 307] width 141 height 19
click at [239, 266] on p "The truth? Most of these products are underdosed , poorly absorbed, or stuffed …" at bounding box center [269, 292] width 148 height 52
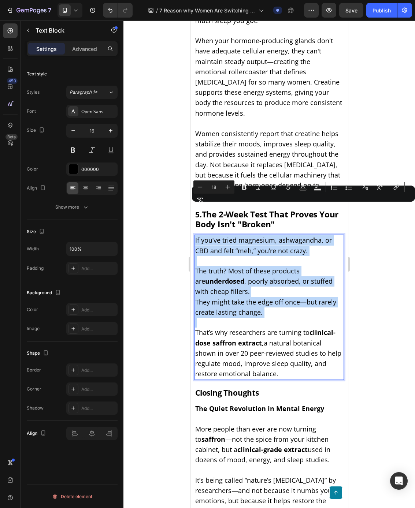
type input "11"
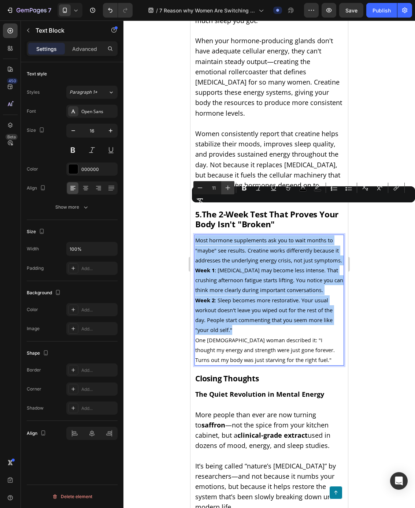
click at [227, 188] on icon "Editor contextual toolbar" at bounding box center [228, 188] width 5 height 5
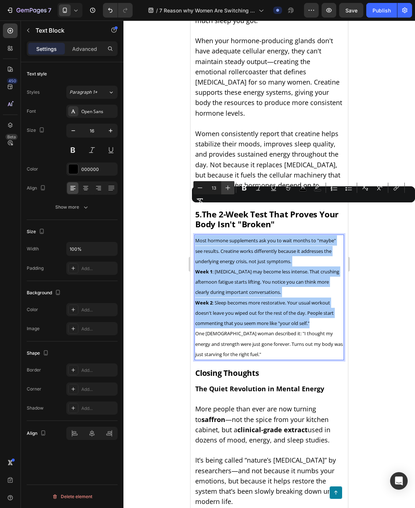
click at [227, 188] on icon "Editor contextual toolbar" at bounding box center [228, 188] width 5 height 5
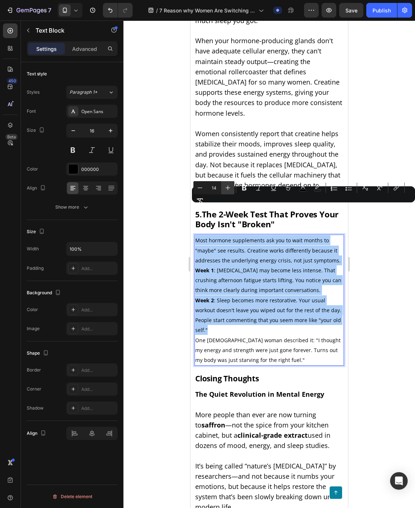
click at [227, 188] on icon "Editor contextual toolbar" at bounding box center [228, 188] width 5 height 5
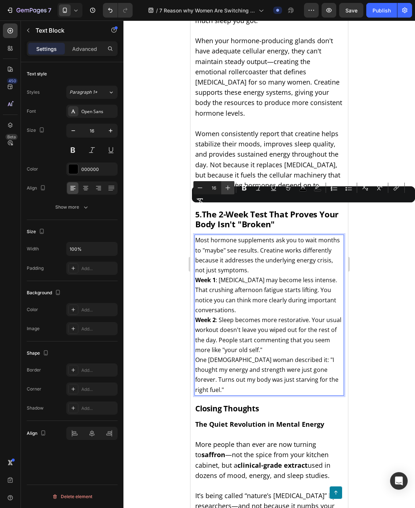
click at [227, 188] on icon "Editor contextual toolbar" at bounding box center [228, 188] width 5 height 5
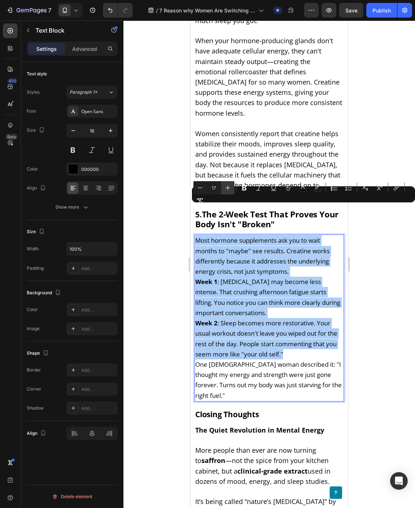
click at [227, 188] on icon "Editor contextual toolbar" at bounding box center [228, 188] width 5 height 5
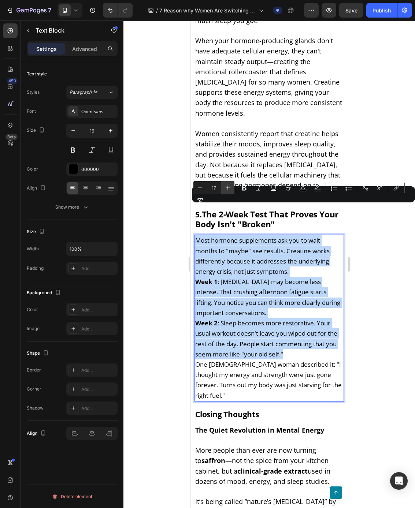
type input "18"
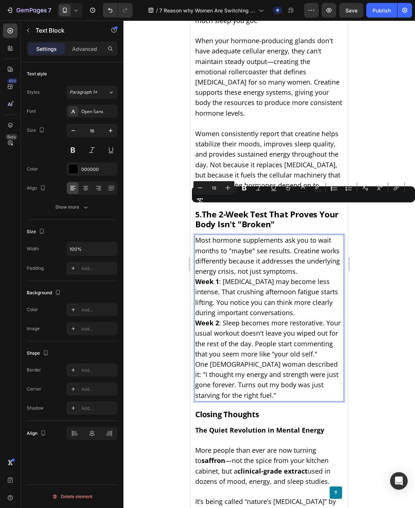
click at [314, 242] on p "Most hormone supplements ask you to wait months to "maybe" see results. Creatin…" at bounding box center [269, 255] width 148 height 41
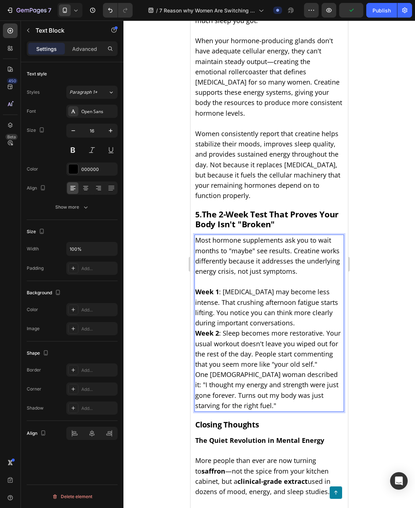
click at [289, 293] on p "Week 1 : [MEDICAL_DATA] may become less intense. That crushing afternoon fatigu…" at bounding box center [269, 307] width 148 height 41
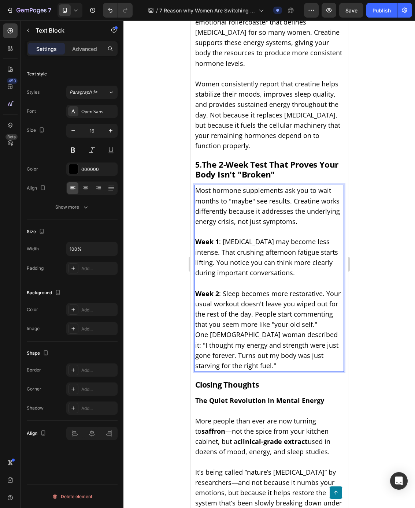
scroll to position [1436, 0]
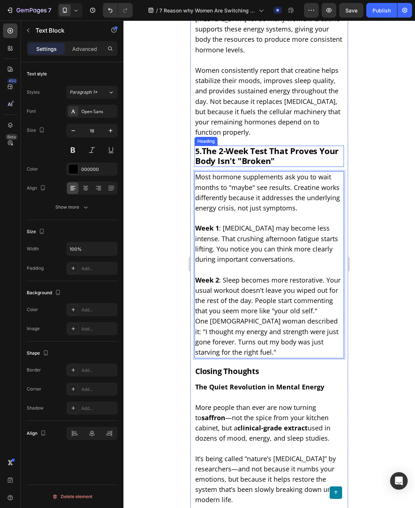
click at [247, 145] on strong "The 2-Week Test That Proves Your Body Isn't "Broken"" at bounding box center [266, 155] width 143 height 21
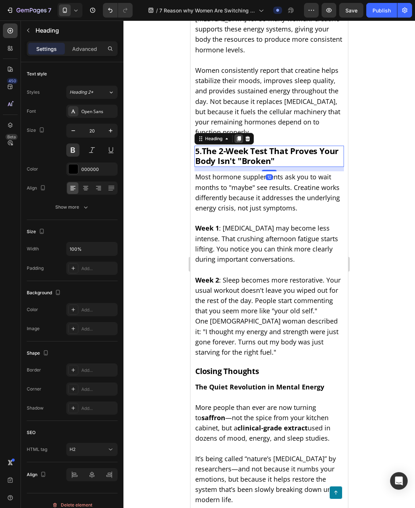
click at [235, 134] on div at bounding box center [238, 138] width 9 height 9
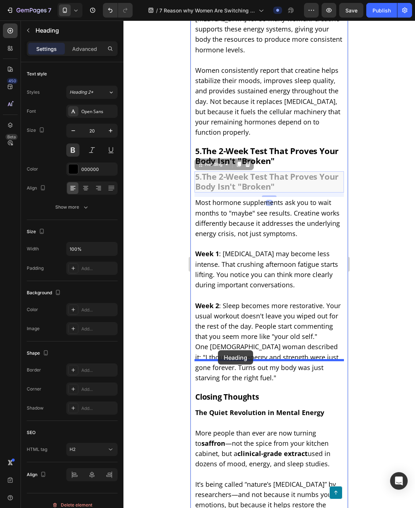
drag, startPoint x: 202, startPoint y: 150, endPoint x: 218, endPoint y: 350, distance: 201.0
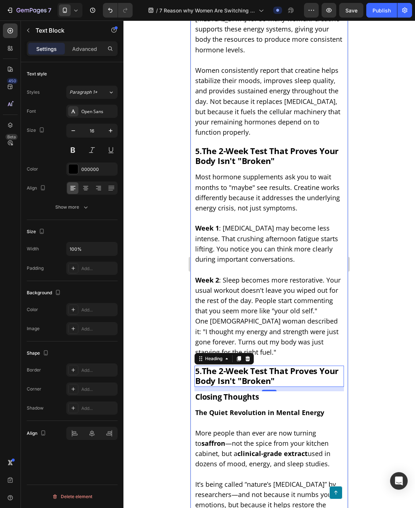
click at [257, 173] on span "Most hormone supplements ask you to wait months to "maybe" see results. Creatin…" at bounding box center [267, 193] width 145 height 40
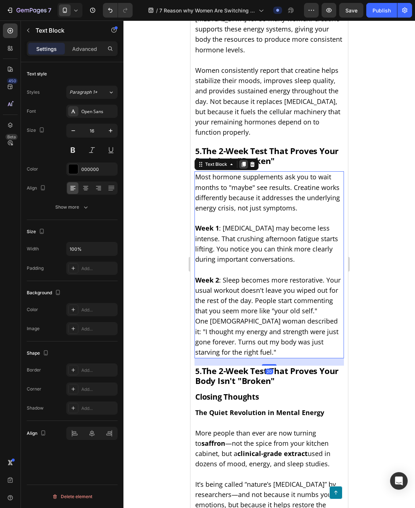
click at [244, 162] on icon at bounding box center [244, 164] width 4 height 5
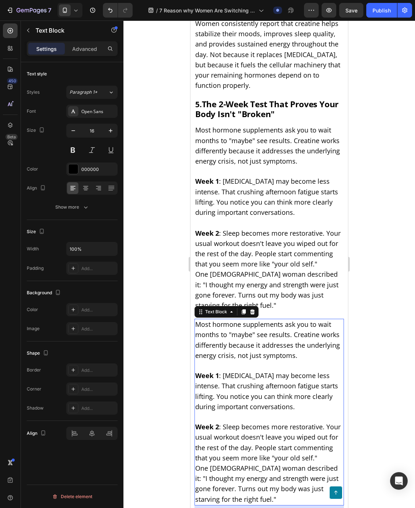
scroll to position [1583, 0]
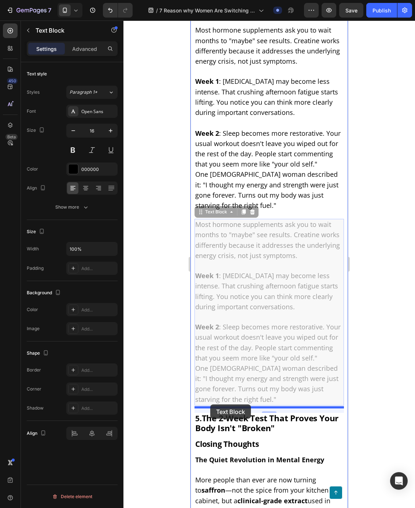
drag, startPoint x: 199, startPoint y: 181, endPoint x: 210, endPoint y: 405, distance: 224.4
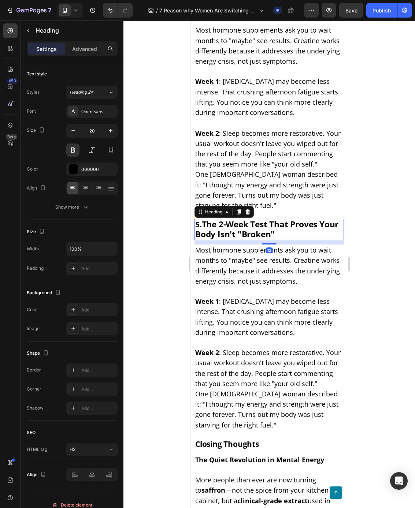
click at [201, 219] on span "5." at bounding box center [198, 224] width 7 height 10
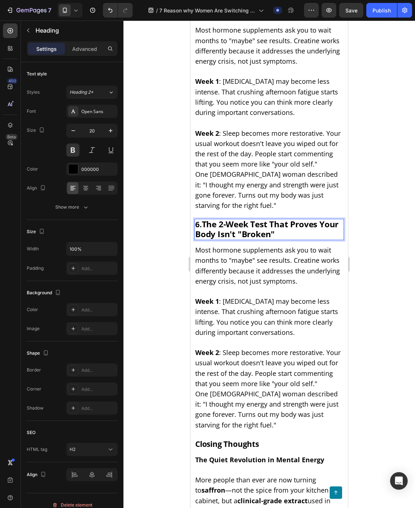
drag, startPoint x: 221, startPoint y: 195, endPoint x: 203, endPoint y: 192, distance: 18.7
click at [220, 219] on strong "The 2-Week Test That Proves Your Body Isn't "Broken"" at bounding box center [266, 229] width 143 height 21
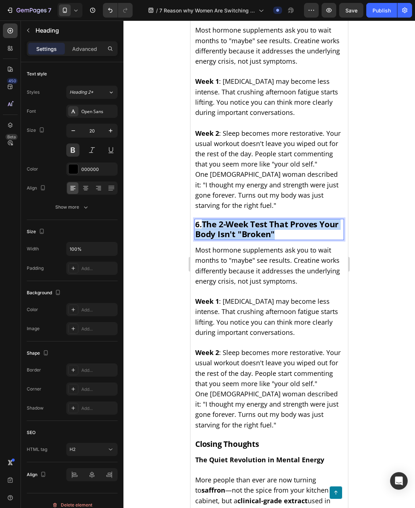
drag, startPoint x: 204, startPoint y: 191, endPoint x: 276, endPoint y: 204, distance: 72.9
click at [276, 220] on p "6. The 2-Week Test That Proves Your Body Isn't "Broken"" at bounding box center [269, 230] width 148 height 20
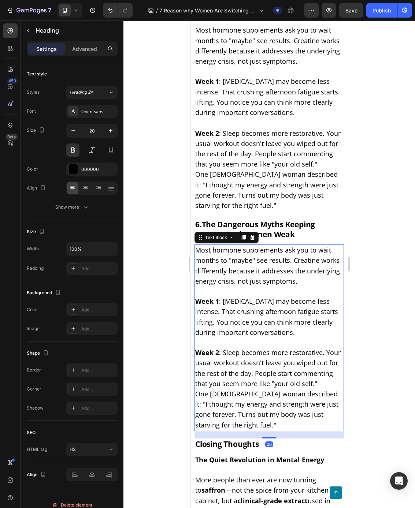
click at [310, 348] on p "Week 2 : Sleep becomes more restorative. Your usual workout doesn't leave you w…" at bounding box center [269, 368] width 148 height 41
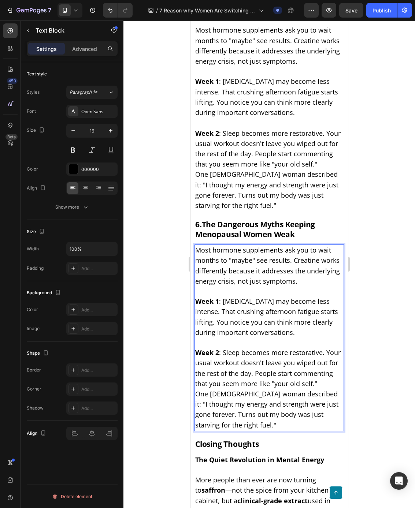
click at [305, 348] on span "Week 2 : Sleep becomes more restorative. Your usual workout doesn't leave you w…" at bounding box center [267, 368] width 145 height 40
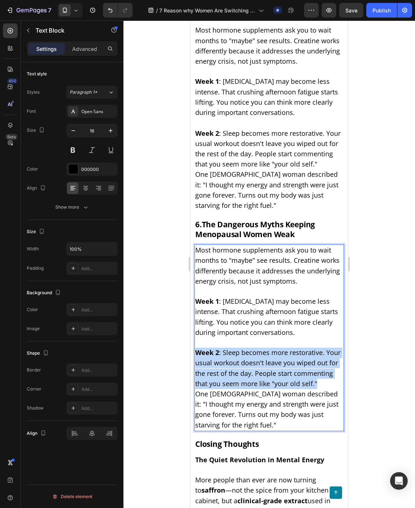
click at [305, 348] on span "Week 2 : Sleep becomes more restorative. Your usual workout doesn't leave you w…" at bounding box center [267, 368] width 145 height 40
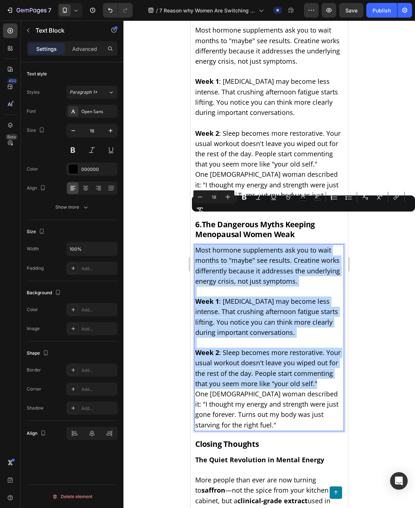
type input "11"
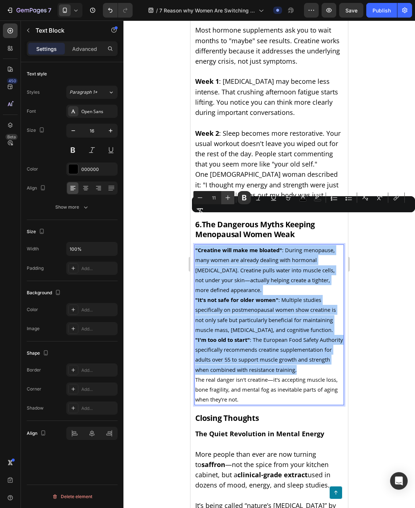
click at [228, 200] on icon "Editor contextual toolbar" at bounding box center [227, 197] width 7 height 7
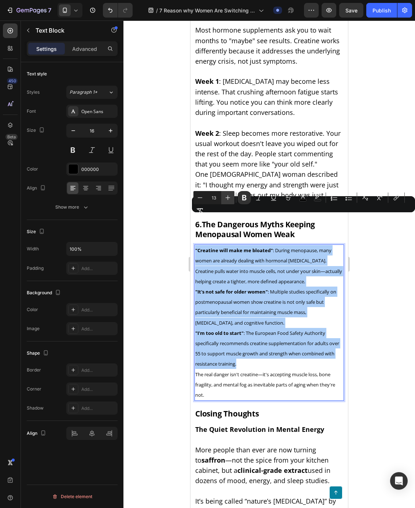
click at [228, 200] on icon "Editor contextual toolbar" at bounding box center [227, 197] width 7 height 7
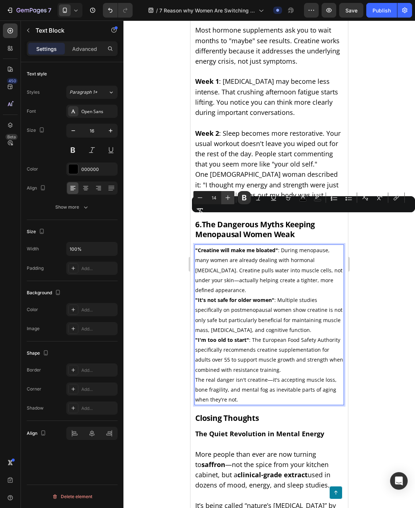
click at [228, 200] on icon "Editor contextual toolbar" at bounding box center [227, 197] width 7 height 7
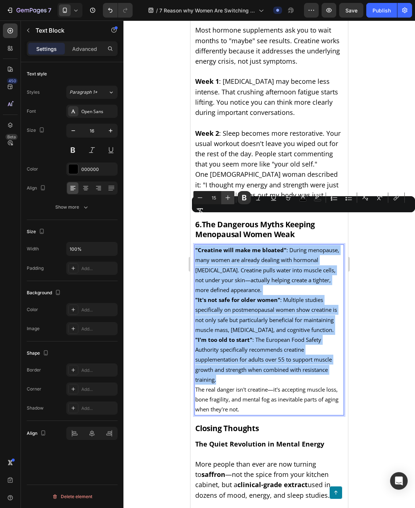
click at [228, 200] on icon "Editor contextual toolbar" at bounding box center [227, 197] width 7 height 7
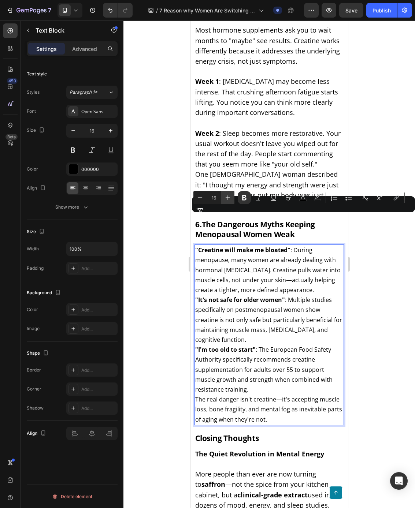
click at [228, 199] on icon "Editor contextual toolbar" at bounding box center [227, 197] width 7 height 7
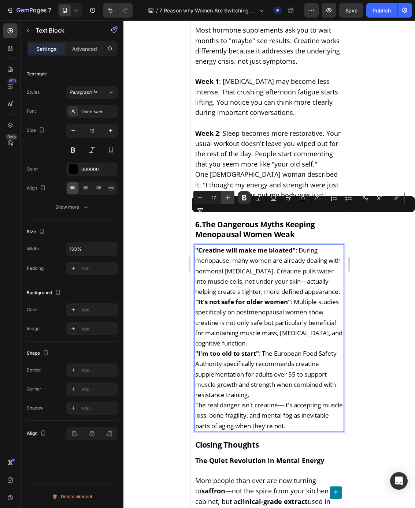
drag, startPoint x: 229, startPoint y: 200, endPoint x: 233, endPoint y: 202, distance: 4.3
click at [229, 200] on icon "Editor contextual toolbar" at bounding box center [227, 197] width 7 height 7
type input "18"
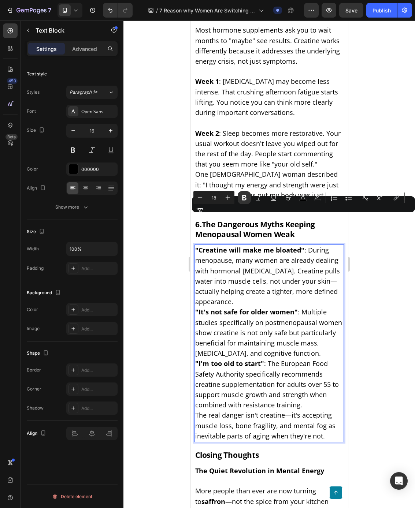
click at [256, 273] on p ""Creatine will make me bloated" : During menopause, many women are already deal…" at bounding box center [269, 276] width 148 height 62
click at [256, 272] on p ""Creatine will make me bloated" : During menopause, many women are already deal…" at bounding box center [269, 276] width 148 height 62
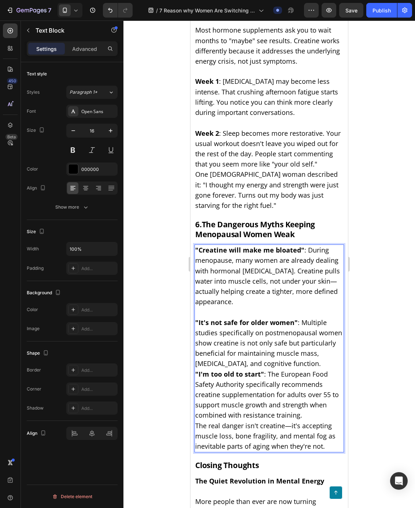
click at [298, 330] on p ""It's not safe for older women" : Multiple studies specifically on postmenopaus…" at bounding box center [269, 344] width 148 height 52
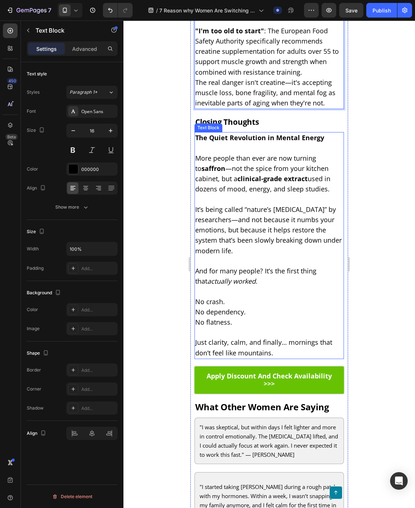
scroll to position [1936, 0]
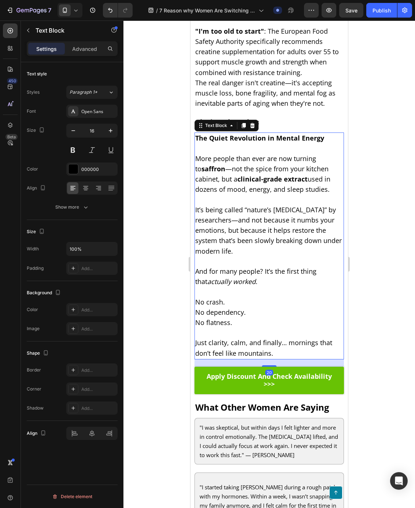
click at [274, 328] on p "Just clarity, calm, and finally… mornings that don’t feel like mountains." at bounding box center [269, 343] width 148 height 31
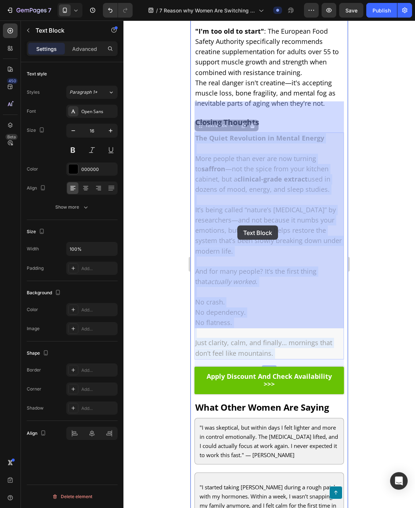
drag, startPoint x: 275, startPoint y: 319, endPoint x: 246, endPoint y: 241, distance: 83.4
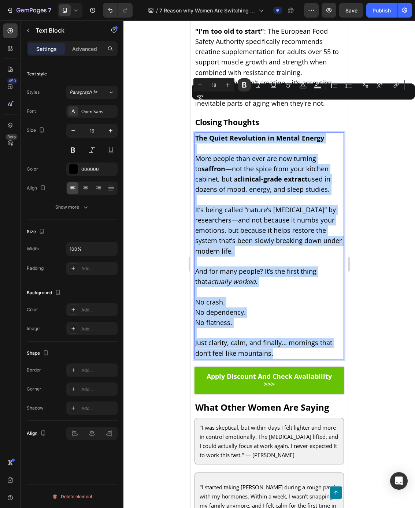
drag, startPoint x: 281, startPoint y: 319, endPoint x: 196, endPoint y: 106, distance: 229.5
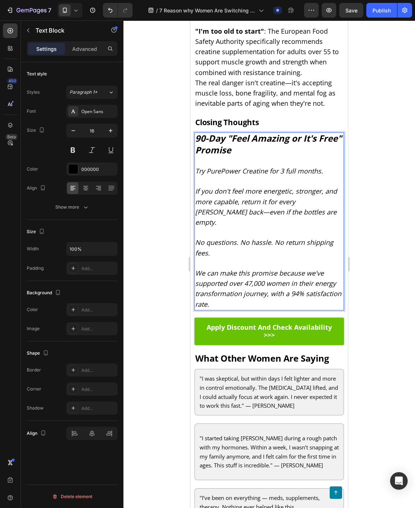
click at [220, 132] on strong "90-Day "Feel Amazing or It's Free" Promise" at bounding box center [268, 143] width 146 height 23
click at [223, 132] on strong "90-Day "Feel Amazing or It's Free" Promise" at bounding box center [268, 143] width 146 height 23
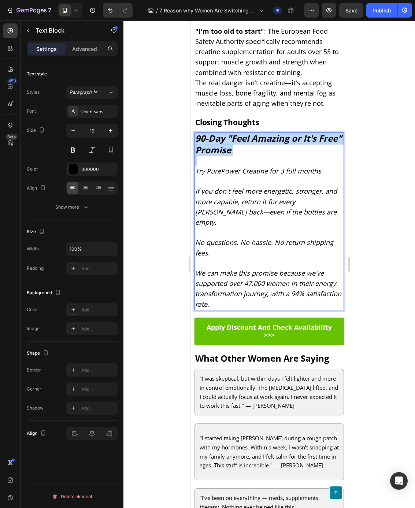
click at [223, 132] on strong "90-Day "Feel Amazing or It's Free" Promise" at bounding box center [268, 143] width 146 height 23
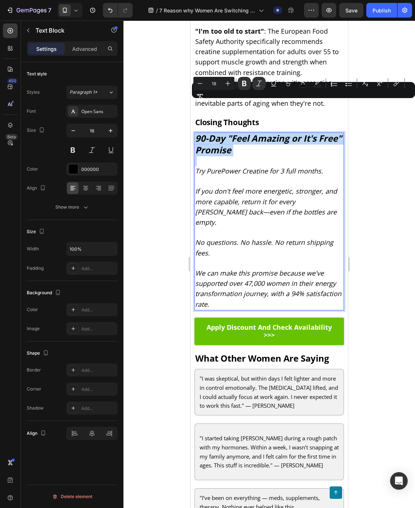
copy strong "90-Day "Feel Amazing or It's Free" Promise"
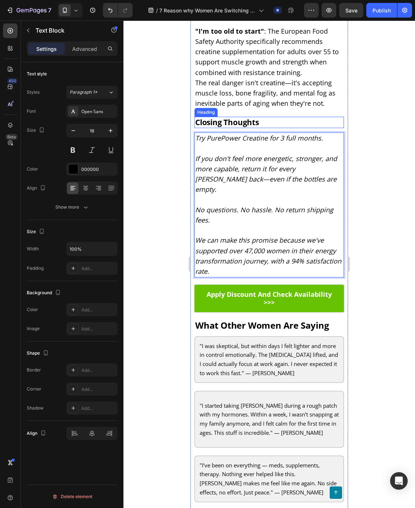
click at [209, 117] on span "Closing Thoughts" at bounding box center [227, 122] width 64 height 10
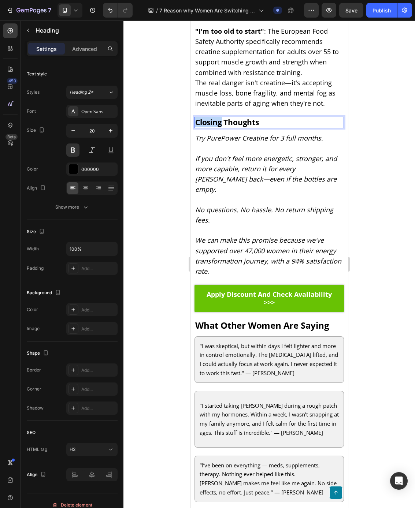
click at [211, 117] on span "Closing Thoughts" at bounding box center [227, 122] width 64 height 10
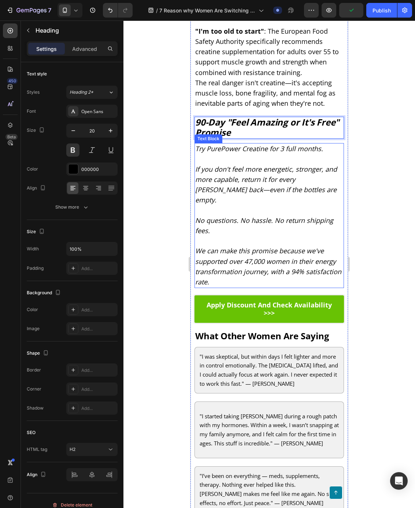
click at [229, 144] on icon "Try PurePower Creatine for 3 full months." at bounding box center [259, 148] width 128 height 9
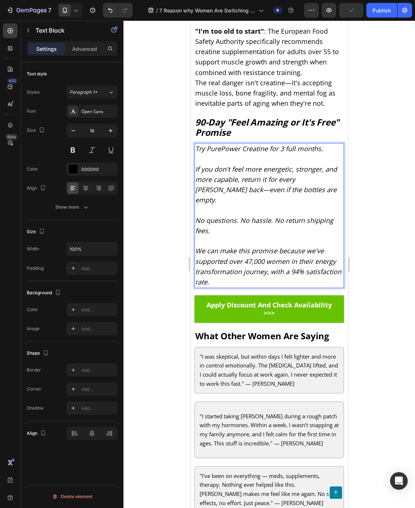
click at [225, 144] on icon "Try PurePower Creatine for 3 full months." at bounding box center [259, 148] width 128 height 9
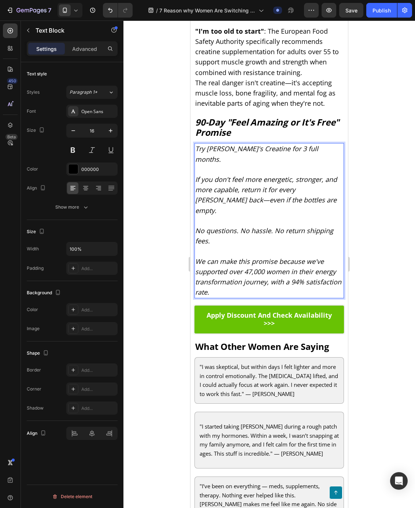
click at [334, 175] on icon "If you don't feel more energetic, stronger, and more capable, return it for eve…" at bounding box center [266, 195] width 142 height 40
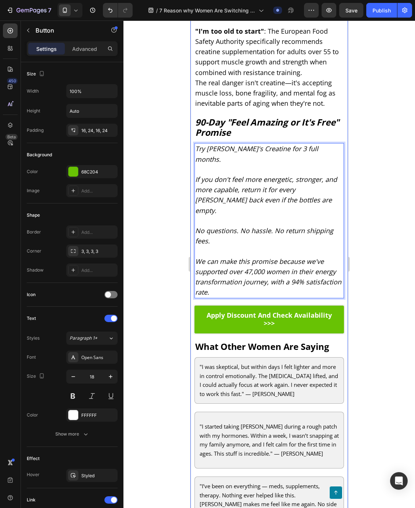
click at [247, 306] on link "Apply Discount And Check Availability >>>" at bounding box center [268, 319] width 149 height 27
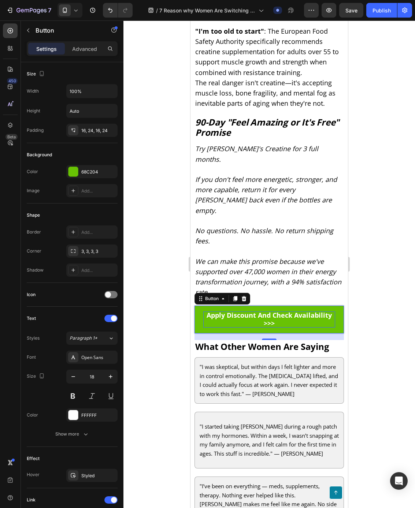
click at [252, 311] on strong "Apply Discount And Check Availability >>>" at bounding box center [269, 319] width 125 height 17
click at [198, 306] on link "Apply Discount And Check Availability >>>" at bounding box center [268, 319] width 149 height 27
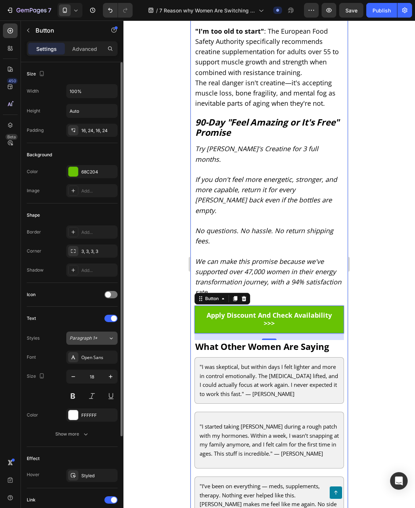
scroll to position [115, 0]
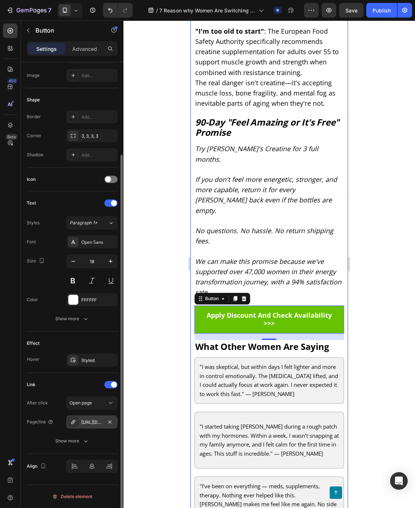
click at [90, 422] on div "[URL][DOMAIN_NAME]" at bounding box center [91, 422] width 21 height 7
click at [103, 403] on div "Open page" at bounding box center [88, 403] width 37 height 7
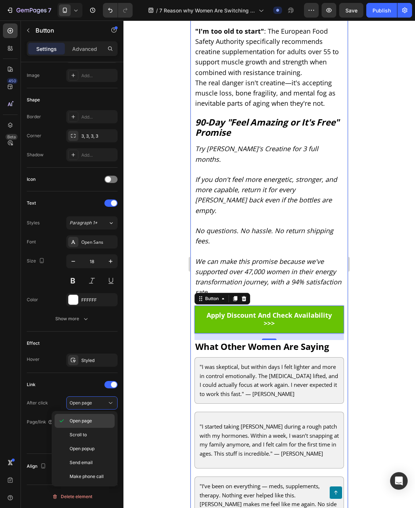
click at [87, 420] on span "Open page" at bounding box center [81, 421] width 22 height 7
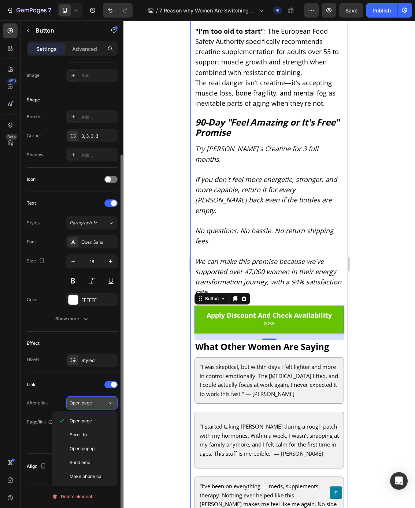
scroll to position [96, 0]
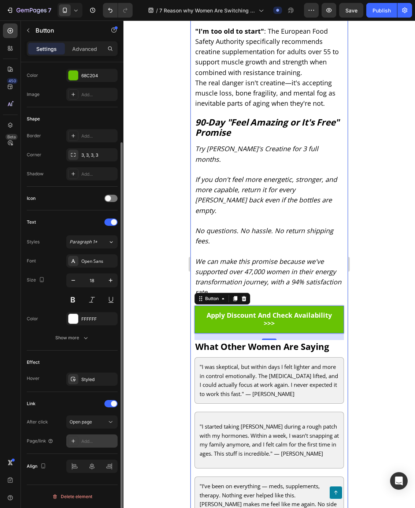
click at [92, 438] on div "Add..." at bounding box center [98, 441] width 34 height 7
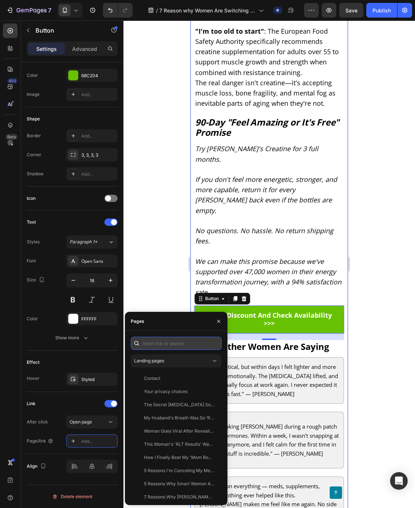
click at [166, 343] on input "text" at bounding box center [176, 343] width 91 height 13
paste input "[URL][DOMAIN_NAME]"
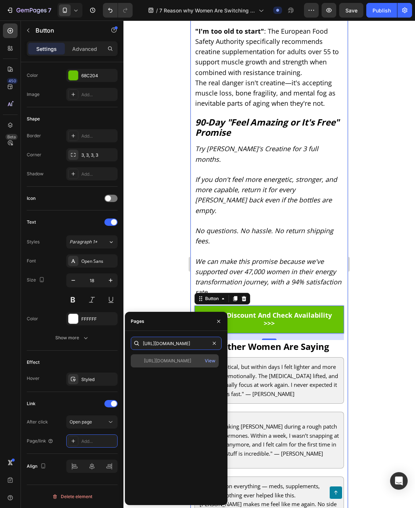
type input "[URL][DOMAIN_NAME]"
click at [168, 360] on div "[URL][DOMAIN_NAME]" at bounding box center [167, 361] width 47 height 7
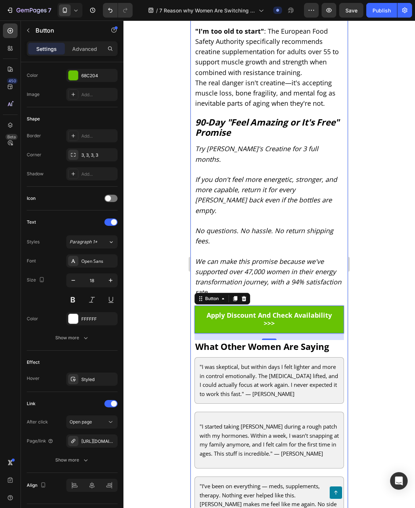
click at [153, 283] on div at bounding box center [269, 265] width 292 height 488
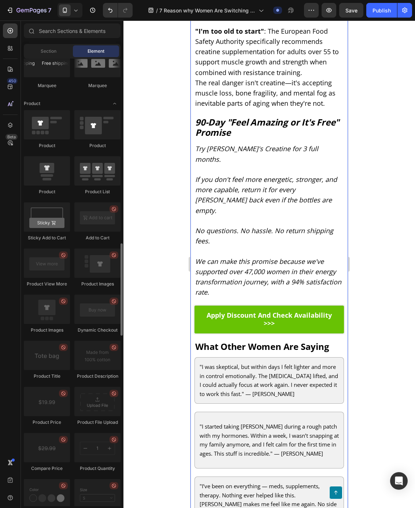
scroll to position [835, 0]
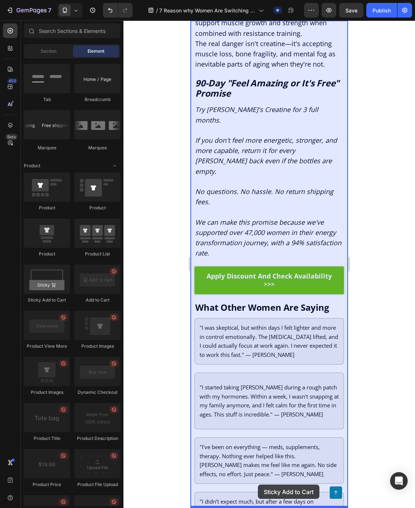
drag, startPoint x: 268, startPoint y: 306, endPoint x: 257, endPoint y: 487, distance: 180.9
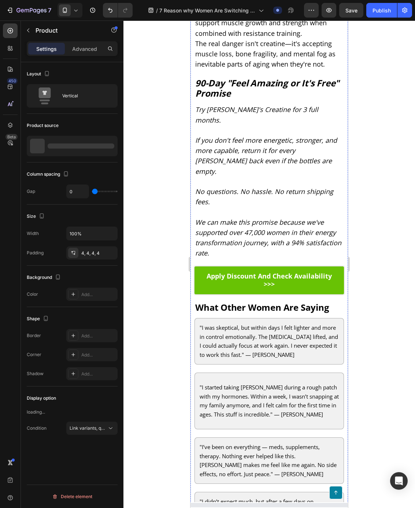
scroll to position [1983, 0]
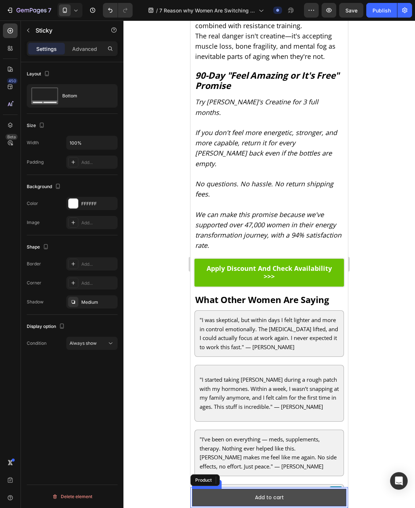
click at [206, 493] on button "Add to cart" at bounding box center [269, 498] width 155 height 18
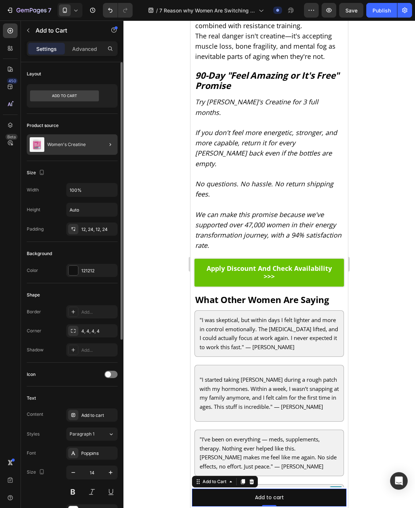
click at [97, 145] on div at bounding box center [107, 144] width 21 height 21
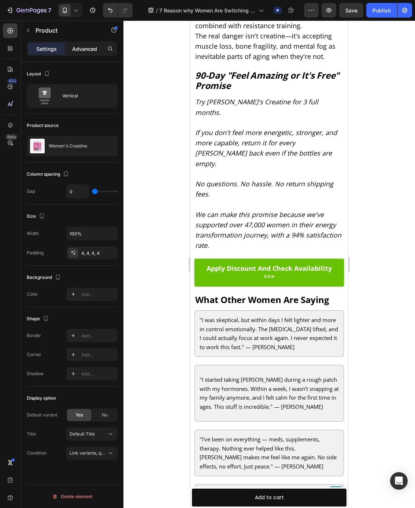
click at [82, 47] on p "Advanced" at bounding box center [84, 49] width 25 height 8
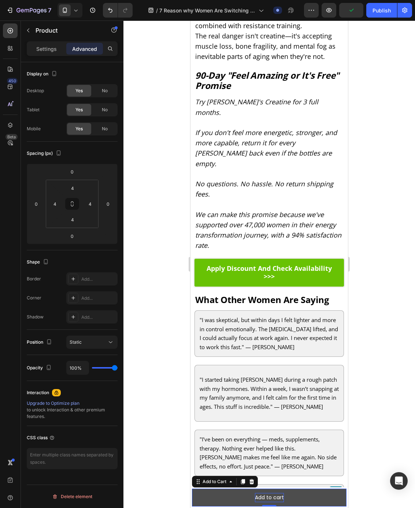
click at [274, 498] on div "Add to cart" at bounding box center [269, 497] width 29 height 9
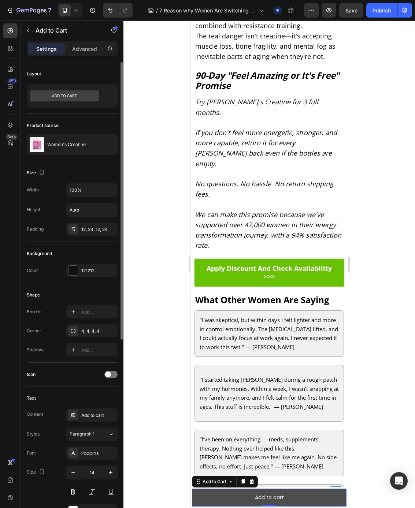
click at [215, 501] on button "Add to cart" at bounding box center [269, 498] width 155 height 18
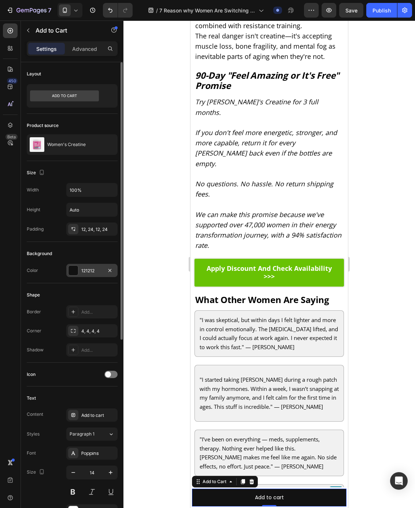
click at [72, 266] on div at bounding box center [73, 271] width 10 height 10
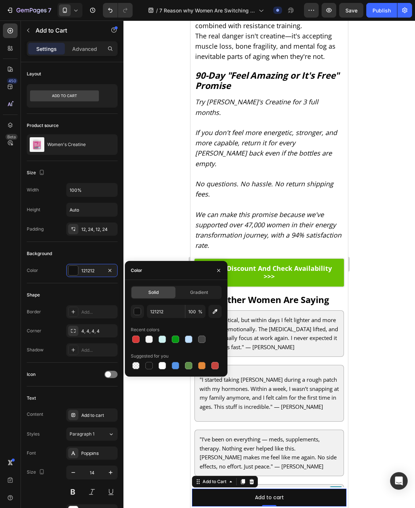
click at [176, 345] on div "121212 100 % Recent colors Suggested for you" at bounding box center [176, 338] width 91 height 66
click at [177, 341] on div at bounding box center [175, 339] width 7 height 7
type input "079B14"
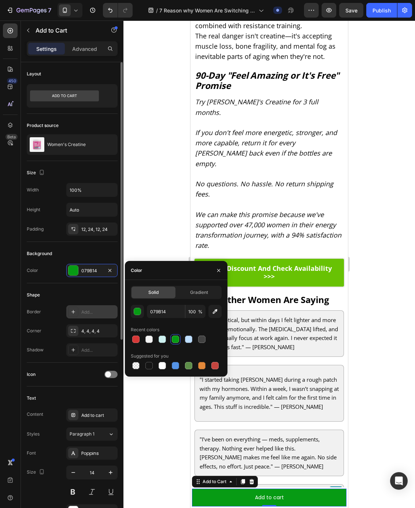
click at [93, 314] on div "Add..." at bounding box center [98, 312] width 34 height 7
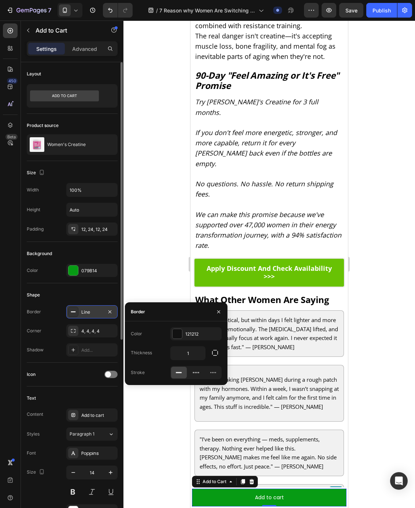
click at [84, 293] on div "Shape" at bounding box center [72, 295] width 91 height 12
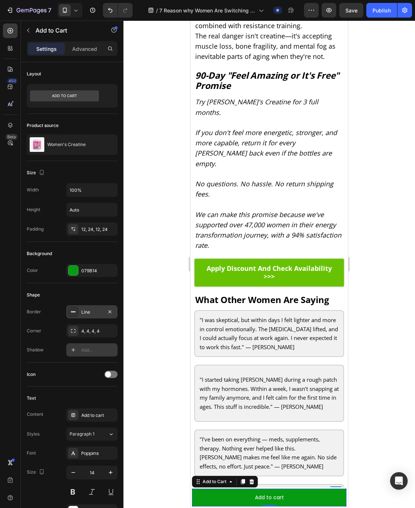
click at [87, 347] on div "Add..." at bounding box center [98, 350] width 34 height 7
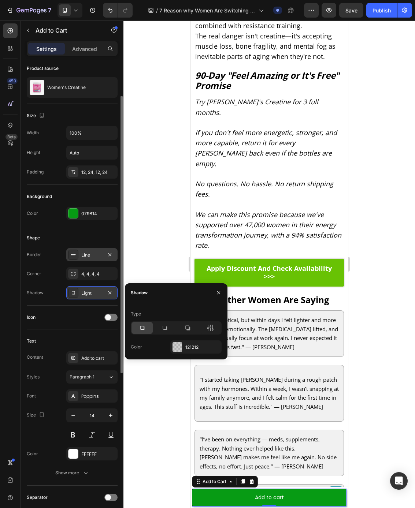
scroll to position [92, 0]
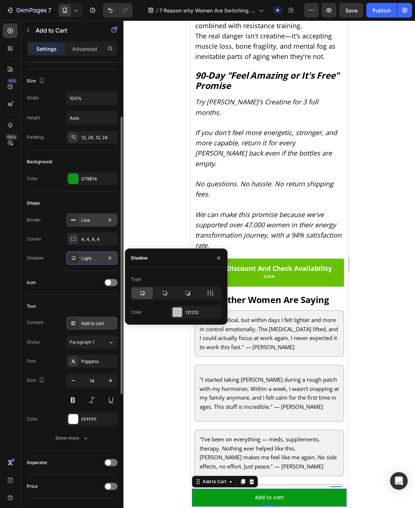
click at [94, 324] on div "Add to cart" at bounding box center [98, 323] width 34 height 7
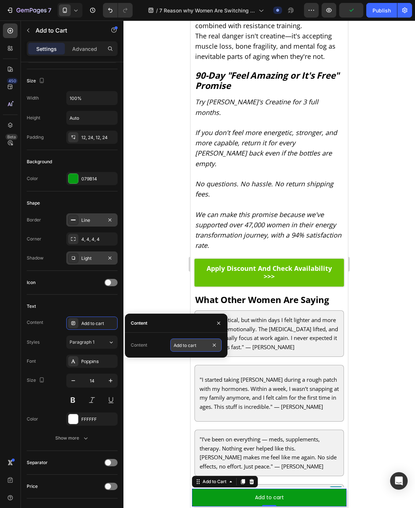
click at [189, 343] on input "Add to cart" at bounding box center [195, 345] width 51 height 13
type input "Apply Discount & Check Avaibility"
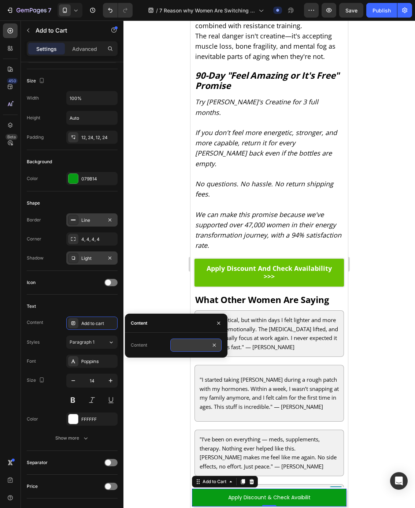
scroll to position [0, 37]
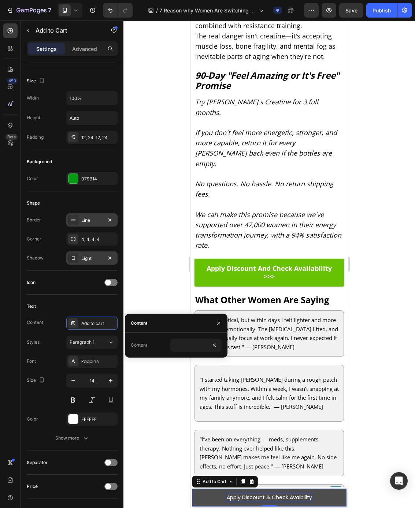
click at [304, 497] on div "Apply Discount & Check Avaibility" at bounding box center [269, 497] width 85 height 9
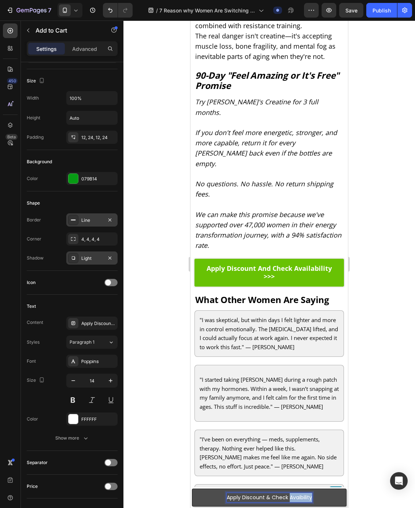
click at [304, 497] on p "Apply Discount & Check Avaibility" at bounding box center [269, 497] width 85 height 9
drag, startPoint x: 318, startPoint y: 499, endPoint x: 314, endPoint y: 498, distance: 4.6
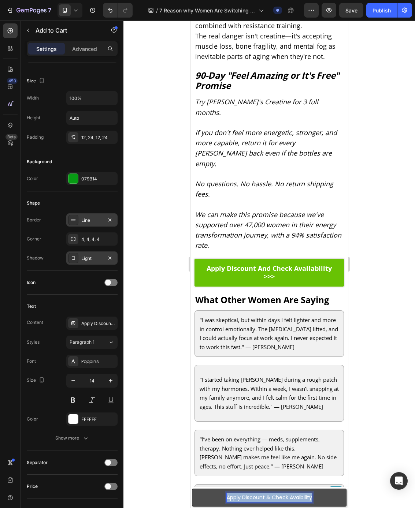
click at [318, 500] on button "Apply Discount & Check Avaibility" at bounding box center [269, 498] width 155 height 18
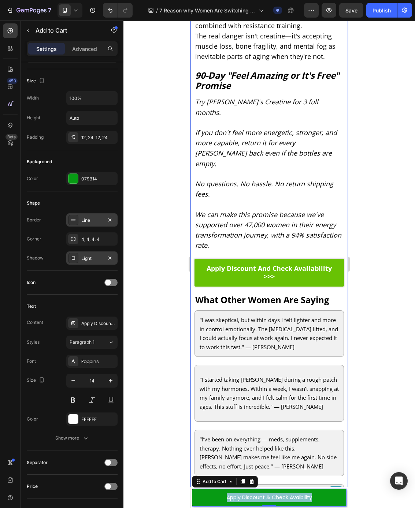
click at [250, 430] on div ""I’ve been on everything — meds, supplements, therapy. Nothing ever helped like…" at bounding box center [268, 453] width 149 height 47
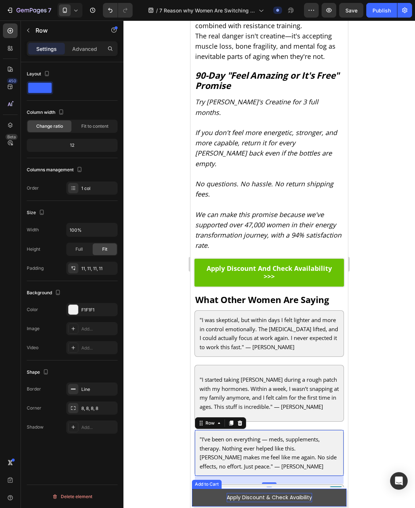
click at [295, 495] on p "Apply Discount & Check Avaibility" at bounding box center [269, 497] width 85 height 9
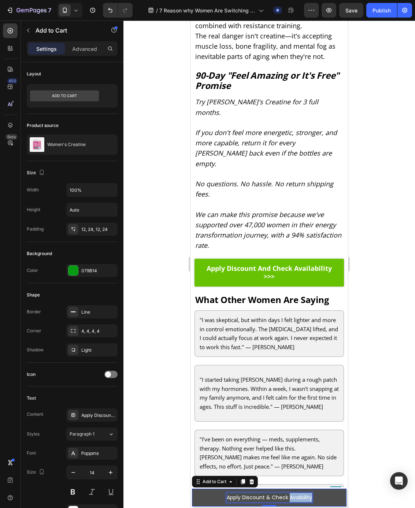
click at [299, 497] on p "Apply Discount & Check Avaibility" at bounding box center [269, 497] width 85 height 9
copy p "Avaibility"
click at [299, 496] on p "Apply Discount & Check Avaibility" at bounding box center [269, 497] width 85 height 9
click at [300, 496] on p "Apply Discount & Check Avaibility" at bounding box center [269, 497] width 85 height 9
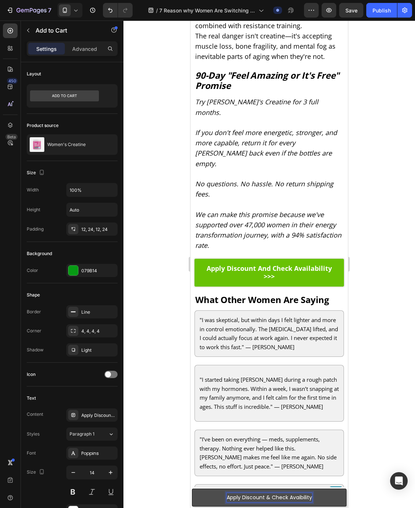
scroll to position [1983, 0]
click at [300, 496] on p "Apply Discount & Check Availability" at bounding box center [270, 497] width 90 height 9
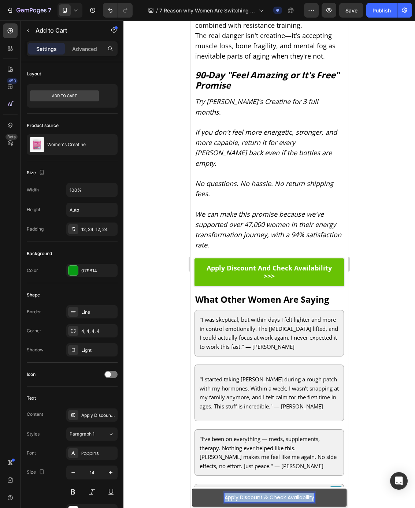
click at [300, 496] on p "Apply Discount & Check Availability" at bounding box center [270, 497] width 90 height 9
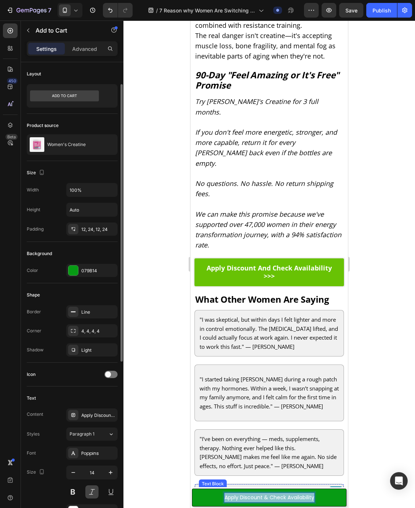
scroll to position [62, 0]
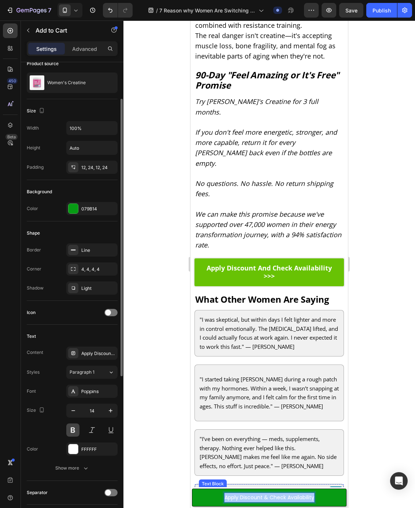
click at [70, 429] on button at bounding box center [72, 430] width 13 height 13
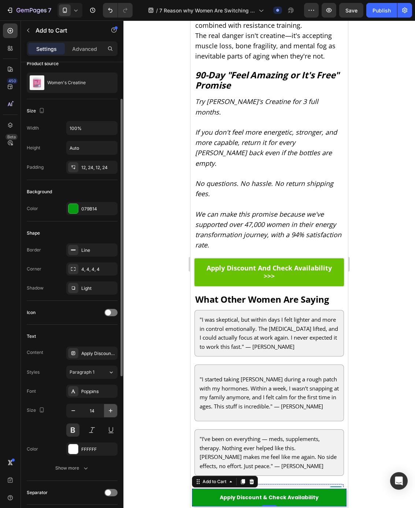
click at [110, 414] on icon "button" at bounding box center [110, 410] width 7 height 7
click at [111, 414] on icon "button" at bounding box center [110, 410] width 7 height 7
type input "16"
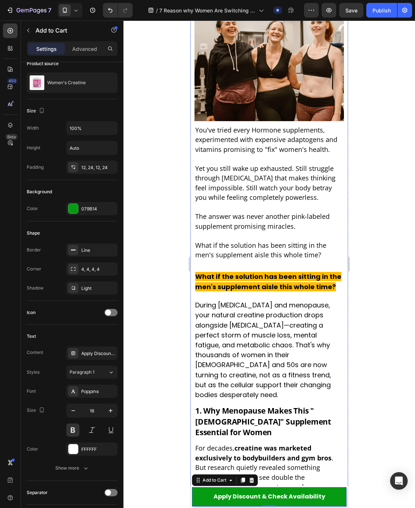
scroll to position [0, 0]
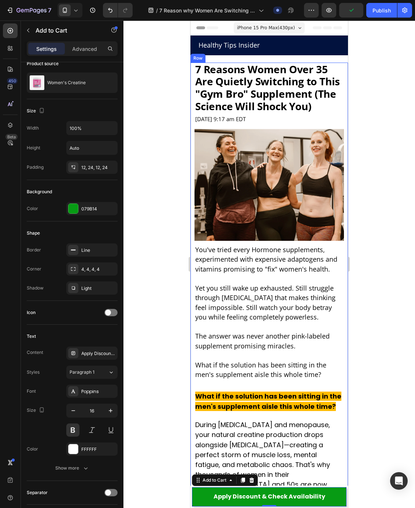
click at [150, 150] on div at bounding box center [269, 265] width 292 height 488
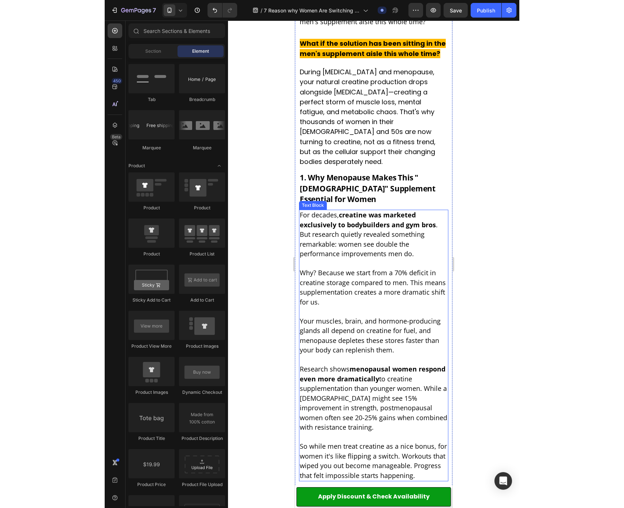
scroll to position [369, 0]
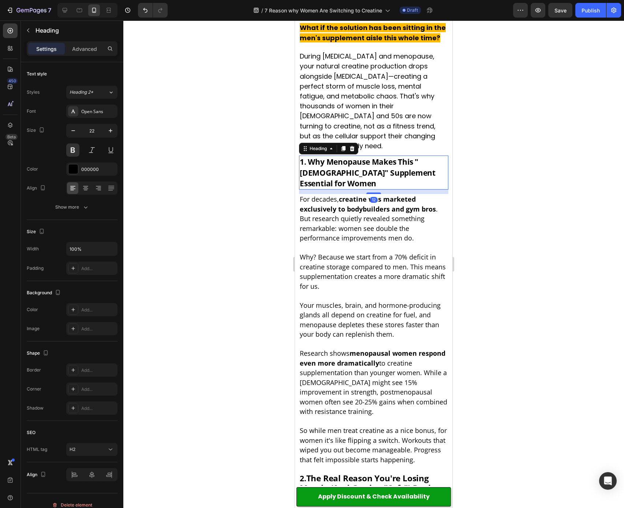
click at [415, 162] on p "⁠⁠⁠⁠⁠⁠⁠ 1. Why Menopause Makes This "[DEMOGRAPHIC_DATA]" Supplement Essential f…" at bounding box center [374, 172] width 148 height 33
click at [33, 33] on button "button" at bounding box center [28, 31] width 12 height 12
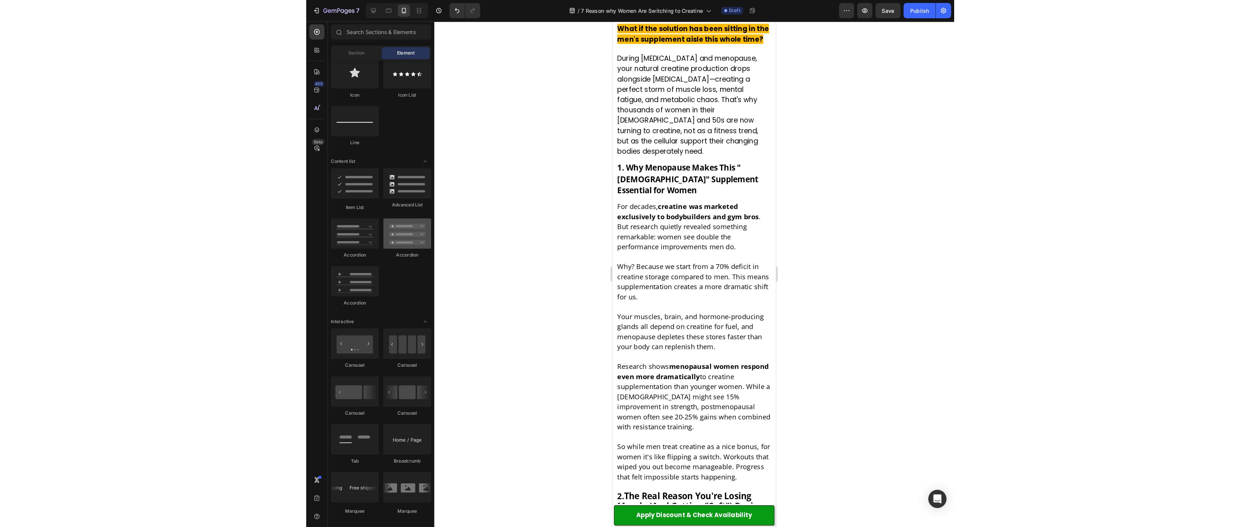
scroll to position [0, 0]
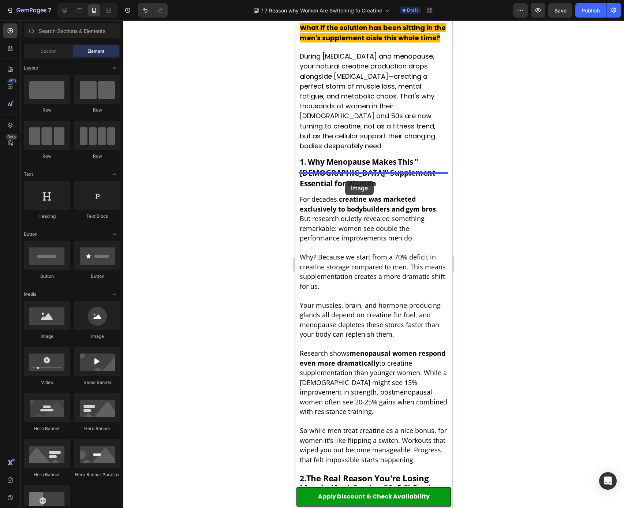
drag, startPoint x: 343, startPoint y: 333, endPoint x: 345, endPoint y: 181, distance: 152.4
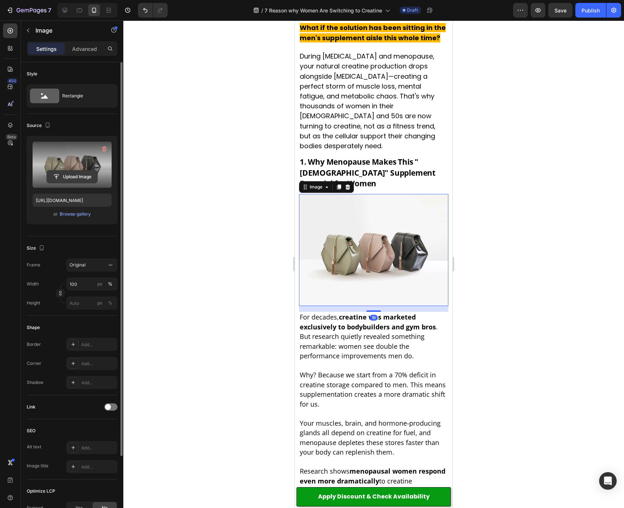
click at [81, 176] on input "file" at bounding box center [72, 177] width 51 height 12
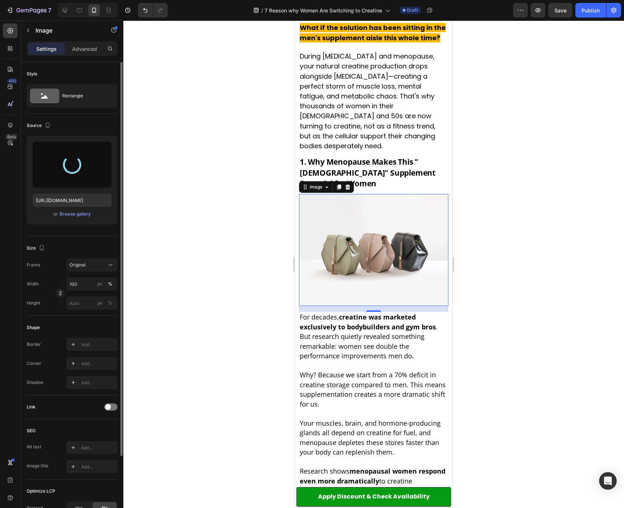
type input "[URL][DOMAIN_NAME]"
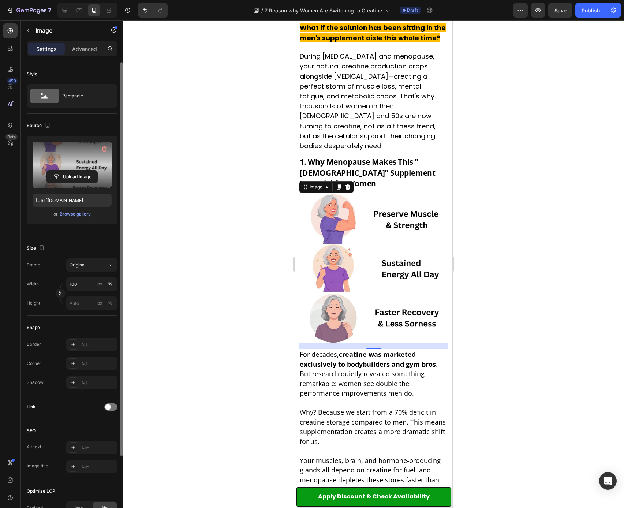
click at [253, 272] on div at bounding box center [373, 265] width 501 height 488
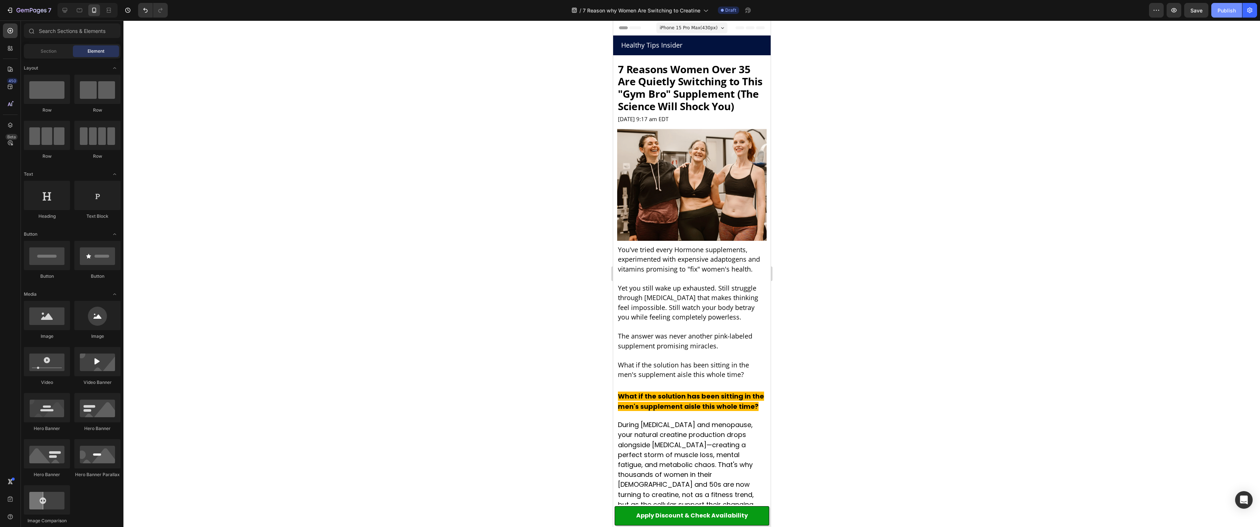
click at [415, 12] on div "Publish" at bounding box center [1226, 11] width 18 height 8
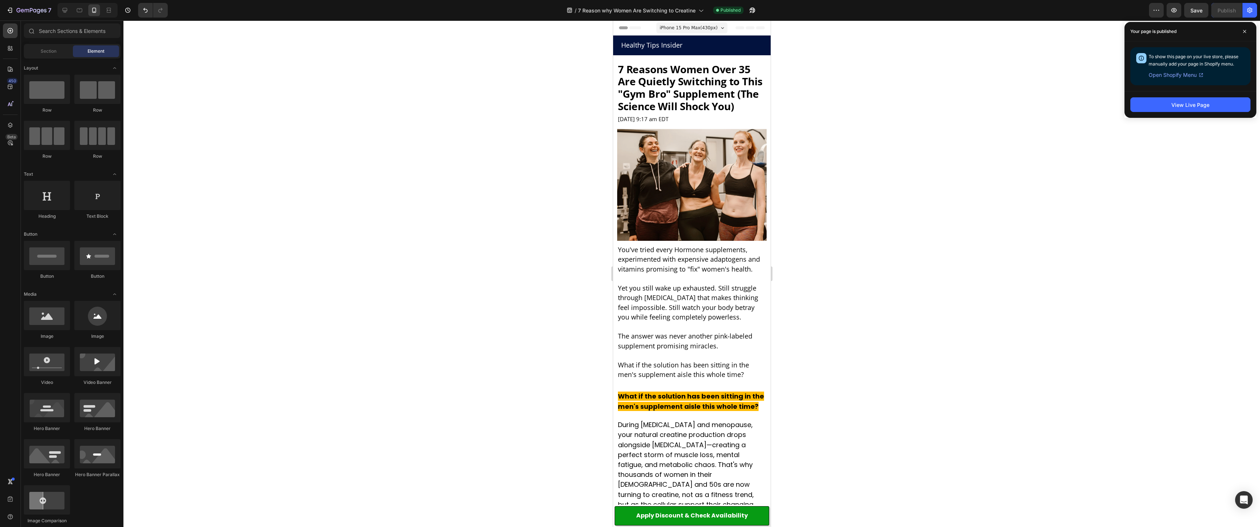
click at [415, 277] on div at bounding box center [691, 274] width 1136 height 507
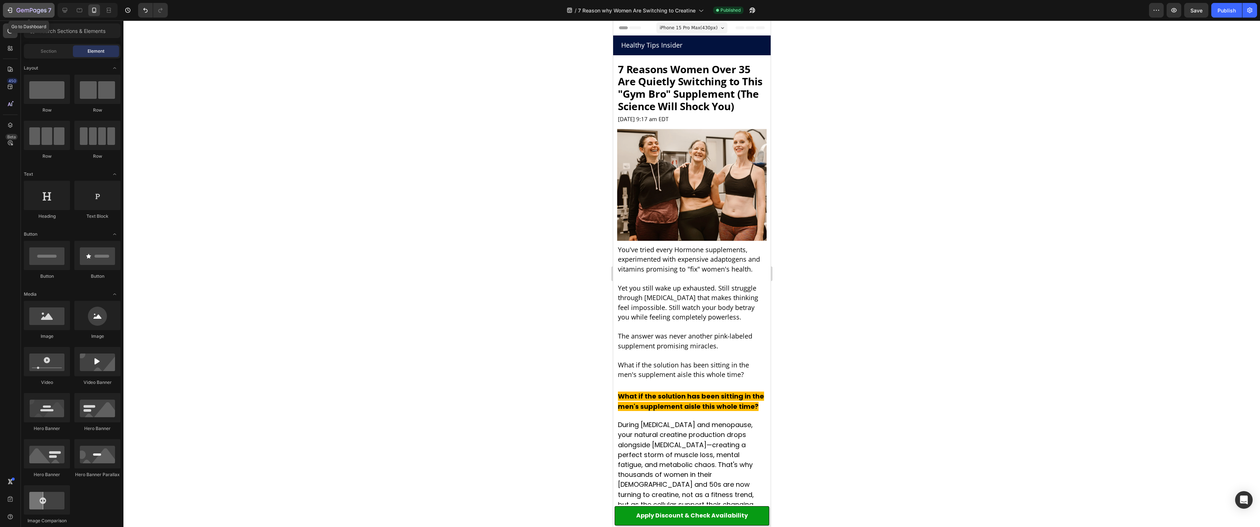
click at [33, 4] on button "7" at bounding box center [29, 10] width 52 height 15
